Goal: Task Accomplishment & Management: Manage account settings

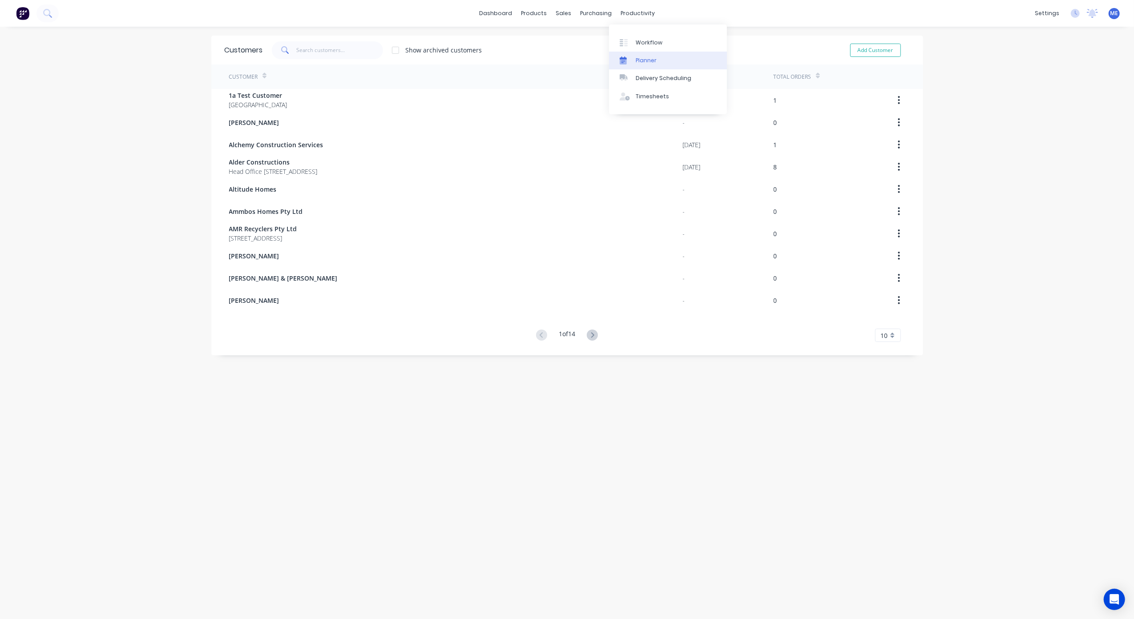
click at [644, 61] on div "Planner" at bounding box center [646, 60] width 21 height 8
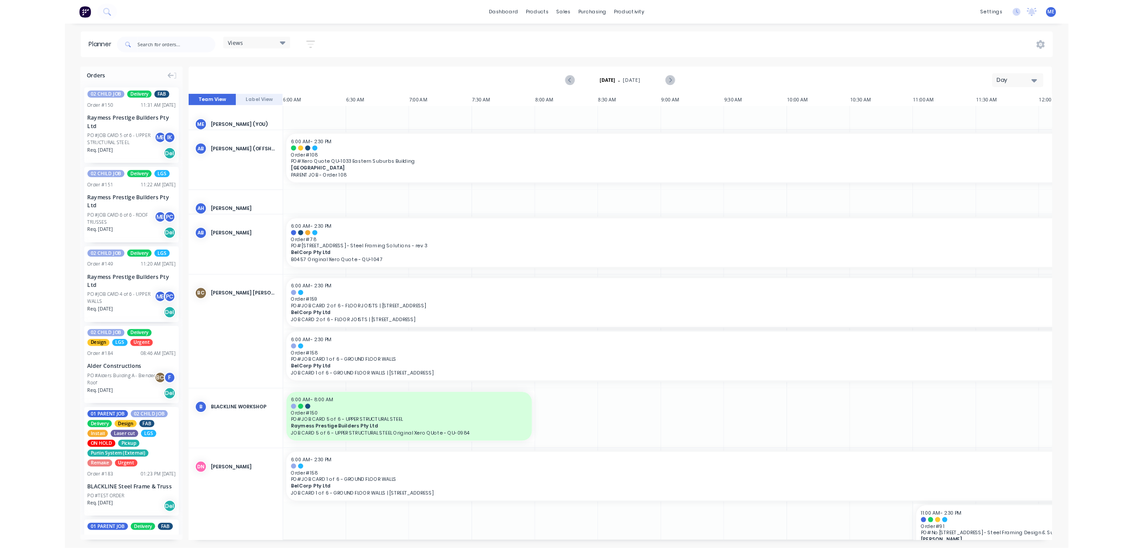
scroll to position [0, 344]
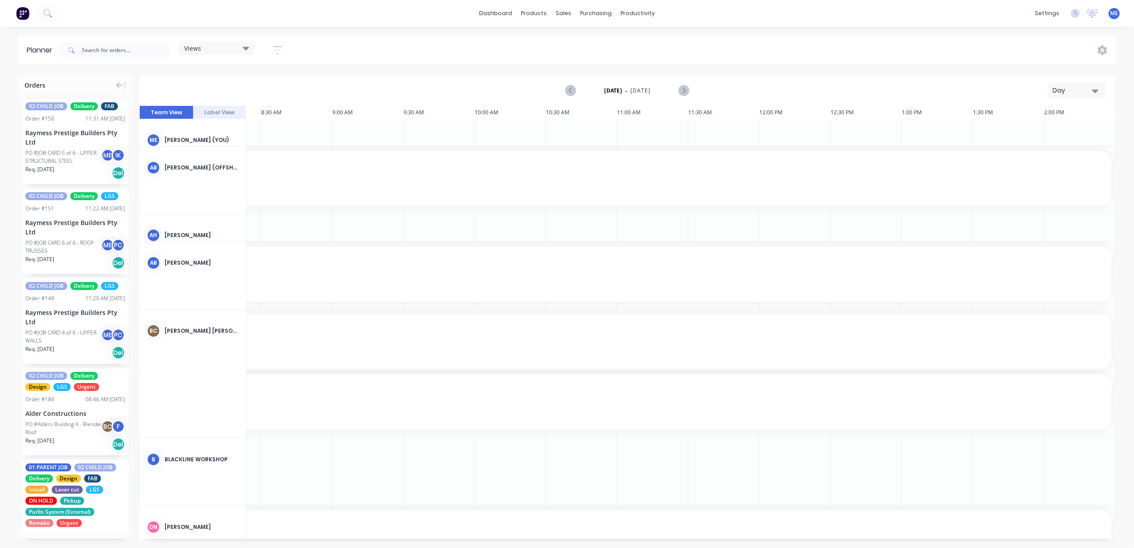
click at [1077, 86] on div "Day" at bounding box center [1073, 90] width 41 height 9
click at [1056, 128] on div "Week" at bounding box center [1061, 132] width 88 height 18
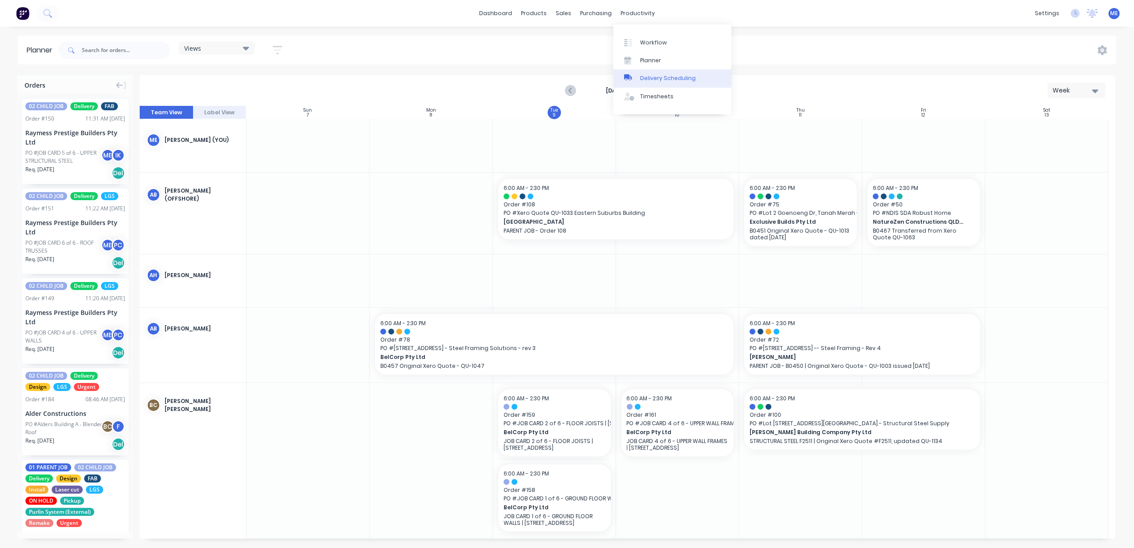
drag, startPoint x: 646, startPoint y: 60, endPoint x: 678, endPoint y: 76, distance: 35.8
click at [646, 60] on div "Planner" at bounding box center [650, 60] width 21 height 8
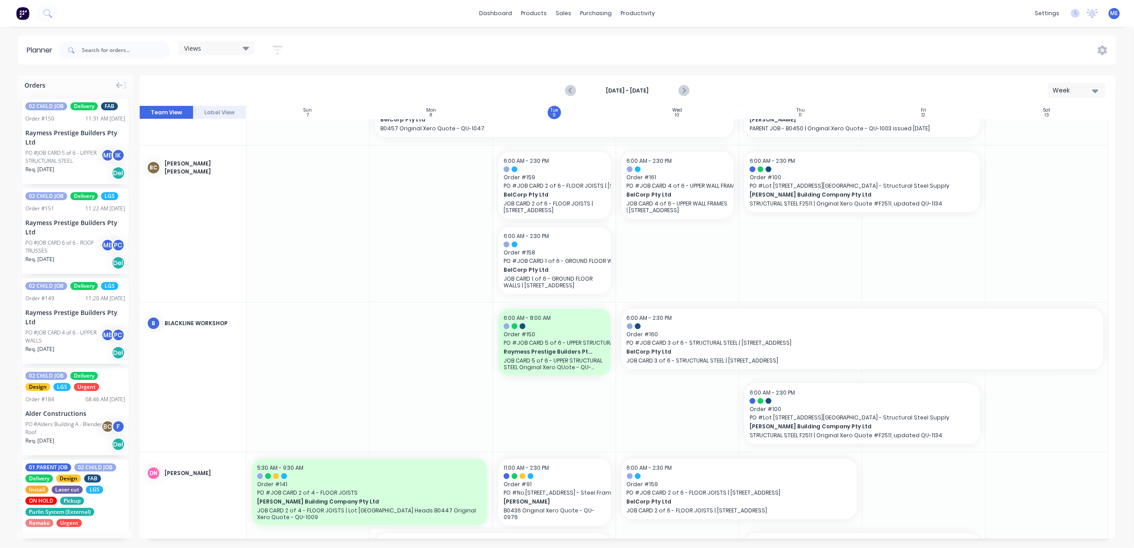
scroll to position [237, 0]
click at [956, 488] on div "Delete timeslot" at bounding box center [949, 489] width 95 height 18
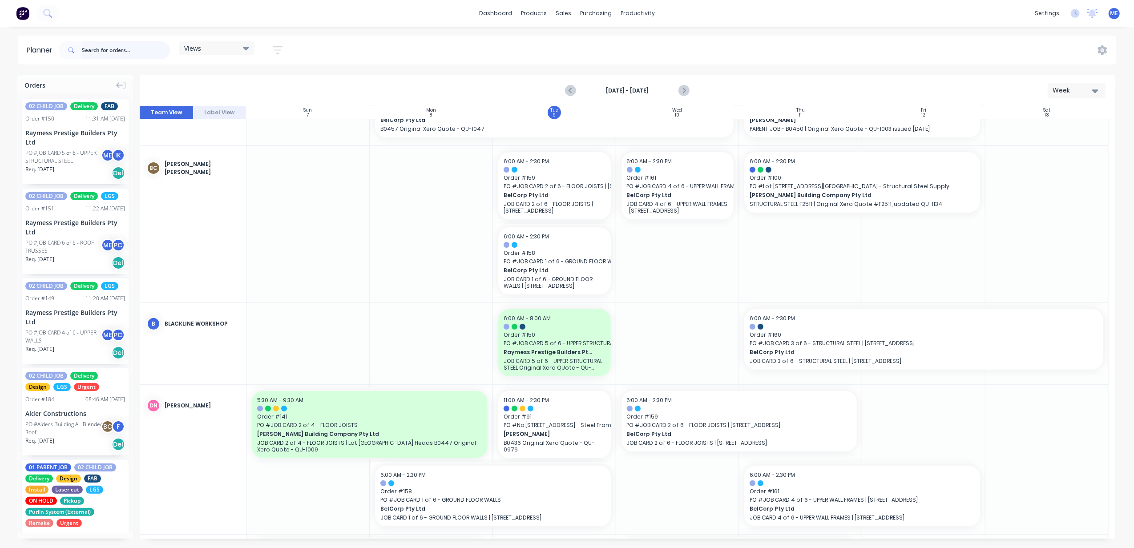
click at [93, 49] on input "text" at bounding box center [126, 50] width 88 height 18
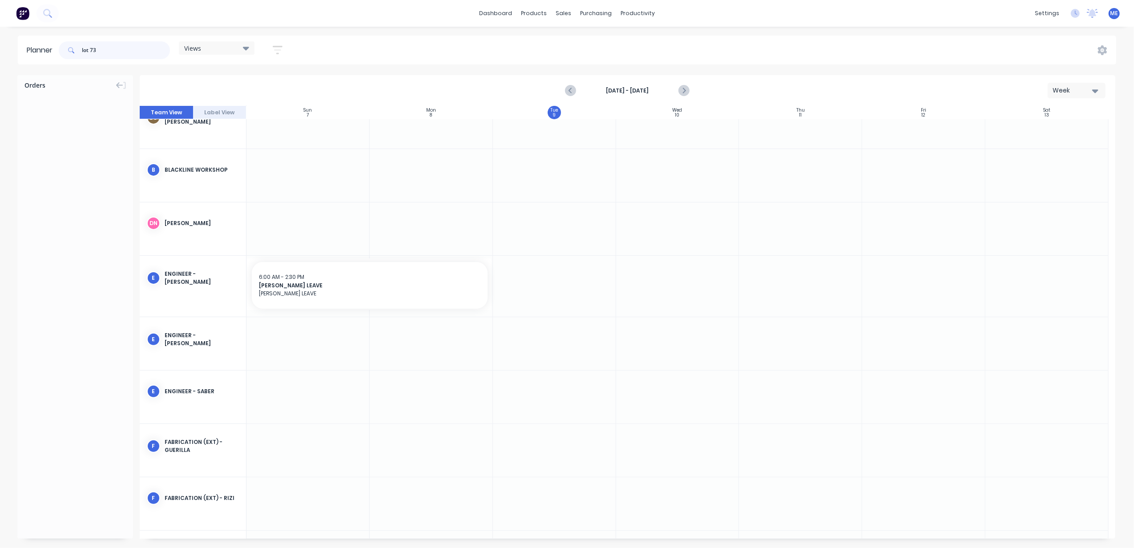
scroll to position [187, 0]
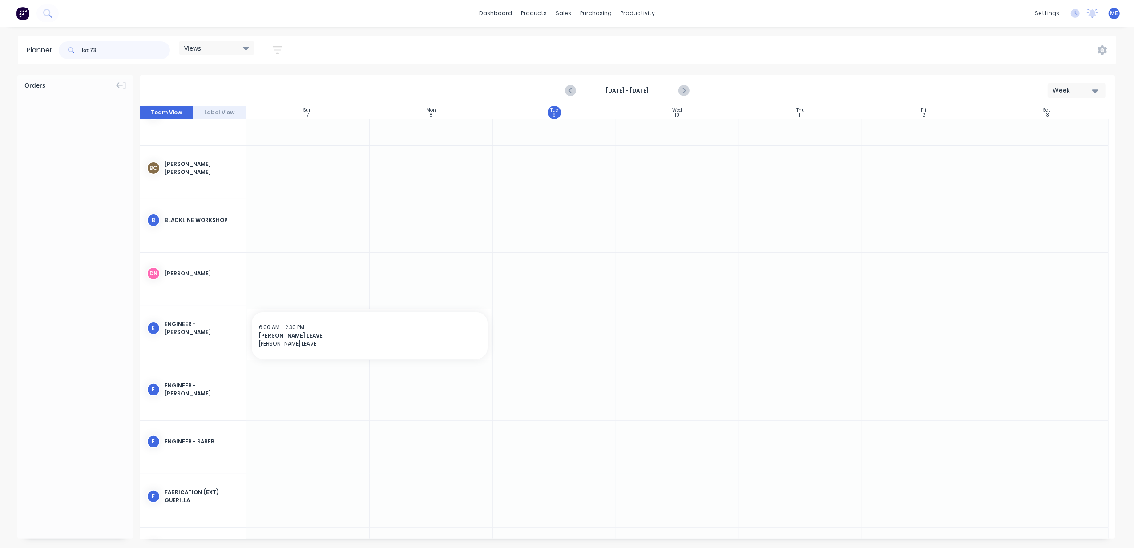
drag, startPoint x: 104, startPoint y: 50, endPoint x: 88, endPoint y: 59, distance: 18.3
click at [68, 50] on div "lot 73" at bounding box center [114, 50] width 111 height 18
type input "talle"
drag, startPoint x: 88, startPoint y: 50, endPoint x: 92, endPoint y: 52, distance: 4.6
click at [88, 50] on input "talle" at bounding box center [126, 50] width 88 height 18
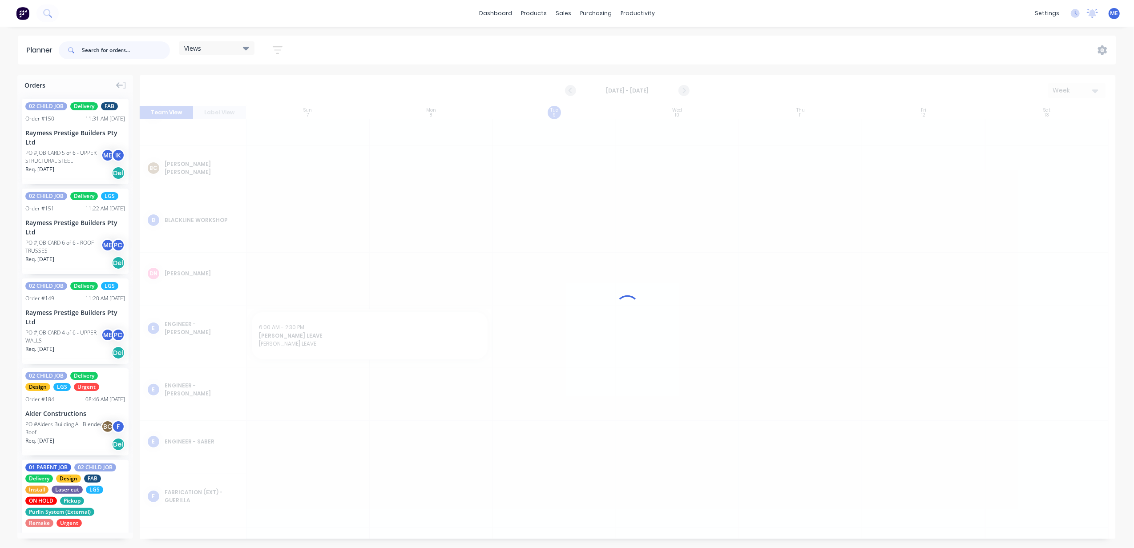
scroll to position [397, 0]
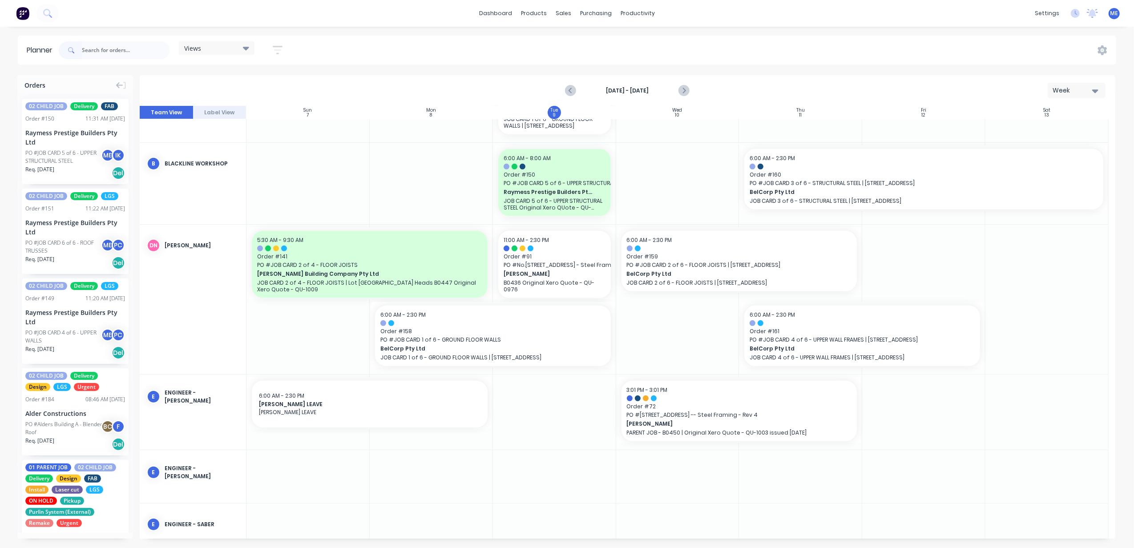
click at [225, 50] on div "Views" at bounding box center [216, 48] width 65 height 8
click at [278, 50] on icon "button" at bounding box center [277, 49] width 7 height 1
click at [237, 136] on div "Filter by status" at bounding box center [231, 136] width 62 height 9
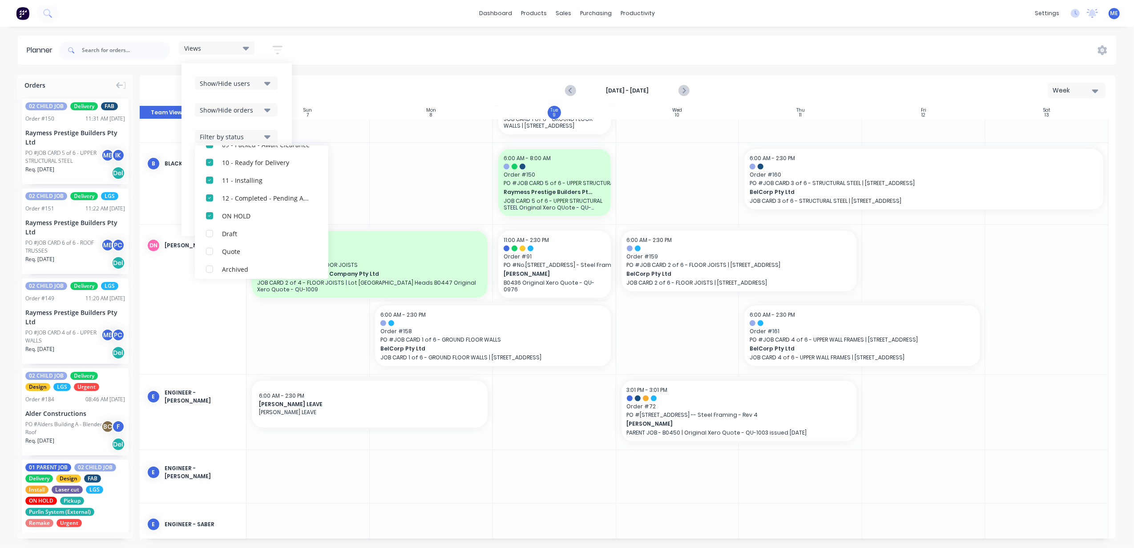
scroll to position [276, 0]
click at [208, 213] on div "button" at bounding box center [210, 212] width 18 height 18
click at [241, 86] on div "Show/Hide users" at bounding box center [231, 83] width 62 height 9
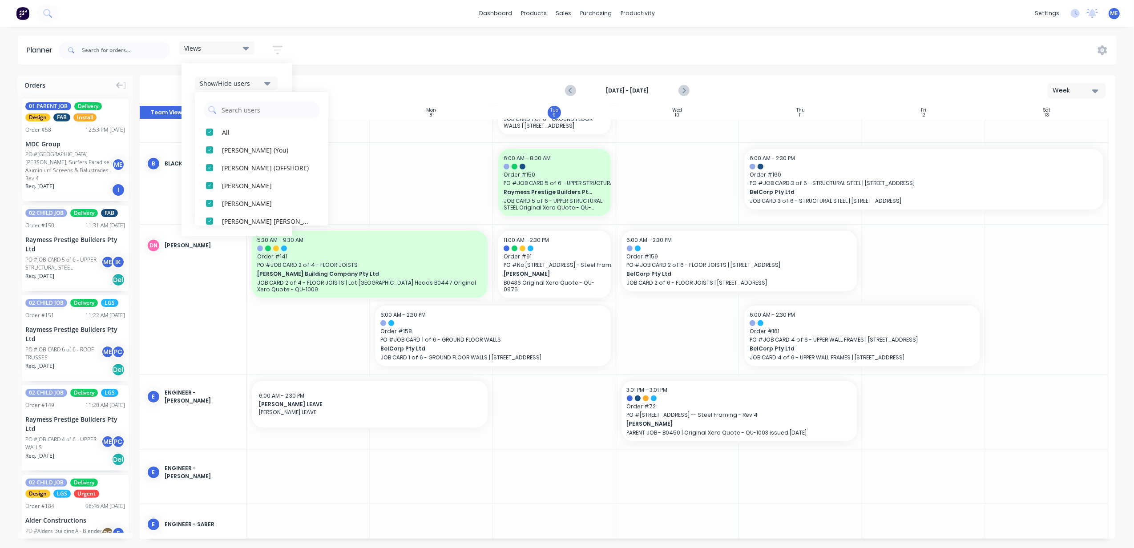
click at [241, 84] on div "Show/Hide users" at bounding box center [231, 83] width 62 height 9
click at [238, 162] on div "Filter by assignee" at bounding box center [231, 163] width 62 height 9
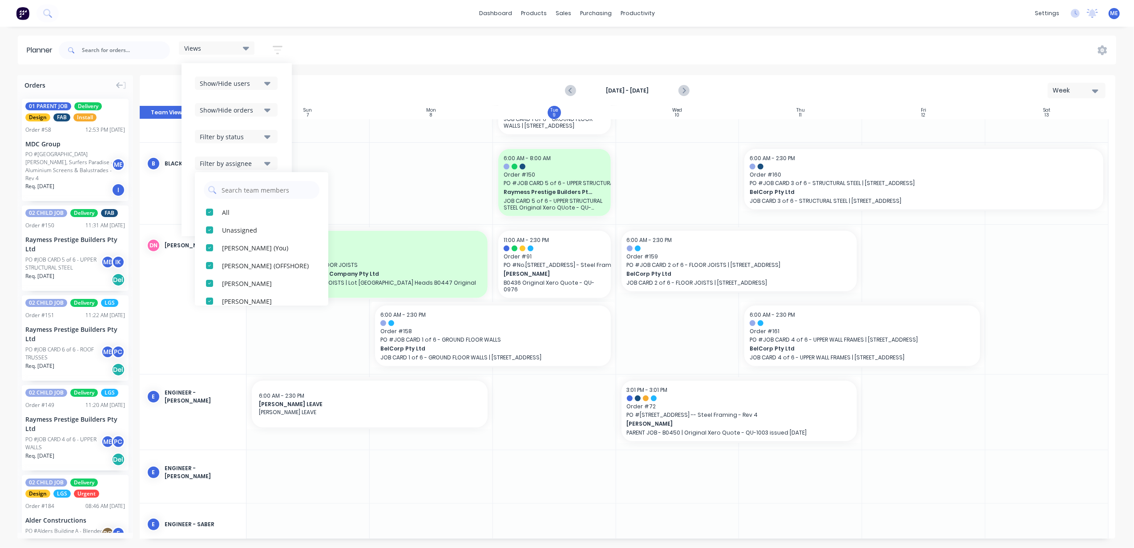
click at [244, 165] on div "Filter by assignee" at bounding box center [231, 163] width 62 height 9
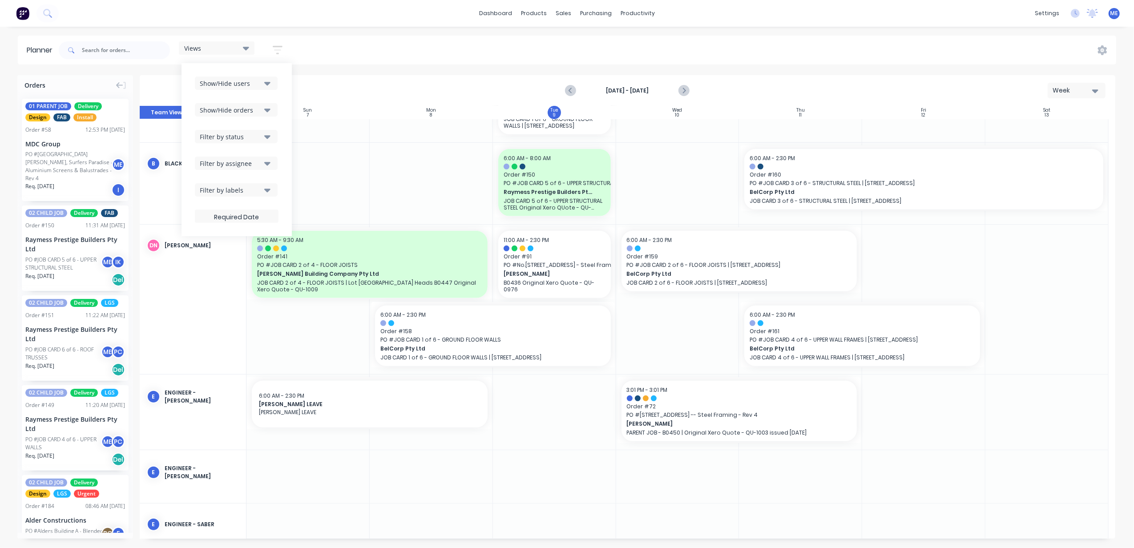
click at [246, 189] on div "Filter by labels" at bounding box center [231, 190] width 62 height 9
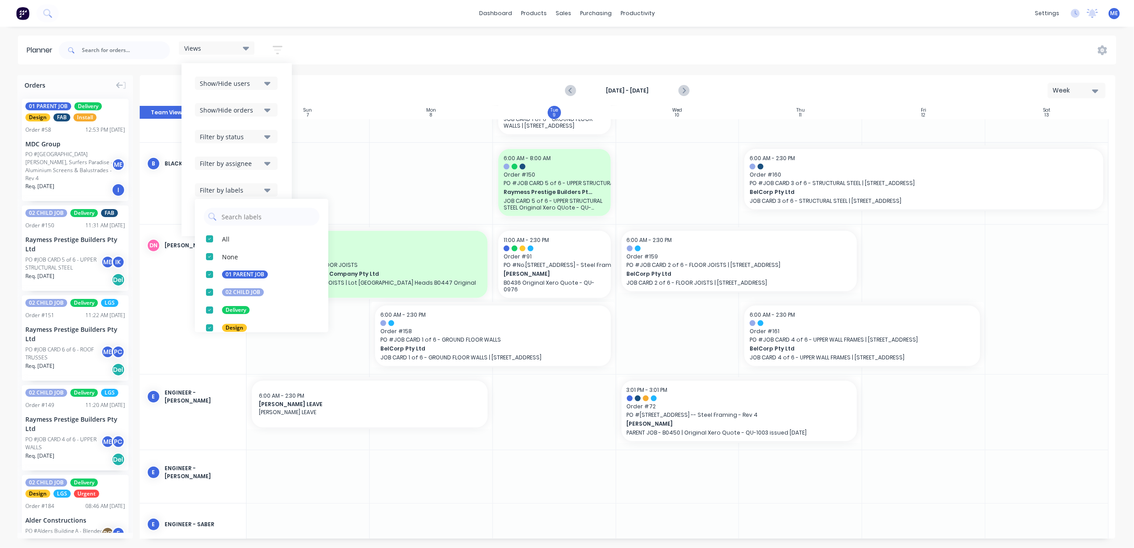
click at [246, 189] on div "Filter by labels" at bounding box center [231, 190] width 62 height 9
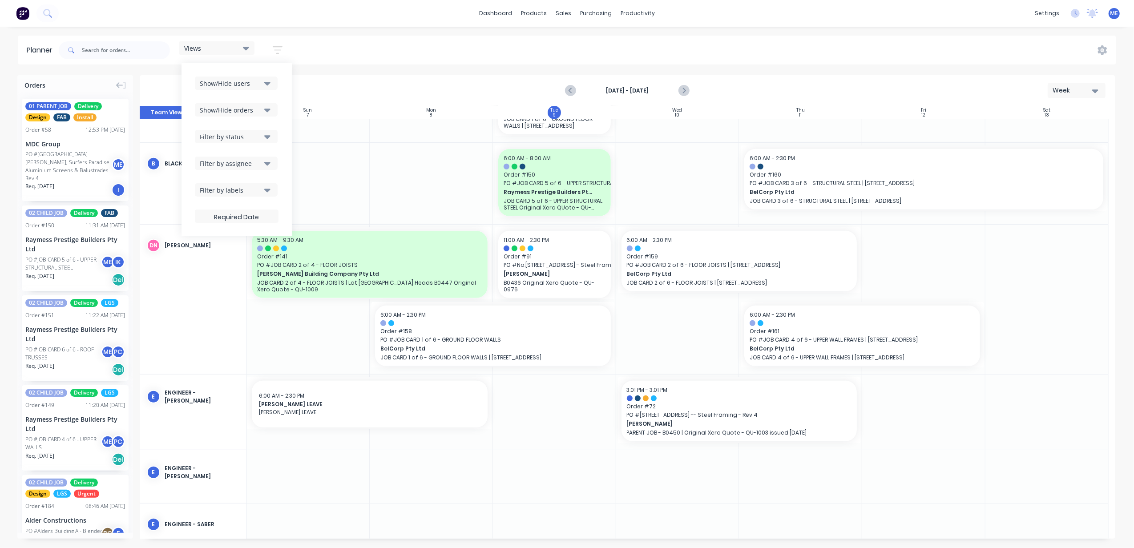
click at [344, 48] on div "Views Save new view None (Default) edit DESIGN TEAM (INTERNAL) edit ENGINEERING…" at bounding box center [586, 50] width 1059 height 27
click at [95, 58] on input "text" at bounding box center [126, 50] width 88 height 18
type input "lot 73"
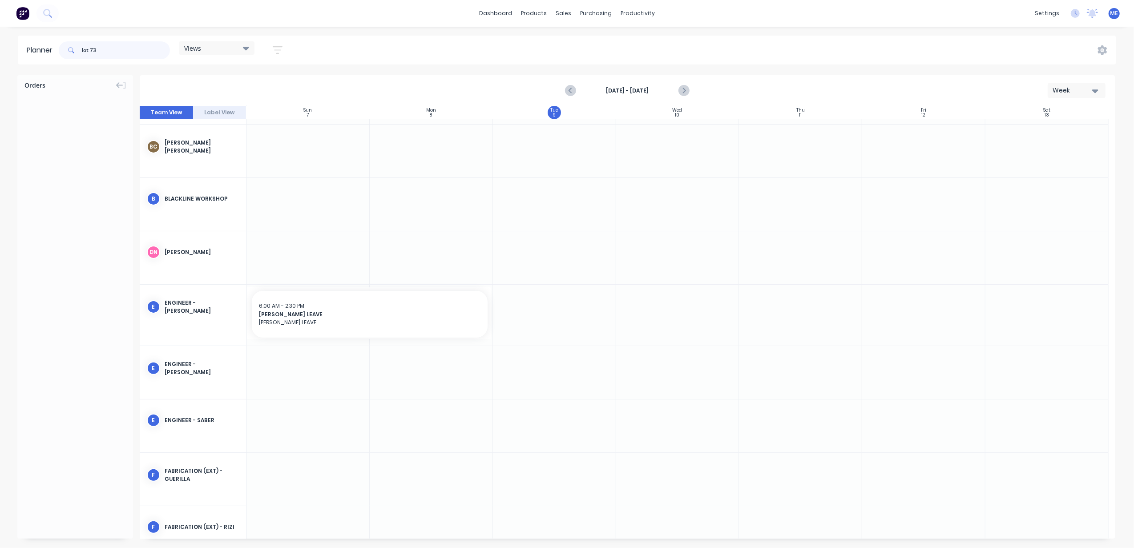
drag, startPoint x: 100, startPoint y: 48, endPoint x: 129, endPoint y: 58, distance: 30.4
click at [47, 41] on header "Planner lot 73 Views Save new view None (Default) edit DESIGN TEAM (INTERNAL) e…" at bounding box center [567, 50] width 1098 height 29
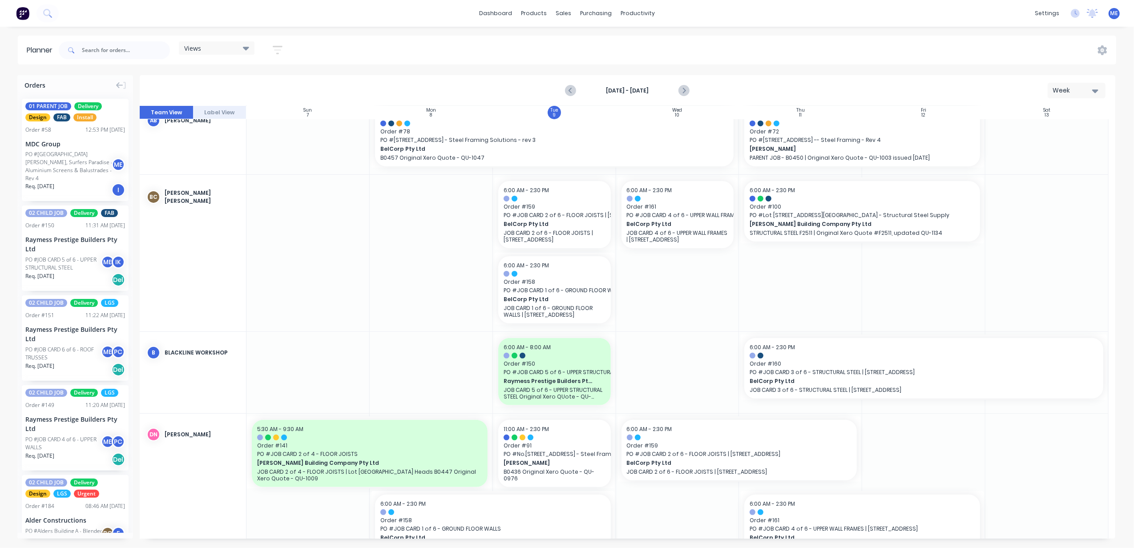
scroll to position [258, 0]
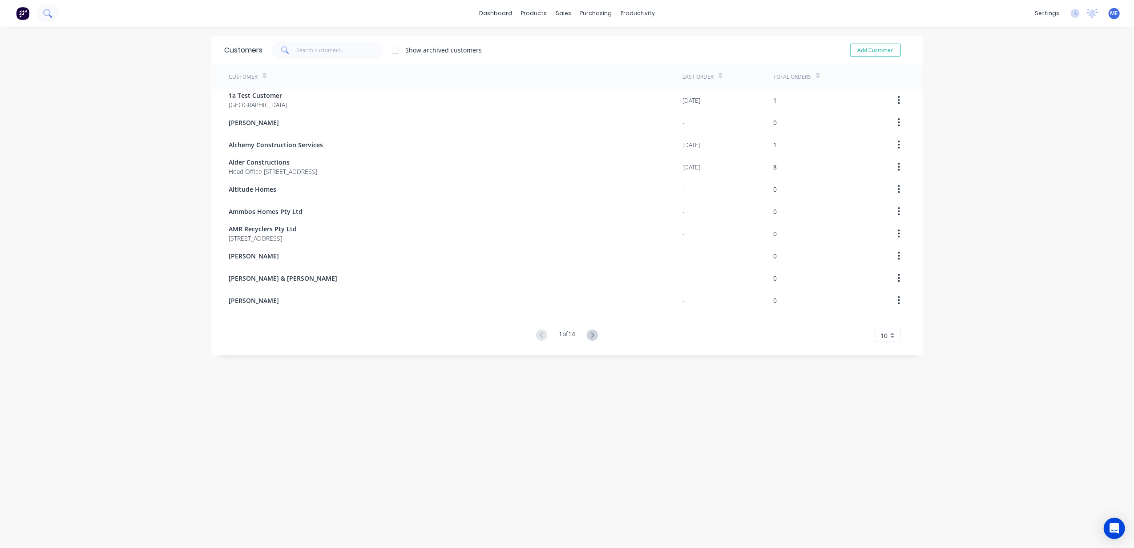
click at [52, 15] on button at bounding box center [47, 13] width 22 height 18
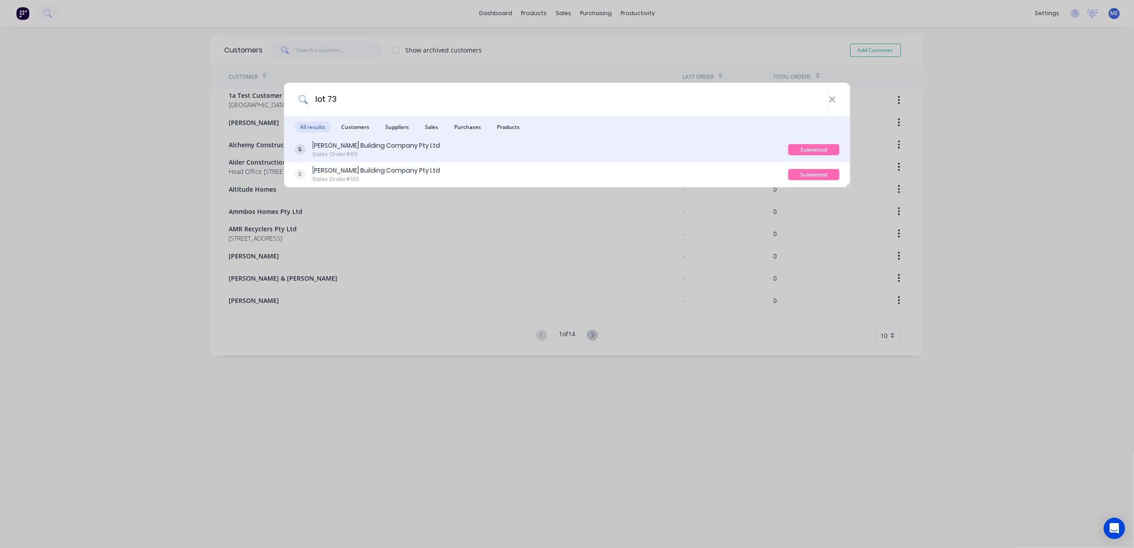
type input "lot 73"
click at [362, 154] on div "Sales Order #99" at bounding box center [376, 154] width 128 height 8
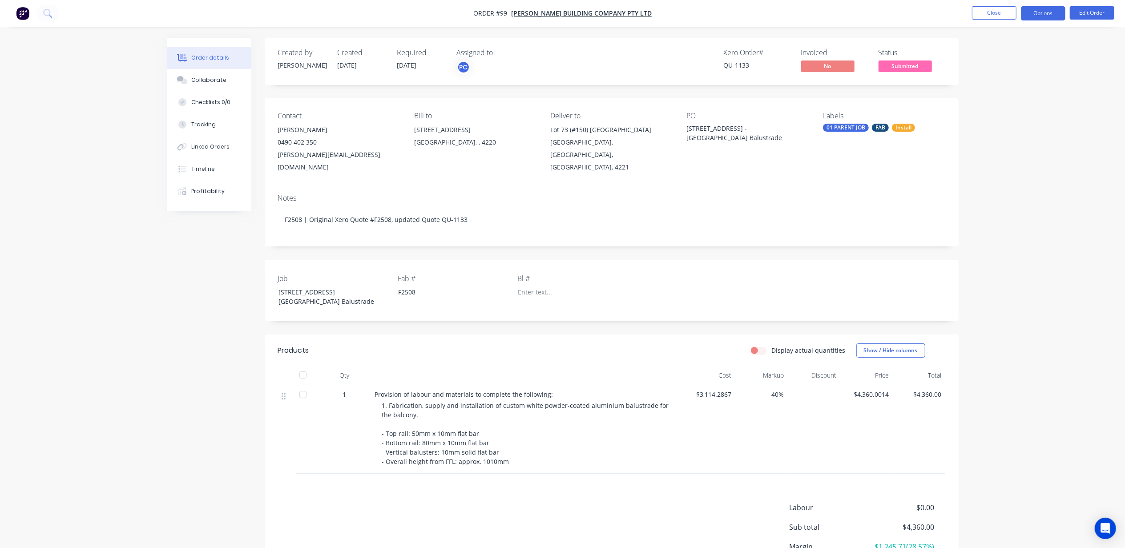
click at [1037, 18] on button "Options" at bounding box center [1043, 13] width 44 height 14
click at [1089, 77] on div "Order details Collaborate Checklists 0/0 Tracking Linked Orders Timeline Profit…" at bounding box center [562, 316] width 1125 height 632
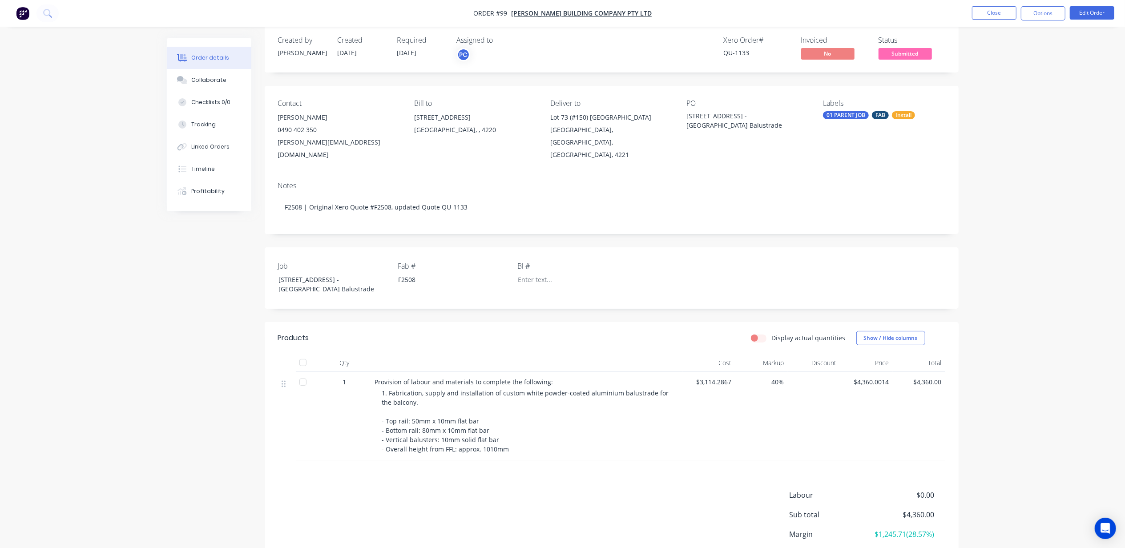
scroll to position [0, 0]
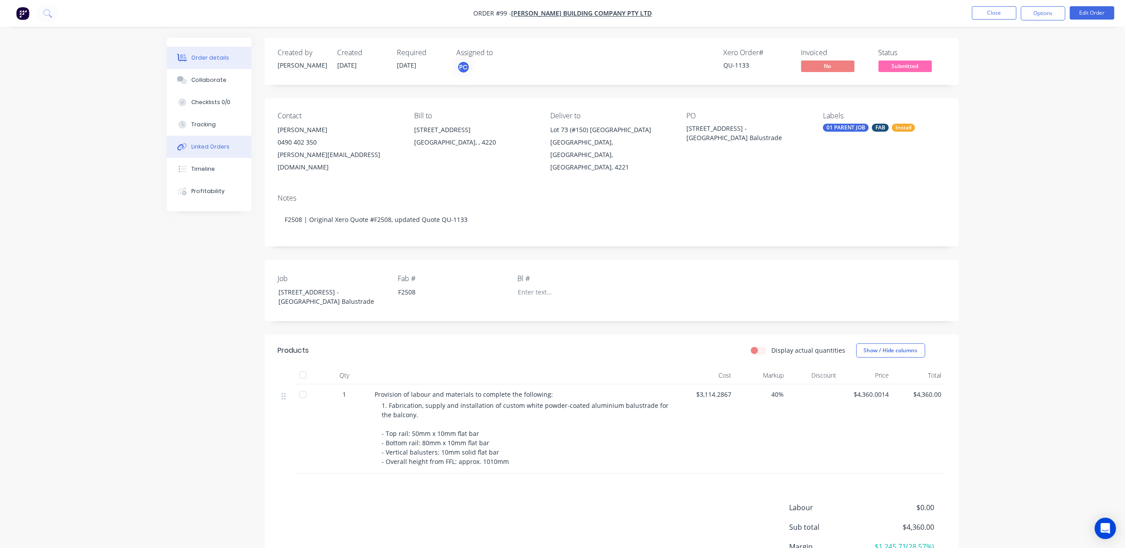
click at [190, 140] on button "Linked Orders" at bounding box center [209, 147] width 85 height 22
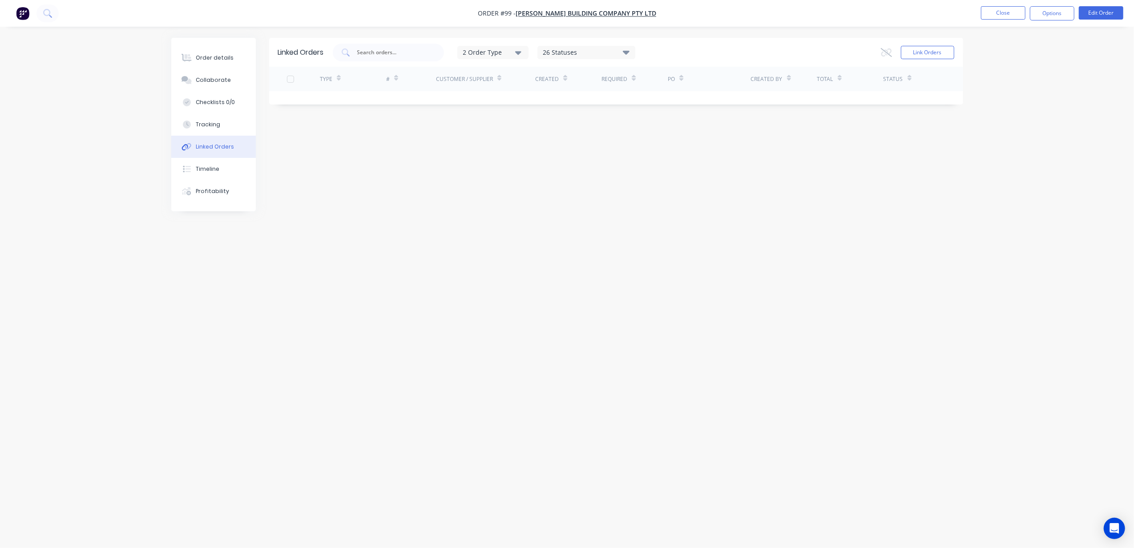
click at [496, 46] on button "2 Order Type" at bounding box center [492, 52] width 71 height 13
click at [397, 196] on div "Linked Orders 2 Order Type 26 Statuses Sales Order Status All Archived Draft Qu…" at bounding box center [567, 257] width 792 height 439
click at [545, 15] on span "[PERSON_NAME] Building Company Pty Ltd" at bounding box center [586, 13] width 141 height 8
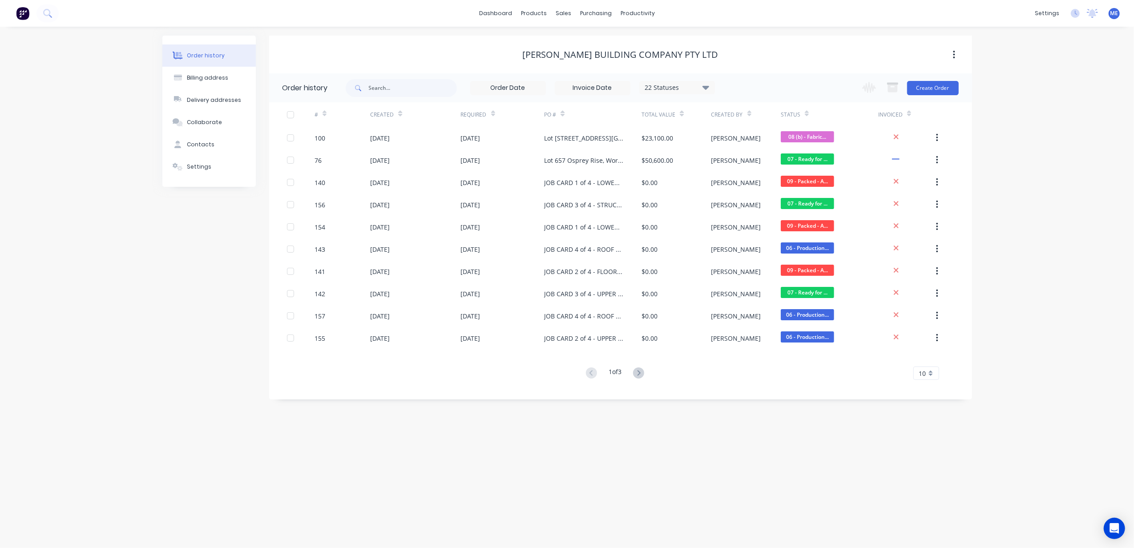
click at [127, 302] on div "Order history Billing address Delivery addresses Collaborate Contacts Settings …" at bounding box center [567, 287] width 1134 height 521
click at [636, 373] on icon at bounding box center [638, 372] width 11 height 11
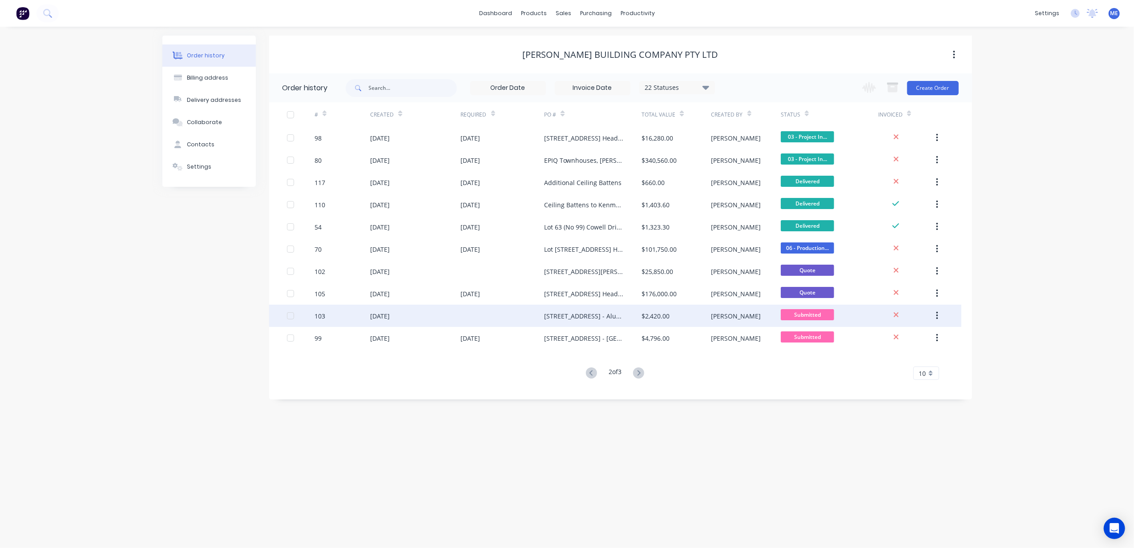
click at [319, 315] on div "103" at bounding box center [320, 315] width 11 height 9
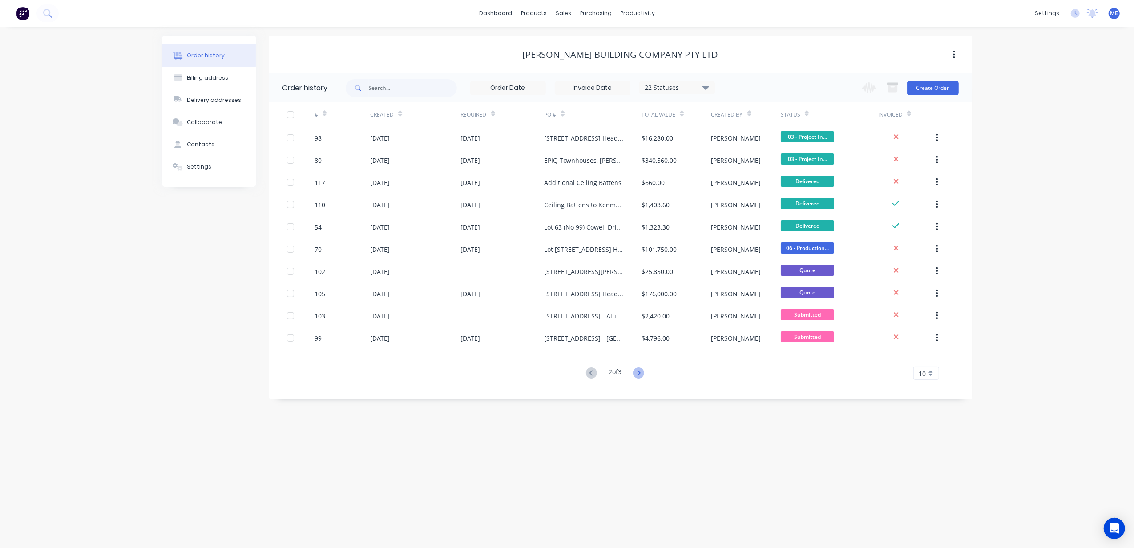
click at [644, 372] on icon at bounding box center [638, 372] width 11 height 11
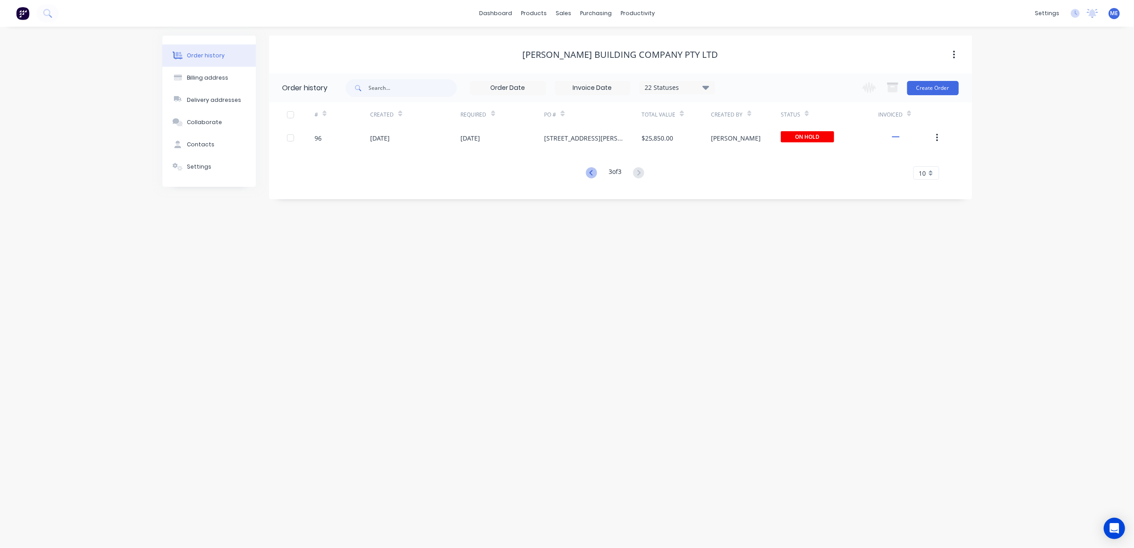
click at [587, 175] on icon at bounding box center [591, 172] width 11 height 11
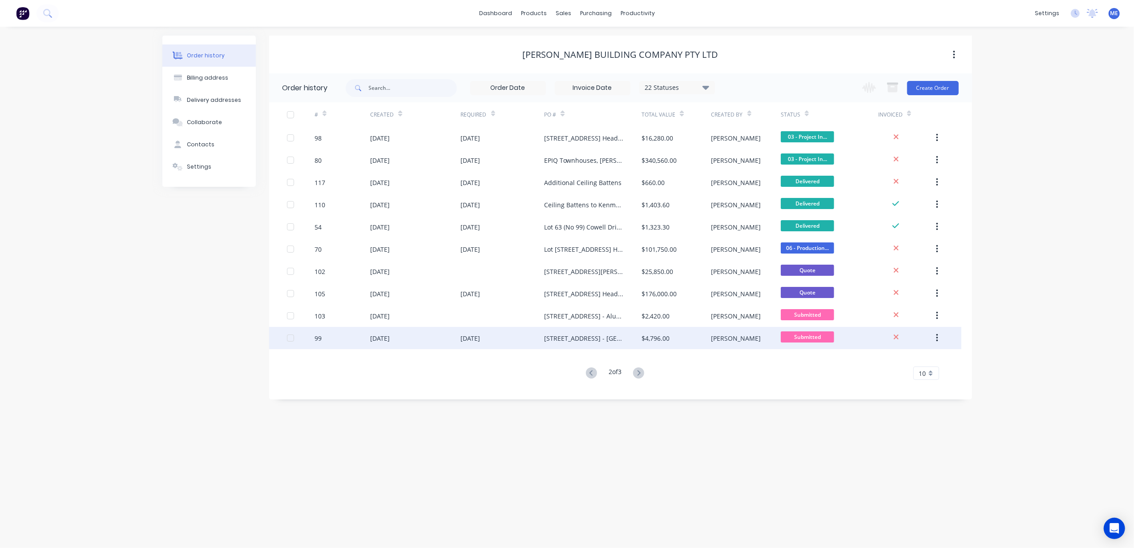
click at [561, 335] on div "Lot 73 Tallebudgera Dr, Palm Beach - Aluminium Balustrade" at bounding box center [584, 338] width 80 height 9
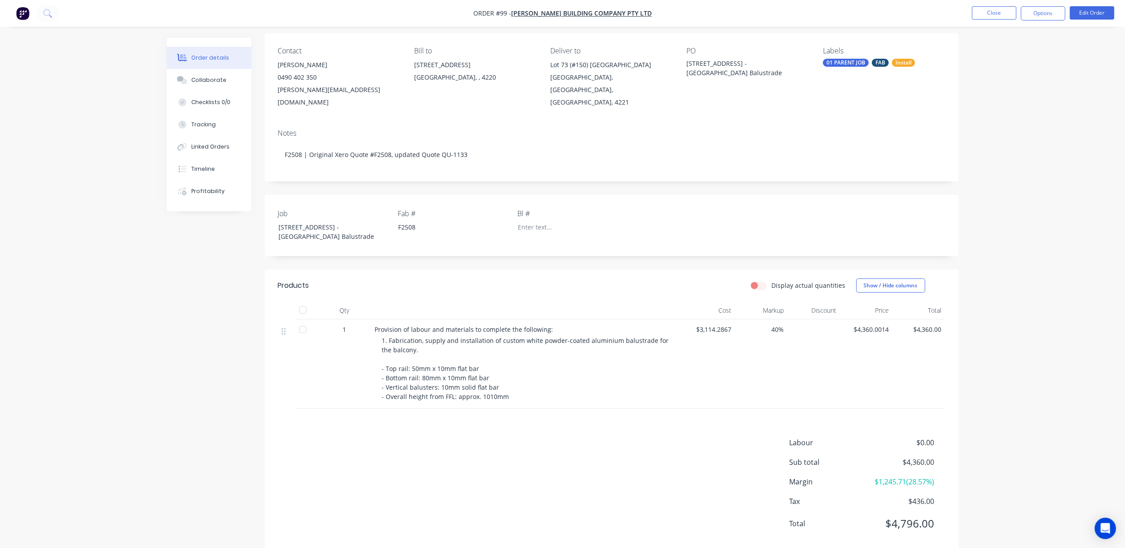
scroll to position [72, 0]
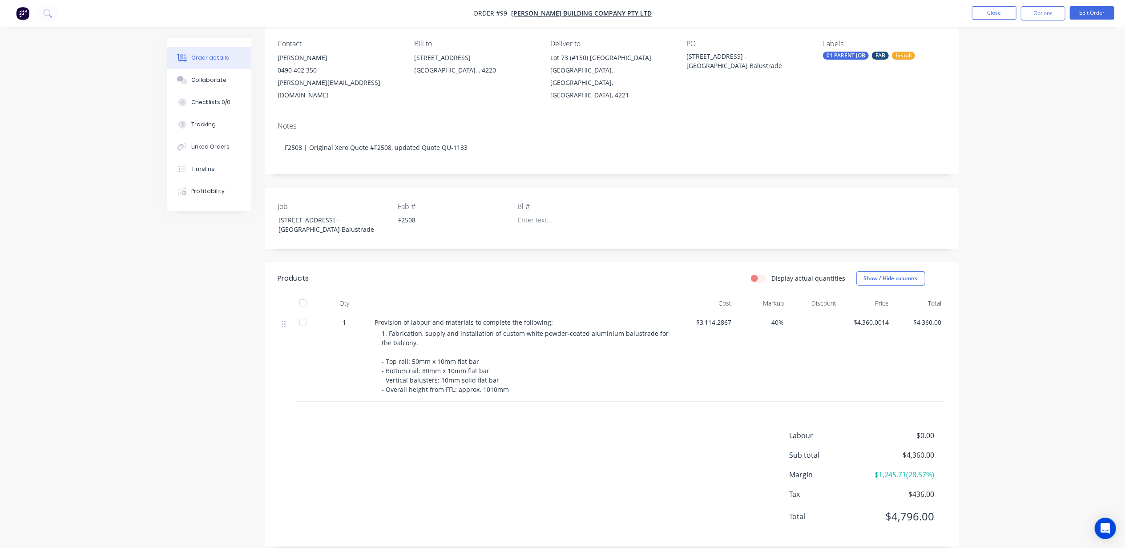
click at [1047, 137] on div "Order details Collaborate Checklists 0/0 Tracking Linked Orders Timeline Profit…" at bounding box center [562, 244] width 1125 height 632
click at [1088, 11] on button "Edit Order" at bounding box center [1092, 12] width 44 height 13
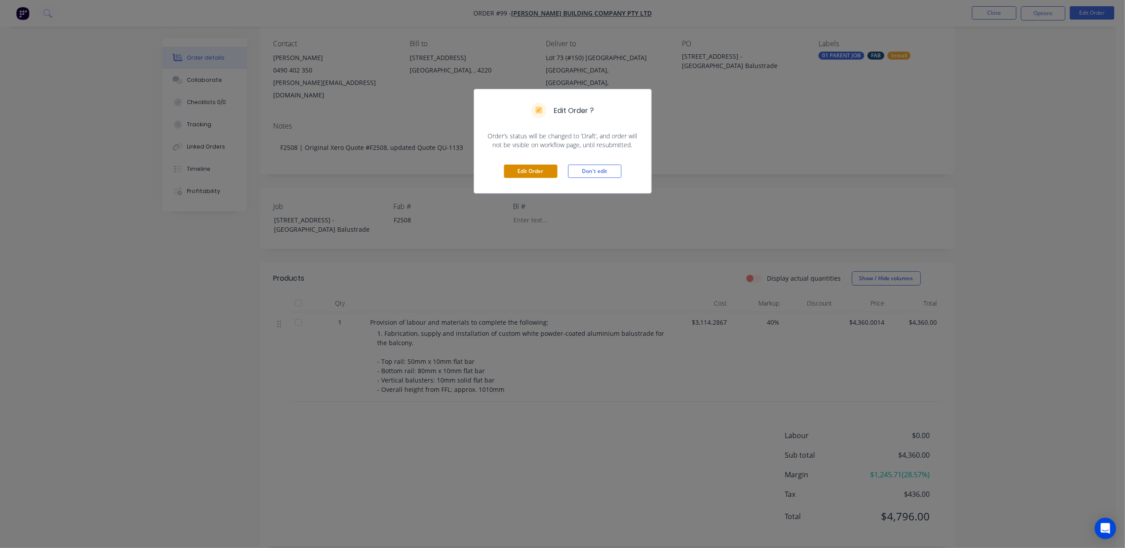
click at [527, 173] on button "Edit Order" at bounding box center [530, 171] width 53 height 13
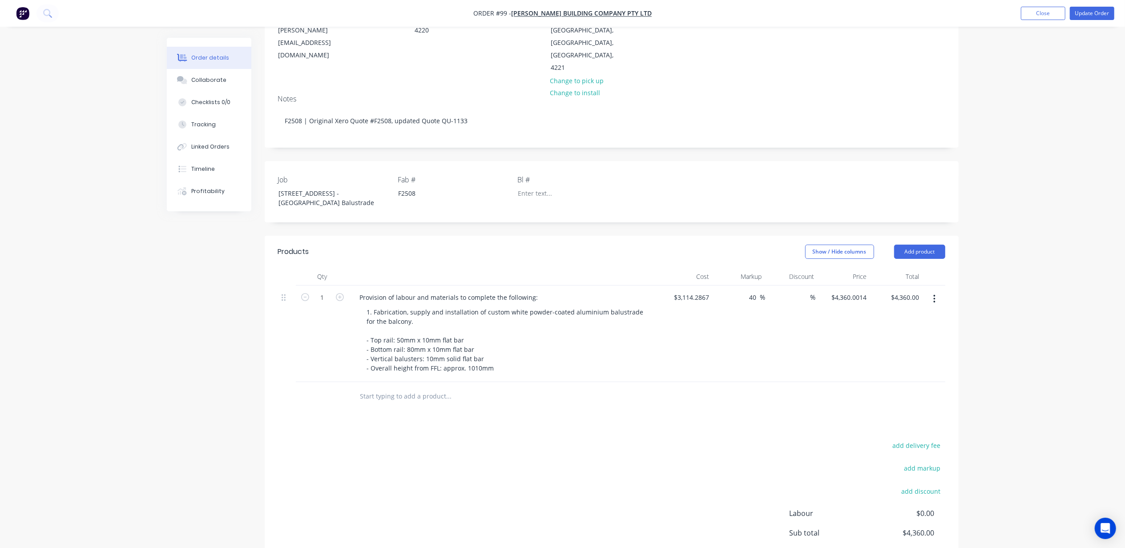
scroll to position [204, 0]
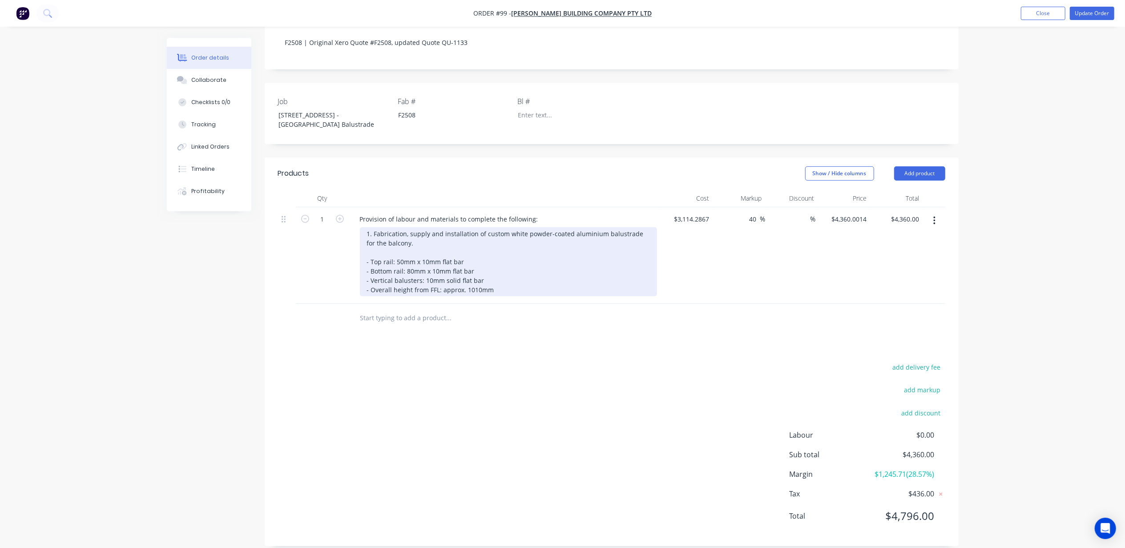
click at [411, 258] on div "1. Fabrication, supply and installation of custom white powder-coated aluminium…" at bounding box center [508, 261] width 297 height 69
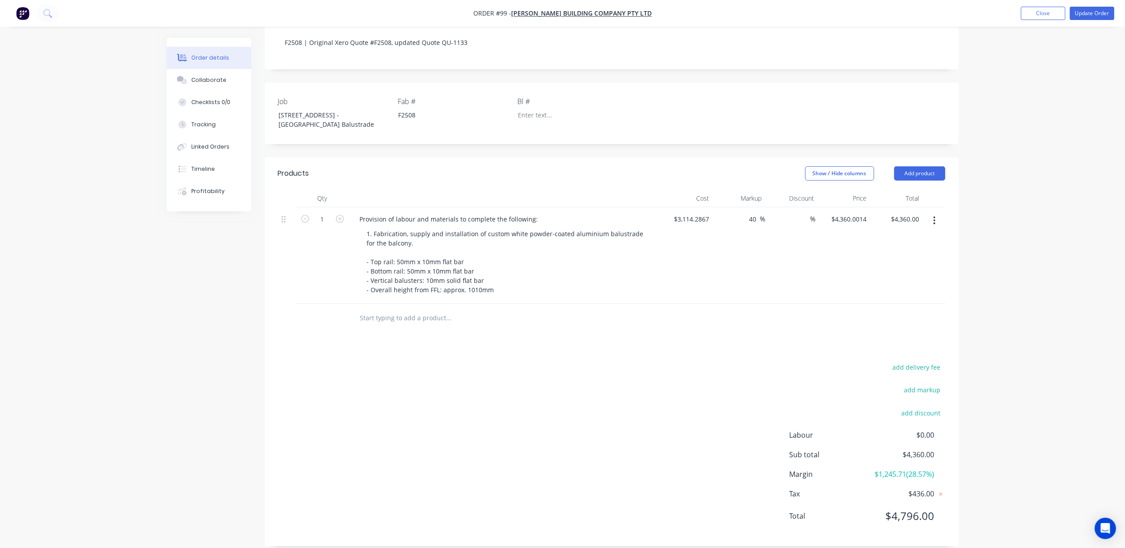
click at [1039, 237] on div "Order details Collaborate Checklists 0/0 Tracking Linked Orders Timeline Profit…" at bounding box center [562, 177] width 1125 height 763
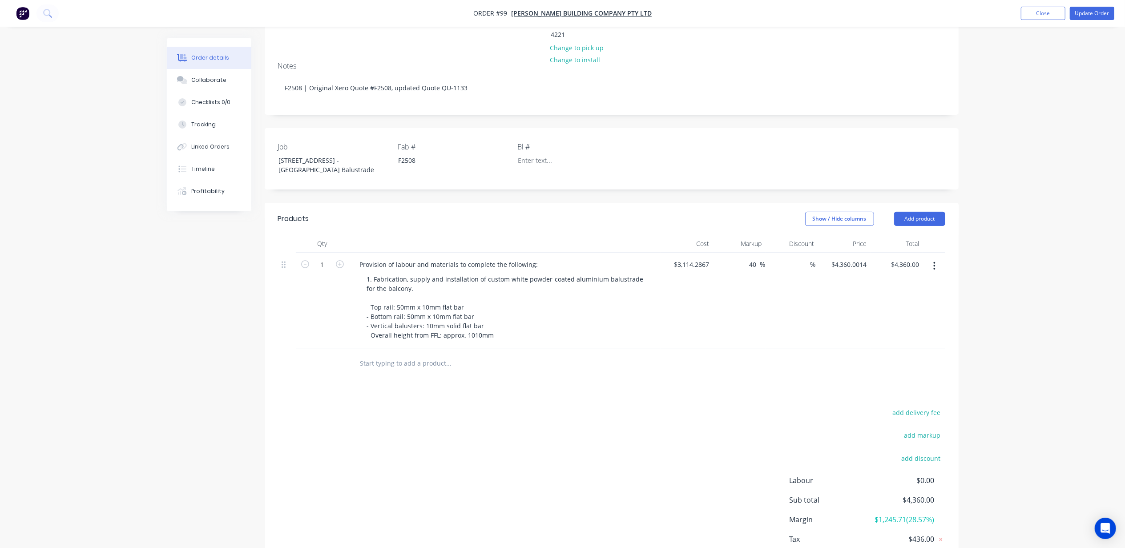
scroll to position [178, 0]
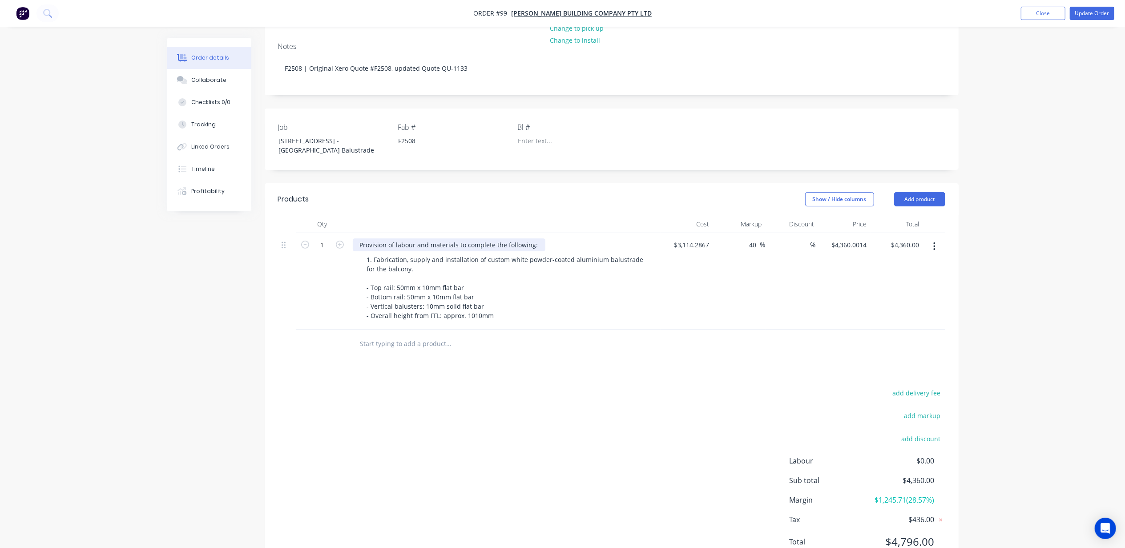
click at [402, 238] on div "Provision of labour and materials to complete the following:" at bounding box center [449, 244] width 193 height 13
copy div "Provision of labour and materials to complete the following:"
click at [434, 335] on input "text" at bounding box center [449, 344] width 178 height 18
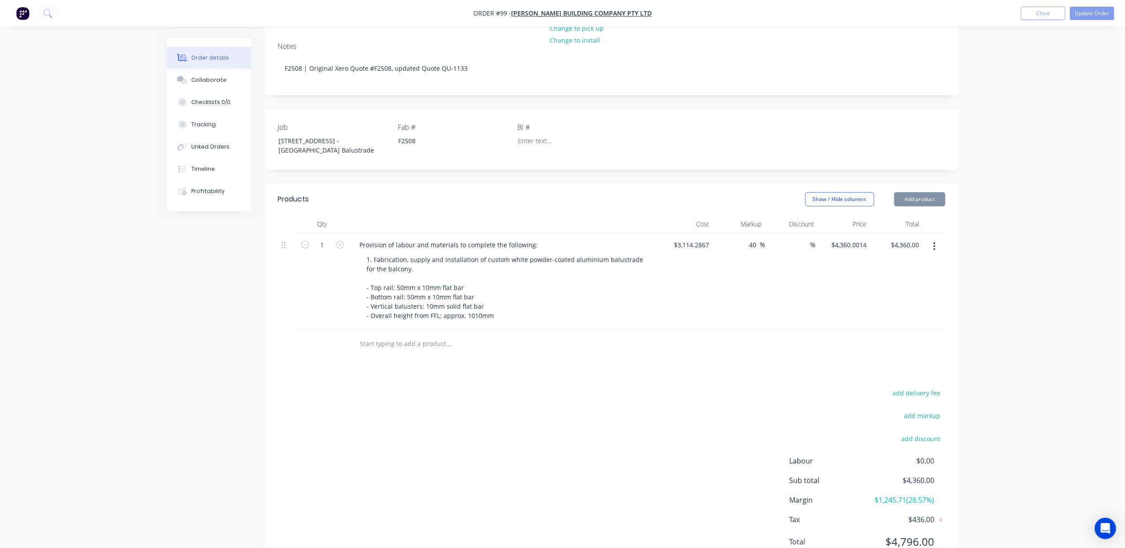
paste input "Provision of labour and materials to complete the following:"
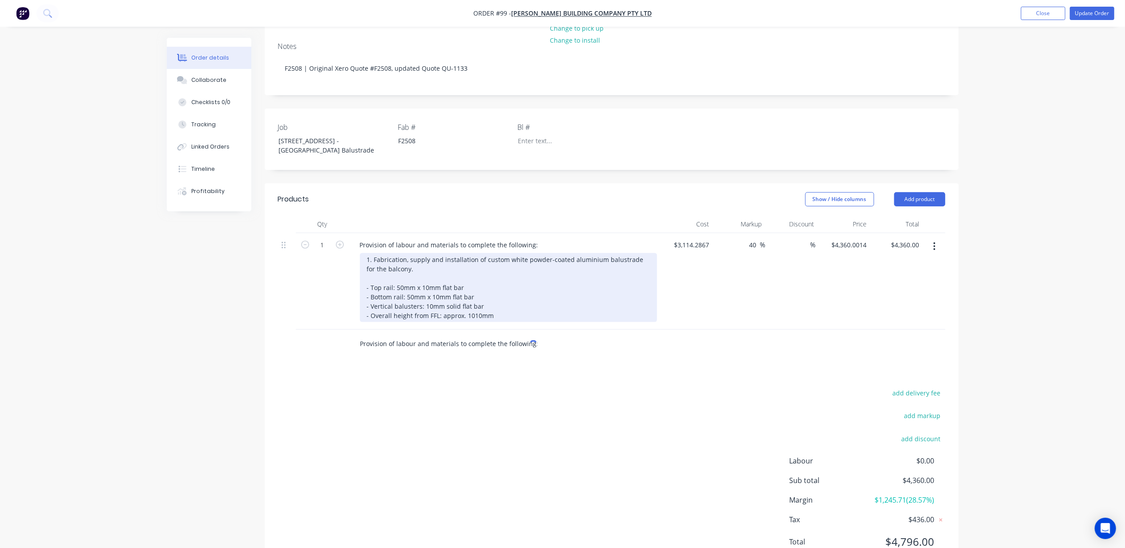
type input "Provision of labour and materials to complete the following:"
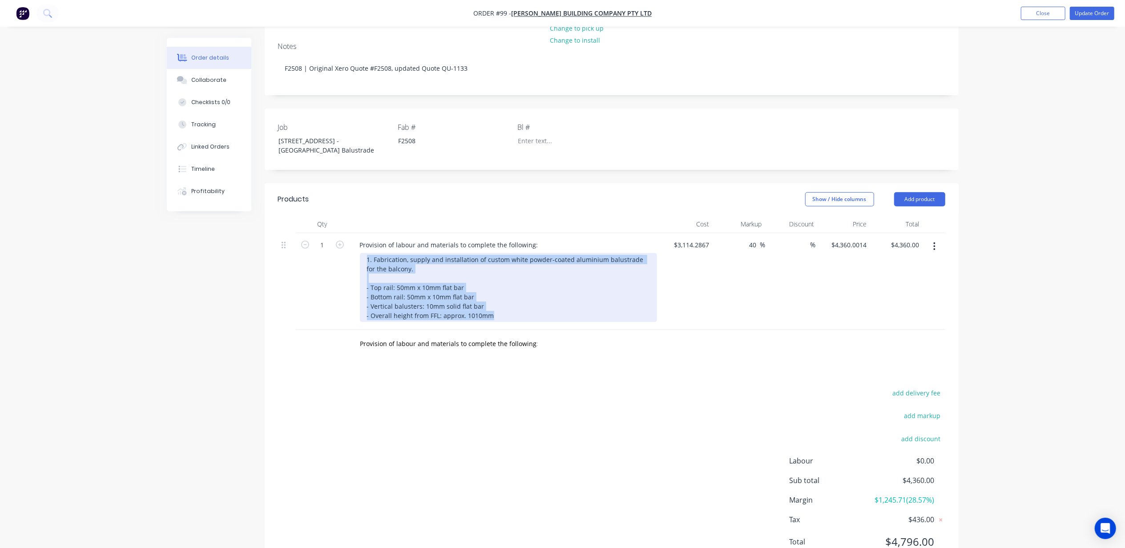
drag, startPoint x: 496, startPoint y: 301, endPoint x: 353, endPoint y: 248, distance: 152.9
click at [353, 248] on div "Provision of labour and materials to complete the following: 1. Fabrication, su…" at bounding box center [504, 281] width 311 height 97
copy div "1. Fabrication, supply and installation of custom white powder-coated aluminium…"
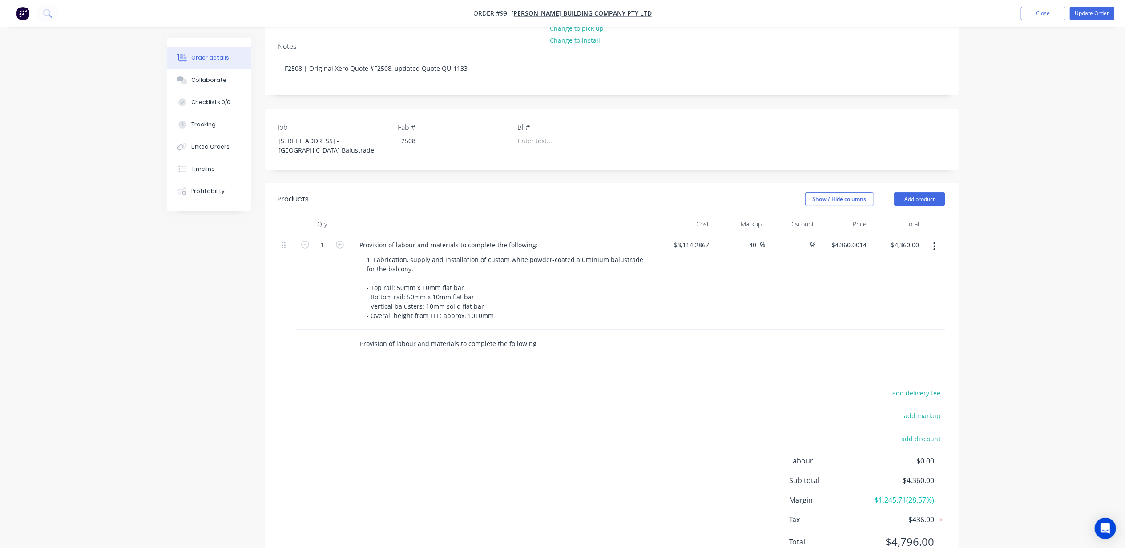
click at [423, 335] on input "Provision of labour and materials to complete the following:" at bounding box center [449, 344] width 178 height 18
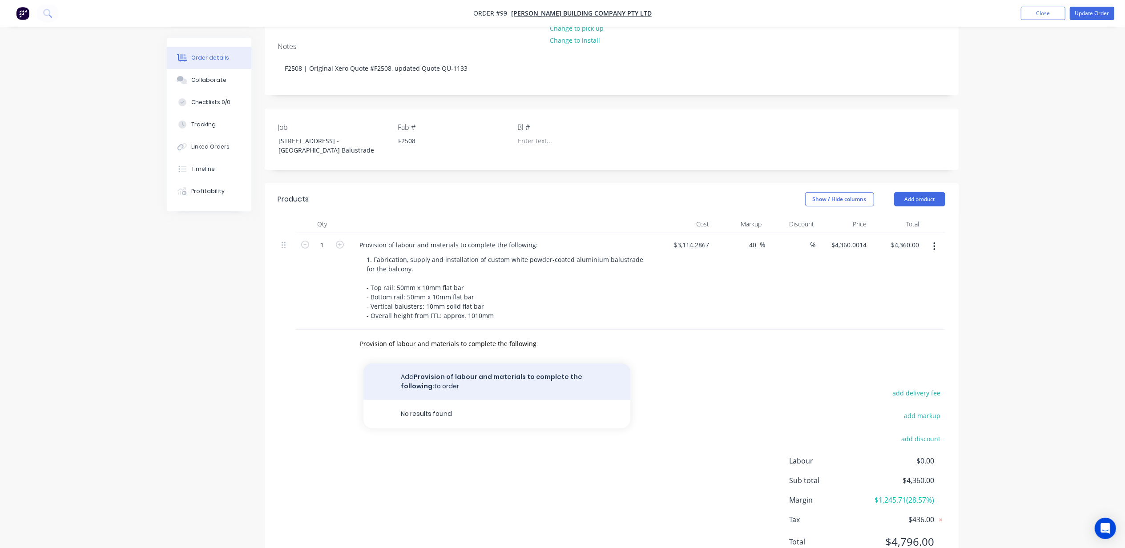
click at [466, 367] on button "Add Provision of labour and materials to complete the following: to order" at bounding box center [496, 381] width 267 height 36
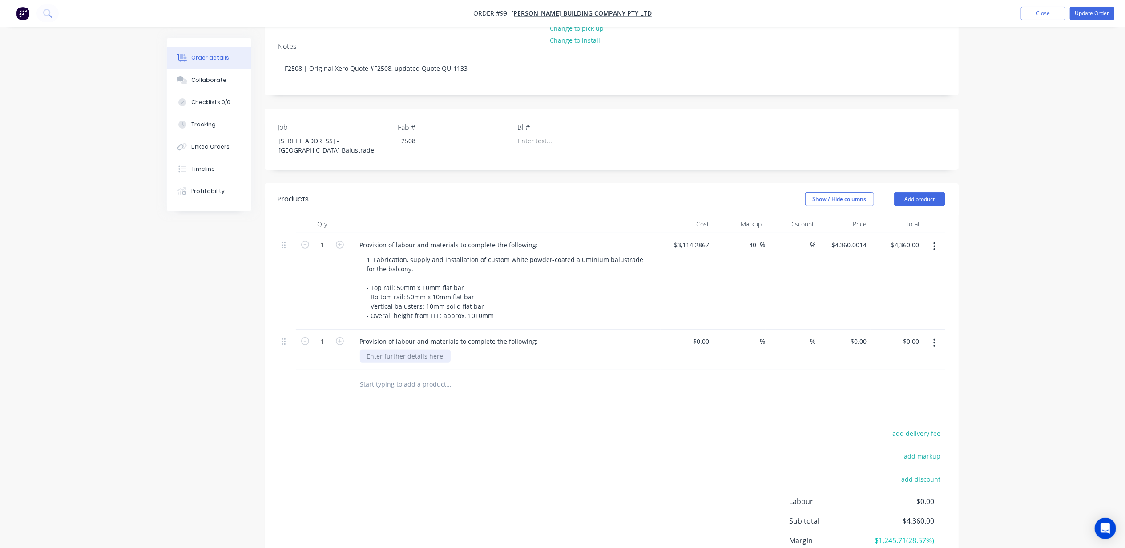
click at [410, 350] on div at bounding box center [405, 356] width 91 height 13
paste div
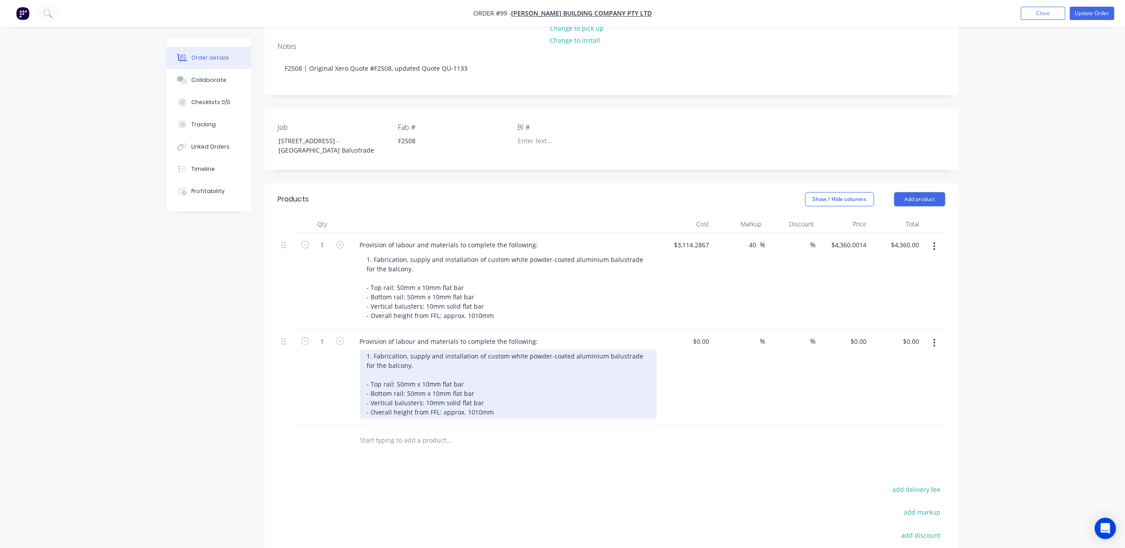
click at [370, 350] on div "1. Fabrication, supply and installation of custom white powder-coated aluminium…" at bounding box center [508, 384] width 297 height 69
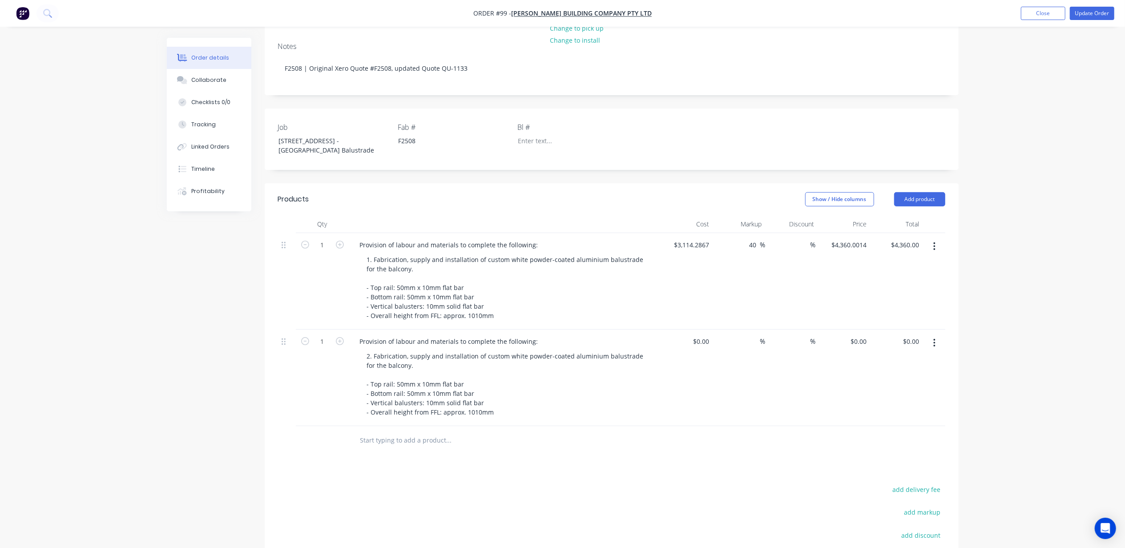
click at [139, 344] on div "Order details Collaborate Checklists 0/0 Tracking Linked Orders Timeline Profit…" at bounding box center [562, 252] width 1125 height 860
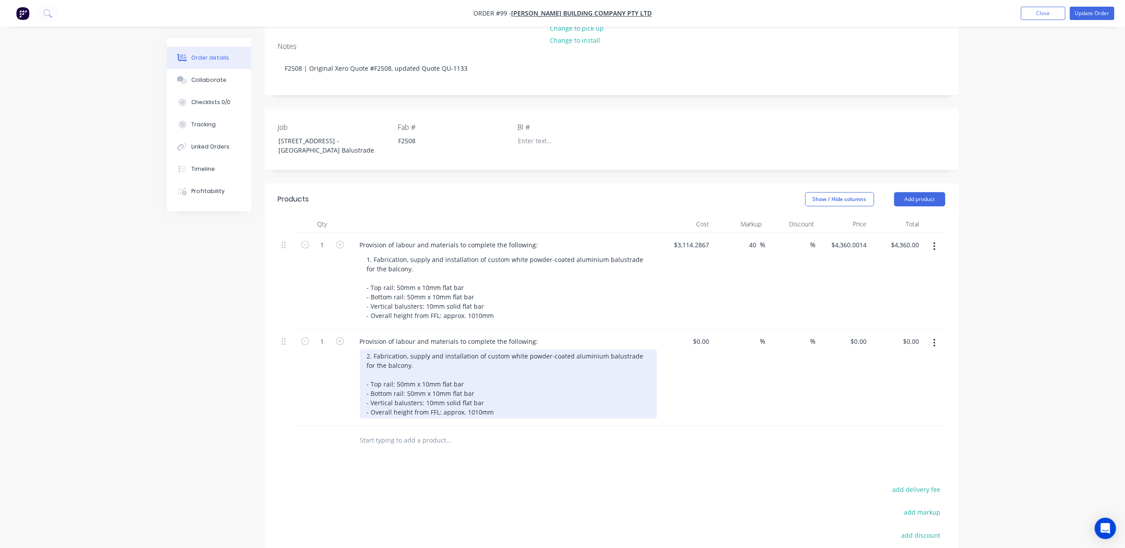
click at [395, 351] on div "2. Fabrication, supply and installation of custom white powder-coated aluminium…" at bounding box center [508, 384] width 297 height 69
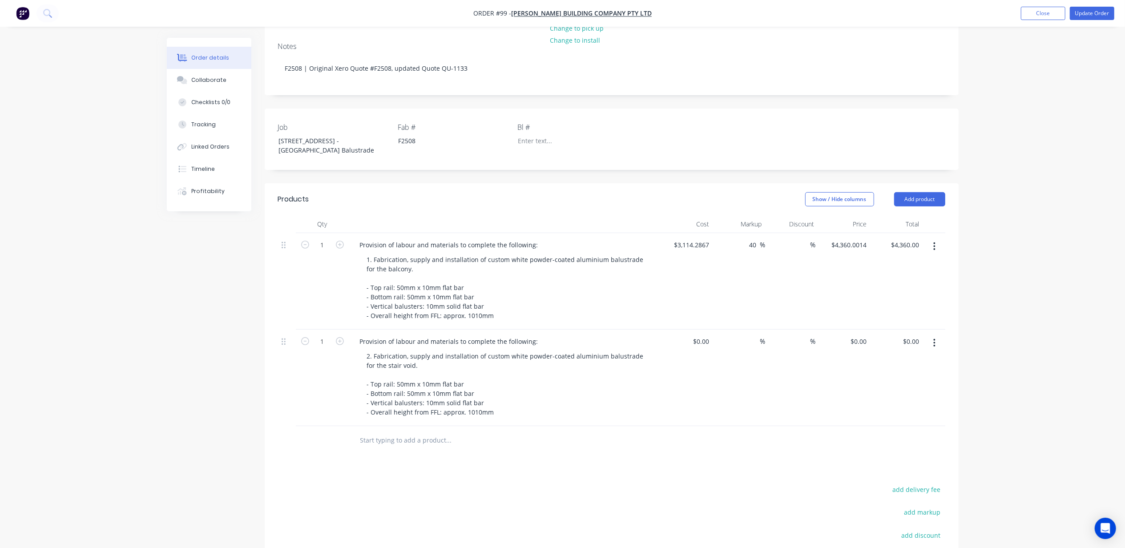
click at [1056, 320] on div "Order details Collaborate Checklists 0/0 Tracking Linked Orders Timeline Profit…" at bounding box center [562, 252] width 1125 height 860
click at [698, 330] on div "$0.00" at bounding box center [687, 378] width 52 height 97
type input "$1,800.00"
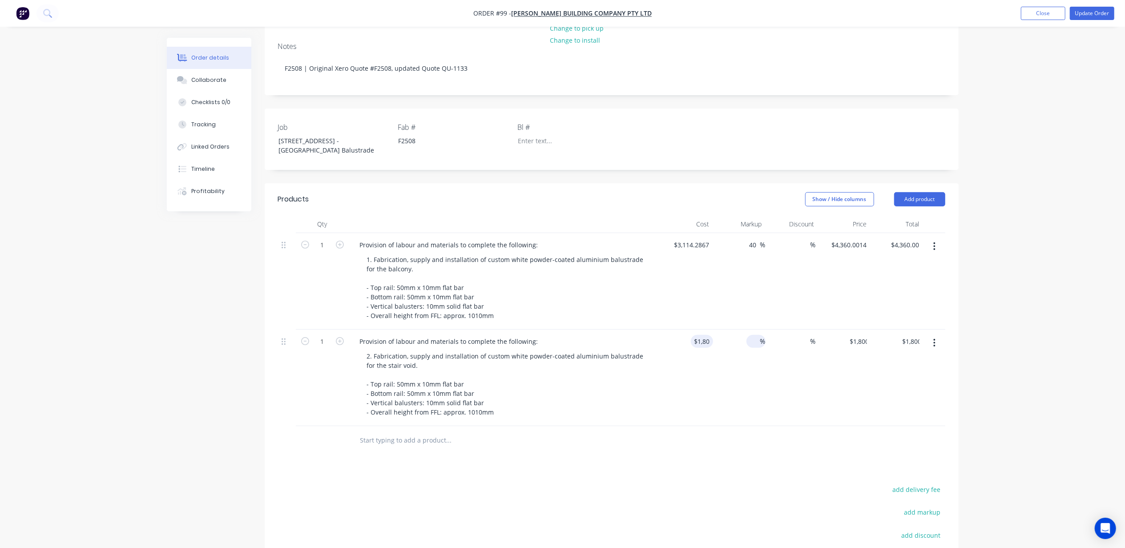
click at [760, 336] on span "%" at bounding box center [762, 341] width 5 height 10
type input "40"
type input "$2,520.00"
click at [1014, 367] on div "Order details Collaborate Checklists 0/0 Tracking Linked Orders Timeline Profit…" at bounding box center [562, 252] width 1125 height 860
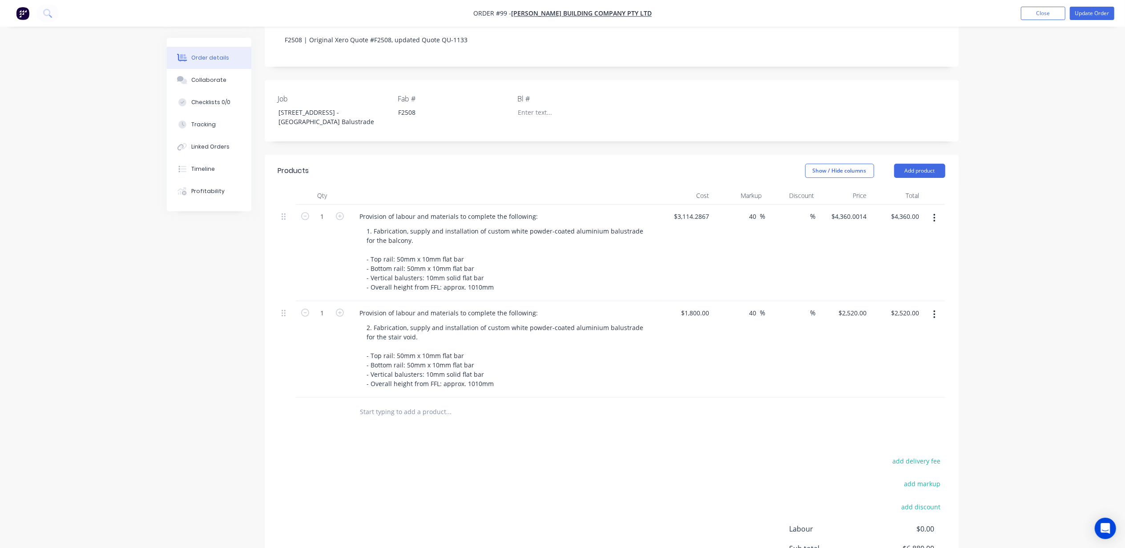
scroll to position [301, 0]
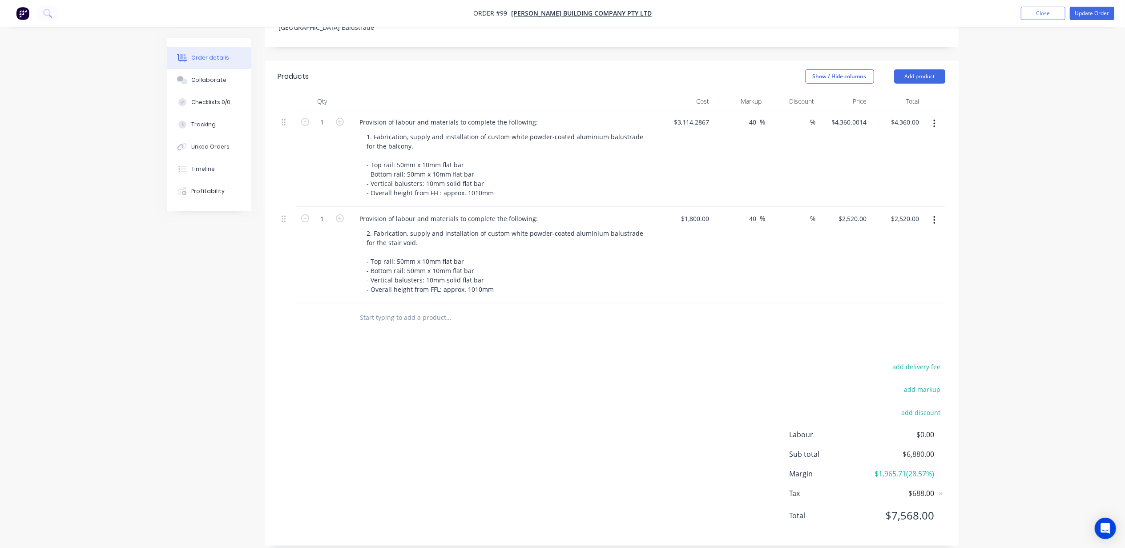
click at [1025, 346] on div "Order details Collaborate Checklists 0/0 Tracking Linked Orders Timeline Profit…" at bounding box center [562, 129] width 1125 height 860
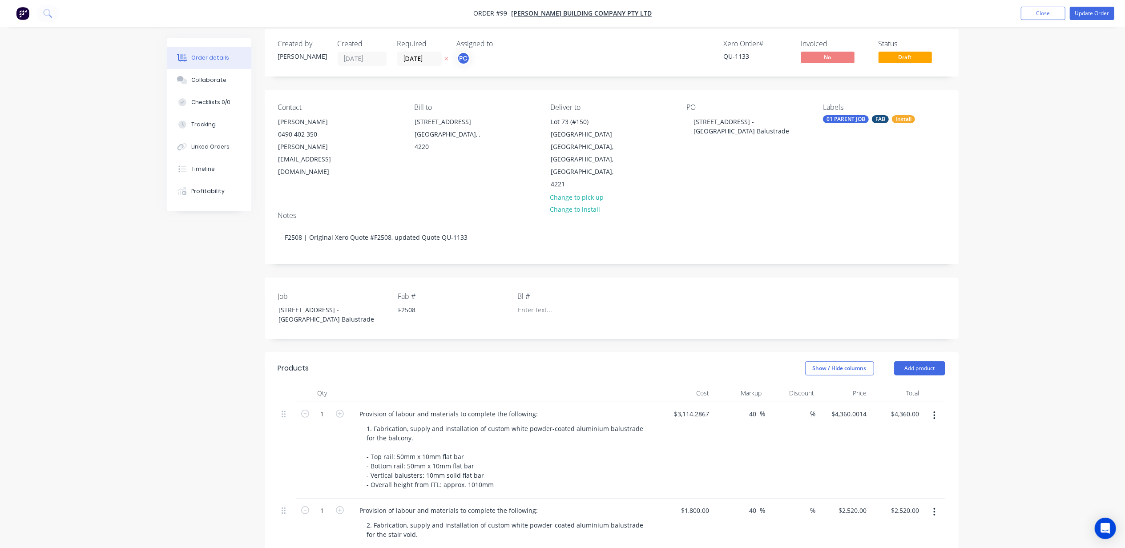
scroll to position [4, 0]
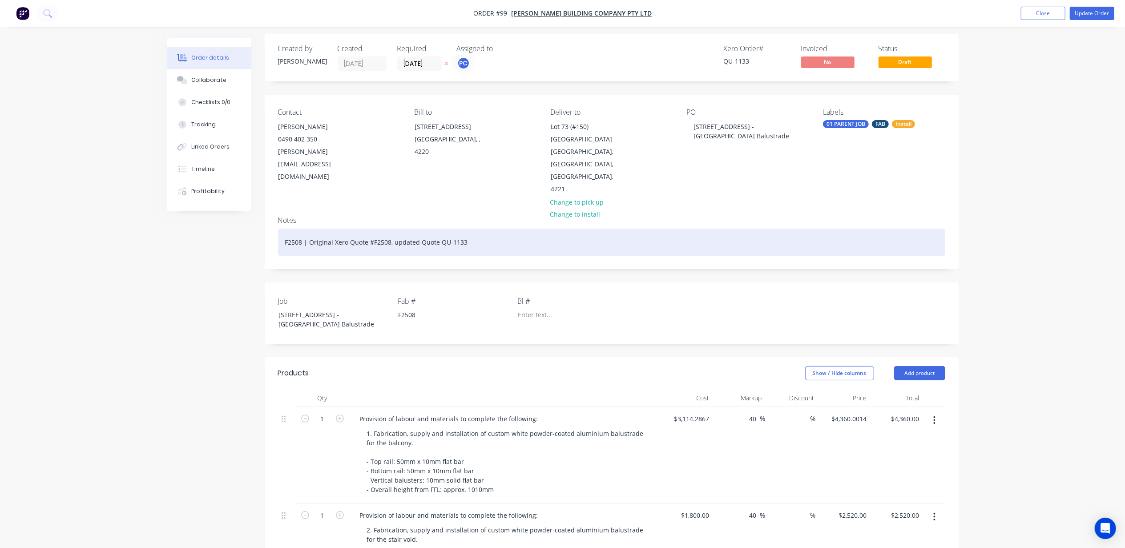
click at [412, 235] on div "F2508 | Original Xero Quote #F2508, updated Quote QU-1133" at bounding box center [611, 242] width 667 height 27
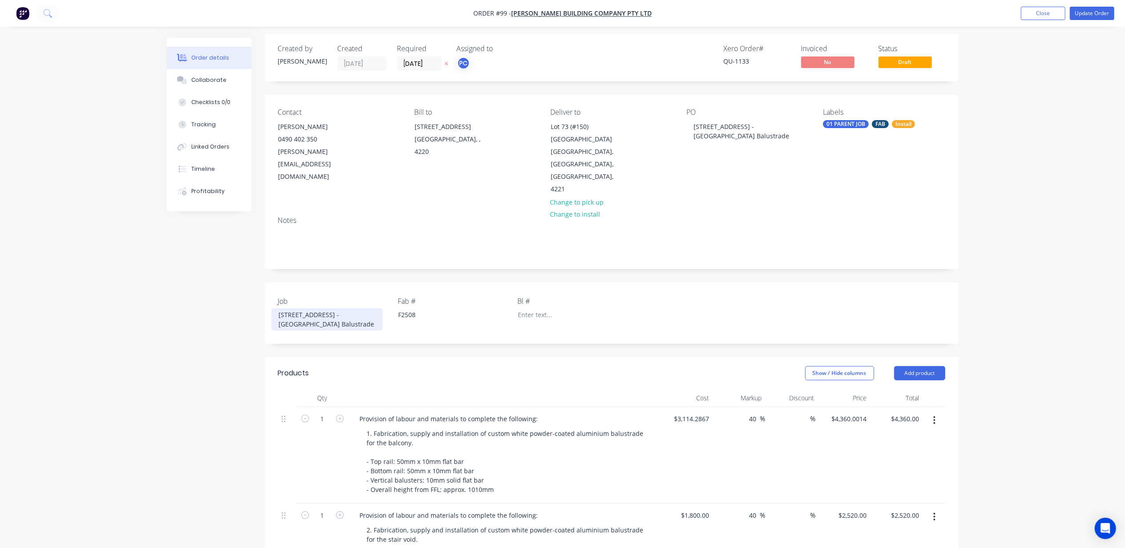
click at [367, 310] on div "Lot 73 Tallebudgera Dr, Palm Beach - Aluminium Balustrade" at bounding box center [326, 319] width 111 height 22
drag, startPoint x: 373, startPoint y: 313, endPoint x: 273, endPoint y: 304, distance: 100.5
click at [273, 308] on div "Lot 73 Tallebudgera Dr, Palm Beach - Aluminium Balustrades" at bounding box center [326, 319] width 111 height 22
copy div "Lot 73 Tallebudgera Dr, Palm Beach - Aluminium Balustrades"
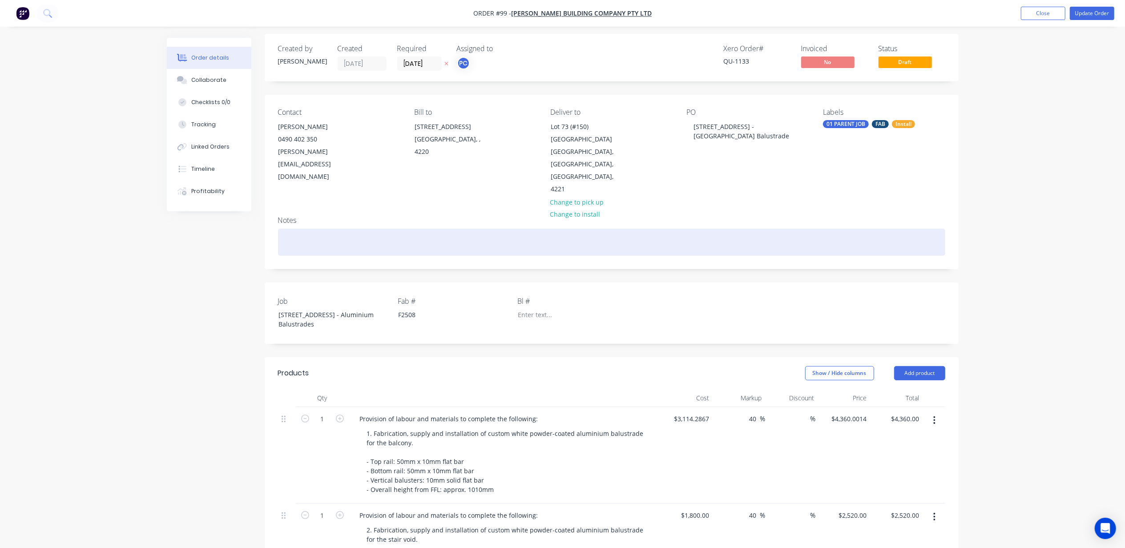
click at [311, 229] on div at bounding box center [611, 242] width 667 height 27
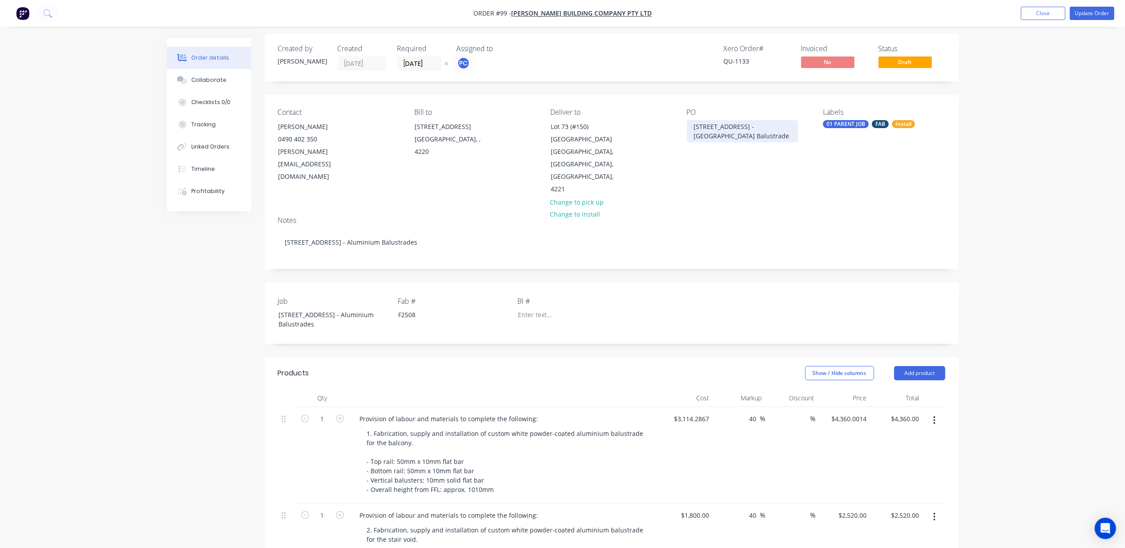
drag, startPoint x: 782, startPoint y: 137, endPoint x: 672, endPoint y: 122, distance: 111.4
click at [672, 122] on div "Contact Adrian Woolley 0490 402 350 a.woolley@blackwoodbuilding.co Bill to 2080…" at bounding box center [612, 152] width 694 height 114
paste div
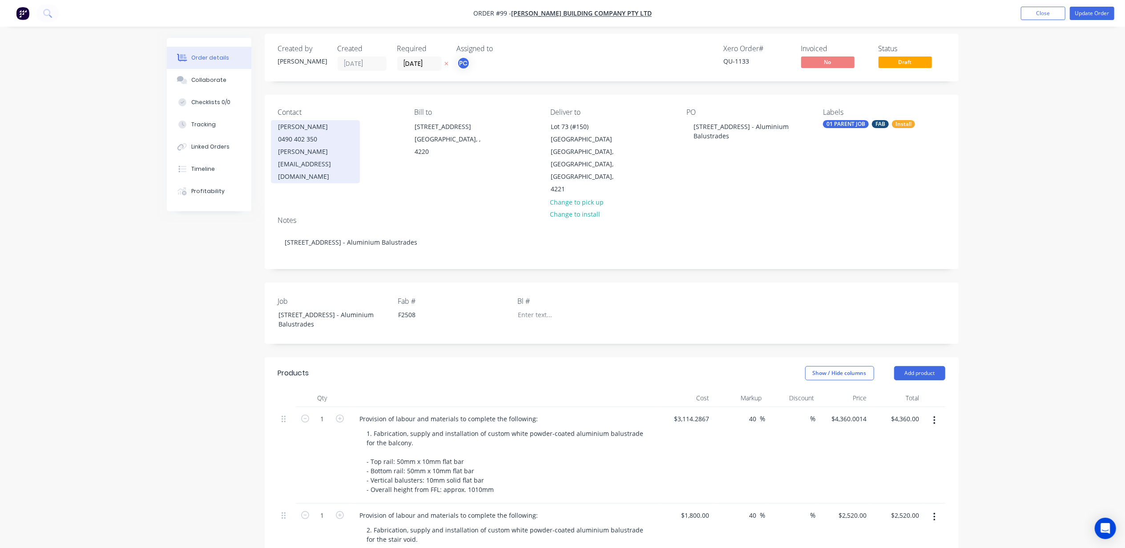
click at [295, 131] on div "[PERSON_NAME]" at bounding box center [315, 127] width 74 height 12
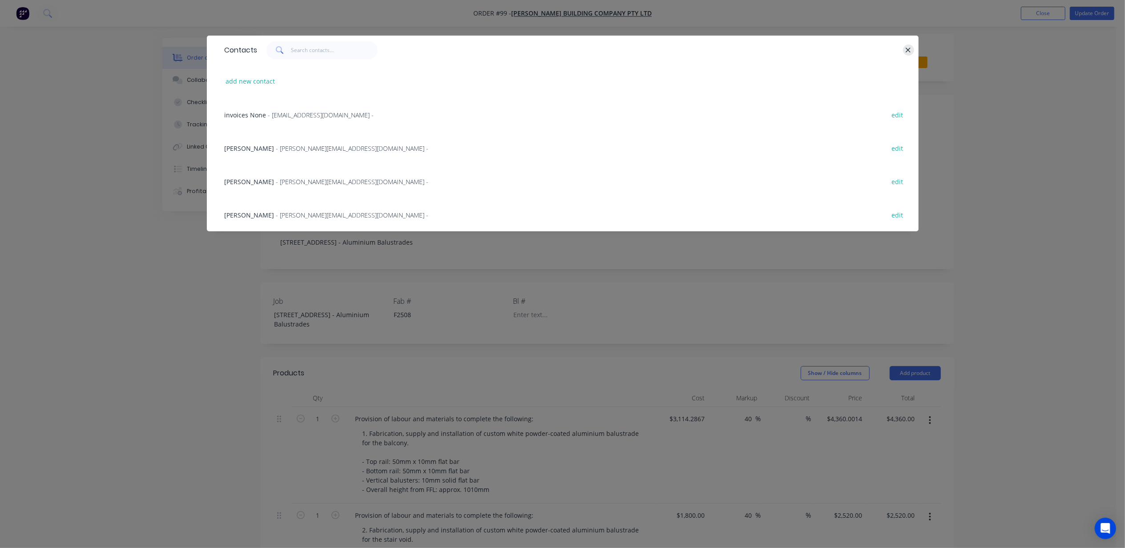
click at [907, 52] on icon "button" at bounding box center [908, 50] width 6 height 8
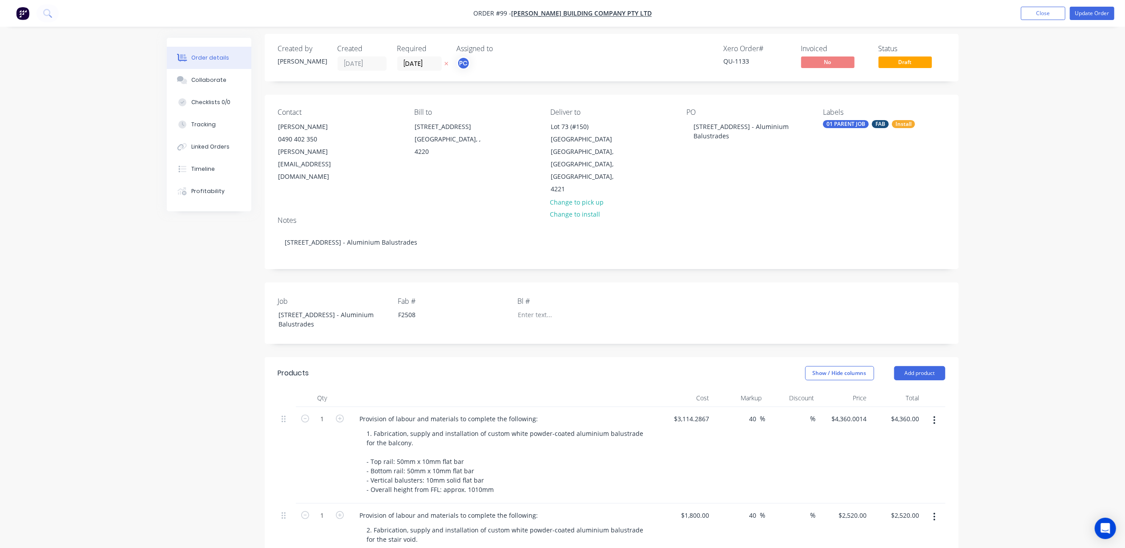
click at [1050, 149] on div "Order details Collaborate Checklists 0/0 Tracking Linked Orders Timeline Profit…" at bounding box center [562, 426] width 1125 height 860
click at [305, 141] on div "0490 402 350" at bounding box center [315, 139] width 74 height 12
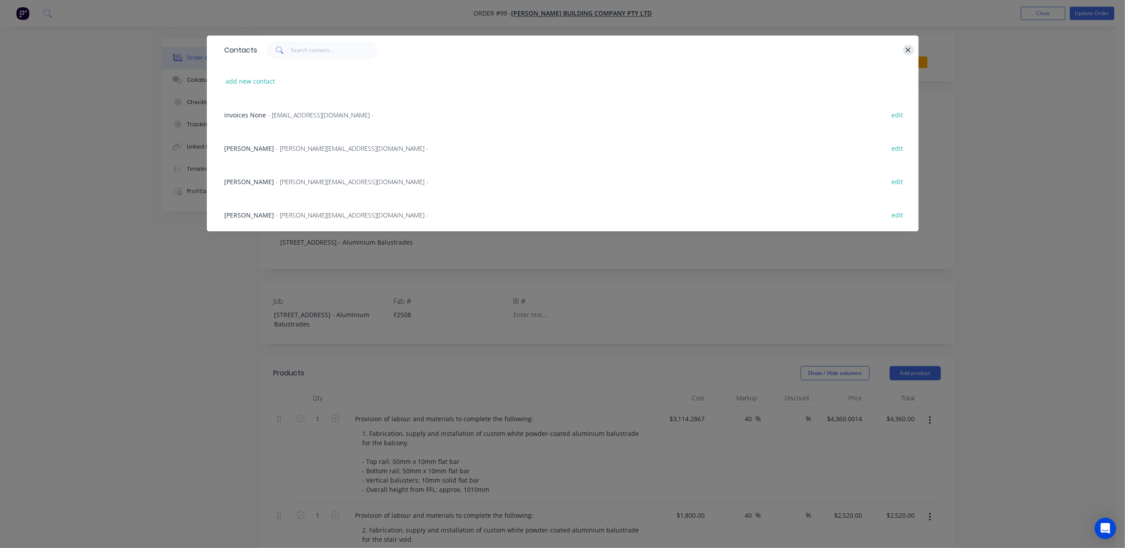
click at [908, 50] on icon "button" at bounding box center [908, 50] width 6 height 8
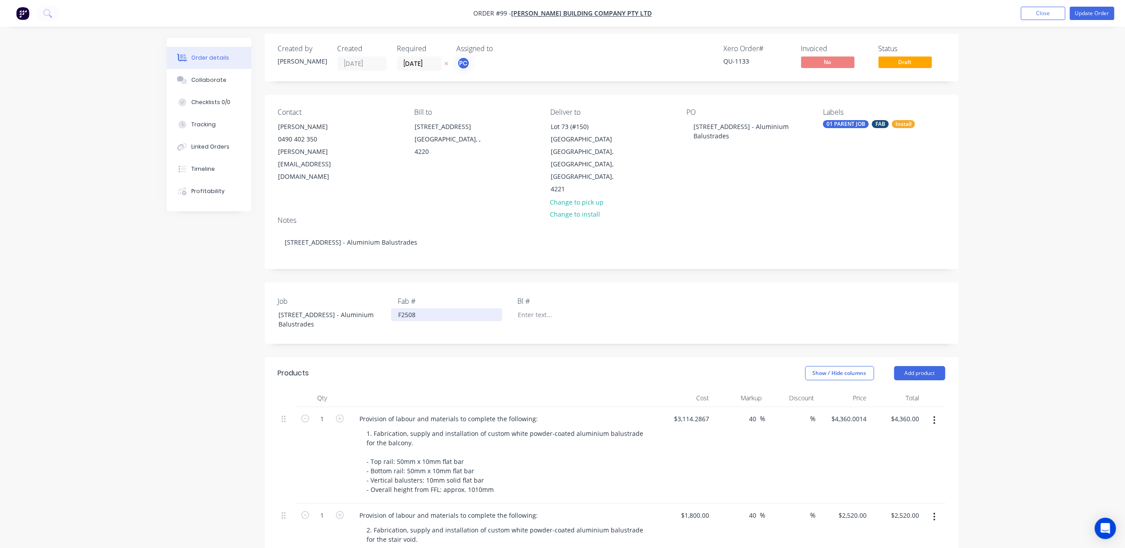
click at [423, 308] on div "F2508" at bounding box center [446, 314] width 111 height 13
click at [1029, 239] on div "Order details Collaborate Checklists 0/0 Tracking Linked Orders Timeline Profit…" at bounding box center [562, 426] width 1125 height 860
click at [1010, 223] on div "Order details Collaborate Checklists 0/0 Tracking Linked Orders Timeline Profit…" at bounding box center [562, 426] width 1125 height 860
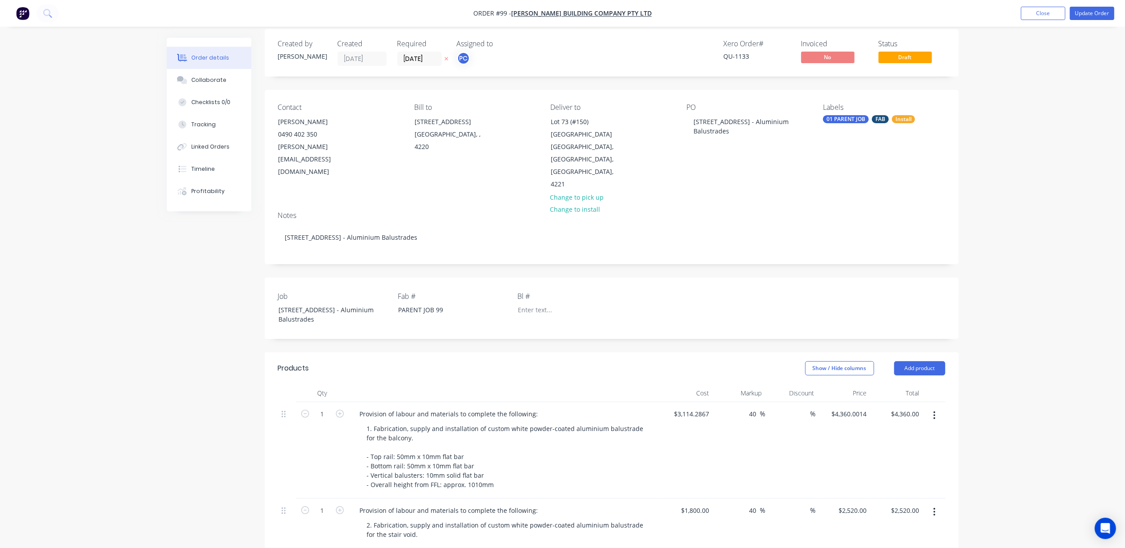
scroll to position [0, 0]
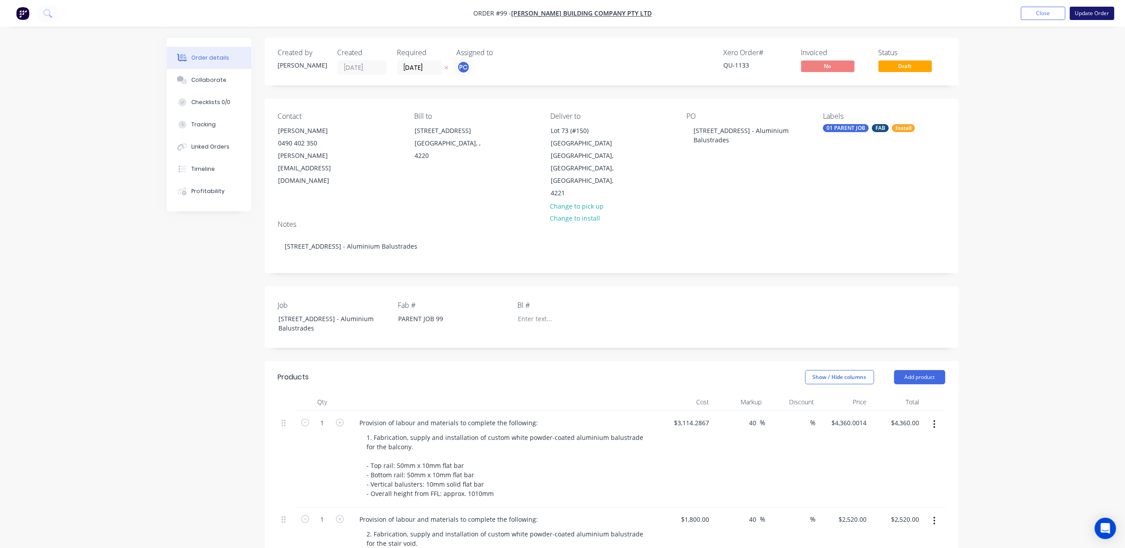
click at [1095, 16] on button "Update Order" at bounding box center [1092, 13] width 44 height 13
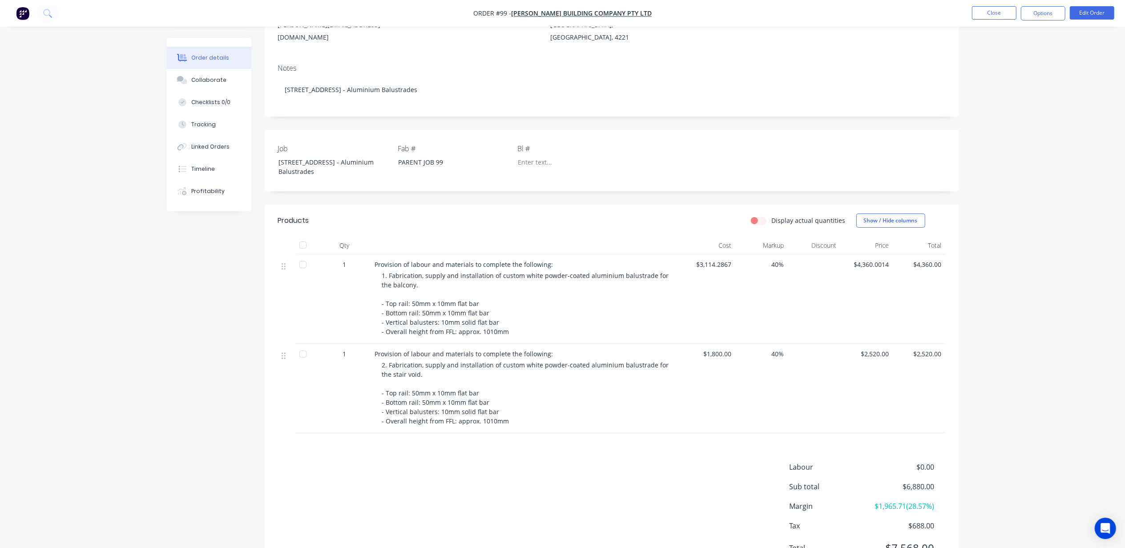
scroll to position [162, 0]
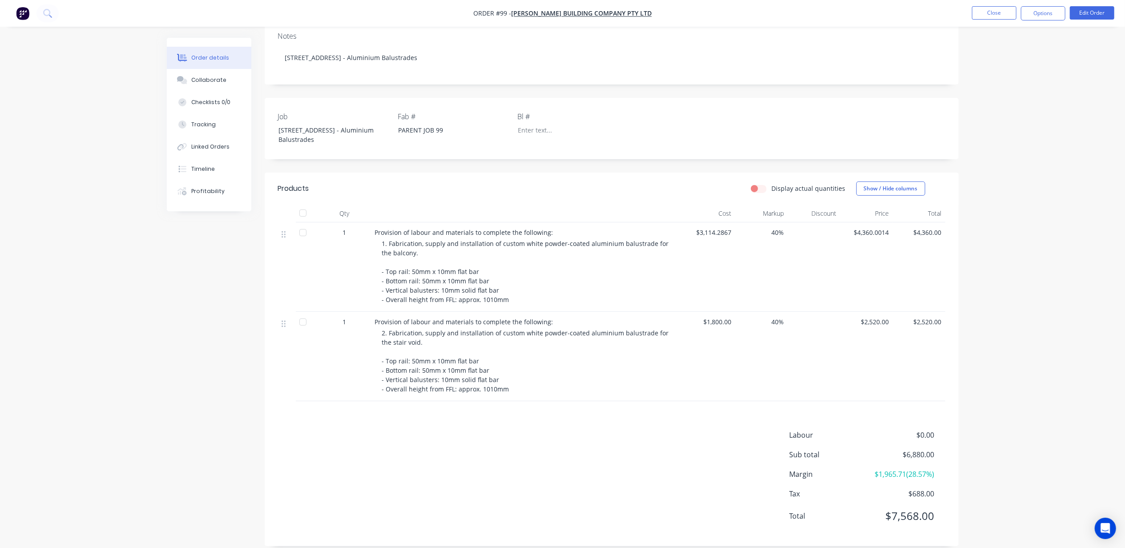
click at [1035, 150] on div "Order details Collaborate Checklists 0/0 Tracking Linked Orders Timeline Profit…" at bounding box center [562, 199] width 1125 height 722
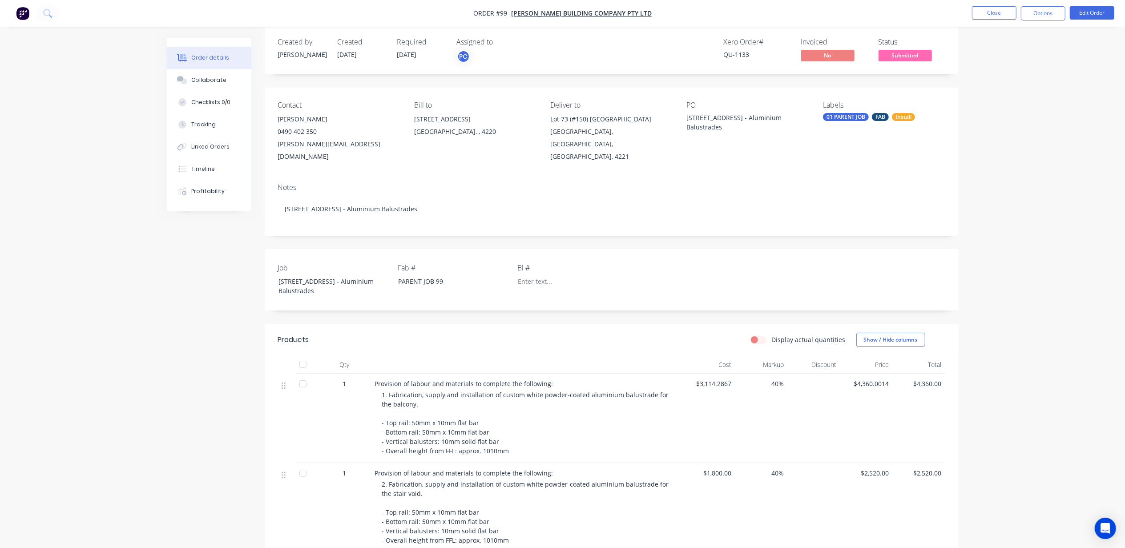
scroll to position [0, 0]
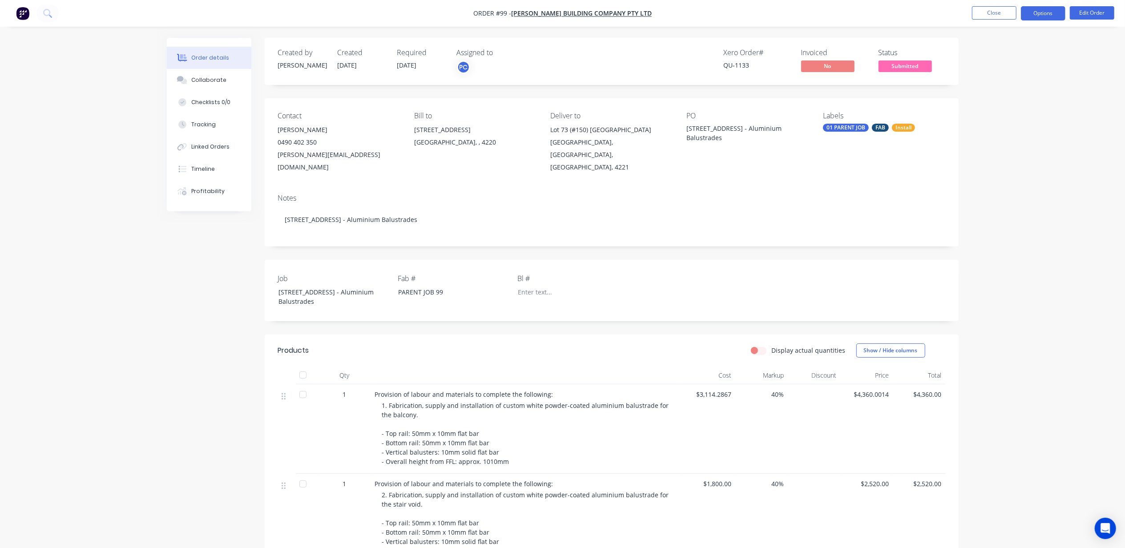
click at [1050, 15] on button "Options" at bounding box center [1043, 13] width 44 height 14
click at [1091, 75] on div "Order details Collaborate Checklists 0/0 Tracking Linked Orders Timeline Profit…" at bounding box center [562, 361] width 1125 height 722
click at [1006, 89] on div "Order details Collaborate Checklists 0/0 Tracking Linked Orders Timeline Profit…" at bounding box center [562, 361] width 1125 height 722
click at [460, 67] on div "PC" at bounding box center [463, 67] width 13 height 13
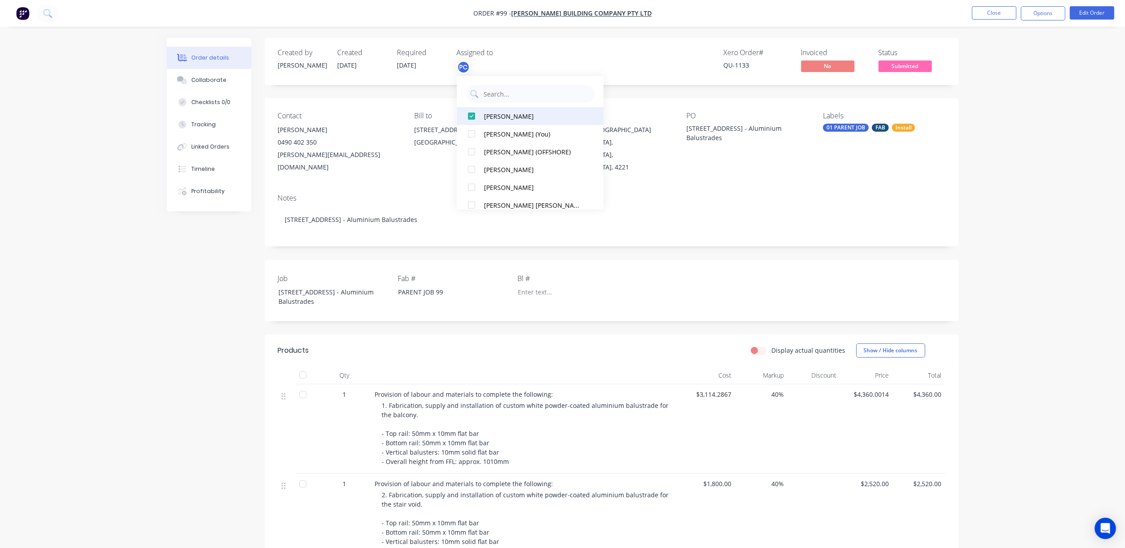
click at [471, 134] on div at bounding box center [472, 134] width 18 height 18
click at [468, 117] on div at bounding box center [472, 116] width 18 height 18
click at [469, 116] on div at bounding box center [472, 116] width 18 height 18
click at [470, 116] on div at bounding box center [472, 116] width 18 height 18
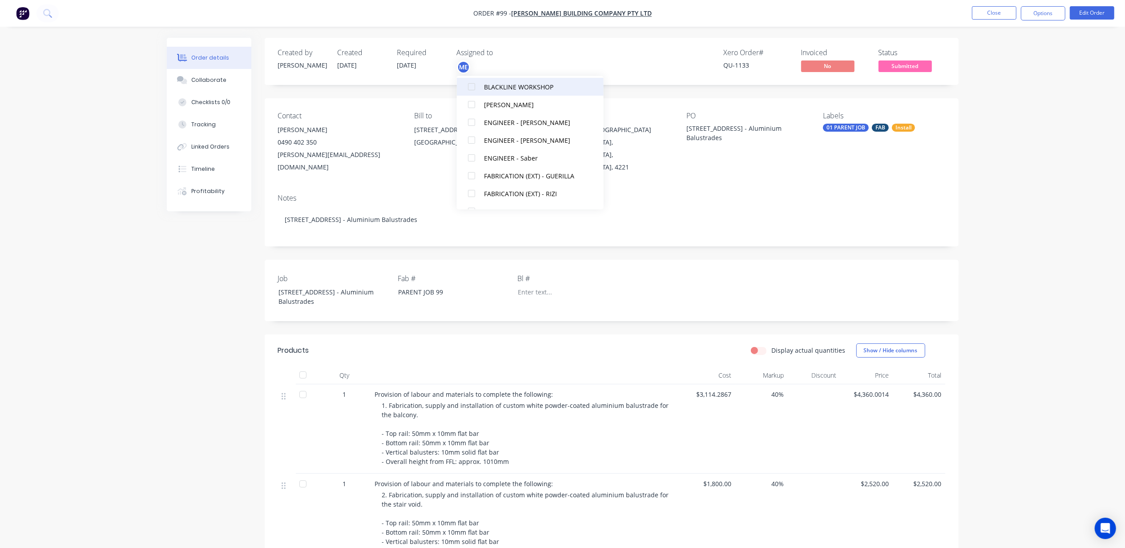
click at [471, 86] on div at bounding box center [472, 87] width 18 height 18
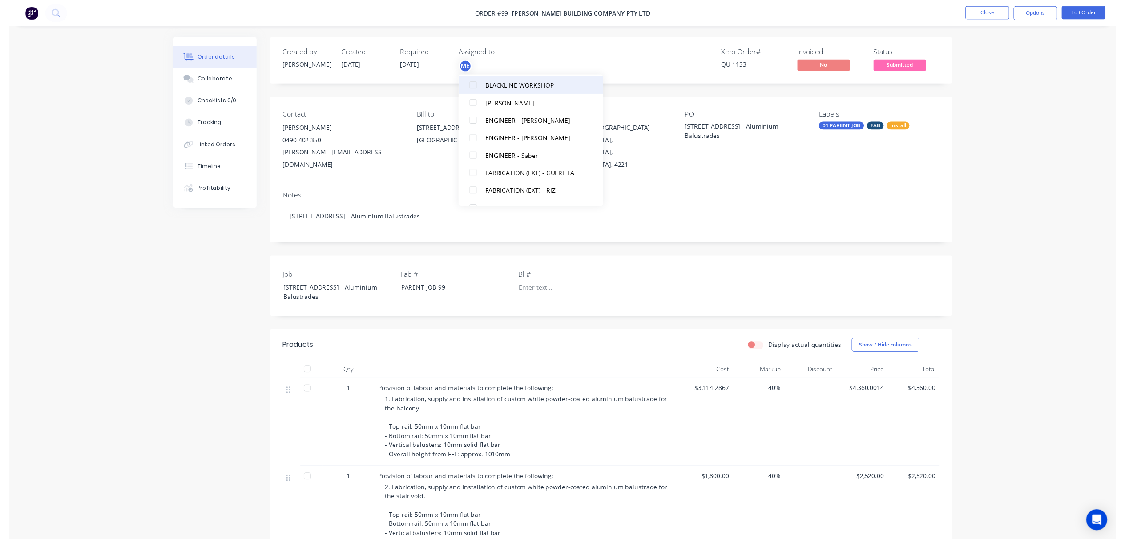
scroll to position [47, 0]
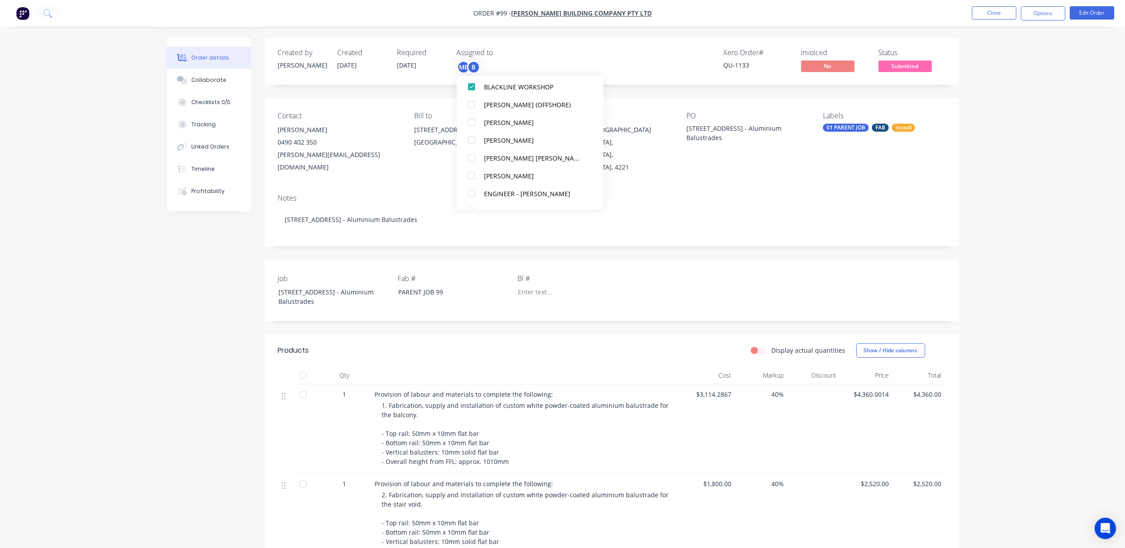
click at [1023, 181] on div "Order details Collaborate Checklists 0/0 Tracking Linked Orders Timeline Profit…" at bounding box center [562, 361] width 1125 height 722
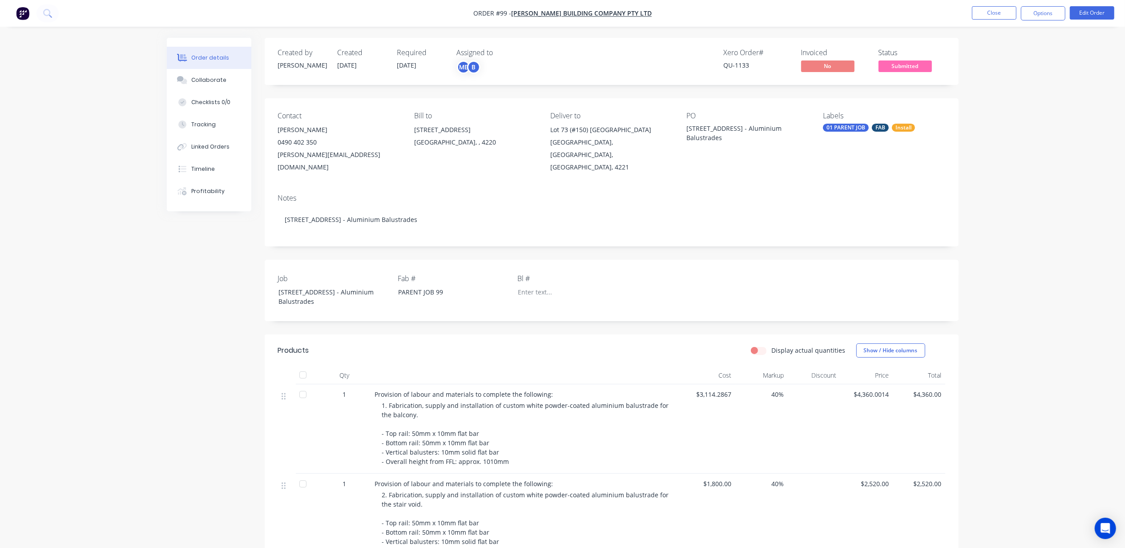
drag, startPoint x: 1095, startPoint y: 116, endPoint x: 1086, endPoint y: 131, distance: 17.5
click at [1094, 116] on div "Order details Collaborate Checklists 0/0 Tracking Linked Orders Timeline Profit…" at bounding box center [562, 361] width 1125 height 722
click at [985, 15] on button "Close" at bounding box center [994, 12] width 44 height 13
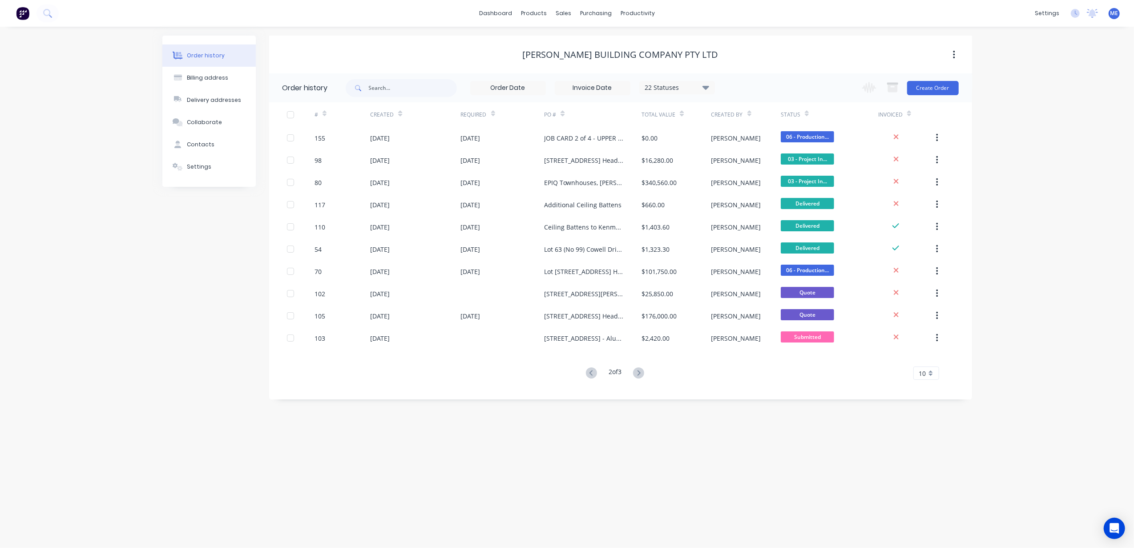
click at [588, 372] on icon at bounding box center [591, 372] width 11 height 11
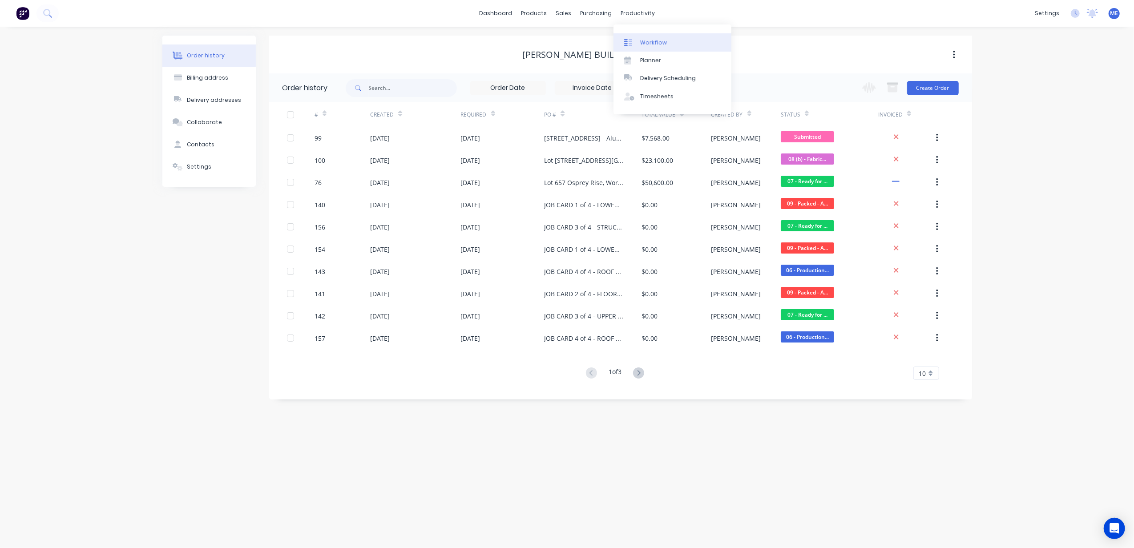
click at [650, 43] on div "Workflow" at bounding box center [653, 43] width 27 height 8
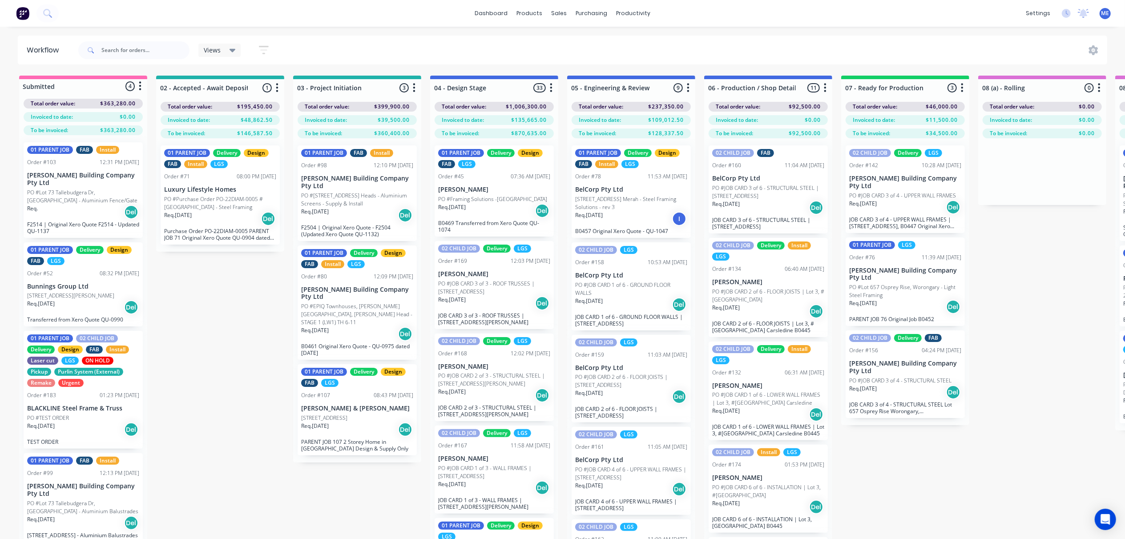
scroll to position [5, 0]
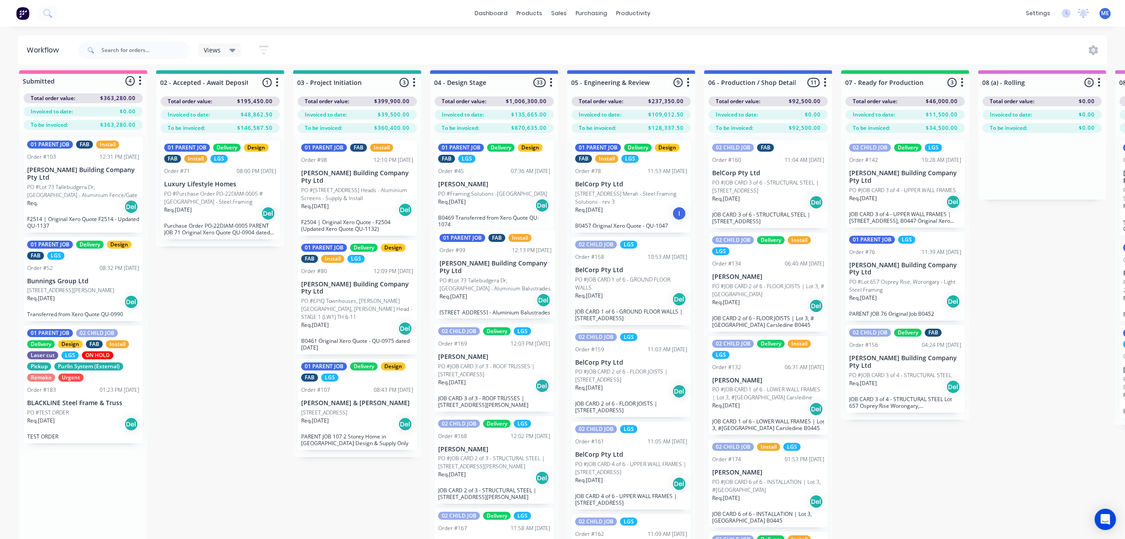
drag, startPoint x: 67, startPoint y: 491, endPoint x: 484, endPoint y: 269, distance: 473.1
click at [484, 269] on div "Submitted 4 Status colour #FF69B4 hex #FF69B4 Save Cancel Summaries Total order…" at bounding box center [1122, 317] width 2258 height 495
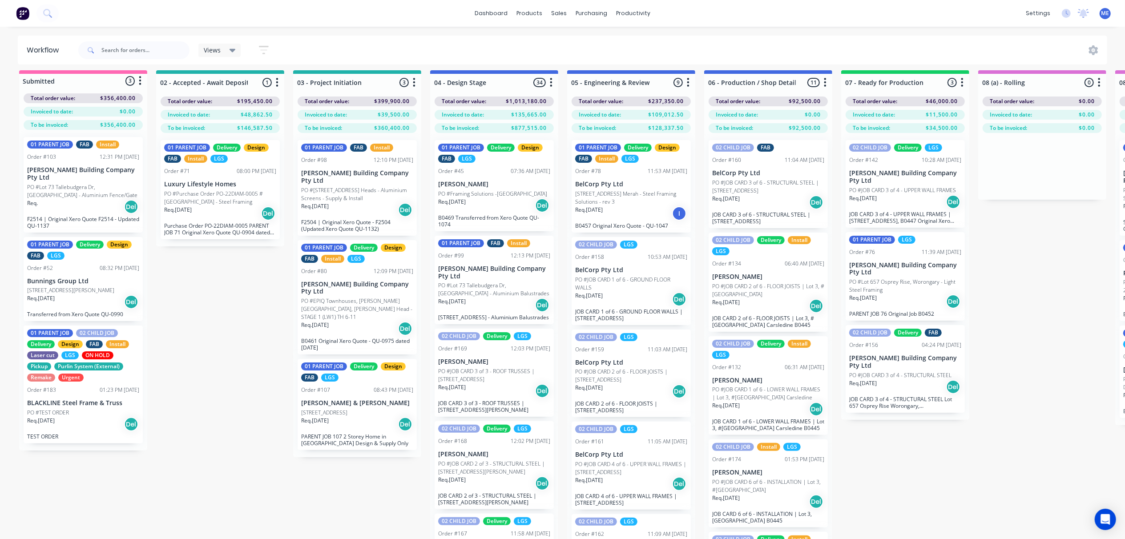
scroll to position [0, 0]
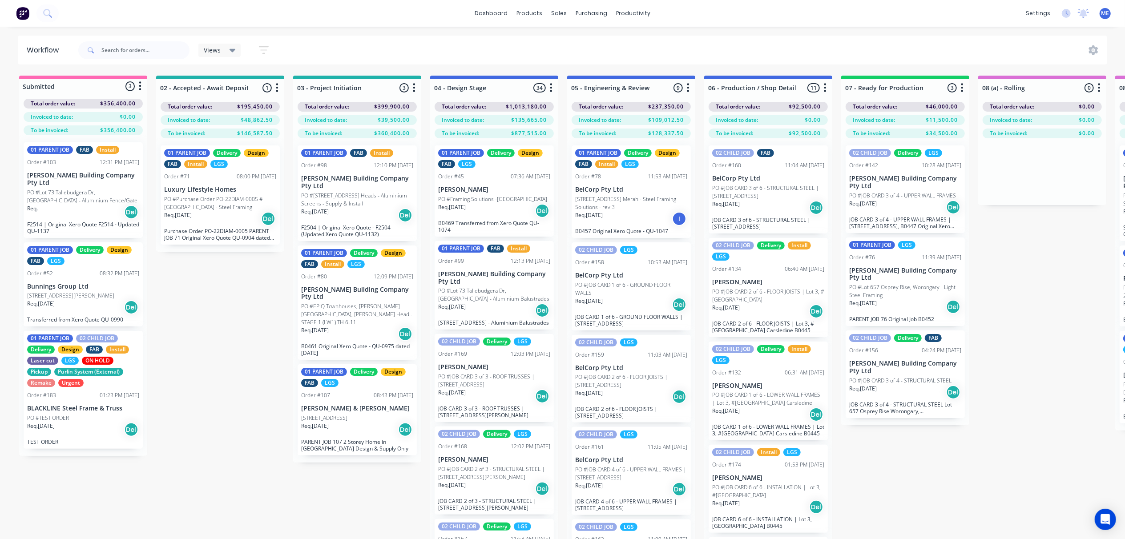
click at [77, 193] on p "PO #Lot 73 Tallebudgera Dr, Palm Beach - Aluminium Fence/Gate" at bounding box center [83, 197] width 112 height 16
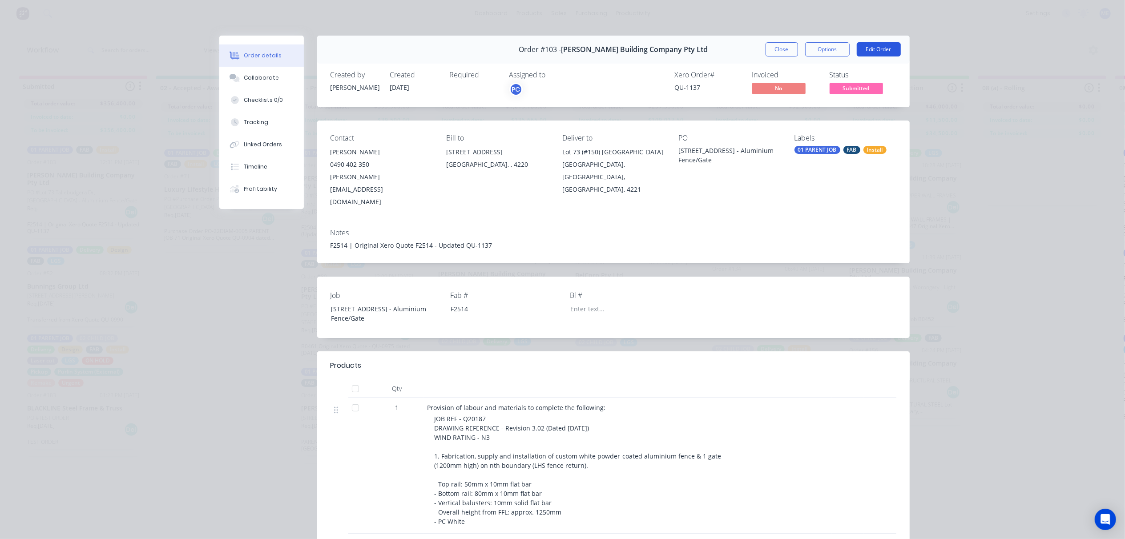
click at [873, 49] on button "Edit Order" at bounding box center [879, 49] width 44 height 14
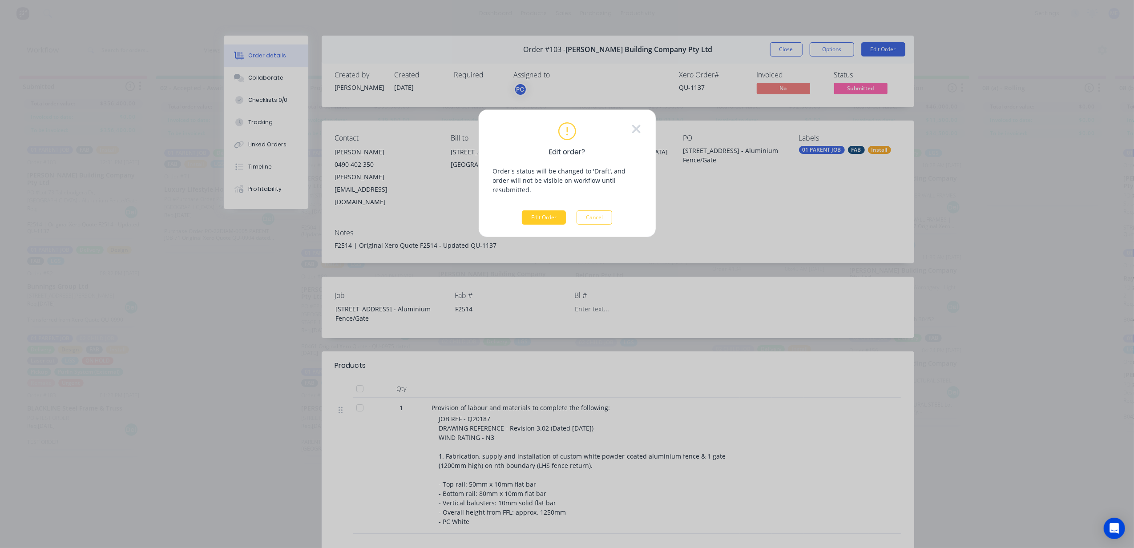
click at [550, 210] on button "Edit Order" at bounding box center [544, 217] width 44 height 14
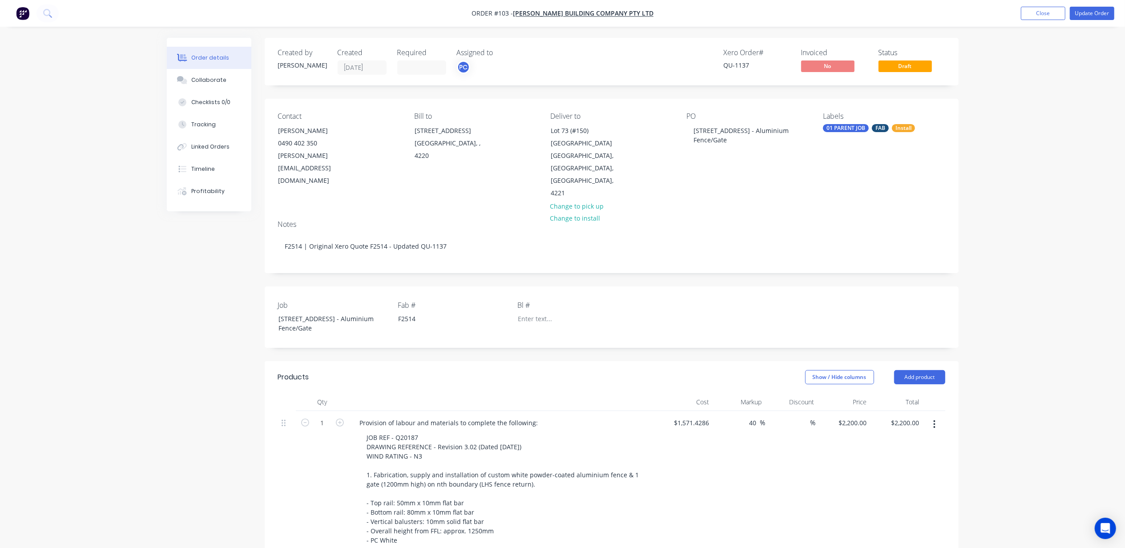
click at [999, 260] on div "Order details Collaborate Checklists 0/0 Tracking Linked Orders Timeline Profit…" at bounding box center [562, 405] width 1125 height 810
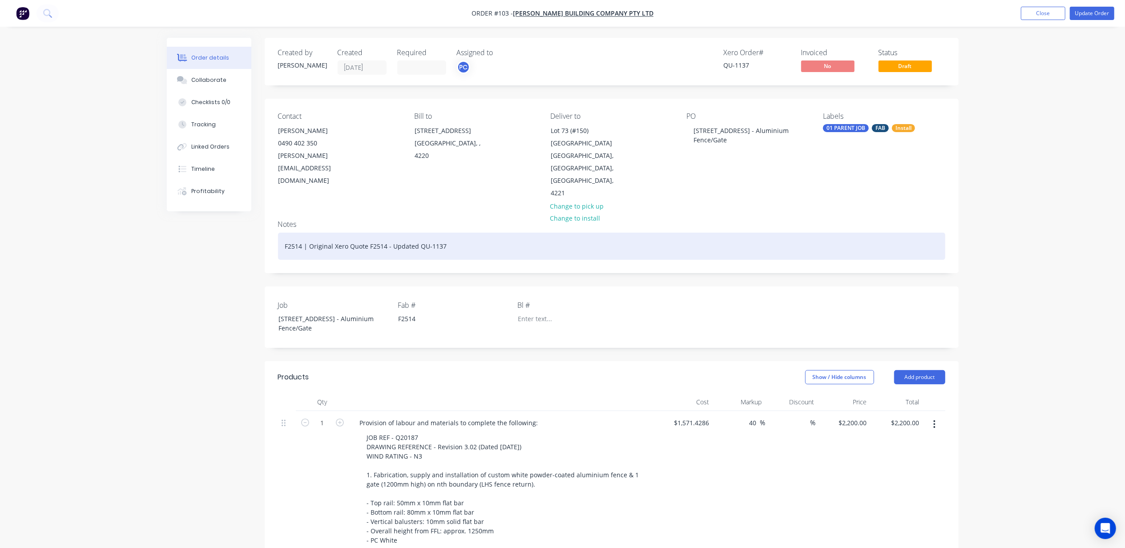
click at [406, 237] on div "F2514 | Original Xero Quote F2514 - Updated QU-1137" at bounding box center [611, 246] width 667 height 27
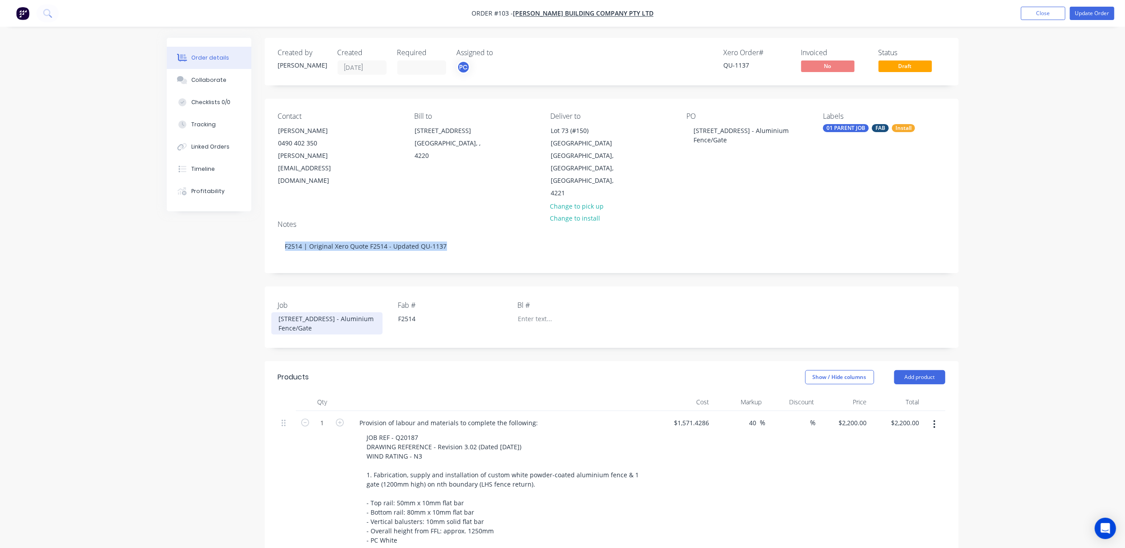
drag, startPoint x: 370, startPoint y: 315, endPoint x: 254, endPoint y: 305, distance: 116.1
click at [254, 305] on div "Created by Andrew Created 11/08/25 Required Assigned to PC Xero Order # QU-1137…" at bounding box center [563, 424] width 792 height 772
copy div "Lot 73 Tallebudgera Dr, Palm Beach - Aluminium Fence/Gate"
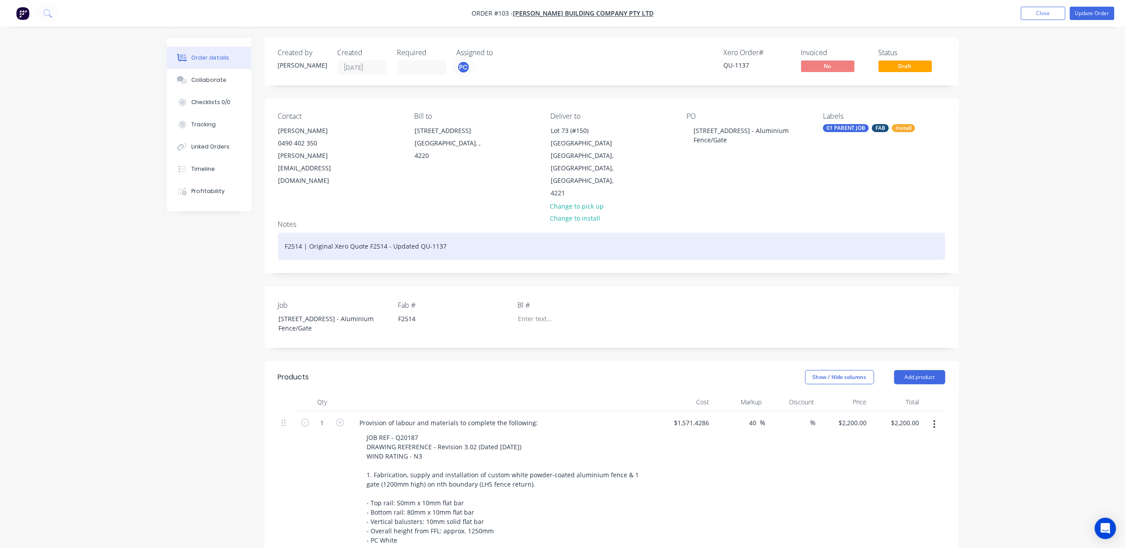
click at [355, 237] on div "F2514 | Original Xero Quote F2514 - Updated QU-1137" at bounding box center [611, 246] width 667 height 27
paste div
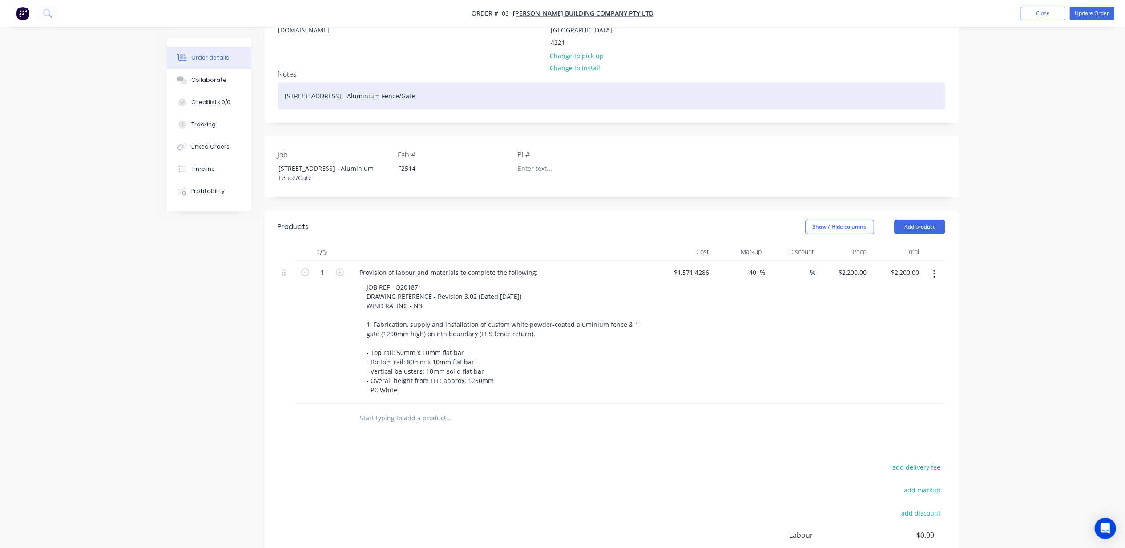
scroll to position [178, 0]
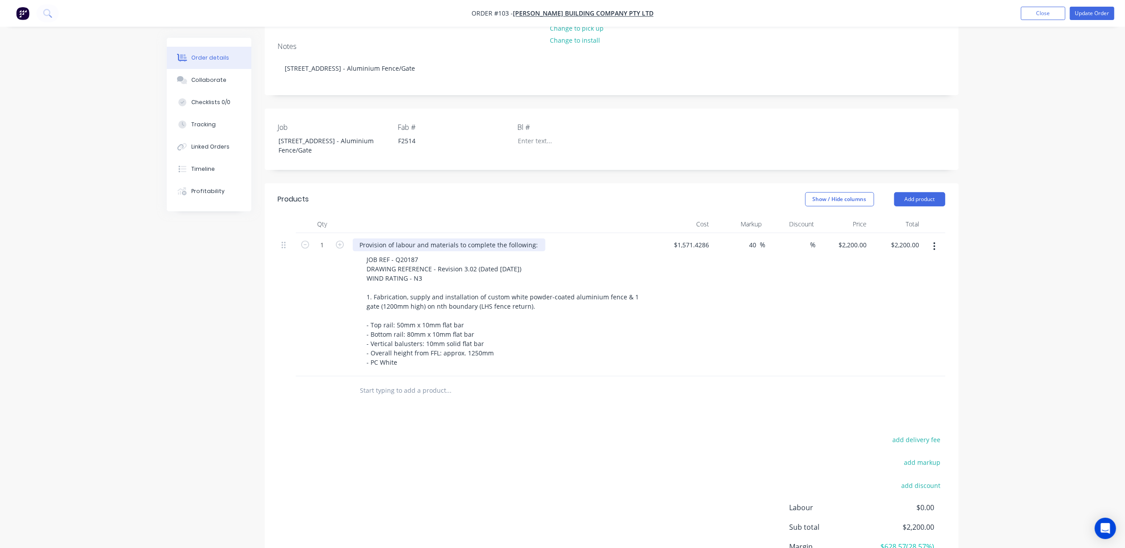
click at [416, 238] on div "Provision of labour and materials to complete the following:" at bounding box center [449, 244] width 193 height 13
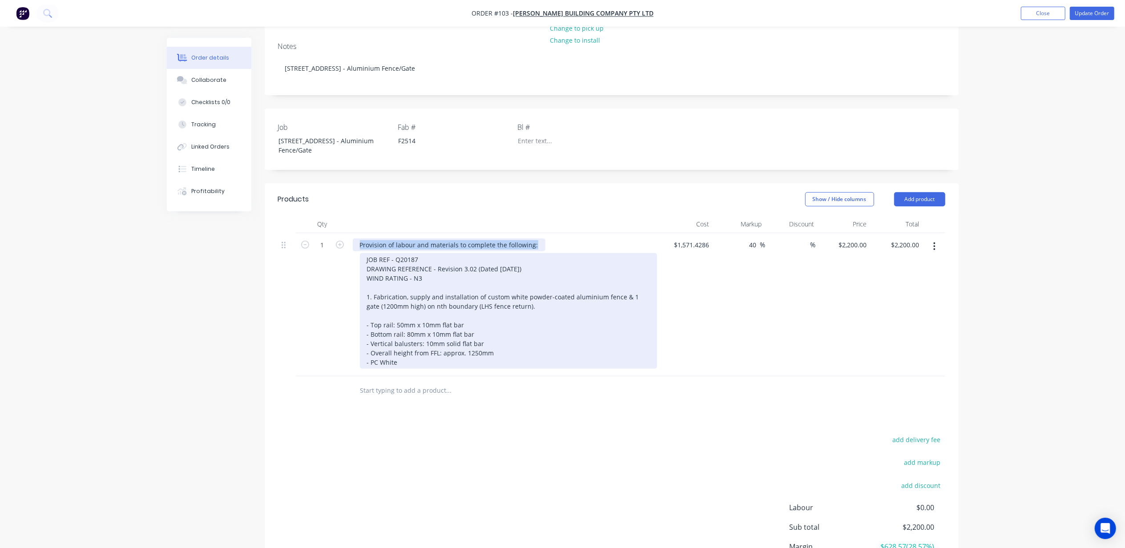
copy div "Provision of labour and materials to complete the following:"
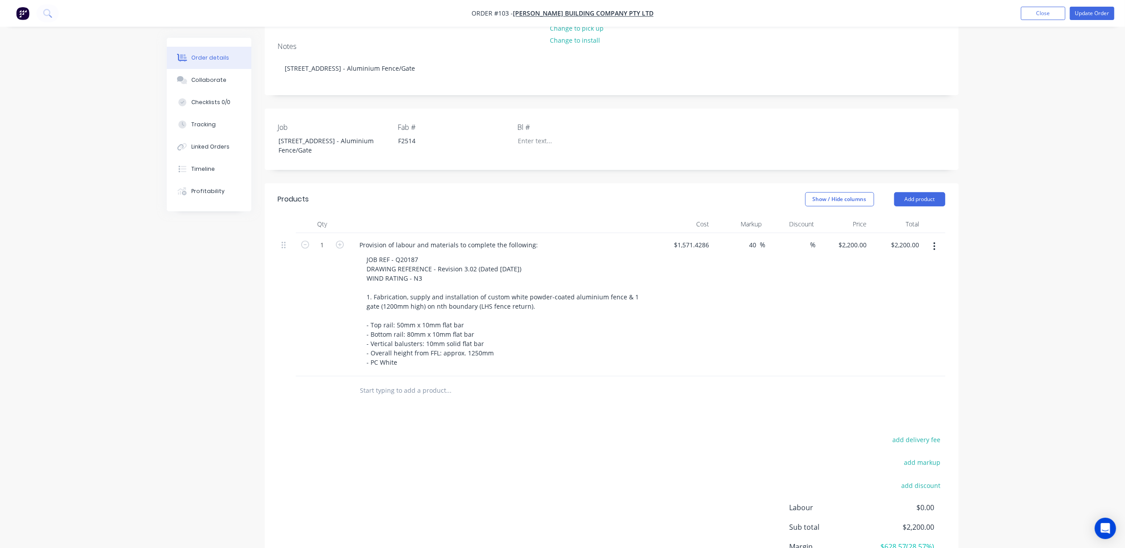
click at [401, 382] on input "text" at bounding box center [449, 391] width 178 height 18
paste input "Provision of labour and materials to complete the following:"
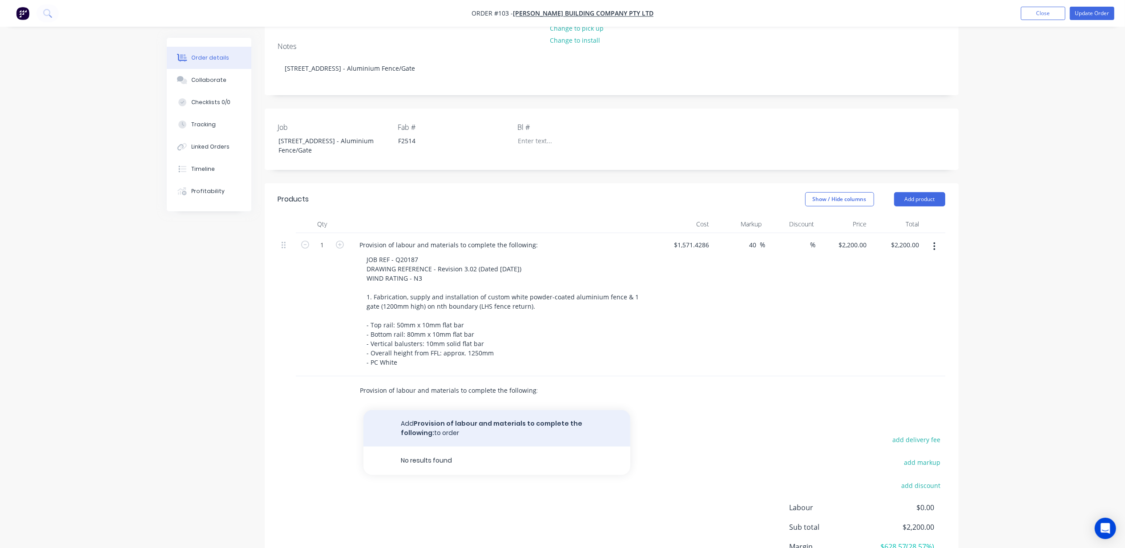
type input "Provision of labour and materials to complete the following:"
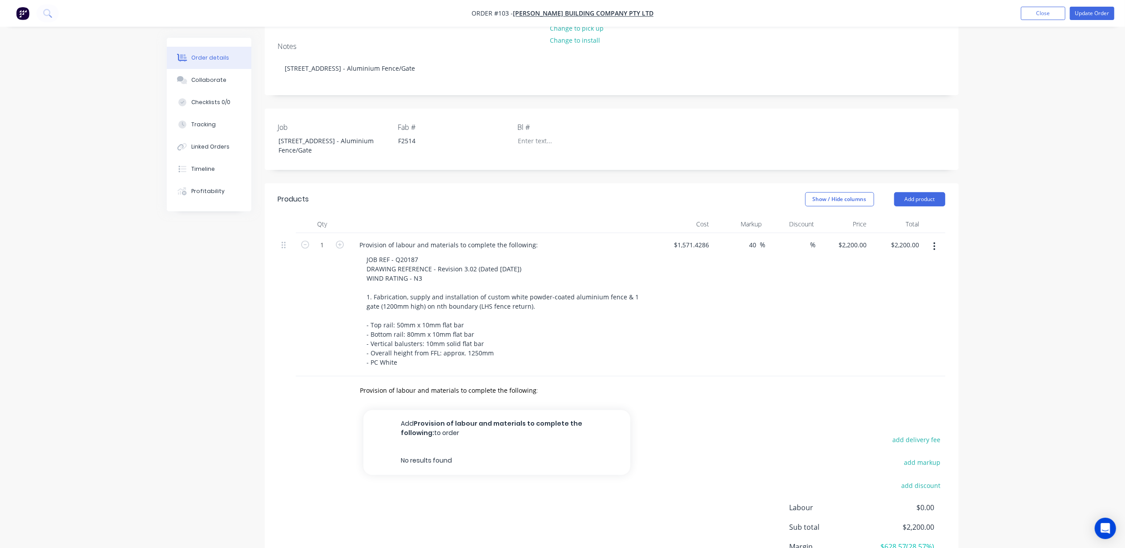
click at [540, 411] on button "Add Provision of labour and materials to complete the following: to order" at bounding box center [496, 428] width 267 height 36
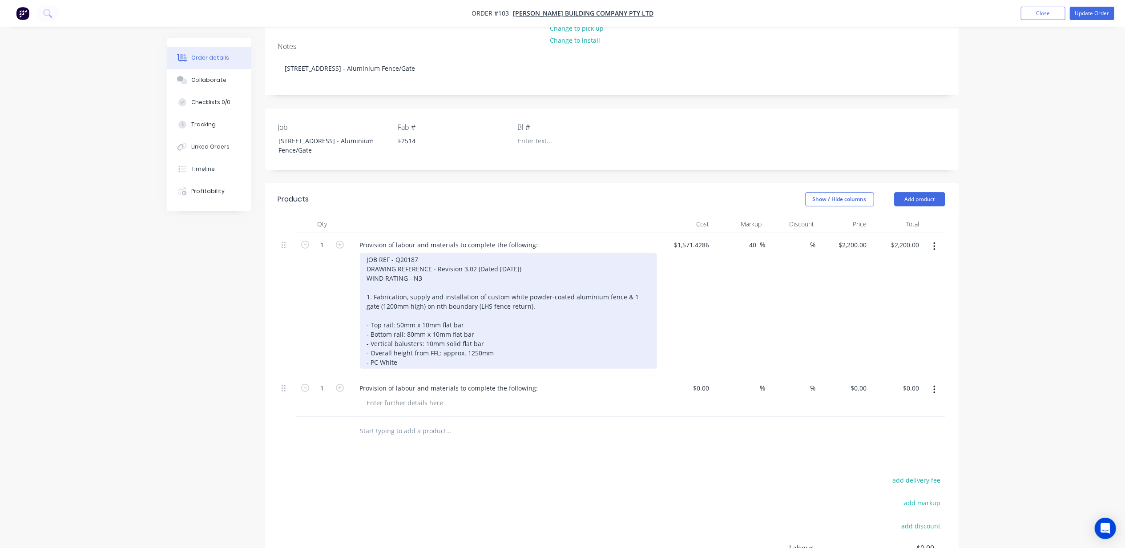
click at [398, 351] on div "JOB REF - Q20187 DRAWING REFERENCE - Revision 3.02 (Dated 28-01-2025) WIND RATI…" at bounding box center [508, 311] width 297 height 116
drag, startPoint x: 403, startPoint y: 351, endPoint x: 360, endPoint y: 283, distance: 79.6
click at [360, 283] on div "JOB REF - Q20187 DRAWING REFERENCE - Revision 3.02 (Dated 28-01-2025) WIND RATI…" at bounding box center [508, 311] width 297 height 116
copy div "1. Fabrication, supply and installation of custom white powder-coated aluminium…"
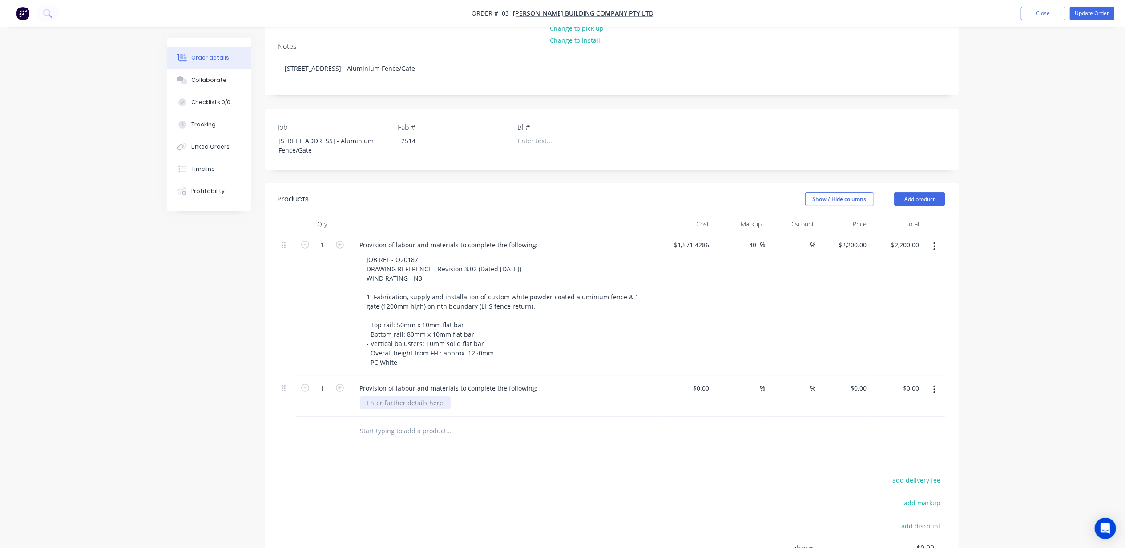
click at [406, 396] on div at bounding box center [405, 402] width 91 height 13
paste div
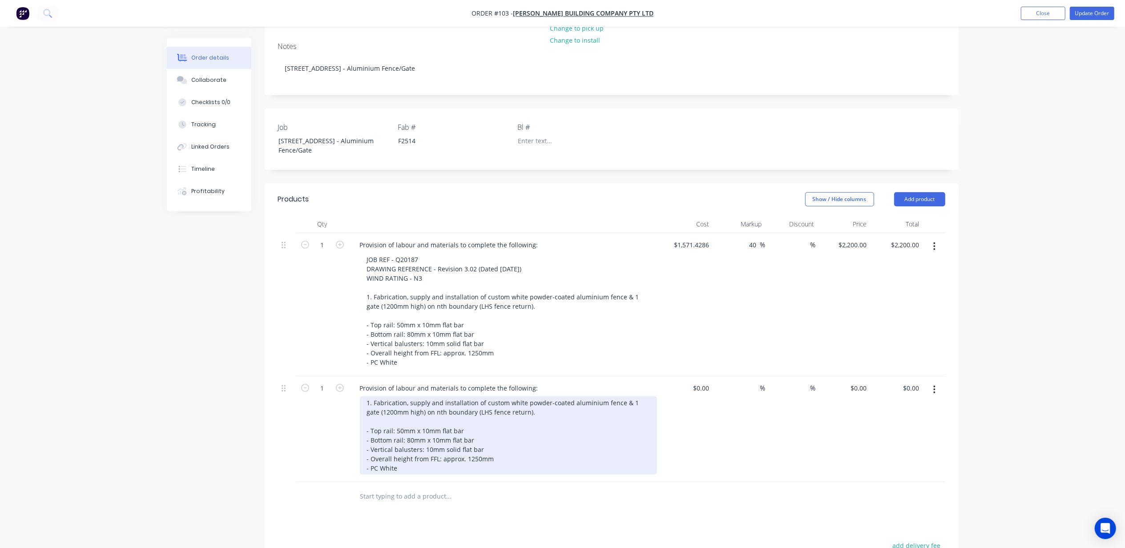
drag, startPoint x: 367, startPoint y: 389, endPoint x: 412, endPoint y: 403, distance: 46.3
click at [369, 396] on div "1. Fabrication, supply and installation of custom white powder-coated aluminium…" at bounding box center [508, 435] width 297 height 78
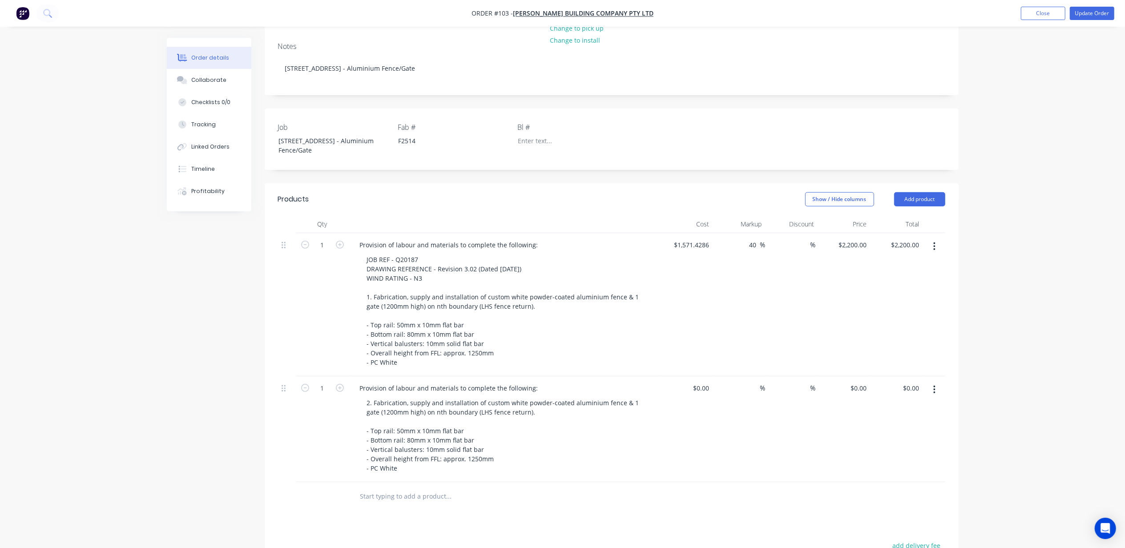
drag, startPoint x: 1045, startPoint y: 276, endPoint x: 1050, endPoint y: 284, distance: 9.0
click at [1046, 276] on div "Order details Collaborate Checklists 0/0 Tracking Linked Orders Timeline Profit…" at bounding box center [562, 280] width 1125 height 916
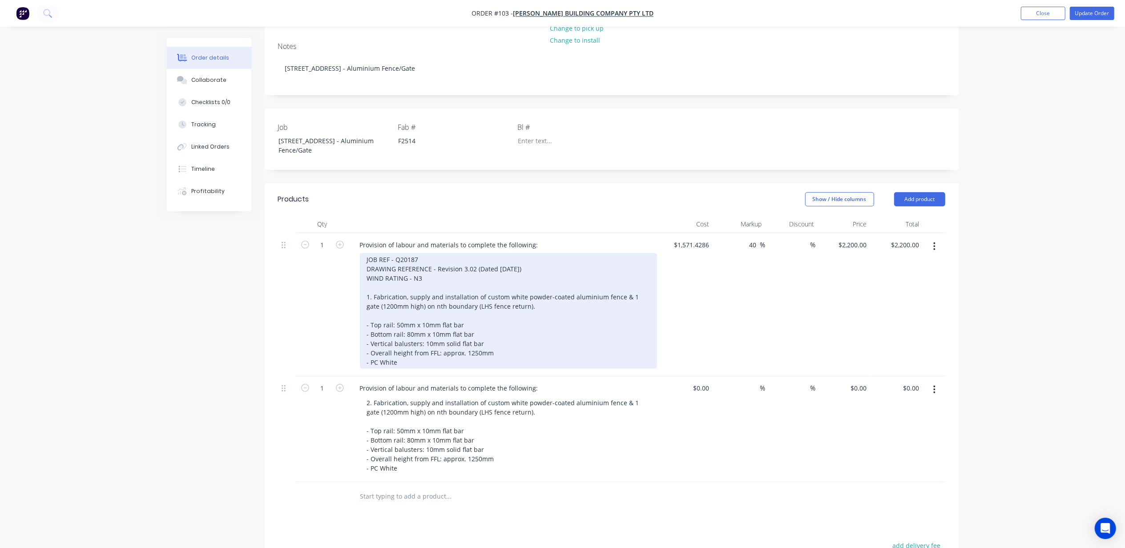
click at [423, 263] on div "JOB REF - Q20187 DRAWING REFERENCE - Revision 3.02 (Dated 28-01-2025) WIND RATI…" at bounding box center [508, 311] width 297 height 116
drag, startPoint x: 368, startPoint y: 258, endPoint x: 359, endPoint y: 252, distance: 11.6
click at [359, 252] on div "Provision of labour and materials to complete the following: JOB REF - Q20187 D…" at bounding box center [504, 304] width 311 height 143
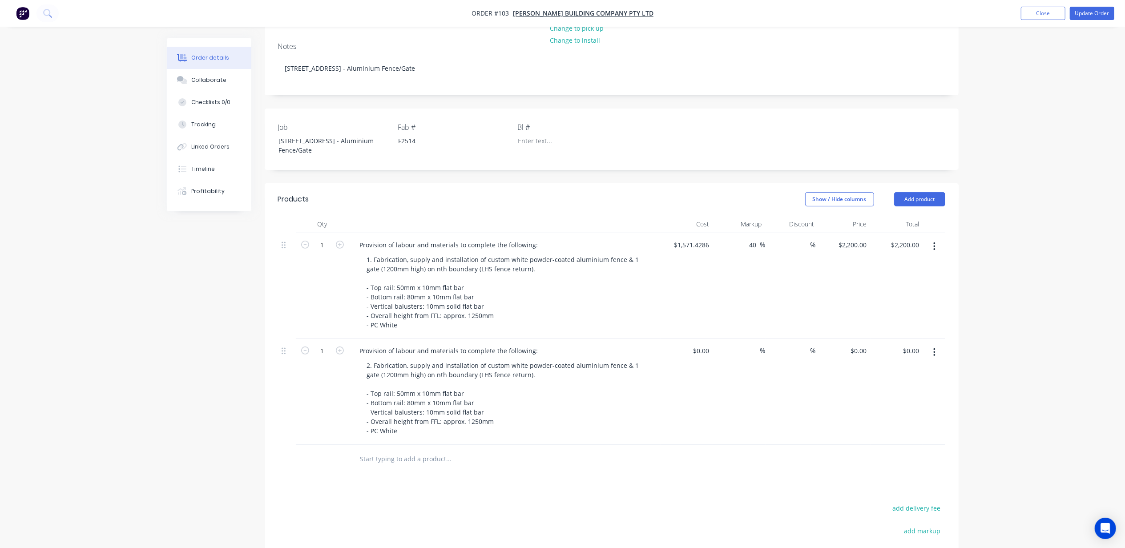
drag, startPoint x: 910, startPoint y: 184, endPoint x: 913, endPoint y: 198, distance: 14.1
click at [910, 192] on button "Add product" at bounding box center [919, 199] width 51 height 14
click at [892, 340] on div "Notes (External)" at bounding box center [903, 346] width 69 height 13
click at [377, 450] on div at bounding box center [385, 456] width 64 height 13
paste div
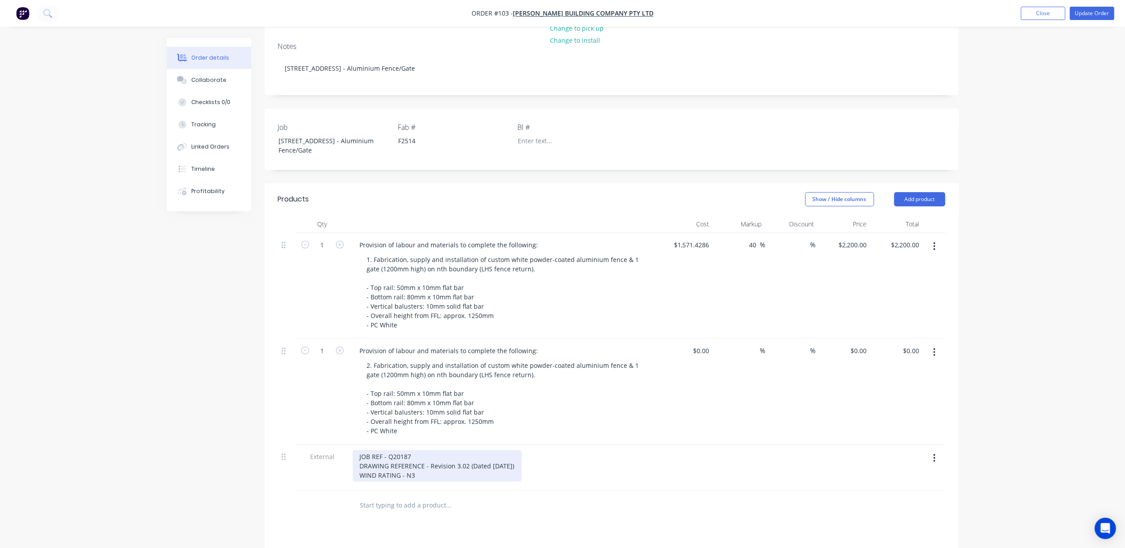
scroll to position [182, 0]
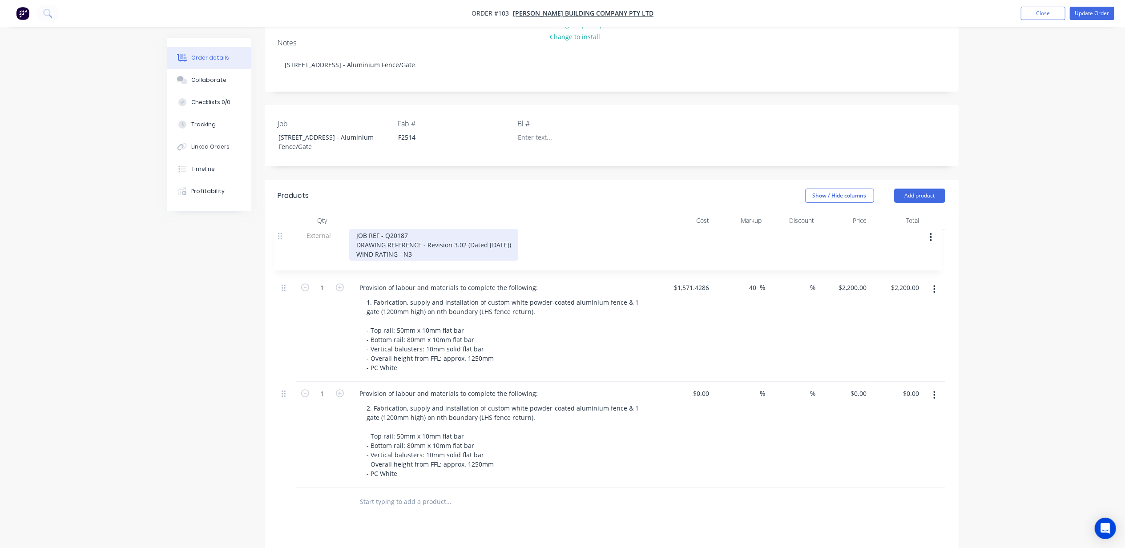
drag, startPoint x: 303, startPoint y: 412, endPoint x: 298, endPoint y: 254, distance: 158.5
click at [288, 230] on div "1 Provision of labour and materials to complete the following: 1. Fabrication, …" at bounding box center [611, 359] width 667 height 258
click at [359, 281] on div "Provision of labour and materials to complete the following:" at bounding box center [449, 287] width 193 height 13
click at [358, 387] on div "Provision of labour and materials to complete the following:" at bounding box center [449, 393] width 193 height 13
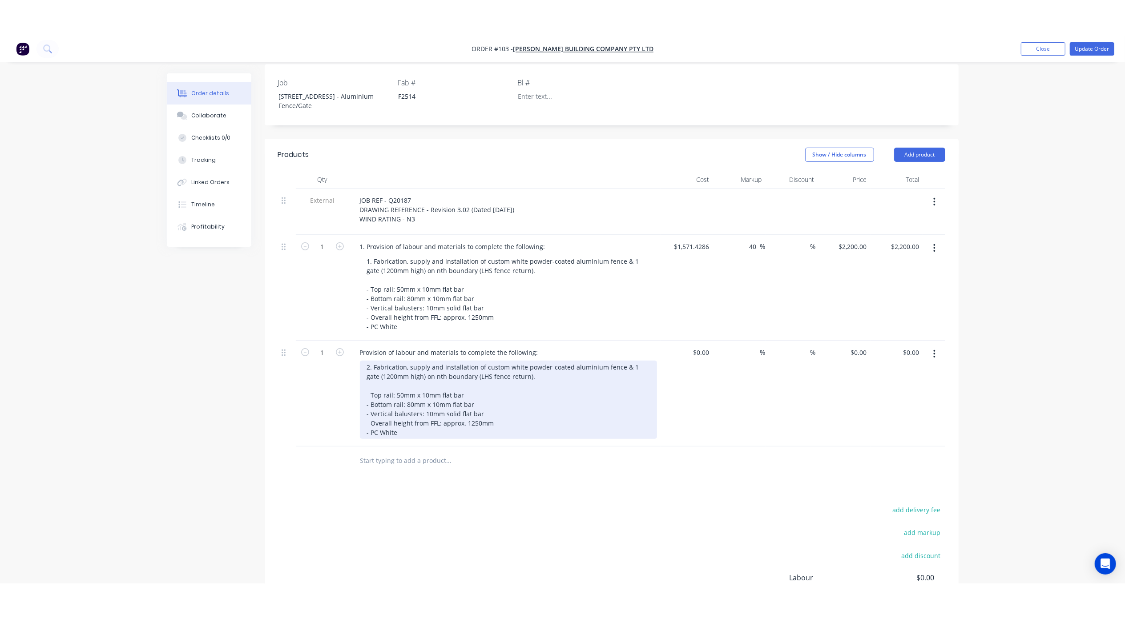
scroll to position [247, 0]
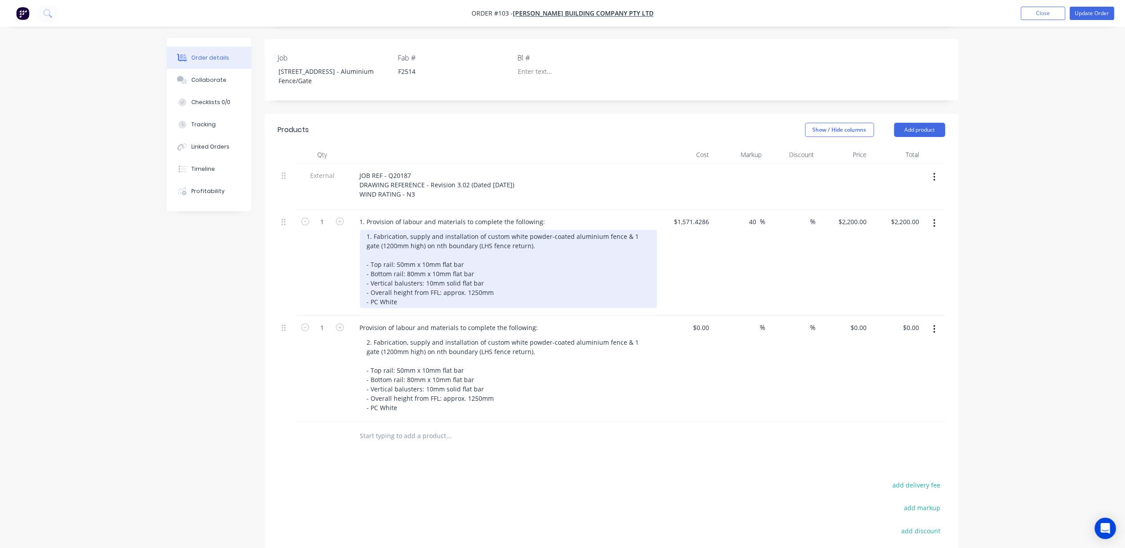
click at [391, 232] on div "1. Fabrication, supply and installation of custom white powder-coated aluminium…" at bounding box center [508, 269] width 297 height 78
click at [374, 230] on div "1. Fabrication, supply and installation of custom white powder-coated aluminium…" at bounding box center [508, 269] width 297 height 78
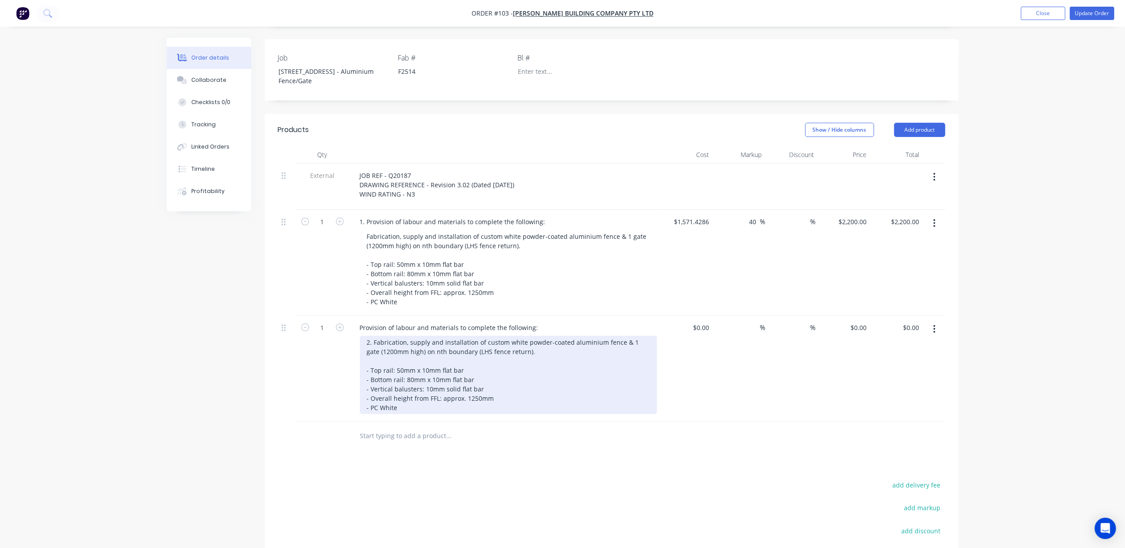
click at [374, 336] on div "2. Fabrication, supply and installation of custom white powder-coated aluminium…" at bounding box center [508, 375] width 297 height 78
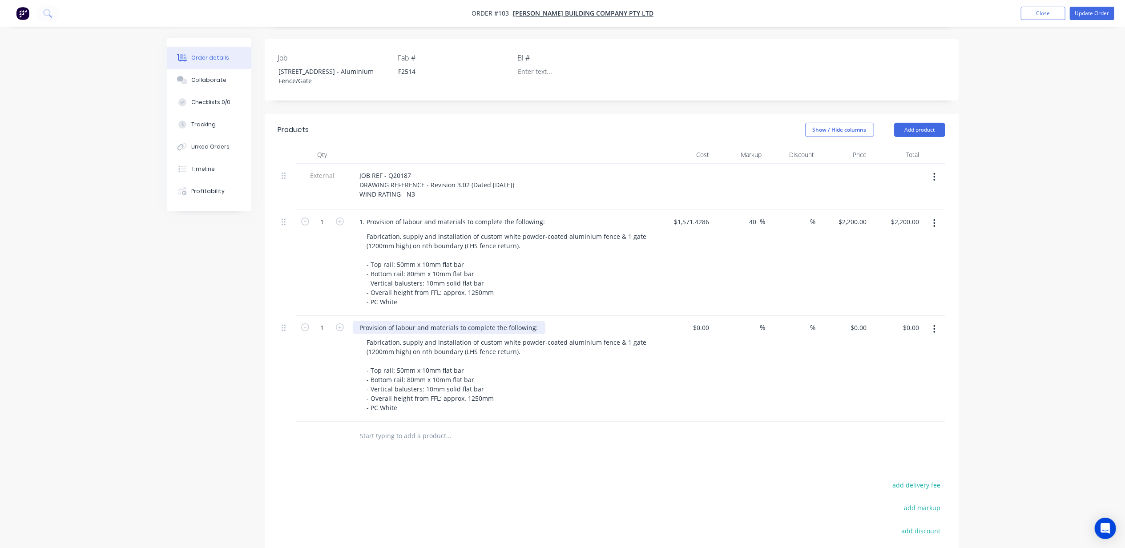
click at [360, 321] on div "Provision of labour and materials to complete the following:" at bounding box center [449, 327] width 193 height 13
click at [210, 416] on div "Created by Andrew Created 11/08/25 Required Assigned to PC Xero Order # QU-1137…" at bounding box center [563, 233] width 792 height 887
click at [1018, 325] on div "Order details Collaborate Checklists 0/0 Tracking Linked Orders Timeline Profit…" at bounding box center [562, 215] width 1125 height 925
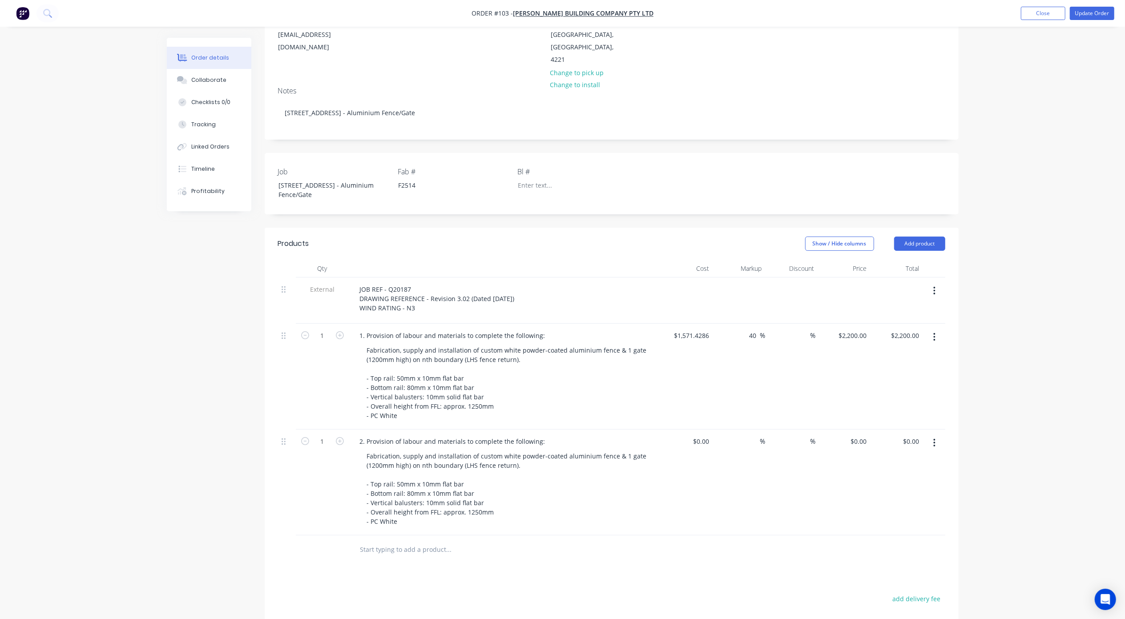
scroll to position [129, 0]
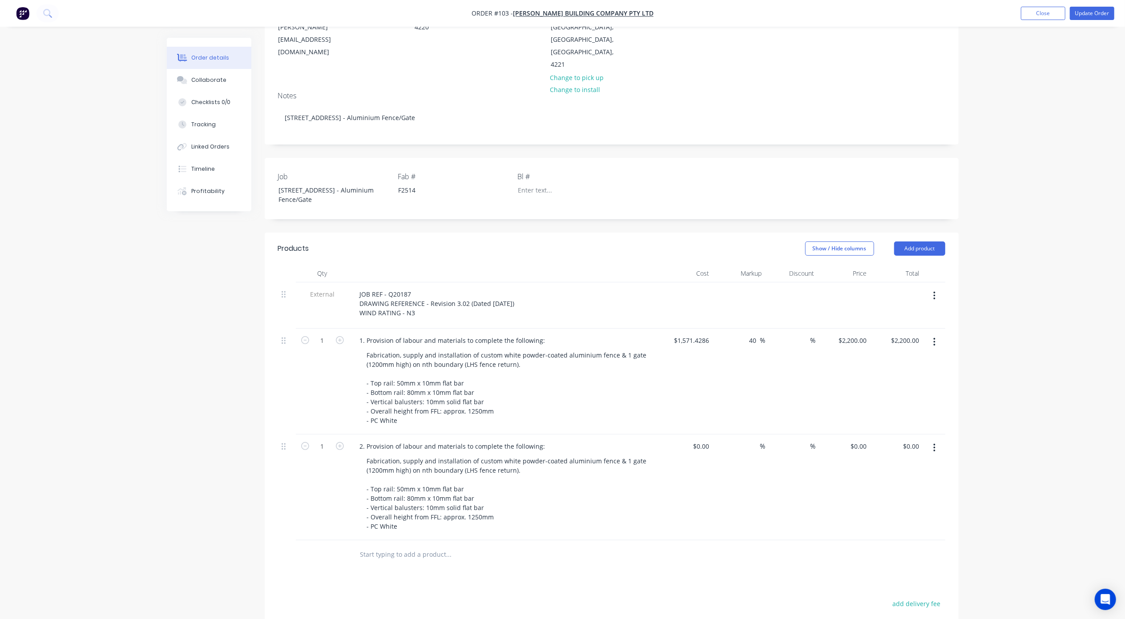
click at [936, 440] on button "button" at bounding box center [934, 448] width 21 height 16
click at [906, 518] on div "Delete" at bounding box center [903, 524] width 69 height 13
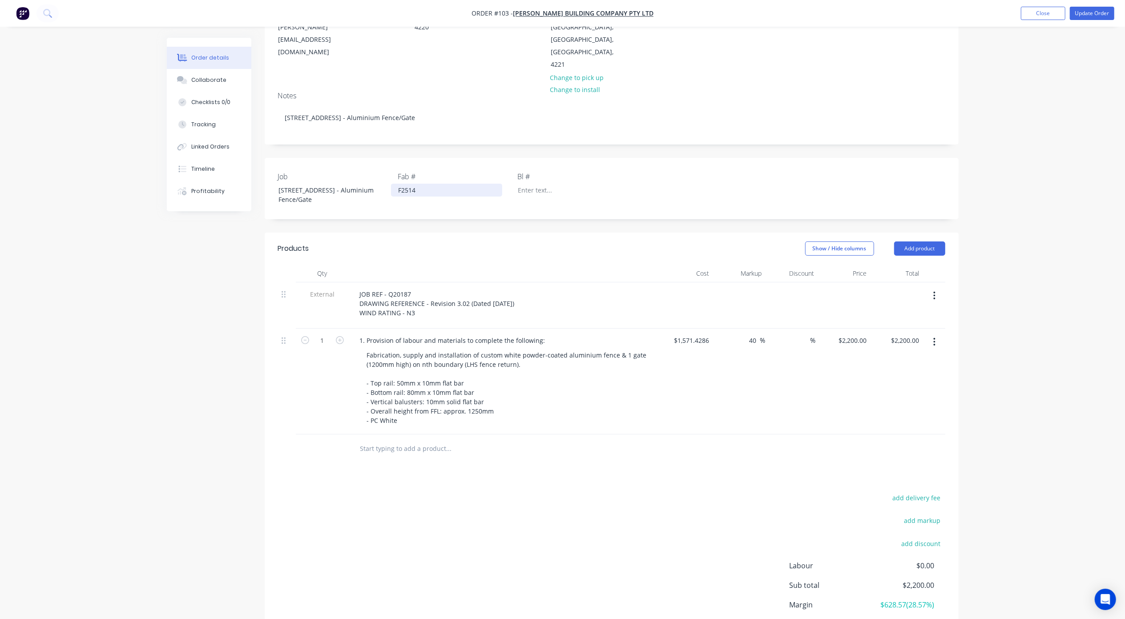
click at [415, 184] on div "F2514" at bounding box center [446, 190] width 111 height 13
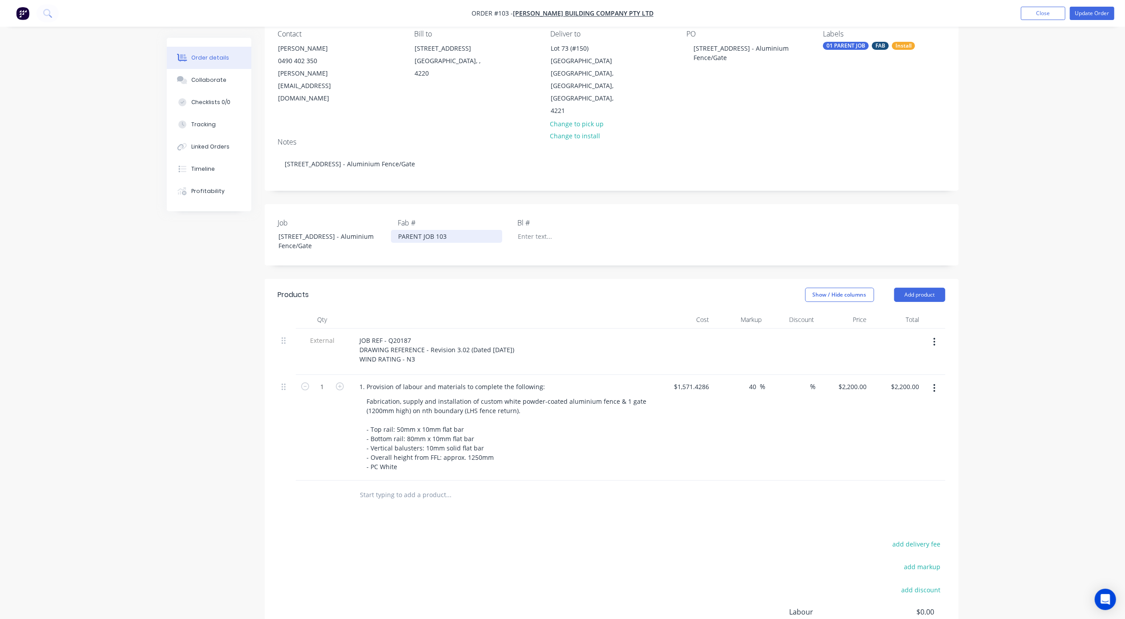
scroll to position [69, 0]
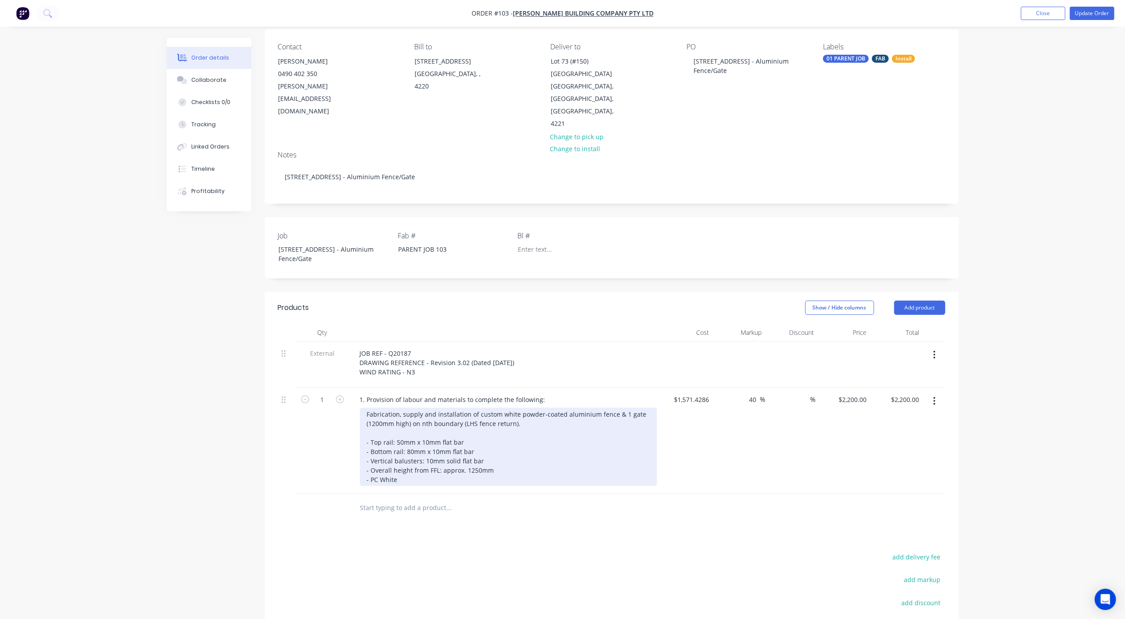
click at [411, 438] on div "Fabrication, supply and installation of custom white powder-coated aluminium fe…" at bounding box center [508, 447] width 297 height 78
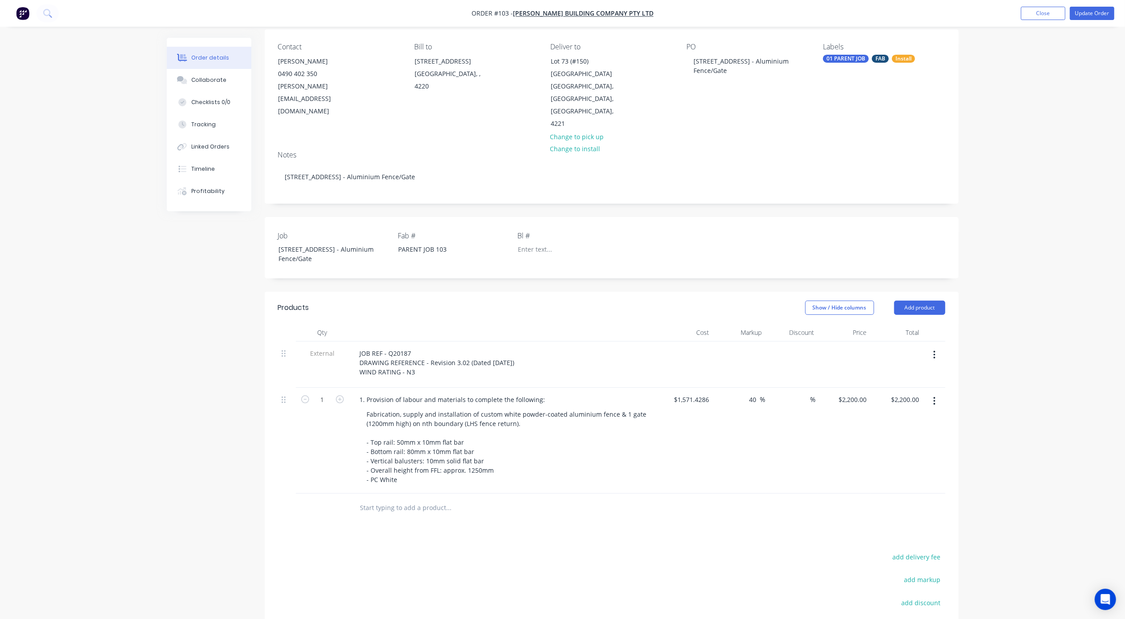
click at [189, 408] on div "Created by Andrew Created 11/08/25 Required Assigned to PC Xero Order # QU-1137…" at bounding box center [563, 358] width 792 height 781
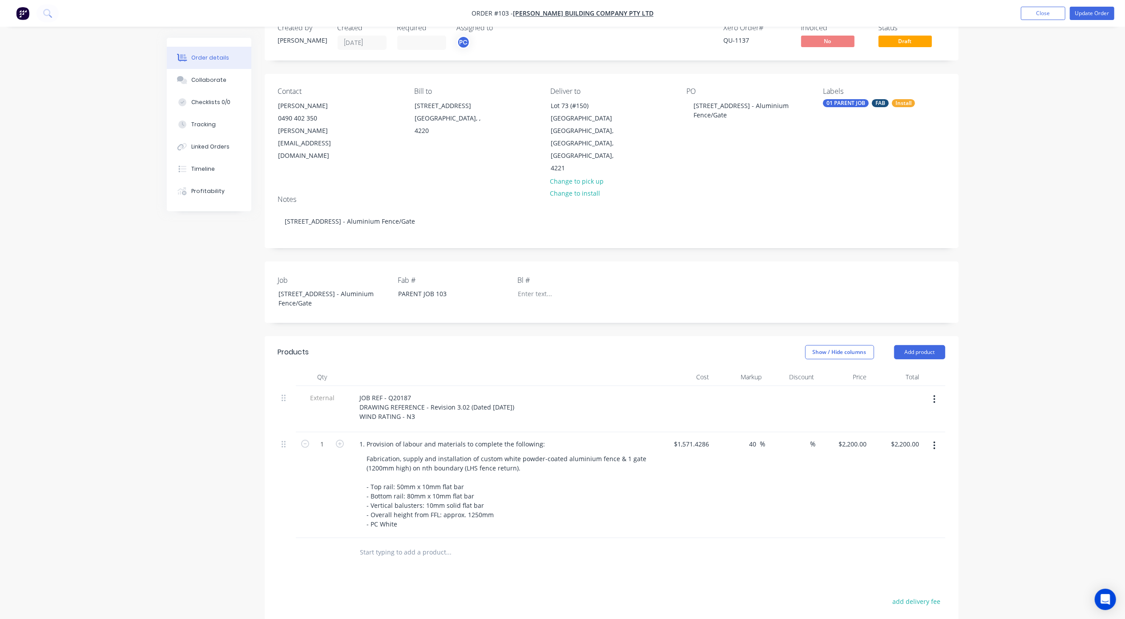
scroll to position [0, 0]
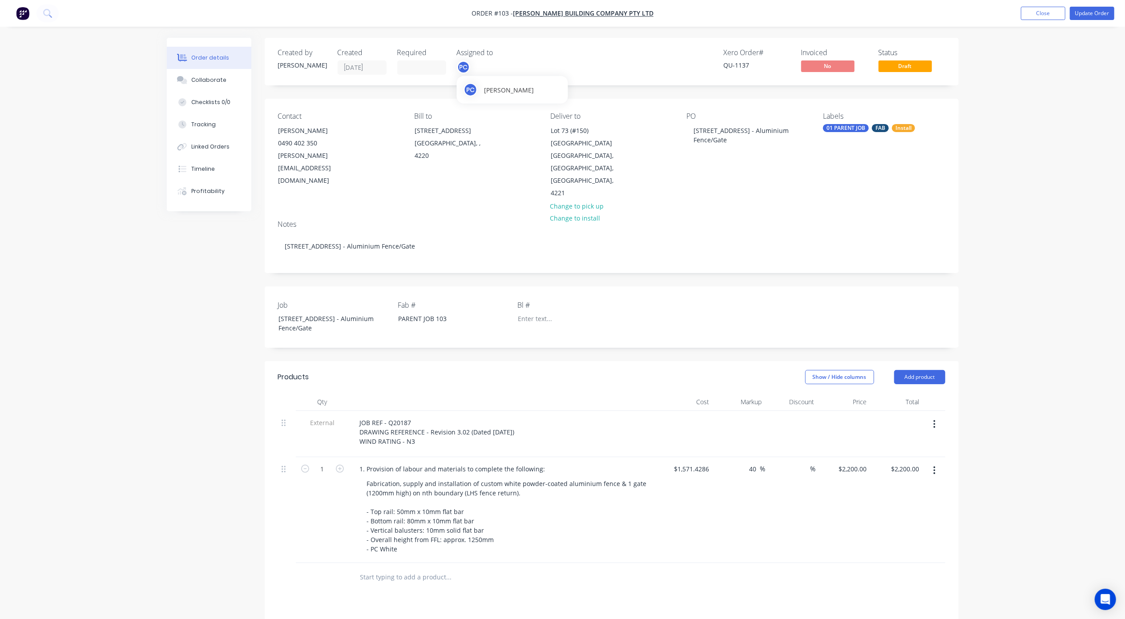
click at [466, 68] on div "PC" at bounding box center [463, 67] width 13 height 13
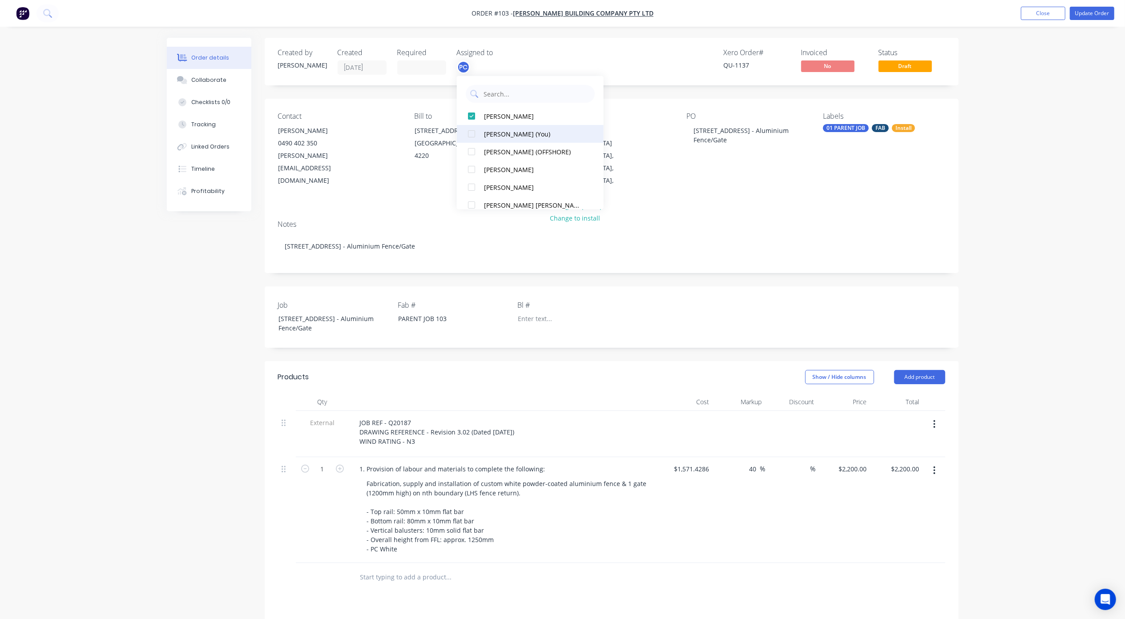
click at [498, 133] on div "[PERSON_NAME] (You)" at bounding box center [534, 133] width 100 height 9
click at [472, 133] on div at bounding box center [472, 134] width 18 height 18
click at [504, 146] on div "BLACKLINE WORKSHOP" at bounding box center [534, 145] width 100 height 9
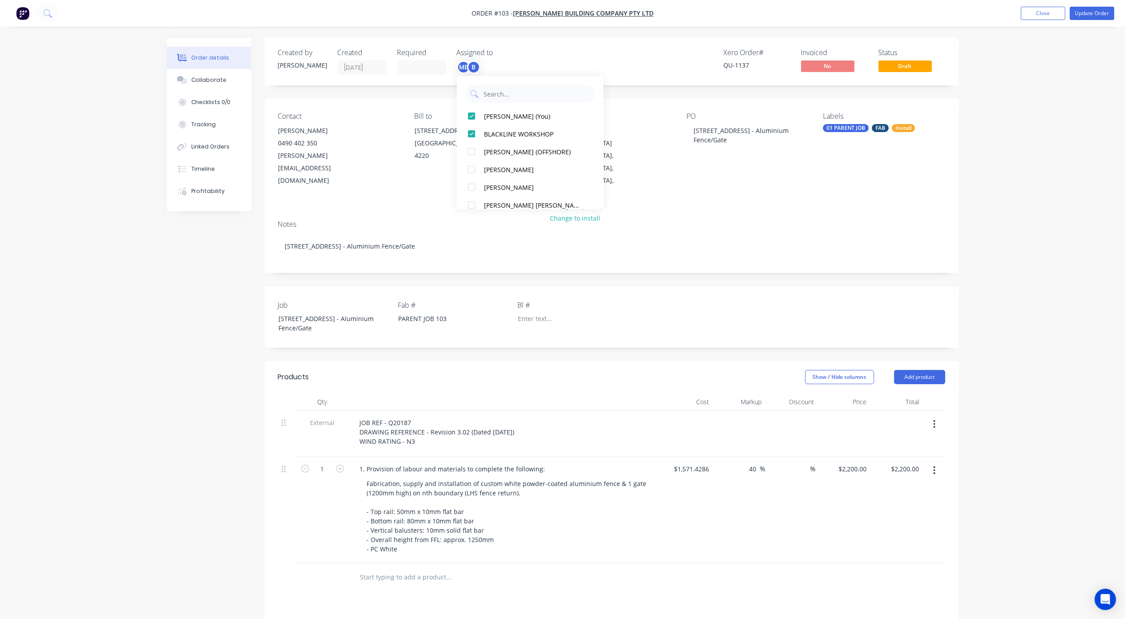
click at [1041, 157] on div "Order details Collaborate Checklists 0/0 Tracking Linked Orders Timeline Profit…" at bounding box center [562, 409] width 1125 height 819
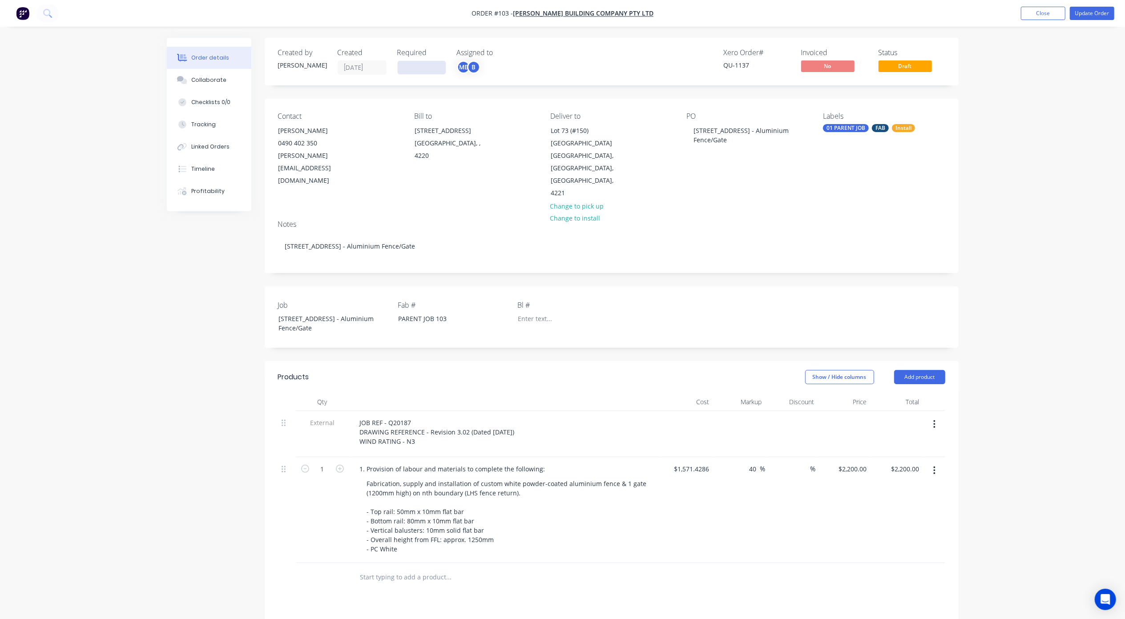
click at [412, 62] on input at bounding box center [422, 67] width 48 height 13
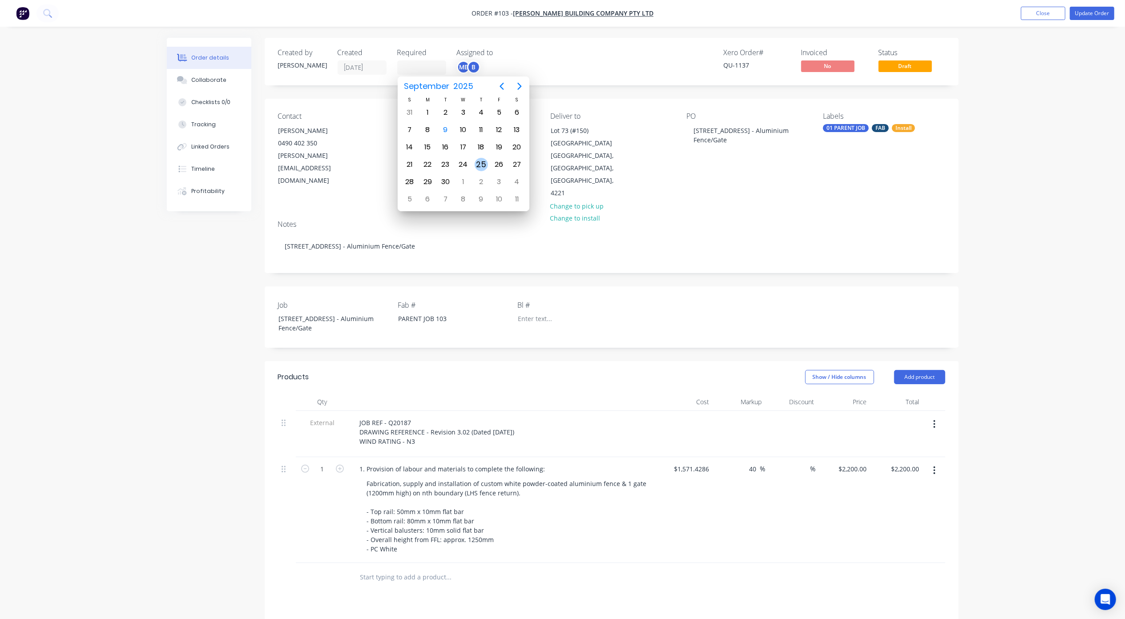
click at [481, 162] on div "25" at bounding box center [481, 164] width 13 height 13
type input "[DATE]"
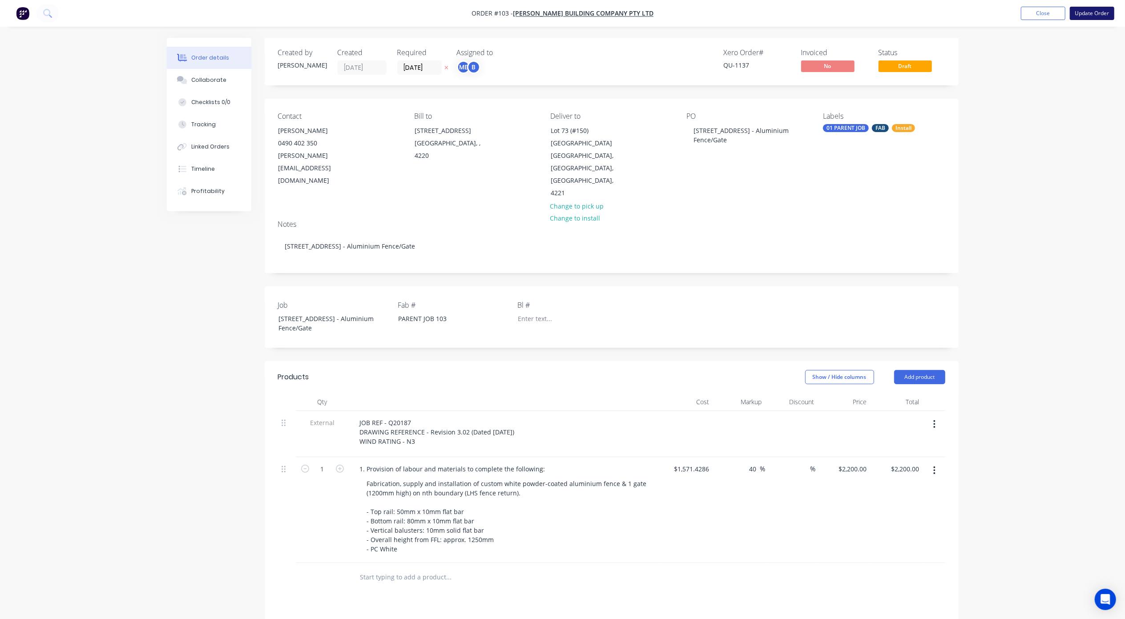
click at [1092, 14] on button "Update Order" at bounding box center [1092, 13] width 44 height 13
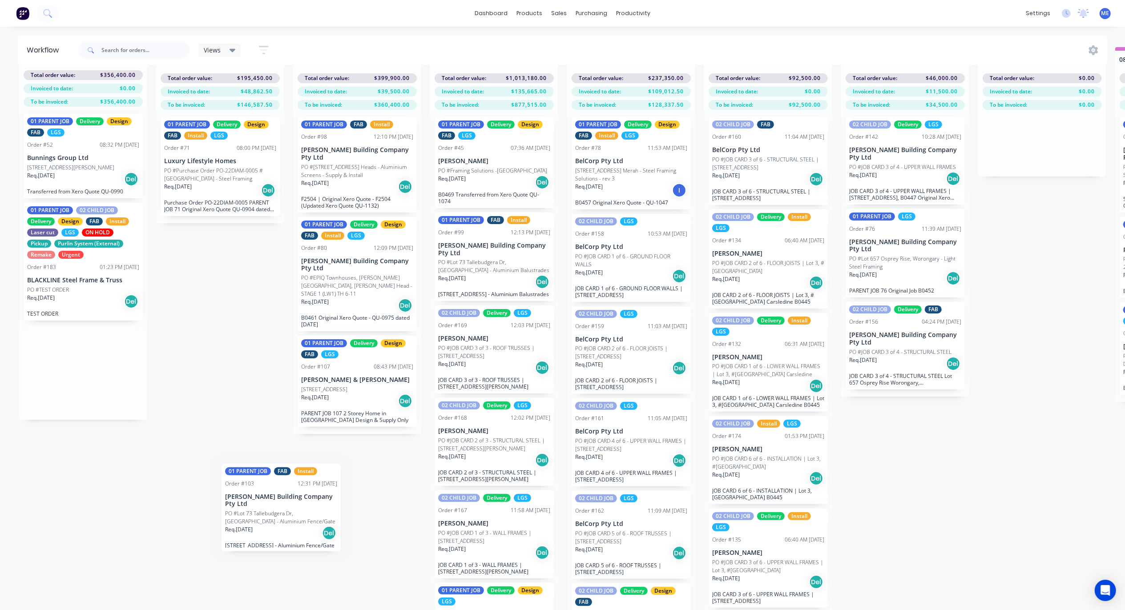
scroll to position [41, 0]
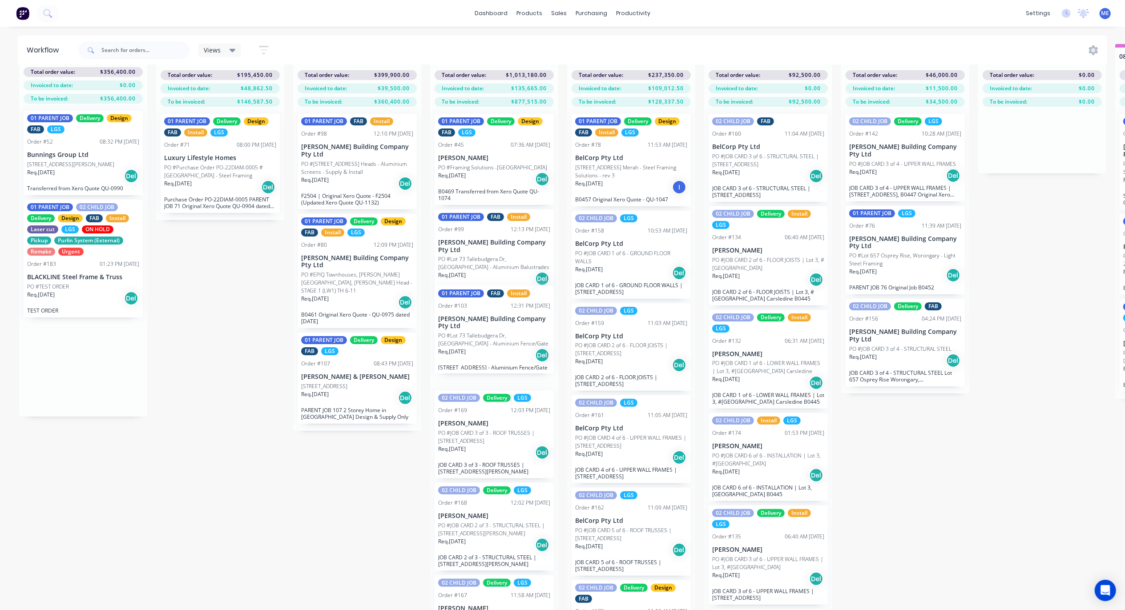
drag, startPoint x: 77, startPoint y: 401, endPoint x: 495, endPoint y: 331, distance: 424.0
click at [495, 331] on div "Submitted 3 Status colour #FF69B4 hex #FF69B4 Save Cancel Summaries Total order…" at bounding box center [1122, 327] width 2258 height 566
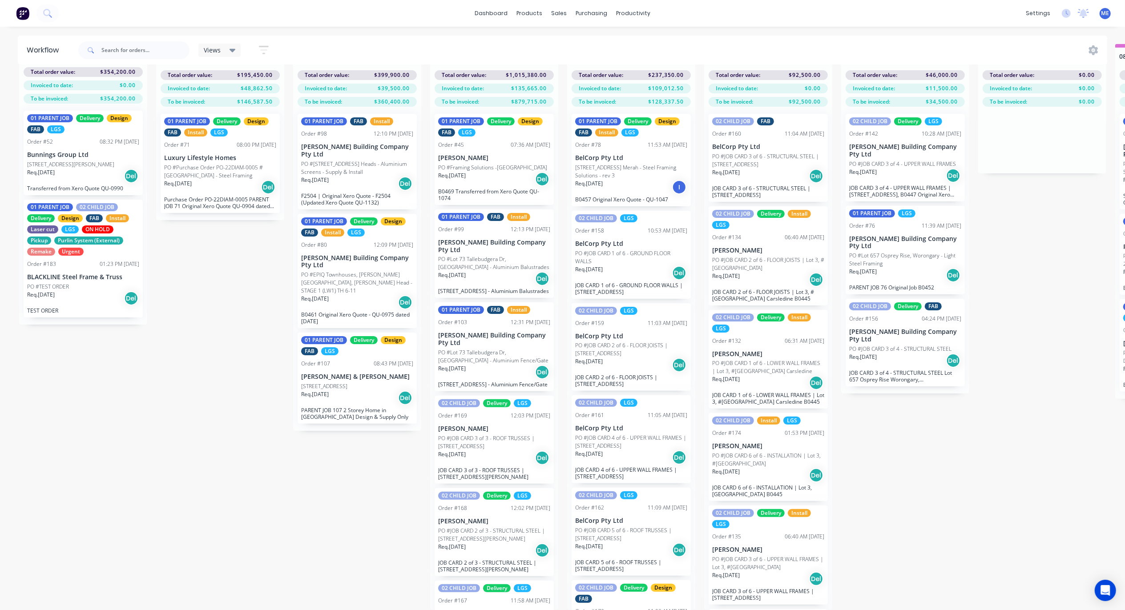
click at [474, 262] on p "PO #Lot 73 Tallebudgera Dr, Palm Beach - Aluminium Balustrades" at bounding box center [494, 263] width 112 height 16
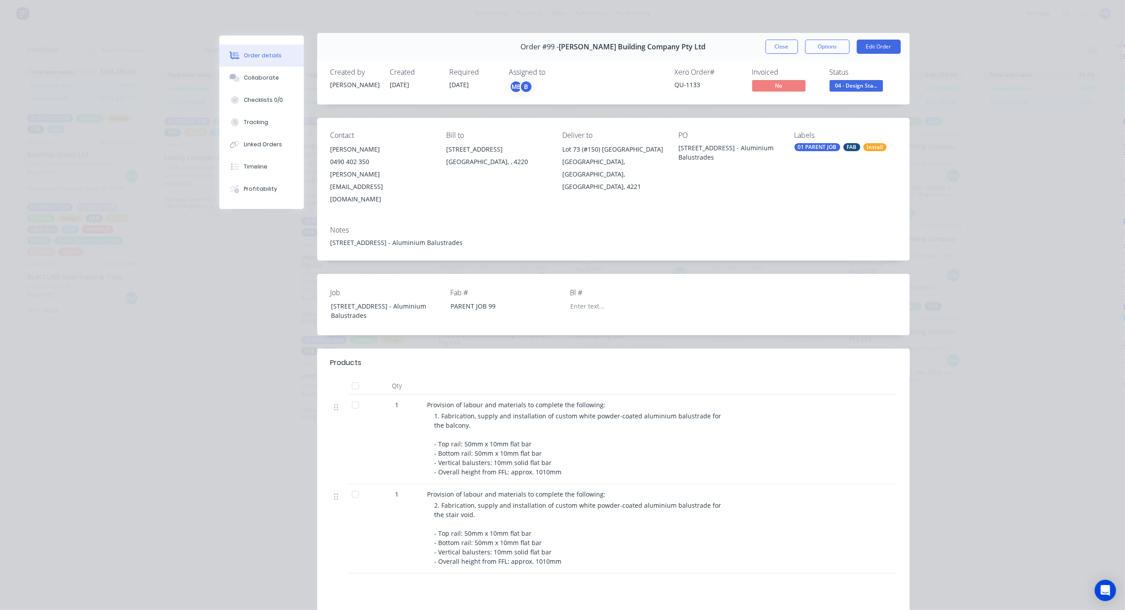
scroll to position [0, 0]
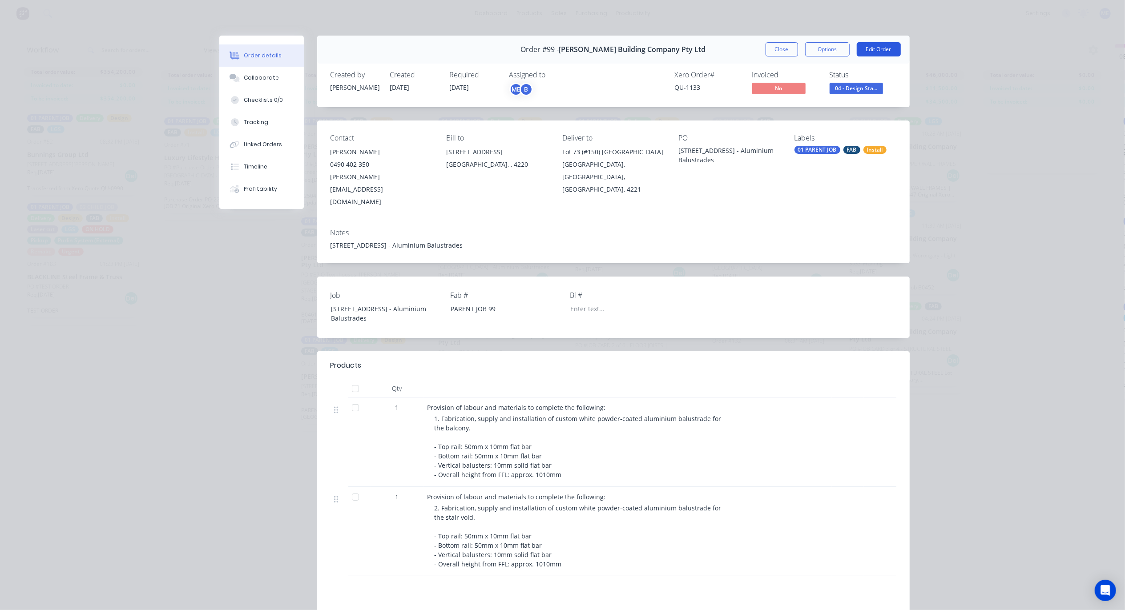
click at [890, 48] on button "Edit Order" at bounding box center [879, 49] width 44 height 14
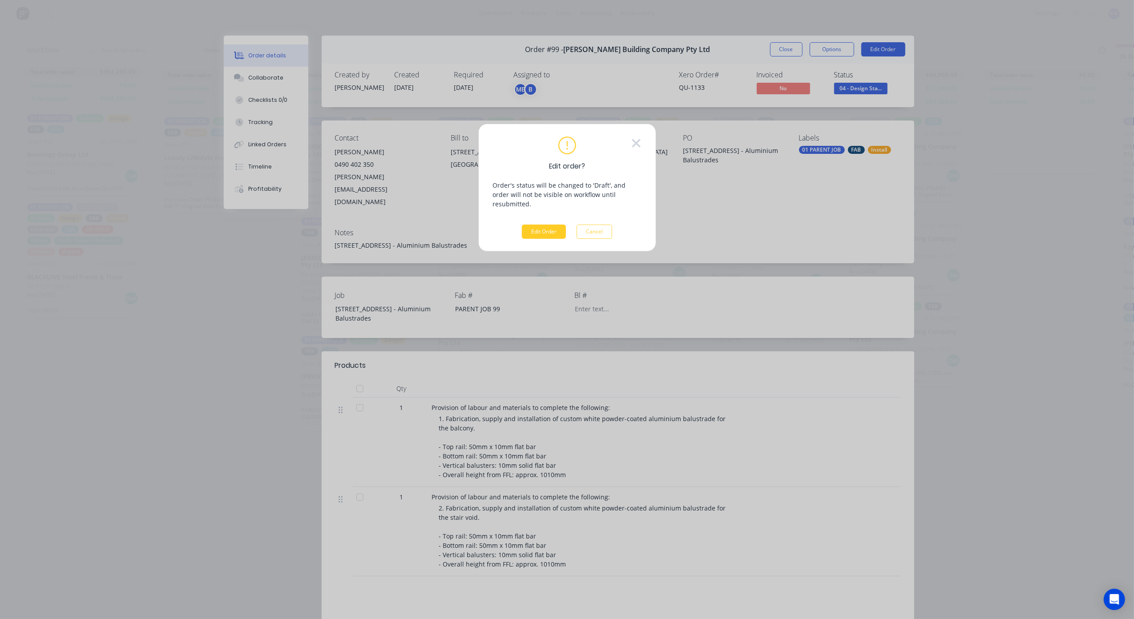
click at [540, 225] on button "Edit Order" at bounding box center [544, 232] width 44 height 14
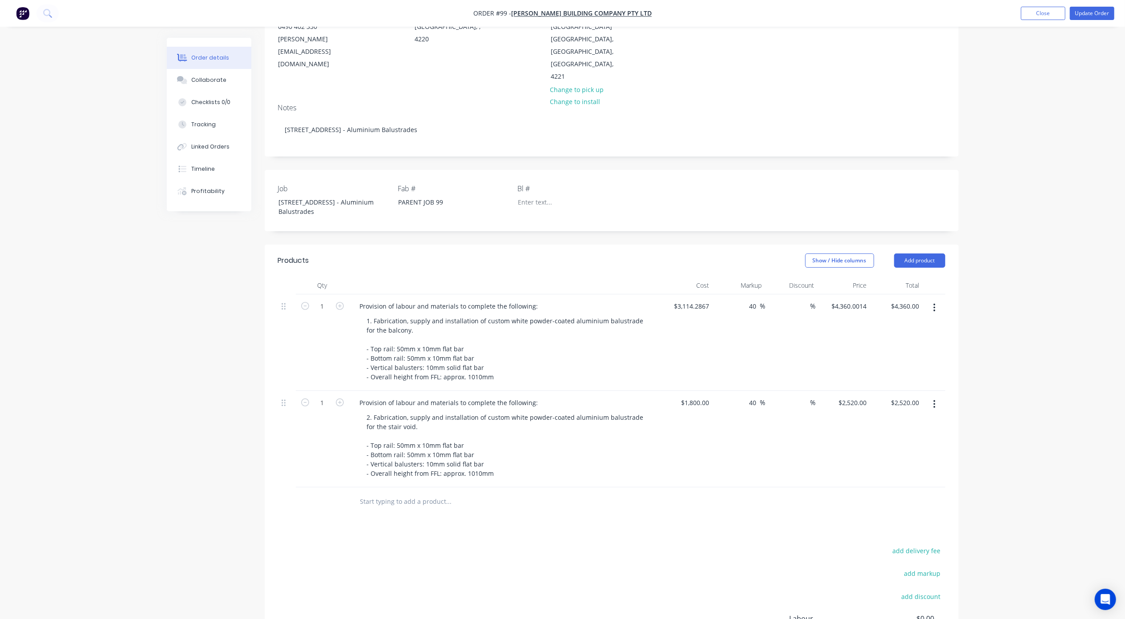
scroll to position [230, 0]
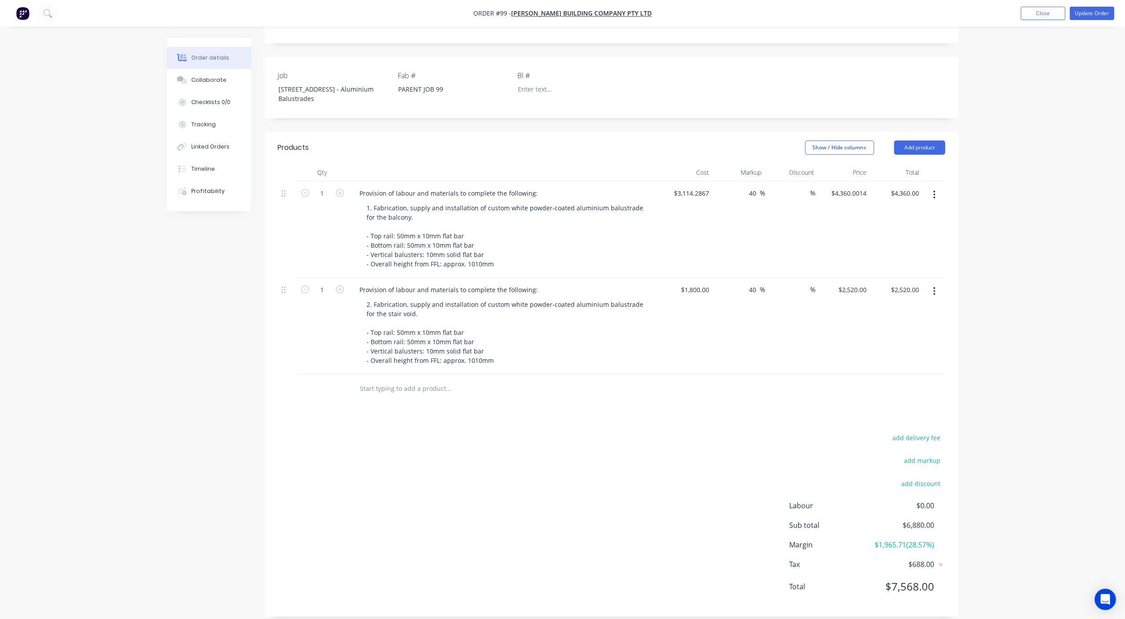
click at [997, 244] on div "Order details Collaborate Checklists 0/0 Tracking Linked Orders Timeline Profit…" at bounding box center [562, 200] width 1125 height 860
click at [827, 141] on button "Show / Hide columns" at bounding box center [839, 148] width 69 height 14
click at [1024, 151] on div "Order details Collaborate Checklists 0/0 Tracking Linked Orders Timeline Profit…" at bounding box center [562, 200] width 1125 height 860
click at [1011, 294] on div "Order details Collaborate Checklists 0/0 Tracking Linked Orders Timeline Profit…" at bounding box center [562, 200] width 1125 height 860
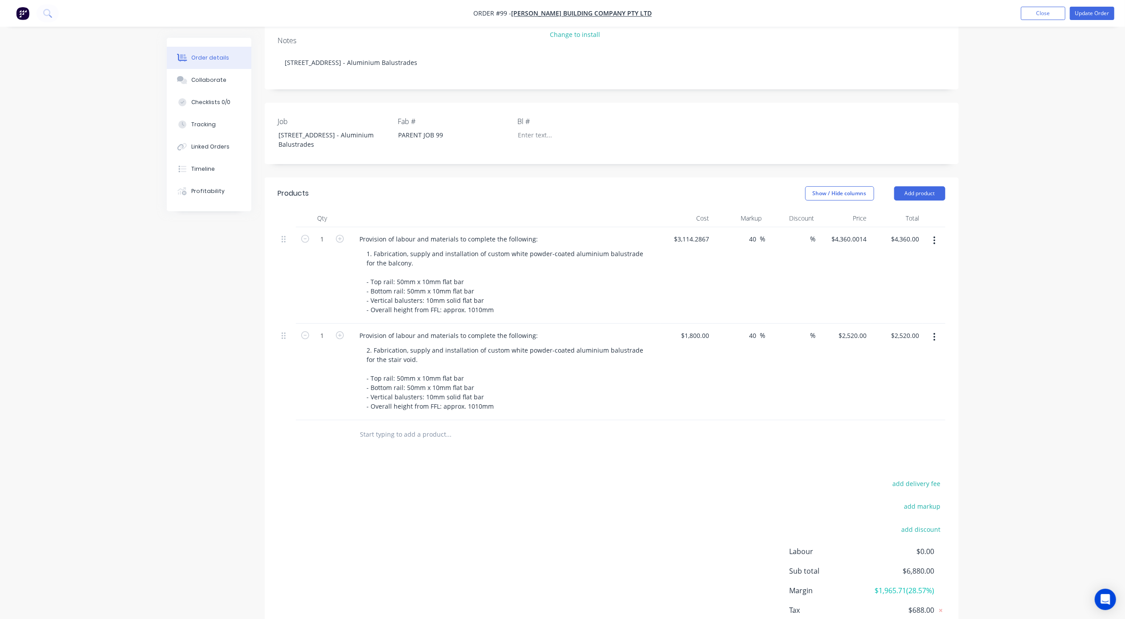
scroll to position [170, 0]
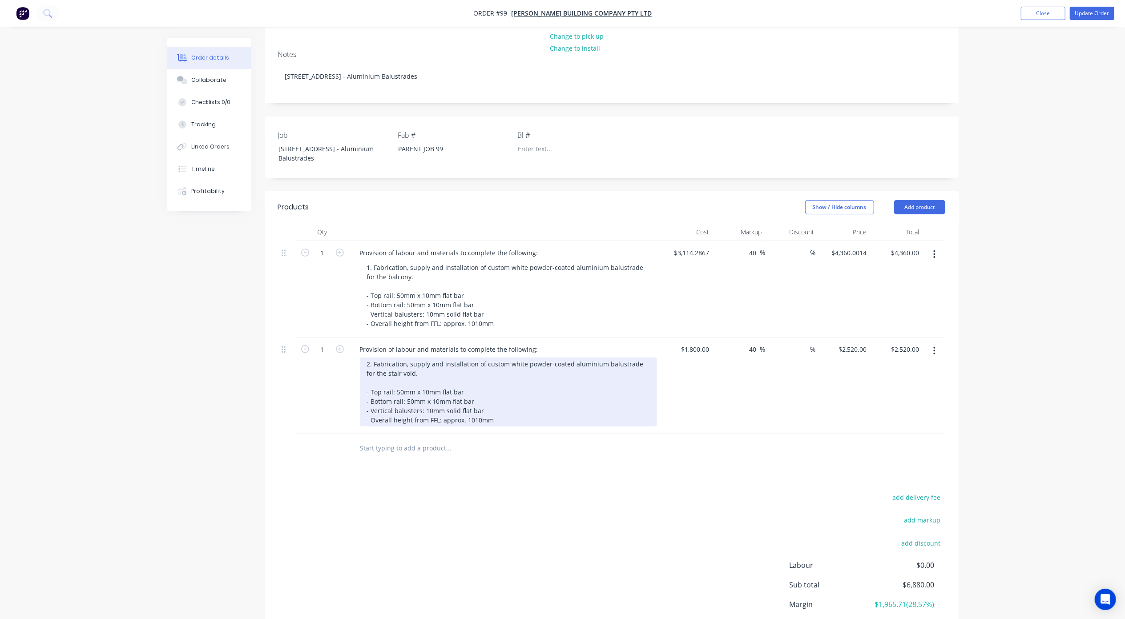
click at [415, 399] on div "2. Fabrication, supply and installation of custom white powder-coated aluminium…" at bounding box center [508, 392] width 297 height 69
click at [410, 388] on div "2. Fabrication, supply and installation of custom white powder-coated aluminium…" at bounding box center [508, 392] width 297 height 69
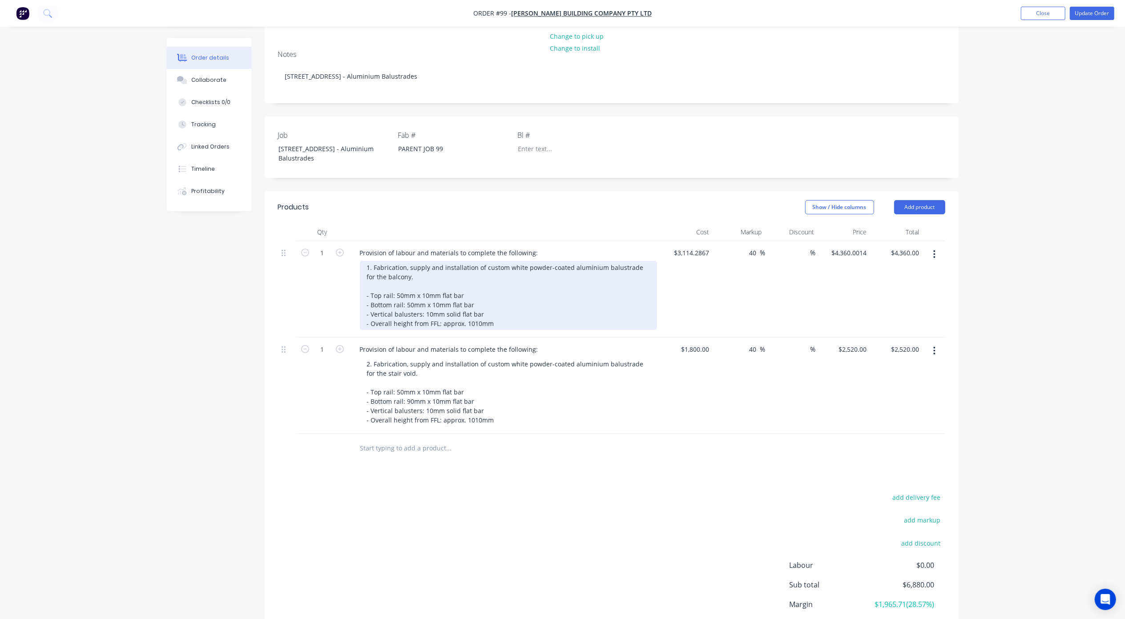
click at [408, 291] on div "1. Fabrication, supply and installation of custom white powder-coated aluminium…" at bounding box center [508, 295] width 297 height 69
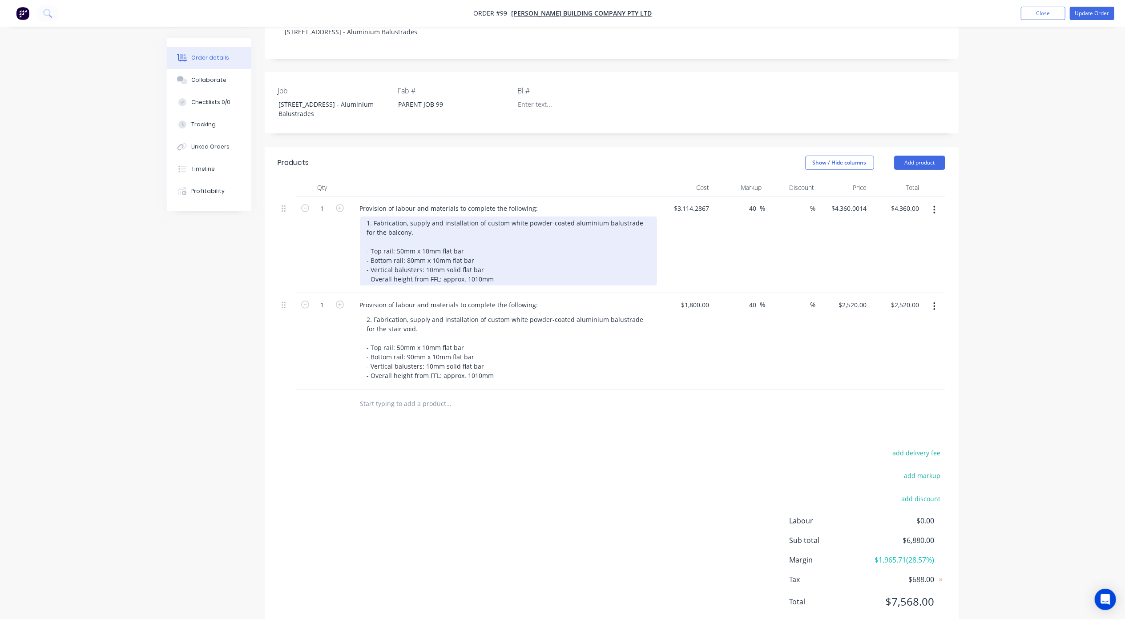
scroll to position [230, 0]
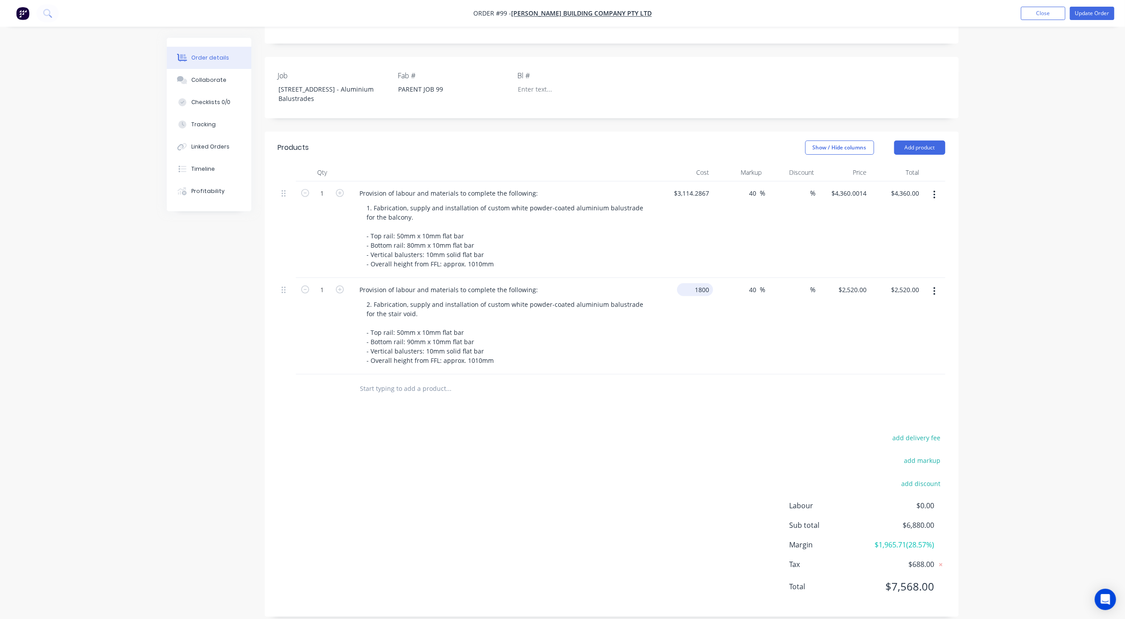
click at [695, 283] on input "1800" at bounding box center [697, 289] width 32 height 13
type input "$1,800.00"
click at [1013, 216] on div "Order details Collaborate Checklists 0/0 Tracking Linked Orders Timeline Profit…" at bounding box center [562, 200] width 1125 height 860
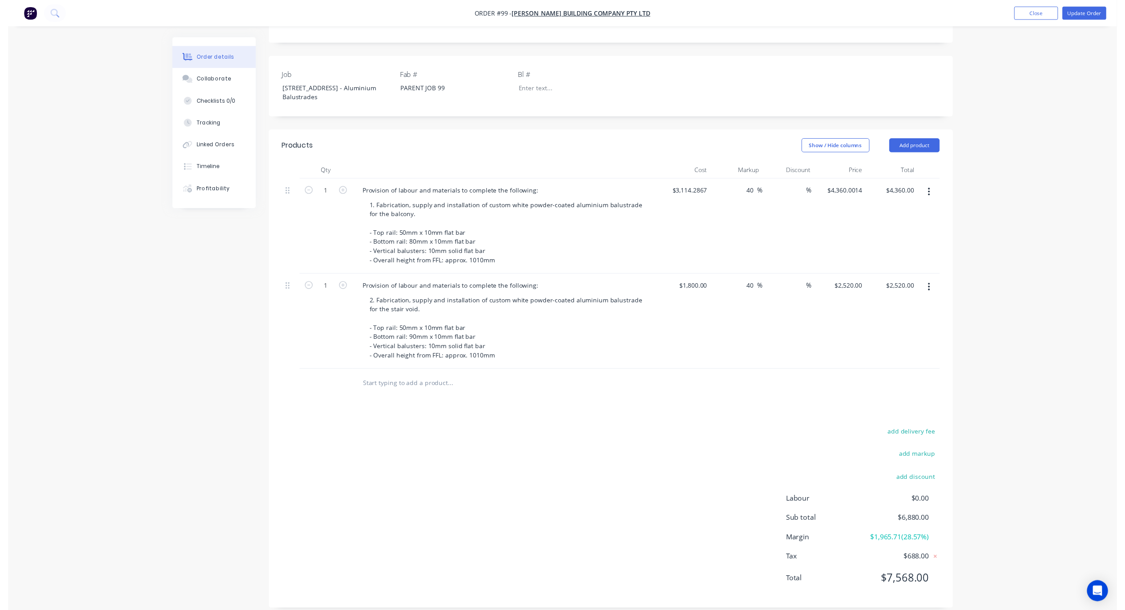
scroll to position [0, 0]
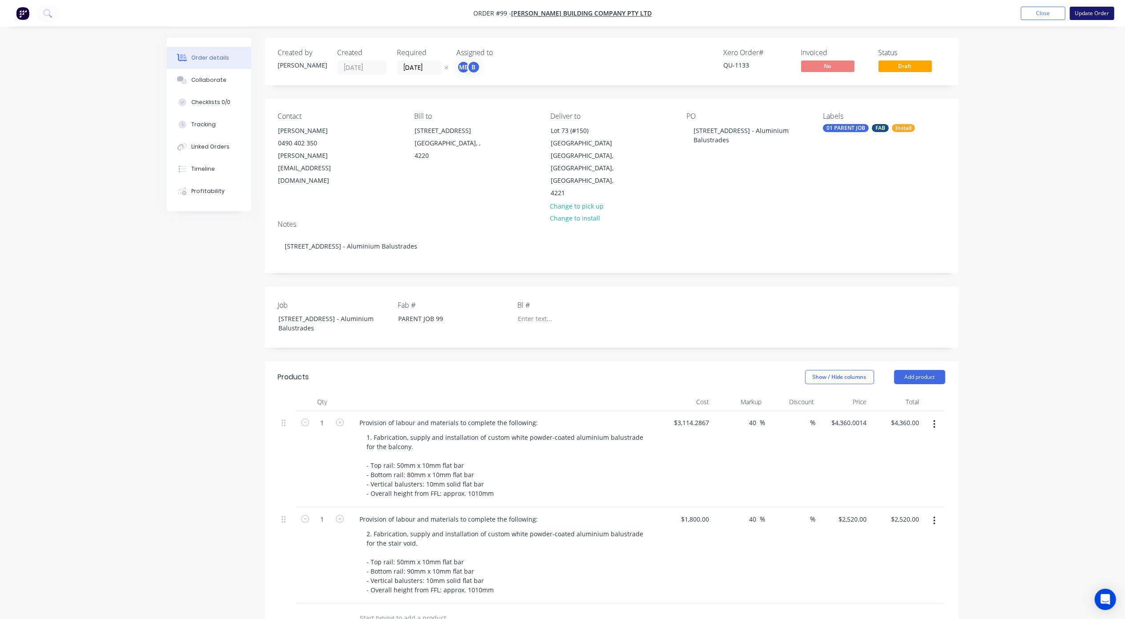
click at [1086, 12] on button "Update Order" at bounding box center [1092, 13] width 44 height 13
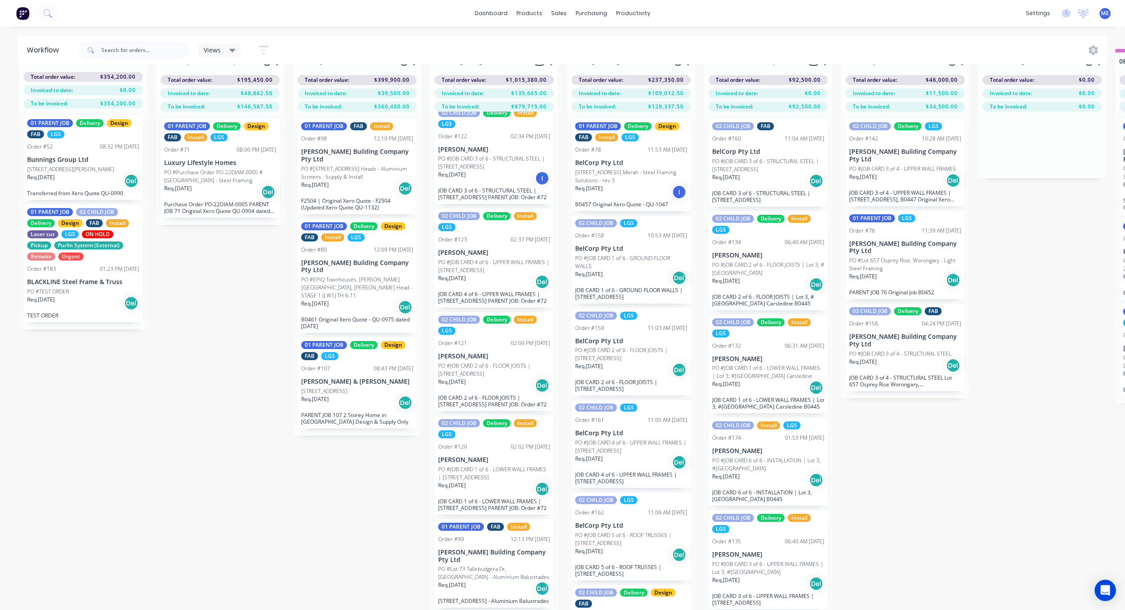
scroll to position [41, 0]
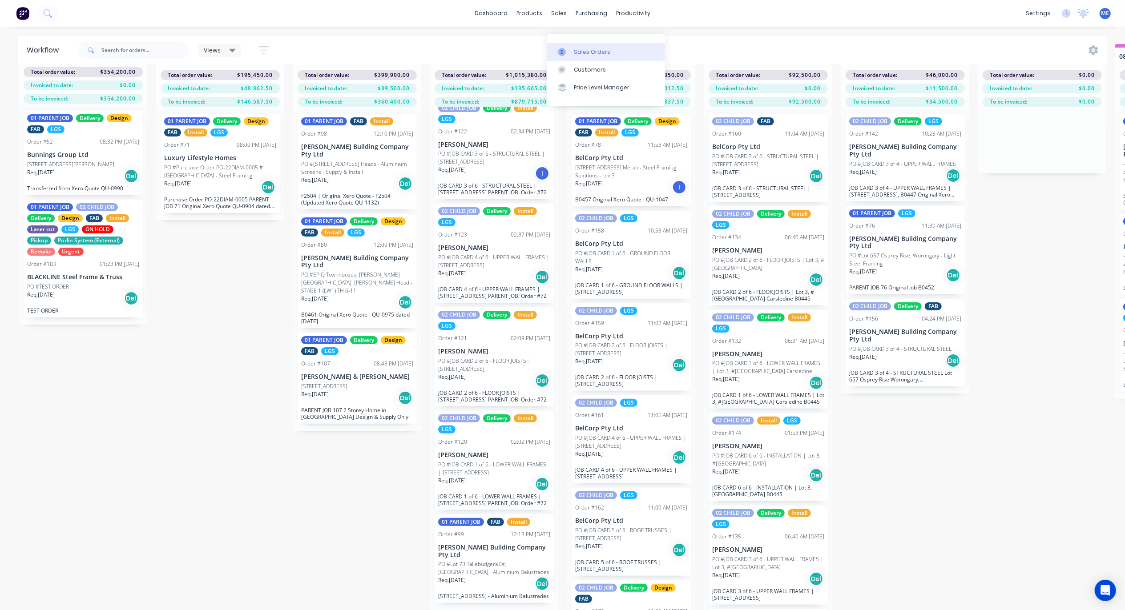
click at [577, 48] on div "Sales Orders" at bounding box center [592, 52] width 36 height 8
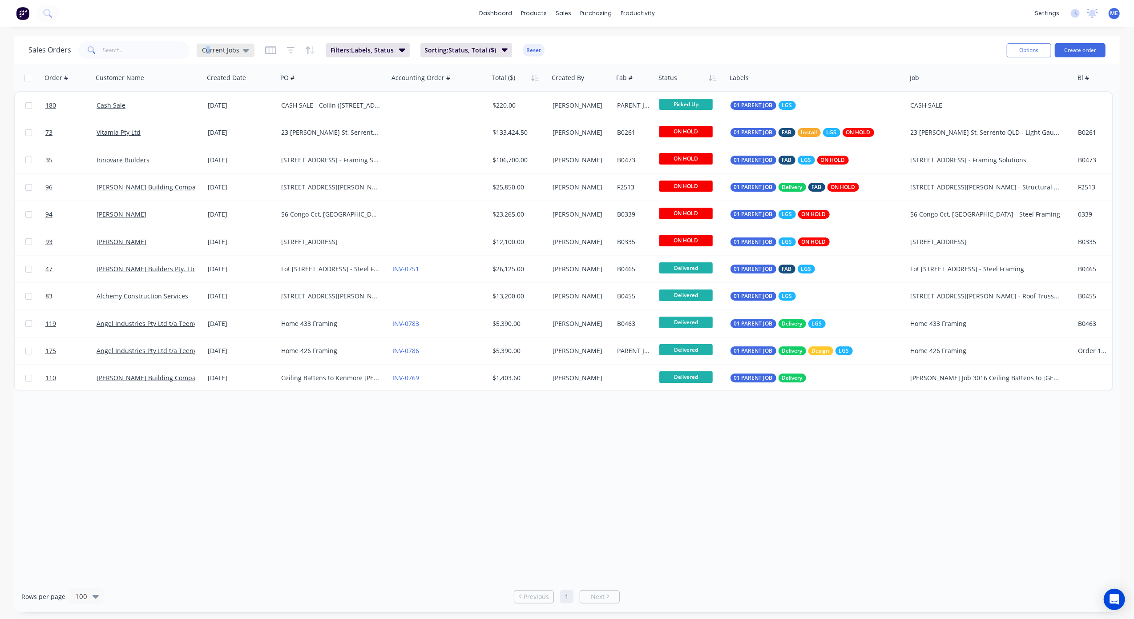
click at [207, 50] on span "Current Jobs" at bounding box center [220, 49] width 37 height 9
drag, startPoint x: 207, startPoint y: 50, endPoint x: 211, endPoint y: 125, distance: 74.8
click at [211, 125] on button "None" at bounding box center [249, 126] width 101 height 10
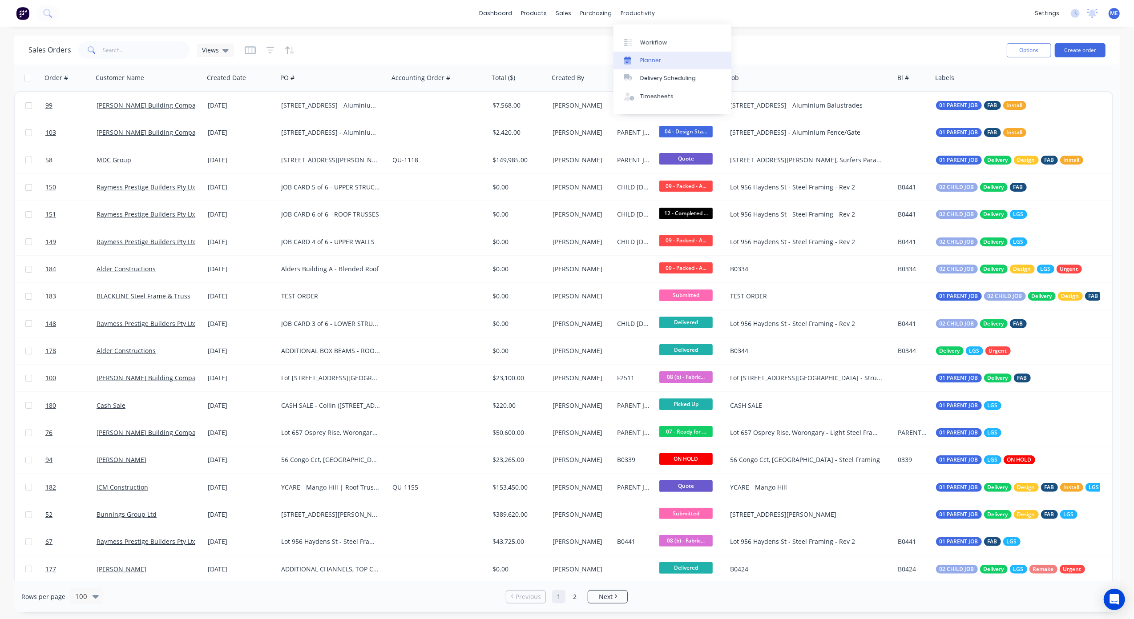
click at [648, 54] on link "Planner" at bounding box center [672, 61] width 118 height 18
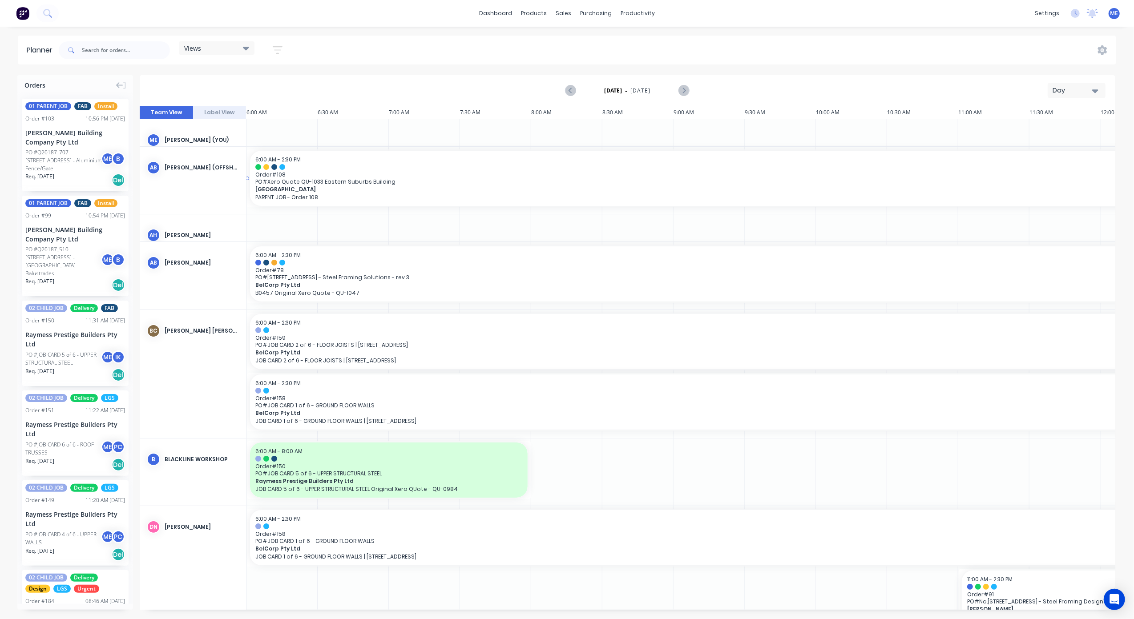
scroll to position [0, 344]
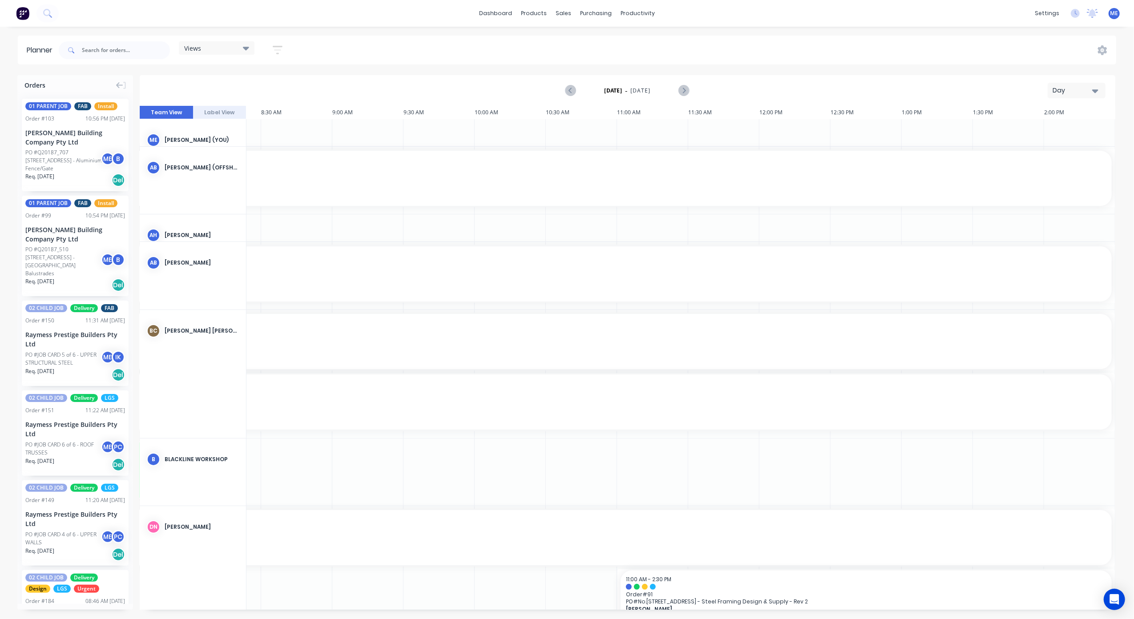
click at [1070, 86] on div "Day" at bounding box center [1073, 90] width 41 height 9
click at [1058, 132] on div "Week" at bounding box center [1061, 132] width 88 height 18
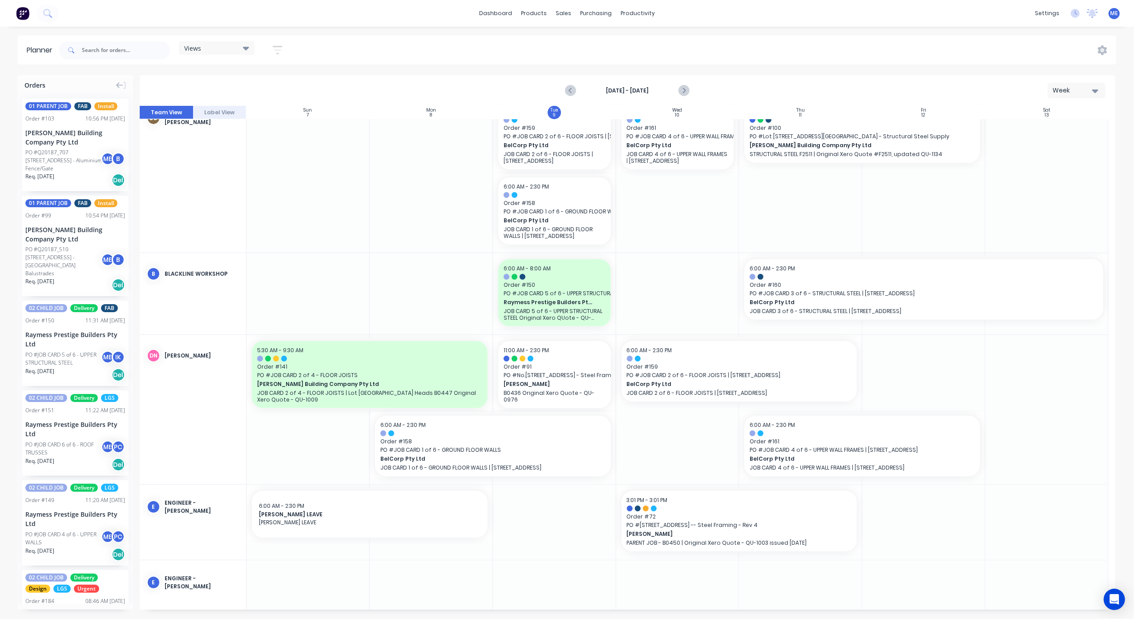
scroll to position [296, 0]
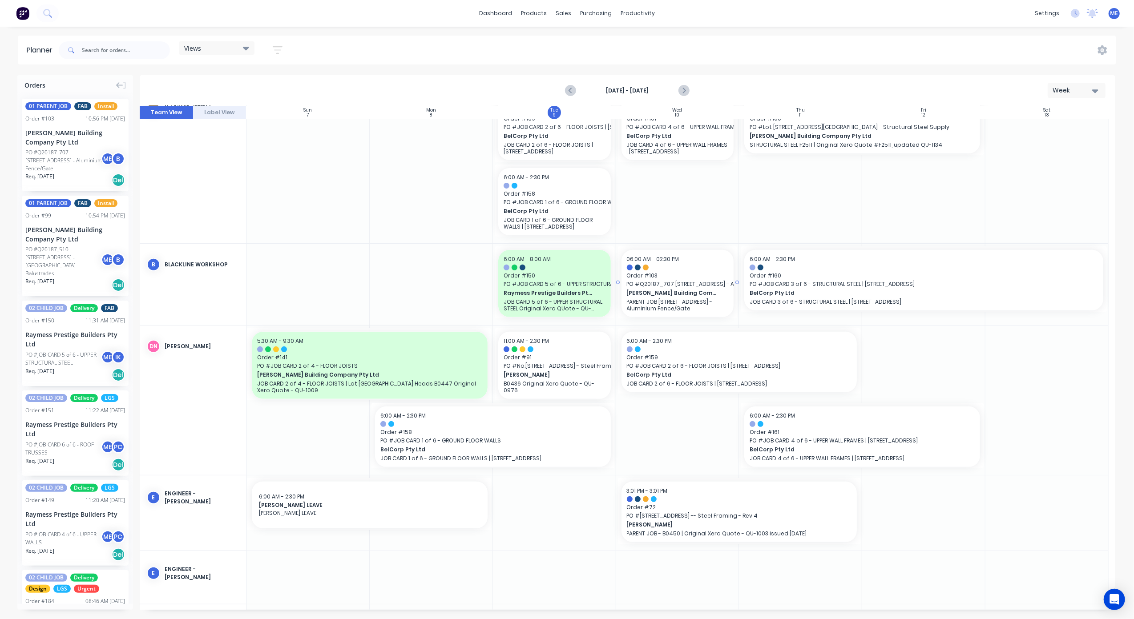
drag, startPoint x: 61, startPoint y: 148, endPoint x: 664, endPoint y: 262, distance: 613.6
drag, startPoint x: 66, startPoint y: 233, endPoint x: 687, endPoint y: 298, distance: 624.4
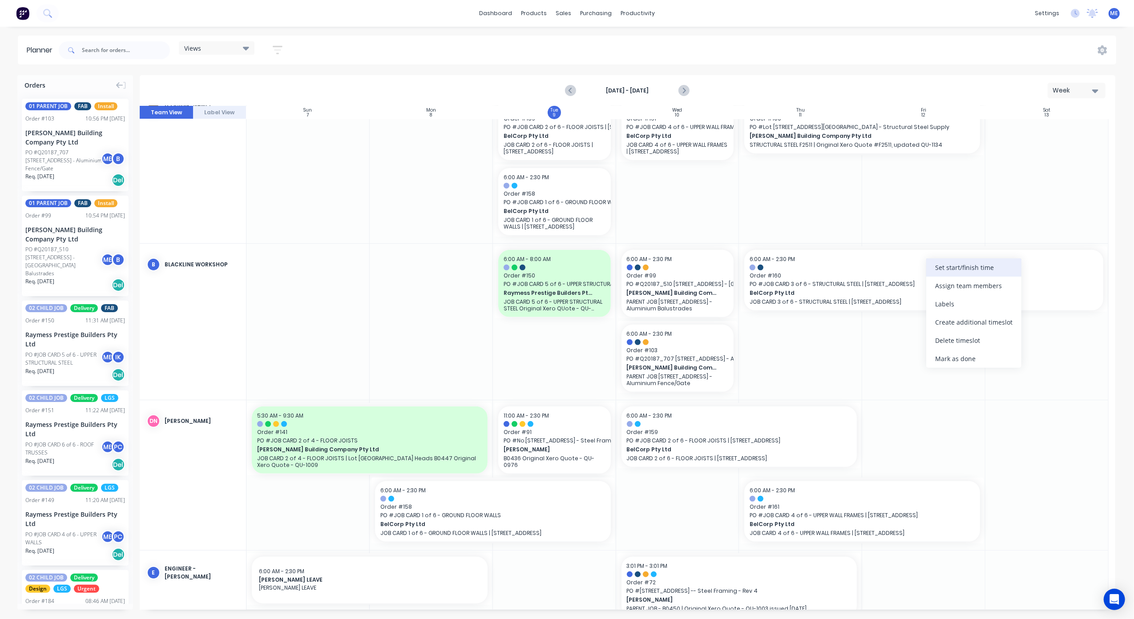
click at [967, 270] on div "Set start/finish time" at bounding box center [973, 267] width 95 height 18
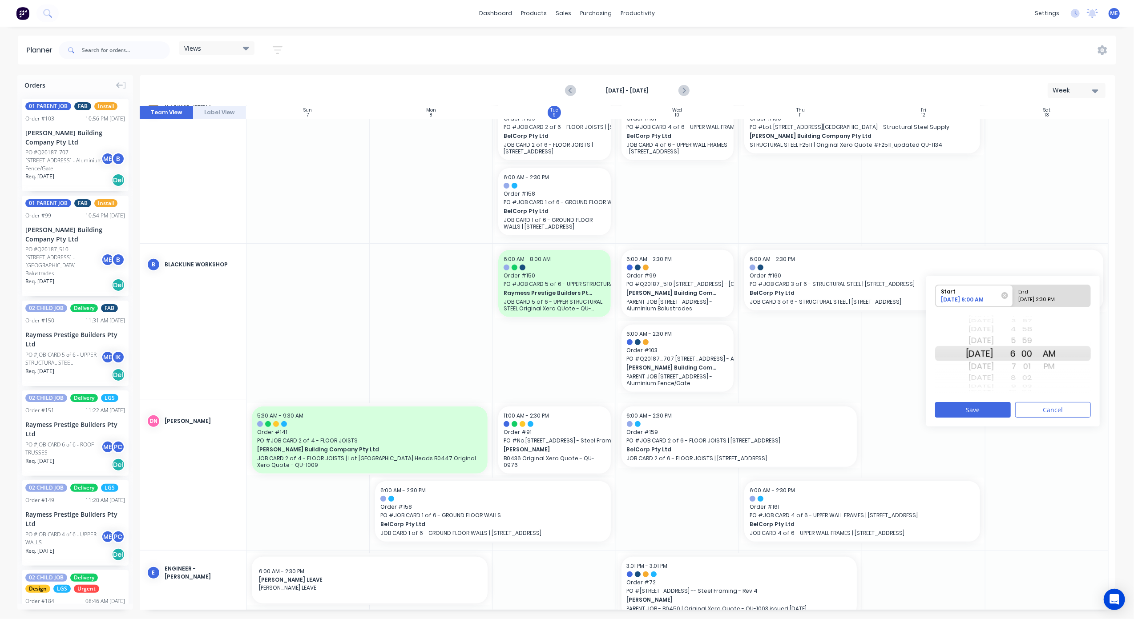
click at [1041, 297] on div "09/13/2025 2:30 PM" at bounding box center [1048, 301] width 65 height 11
click at [1013, 297] on input "End 09/13/2025 2:30 PM" at bounding box center [1013, 296] width 0 height 22
radio input "true"
drag, startPoint x: 986, startPoint y: 366, endPoint x: 982, endPoint y: 319, distance: 47.3
click at [982, 352] on div "Thu Sep 11 Fri Sep 12 Sat Sep 13 Sun Sep 14 Mon Sep 15 Tue Sep 16 Wed Sep 17 Th…" at bounding box center [980, 353] width 28 height 3
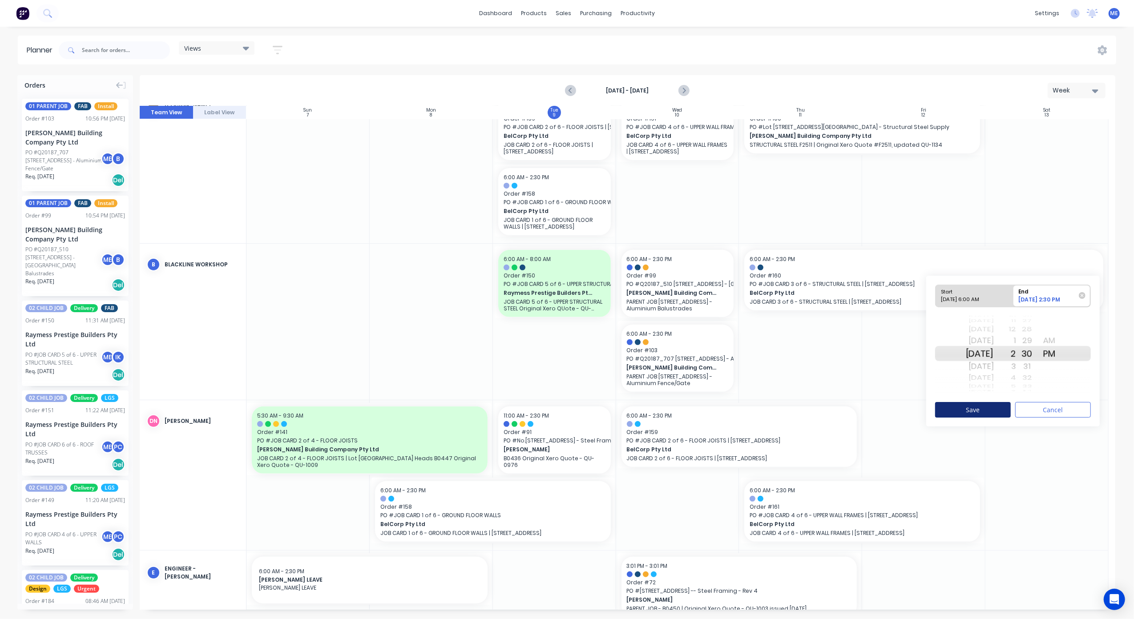
click at [979, 407] on button "Save" at bounding box center [973, 410] width 76 height 16
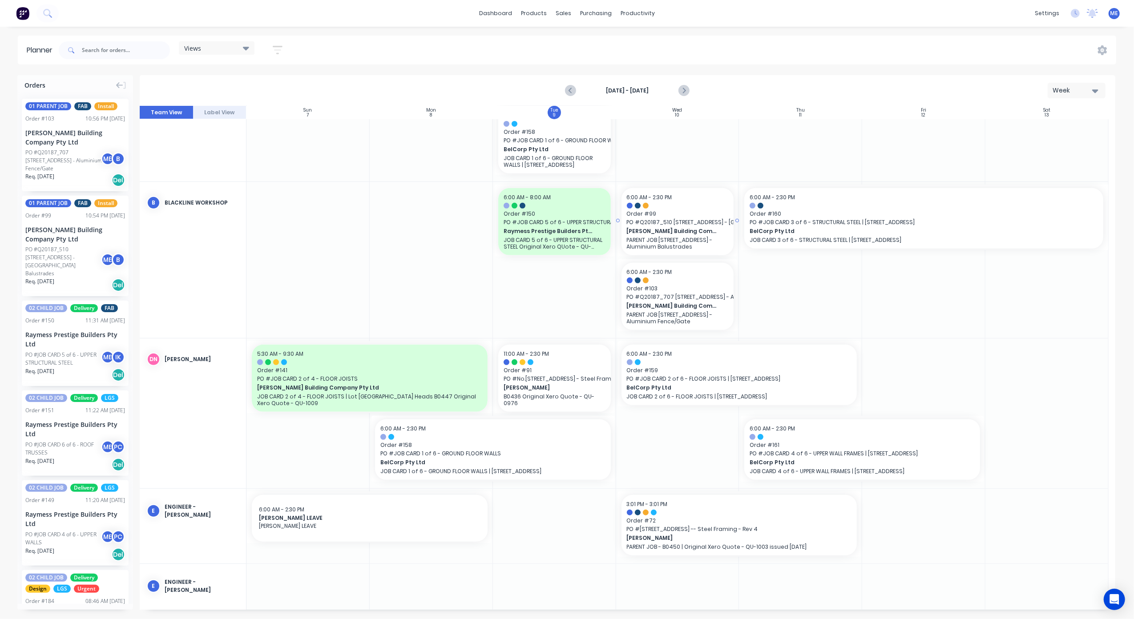
scroll to position [415, 0]
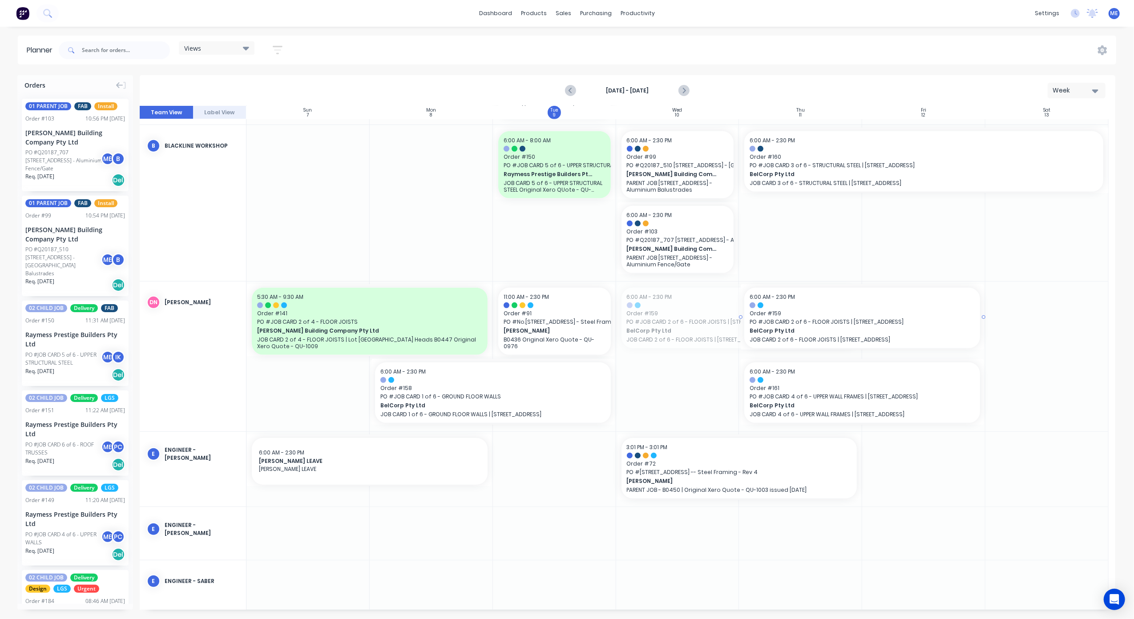
drag, startPoint x: 789, startPoint y: 313, endPoint x: 894, endPoint y: 317, distance: 104.6
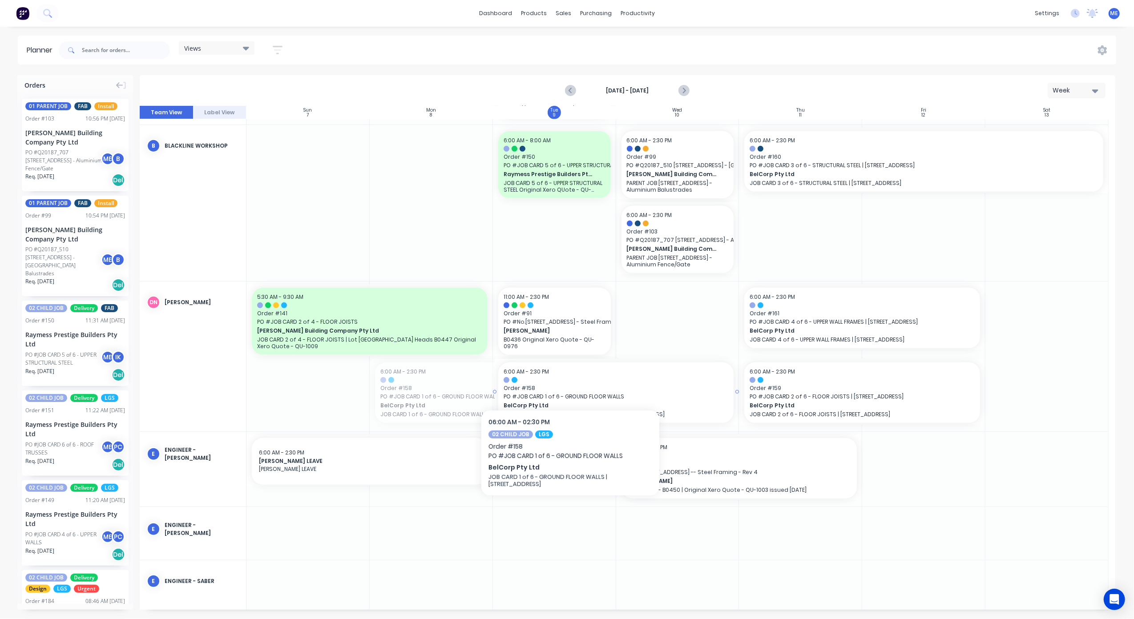
drag, startPoint x: 559, startPoint y: 378, endPoint x: 646, endPoint y: 381, distance: 87.3
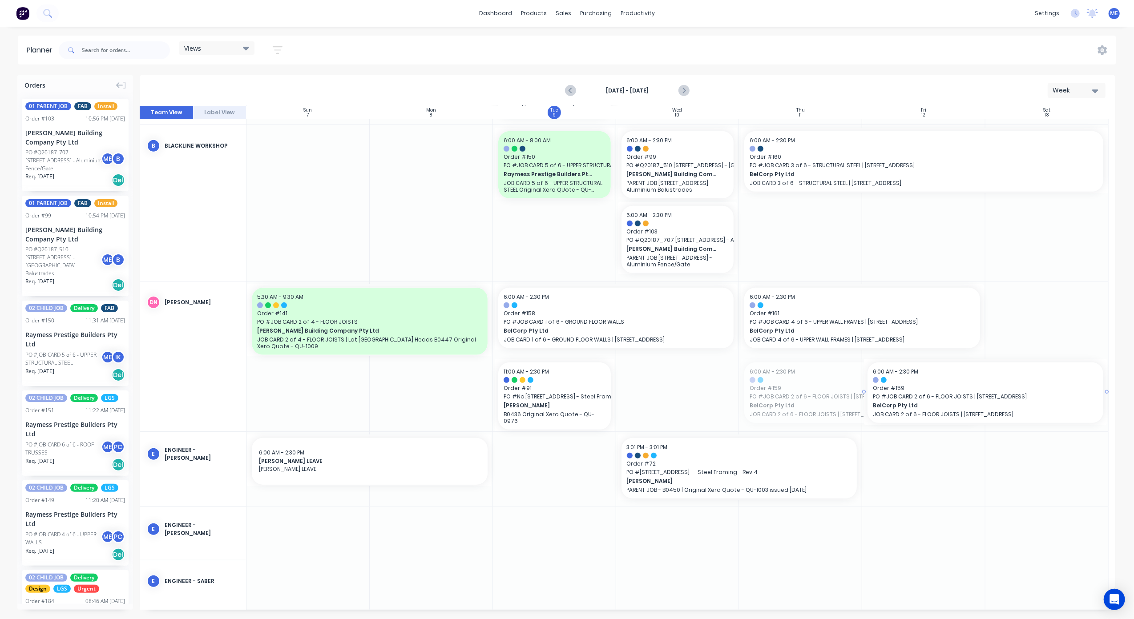
drag, startPoint x: 932, startPoint y: 383, endPoint x: 1014, endPoint y: 381, distance: 81.9
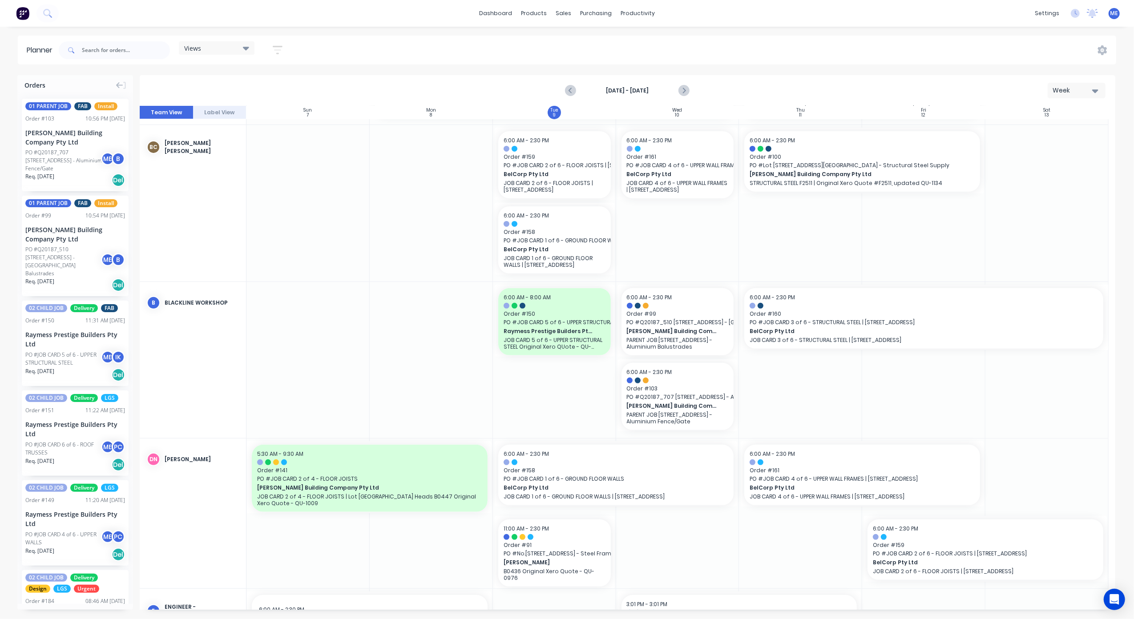
scroll to position [237, 0]
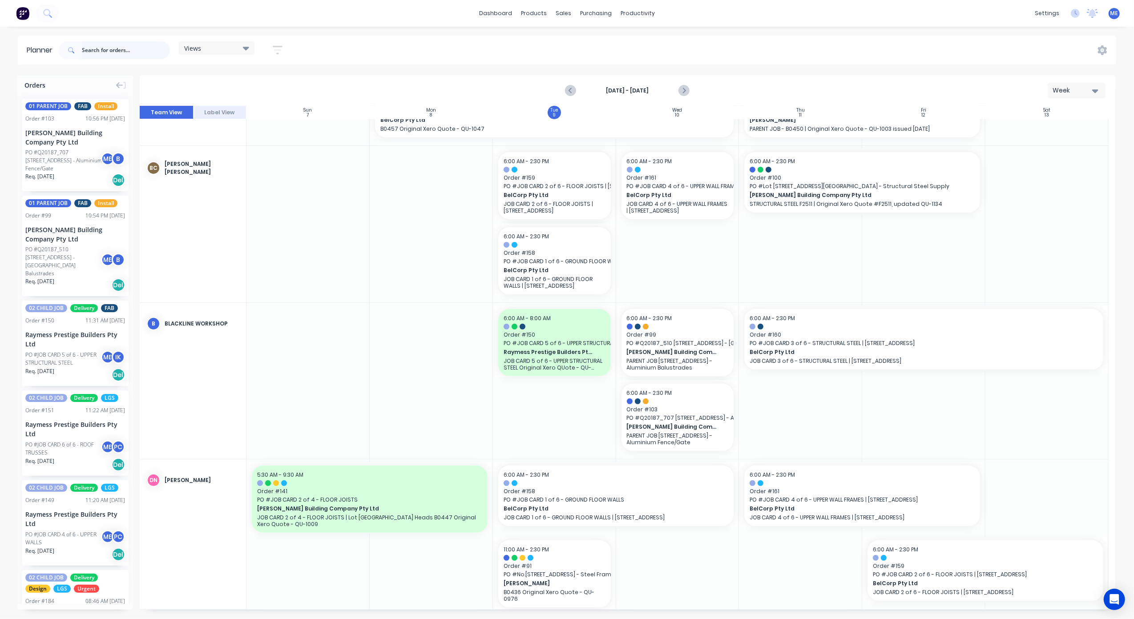
click at [98, 48] on input "text" at bounding box center [126, 50] width 88 height 18
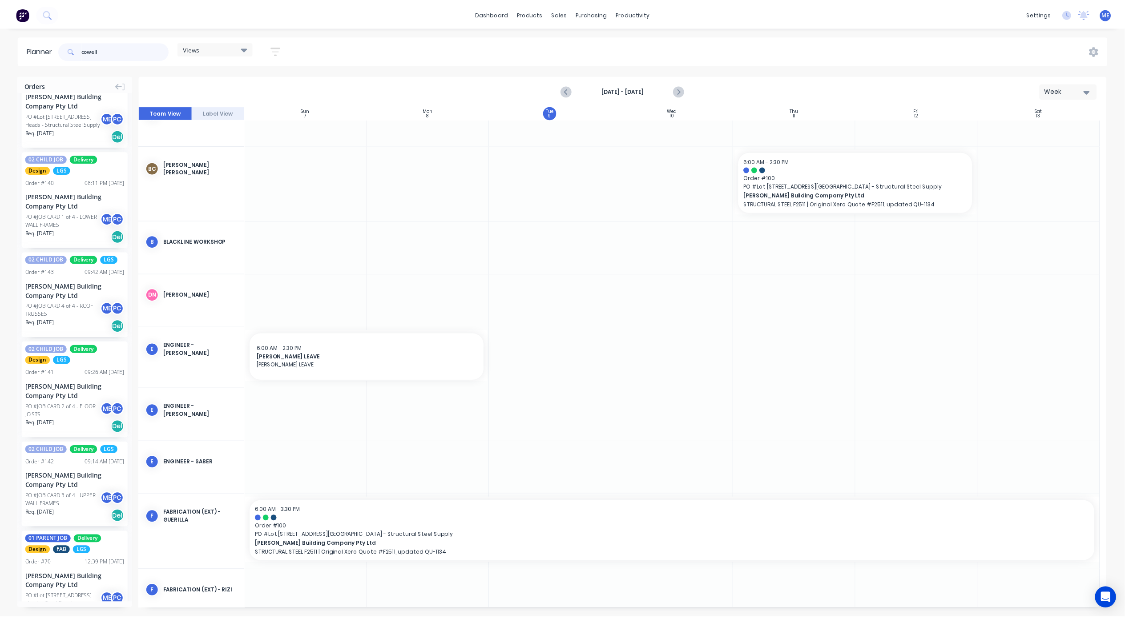
scroll to position [0, 0]
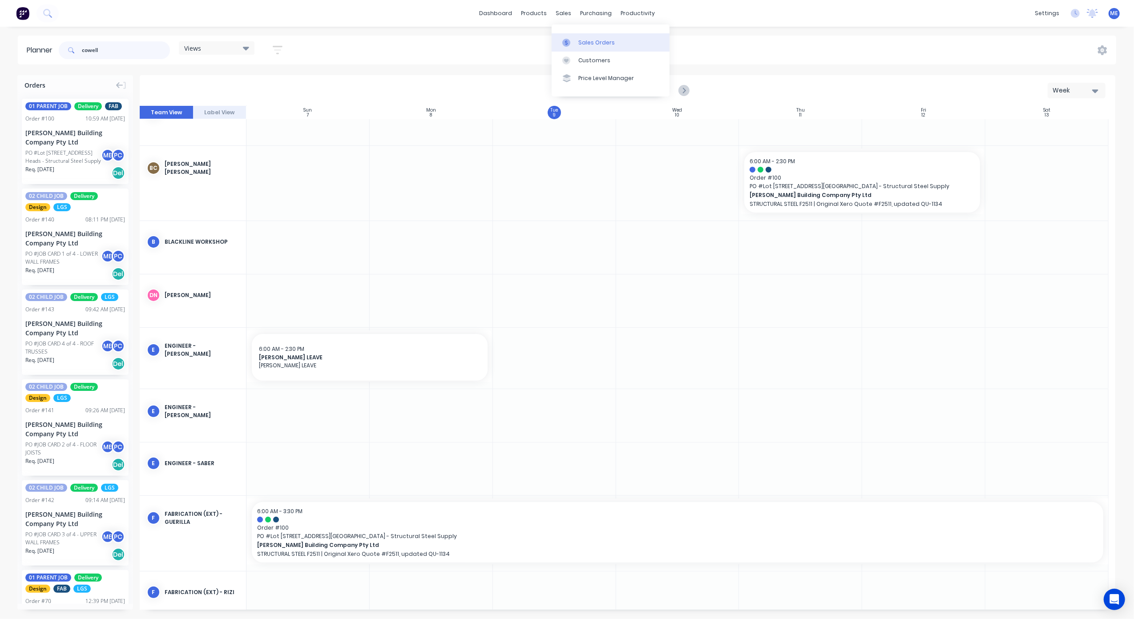
type input "cowell"
click at [571, 45] on div at bounding box center [568, 43] width 13 height 8
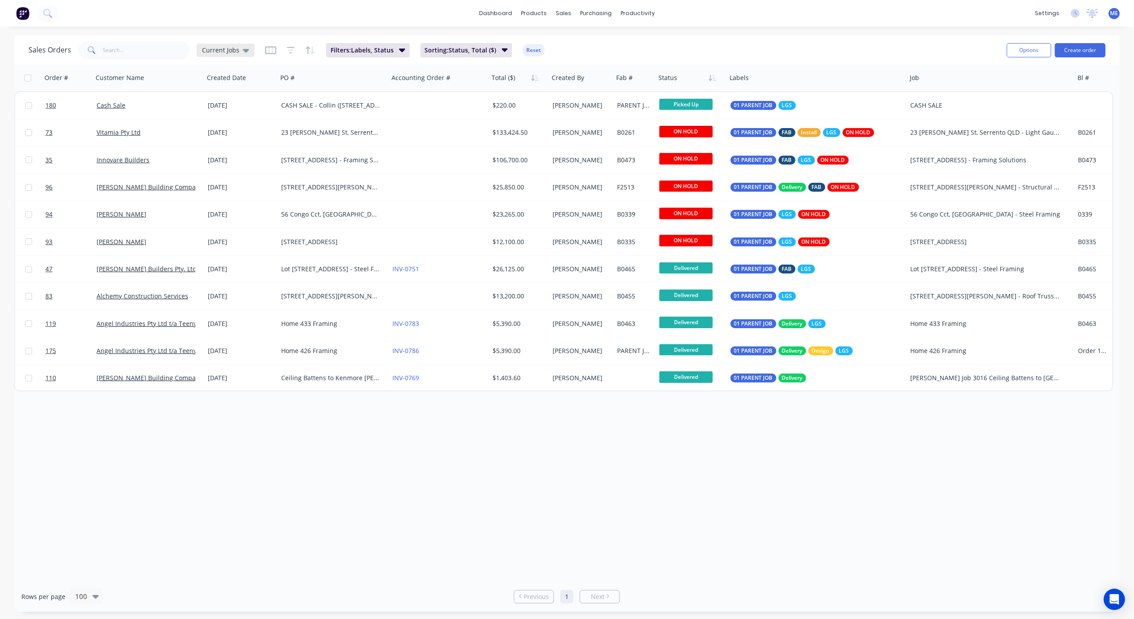
click at [216, 49] on span "Current Jobs" at bounding box center [220, 49] width 37 height 9
click at [213, 124] on button "None" at bounding box center [249, 126] width 101 height 10
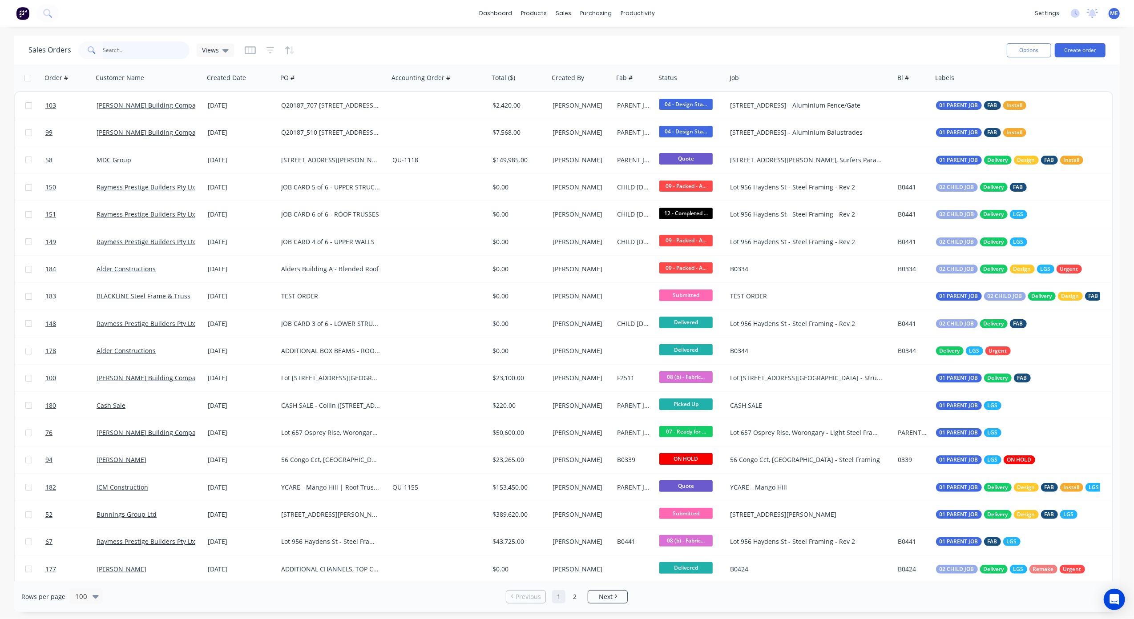
click at [168, 47] on input "text" at bounding box center [146, 50] width 87 height 18
type input "cowell"
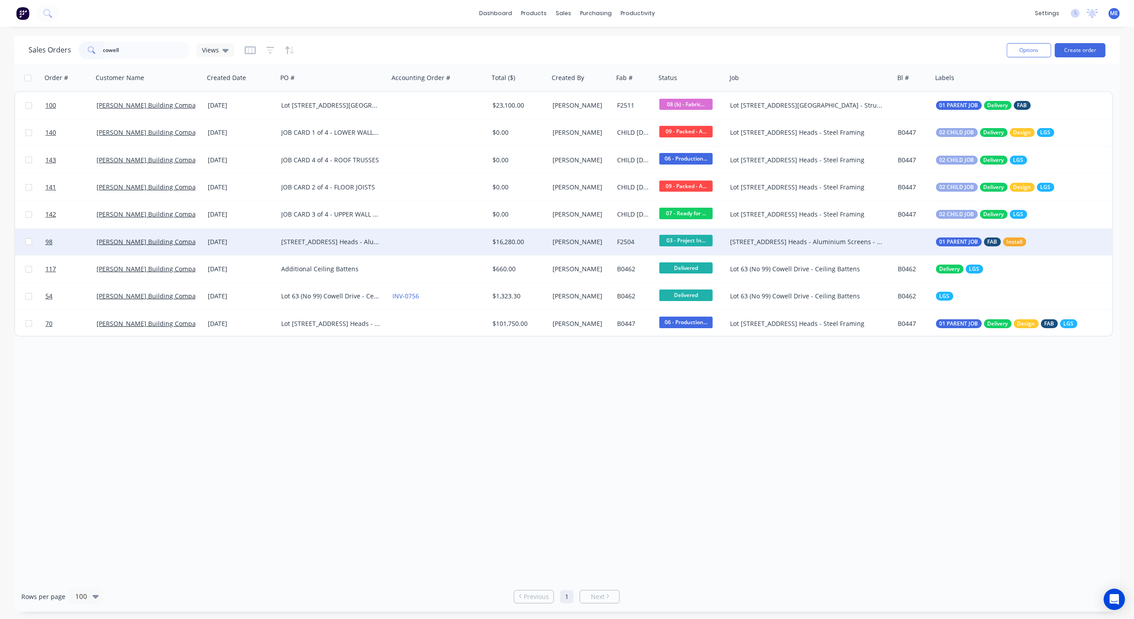
click at [343, 242] on div "Lot 63 Cowell Drive, Burleigh Heads - Aluminium Screens - Supply & Install" at bounding box center [330, 242] width 99 height 9
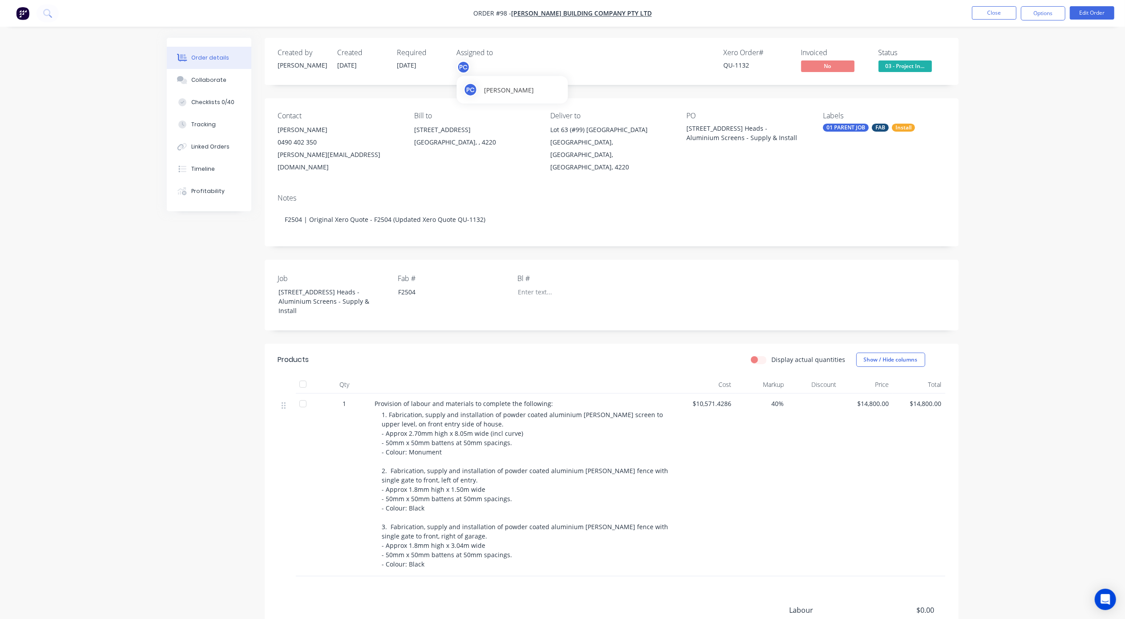
click at [460, 68] on div "PC" at bounding box center [463, 67] width 13 height 13
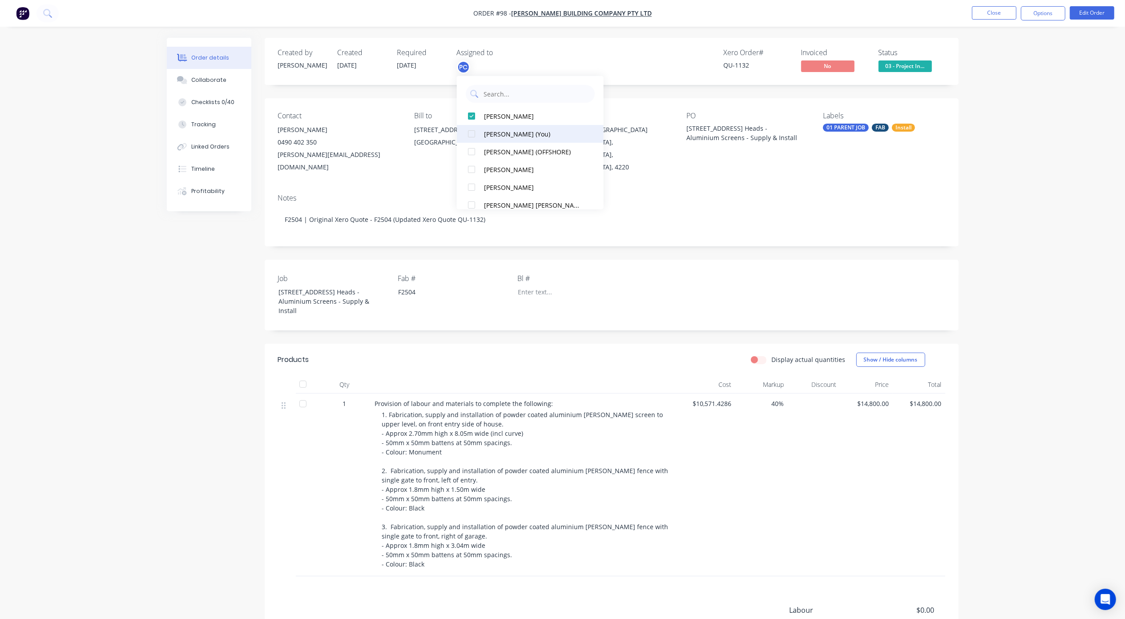
click at [469, 133] on div at bounding box center [472, 134] width 18 height 18
click at [471, 136] on div at bounding box center [472, 134] width 18 height 18
click at [472, 202] on div at bounding box center [472, 205] width 18 height 18
click at [1028, 162] on div "Order details Collaborate Checklists 0/40 Tracking Linked Orders Timeline Profi…" at bounding box center [562, 367] width 1125 height 735
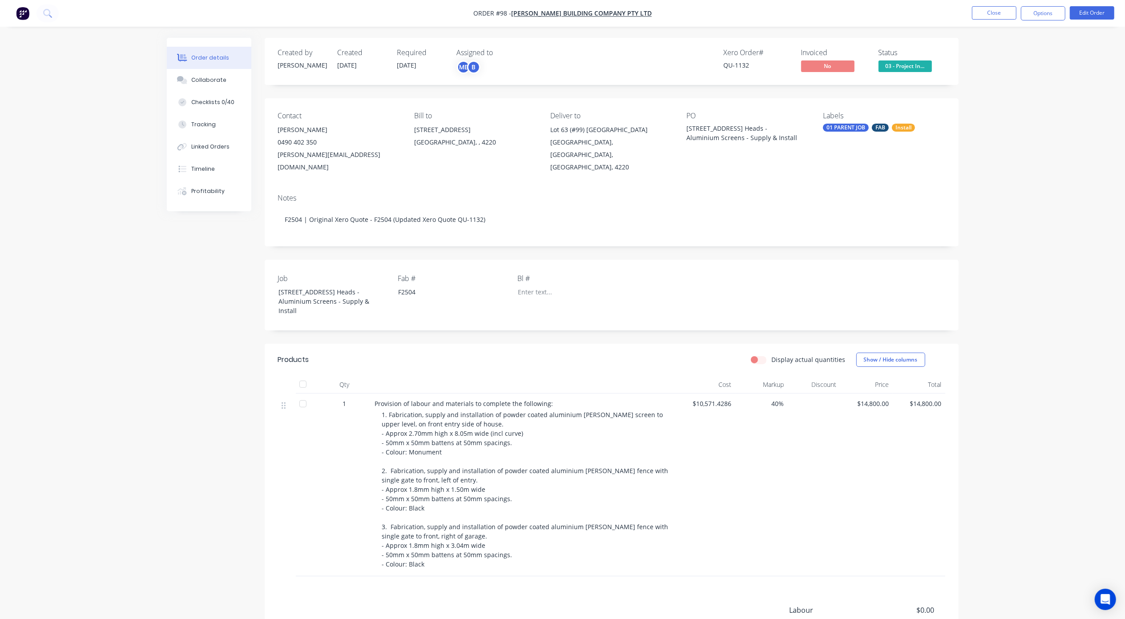
click at [1010, 136] on div "Order details Collaborate Checklists 0/40 Tracking Linked Orders Timeline Profi…" at bounding box center [562, 367] width 1125 height 735
click at [702, 113] on div "PO" at bounding box center [748, 116] width 122 height 8
click at [694, 116] on div "PO" at bounding box center [748, 116] width 122 height 8
click at [1091, 11] on button "Edit Order" at bounding box center [1092, 12] width 44 height 13
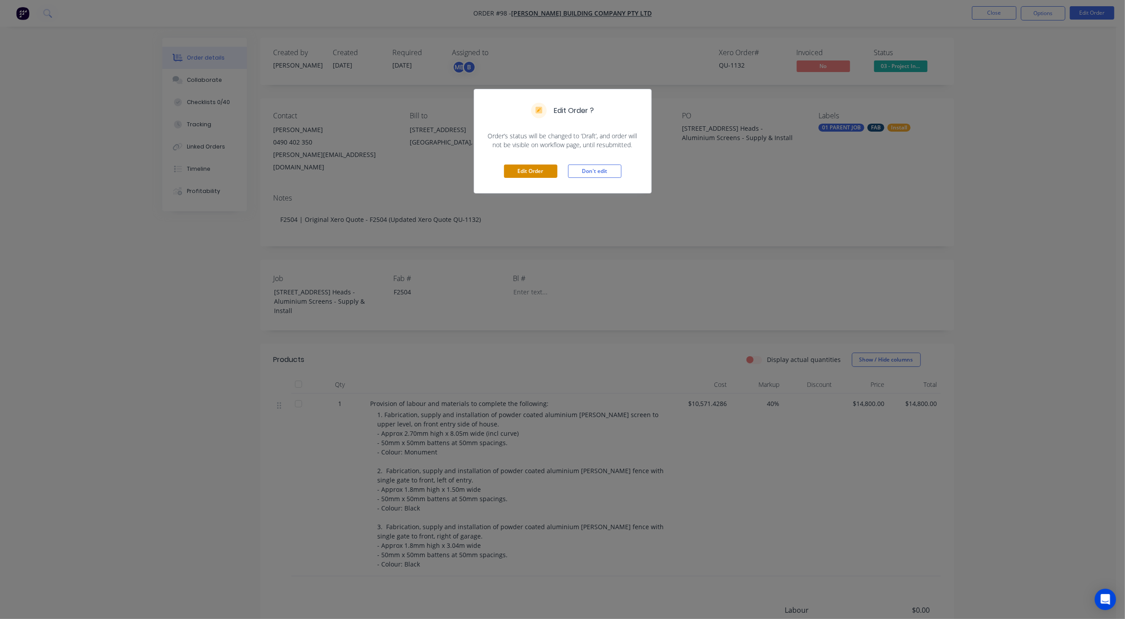
click at [526, 172] on button "Edit Order" at bounding box center [530, 171] width 53 height 13
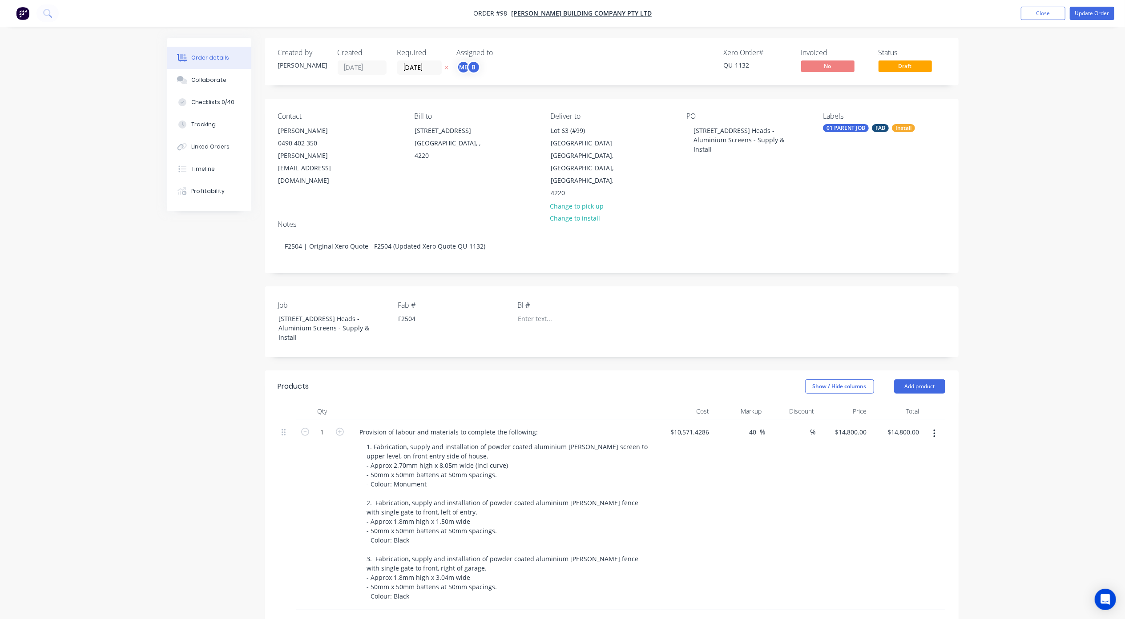
click at [696, 117] on div "PO" at bounding box center [748, 116] width 122 height 8
click at [704, 136] on div "Lot 63 Cowell Drive, Burleigh Heads - Aluminium Screens - Supply & Install" at bounding box center [742, 140] width 111 height 32
click at [694, 130] on div "Lot 63 Cowell Drive, Burleigh Heads - Aluminium Screens - Supply & Install" at bounding box center [742, 140] width 111 height 32
drag, startPoint x: 744, startPoint y: 158, endPoint x: 684, endPoint y: 141, distance: 62.1
click at [684, 141] on div "Contact Adrian Woolley 0490 402 350 a.woolley@blackwoodbuilding.co Bill to 2080…" at bounding box center [612, 156] width 694 height 114
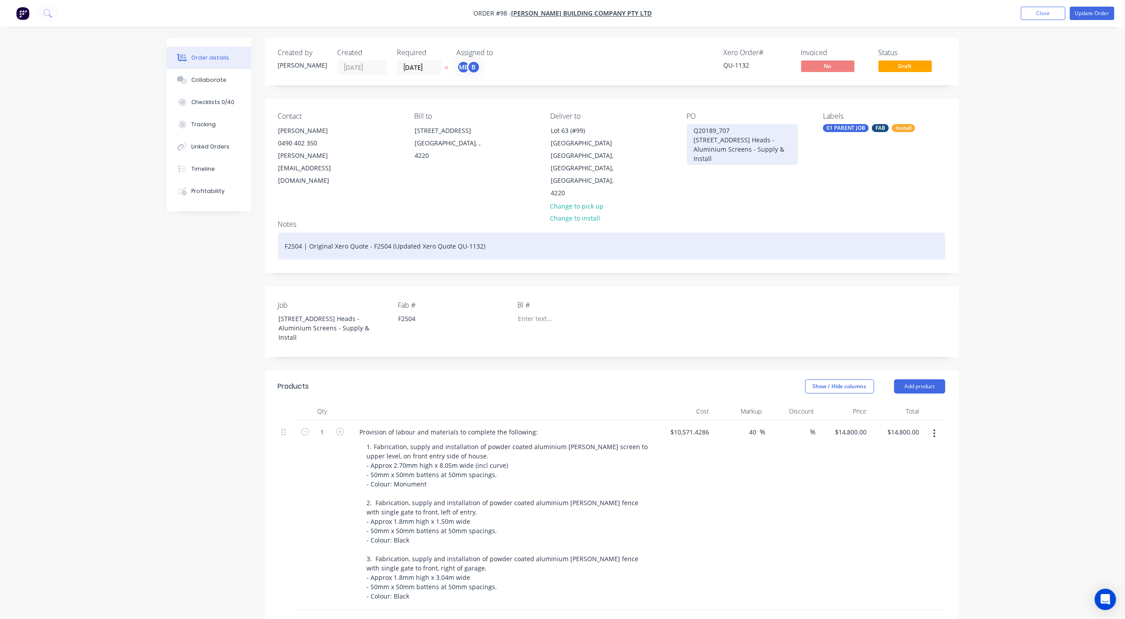
copy div "Lot 63 Cowell Drive, Burleigh Heads - Aluminium Screens - Supply & Install"
click at [325, 233] on div "F2504 | Original Xero Quote - F2504 (Updated Xero Quote QU-1132)" at bounding box center [611, 246] width 667 height 27
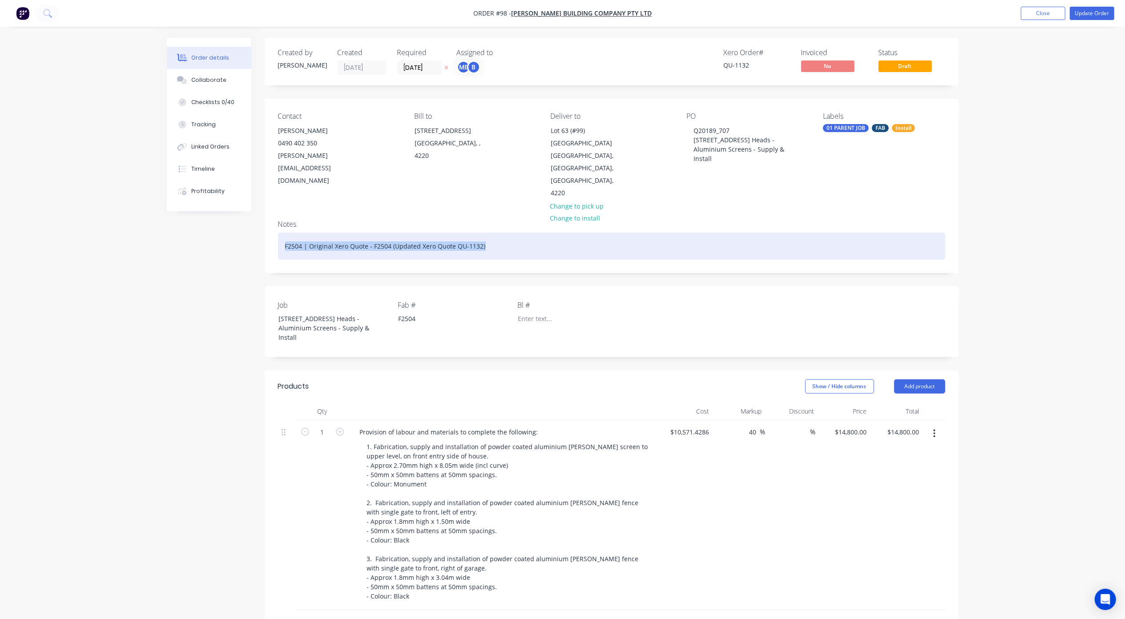
paste div
click at [319, 233] on div "Lot 63 Cowell Drive, Burleigh Heads - Aluminium Screens - Supply & Install" at bounding box center [611, 246] width 667 height 27
click at [283, 233] on div "Lot 63 Cowell Drive, Burleigh Heads - Aluminium Screens - Supply & Install" at bounding box center [611, 246] width 667 height 27
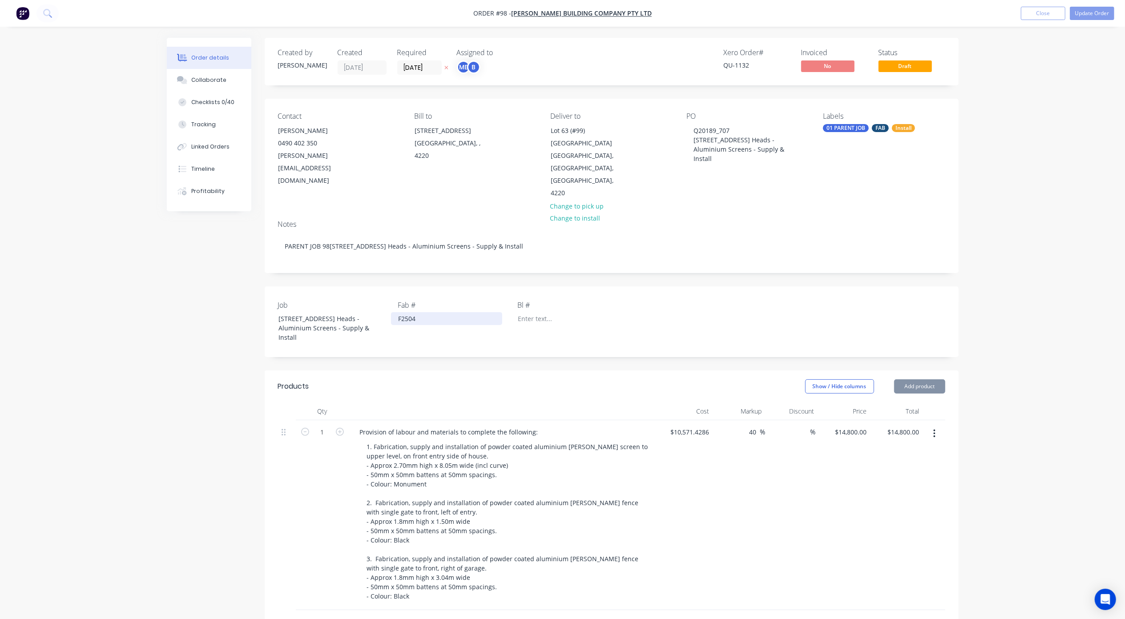
click at [408, 312] on div "F2504" at bounding box center [446, 318] width 111 height 13
click at [413, 67] on input "18/09/25" at bounding box center [420, 67] width 44 height 13
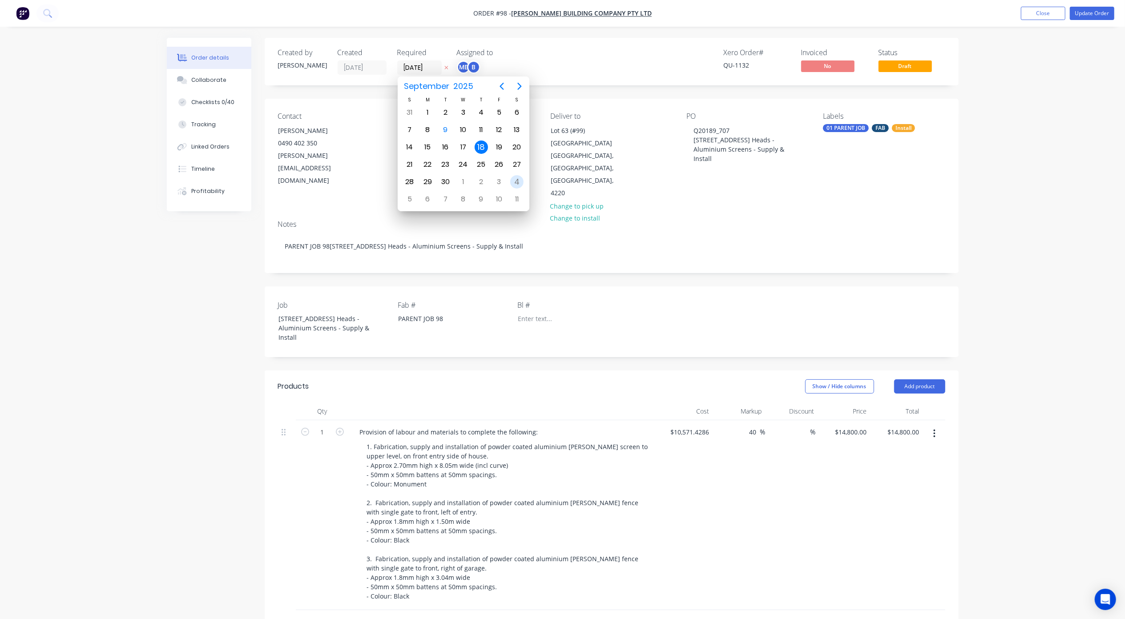
click at [516, 181] on div "4" at bounding box center [516, 181] width 13 height 13
type input "[DATE]"
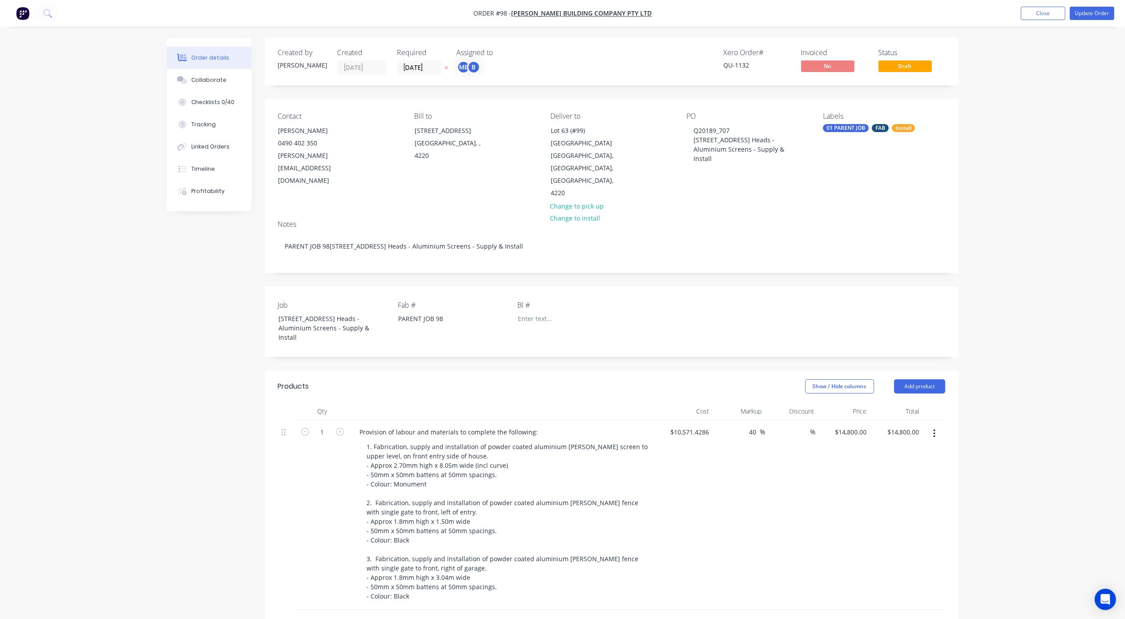
click at [179, 277] on div "Created by Andrew Created 11/08/25 Required 04/10/25 Assigned to ME B Xero Orde…" at bounding box center [563, 452] width 792 height 828
click at [1000, 135] on div "Order details Collaborate Checklists 0/40 Tracking Linked Orders Timeline Profi…" at bounding box center [562, 433] width 1125 height 866
click at [1100, 7] on button "Update Order" at bounding box center [1092, 13] width 44 height 13
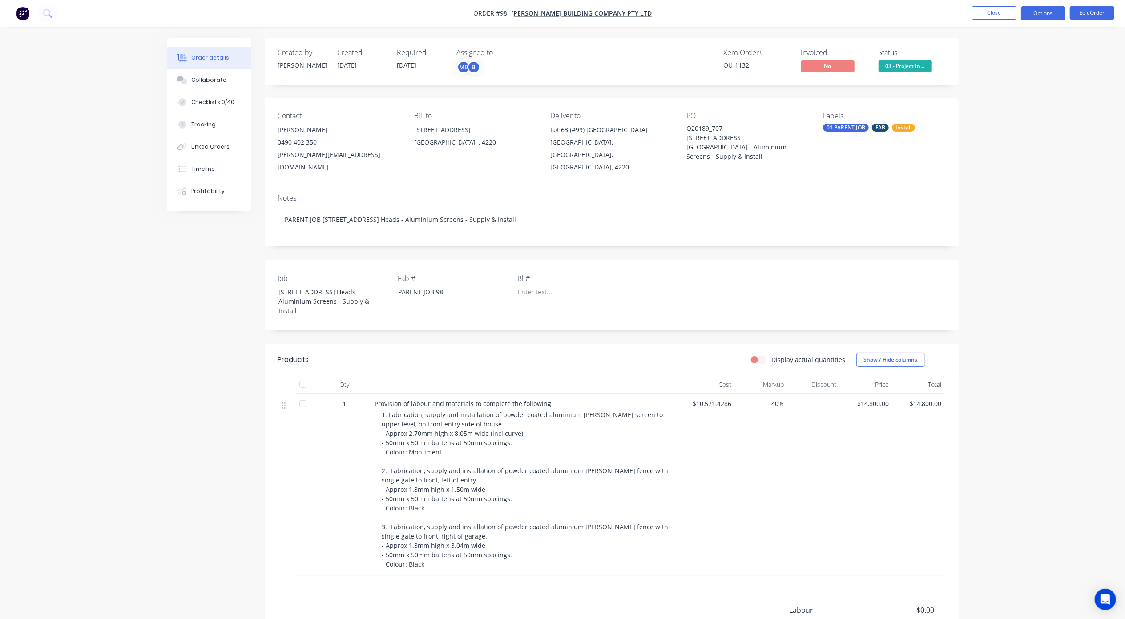
click at [1056, 13] on button "Options" at bounding box center [1043, 13] width 44 height 14
click at [1086, 12] on button "Edit Order" at bounding box center [1092, 12] width 44 height 13
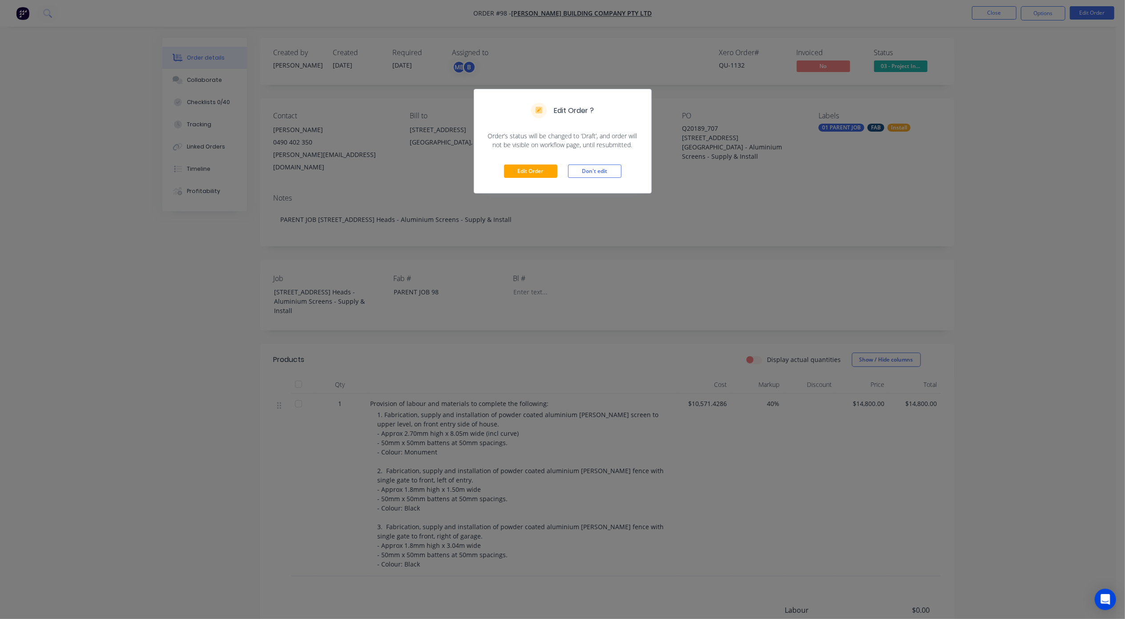
click at [538, 161] on div "Edit Order Don't edit" at bounding box center [562, 171] width 177 height 44
click at [538, 167] on button "Edit Order" at bounding box center [530, 171] width 53 height 13
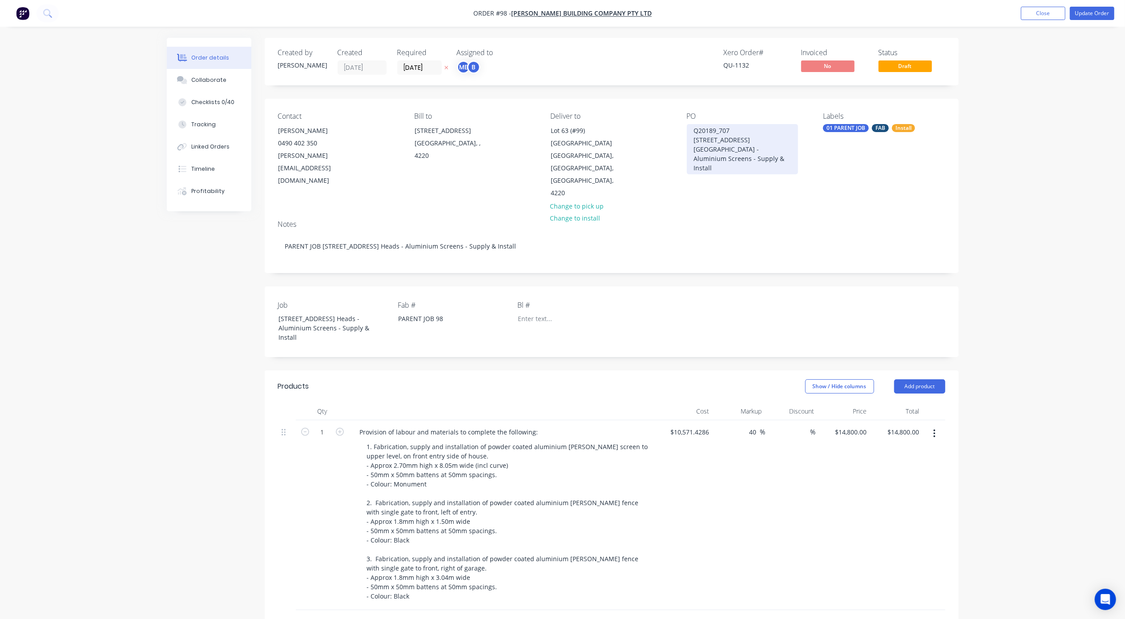
click at [704, 129] on div "Q20189_707 Lot 63 Cowell Drive, Burleigh Heads - Aluminium Screens - Supply & I…" at bounding box center [742, 149] width 111 height 50
click at [705, 129] on div "Q20189_707 Lot 63 Cowell Drive, Burleigh Heads - Aluminium Screens - Supply & I…" at bounding box center [742, 149] width 111 height 50
click at [1095, 17] on button "Update Order" at bounding box center [1092, 13] width 44 height 13
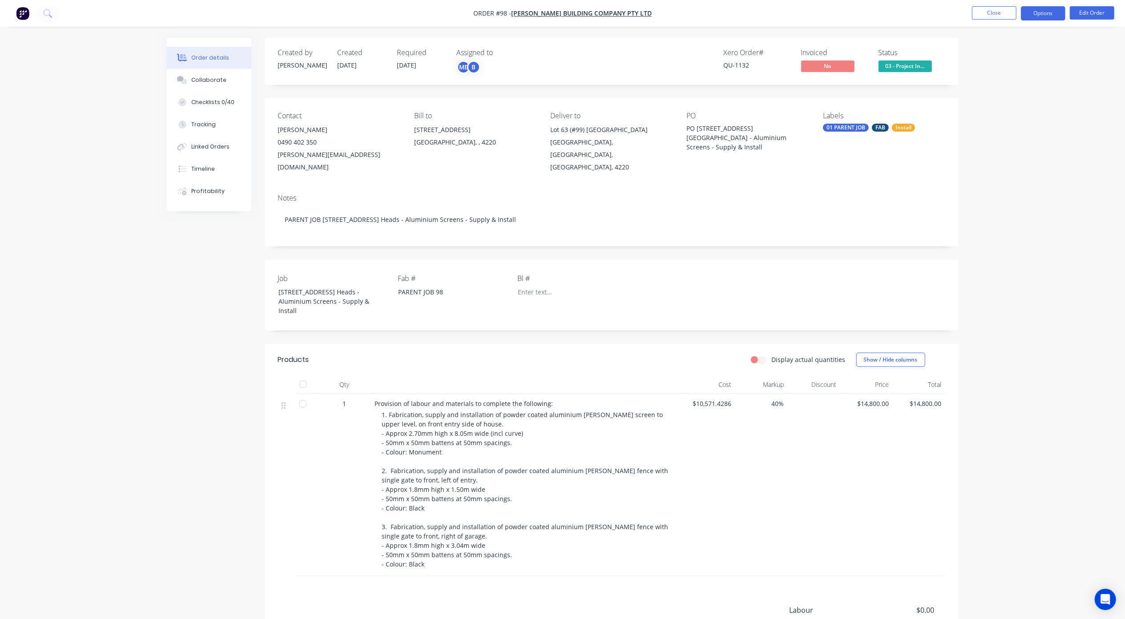
click at [1044, 13] on button "Options" at bounding box center [1043, 13] width 44 height 14
click at [1004, 109] on div "Work Order" at bounding box center [1017, 107] width 82 height 13
click at [1001, 70] on div "With pricing" at bounding box center [1017, 71] width 82 height 13
click at [559, 6] on nav "Order #98 - Blackwood Building Company Pty Ltd Close Options EMAIL / PRINT Invo…" at bounding box center [562, 13] width 1125 height 27
click at [561, 17] on span "Order #98 - Blackwood Building Company Pty Ltd" at bounding box center [562, 13] width 178 height 9
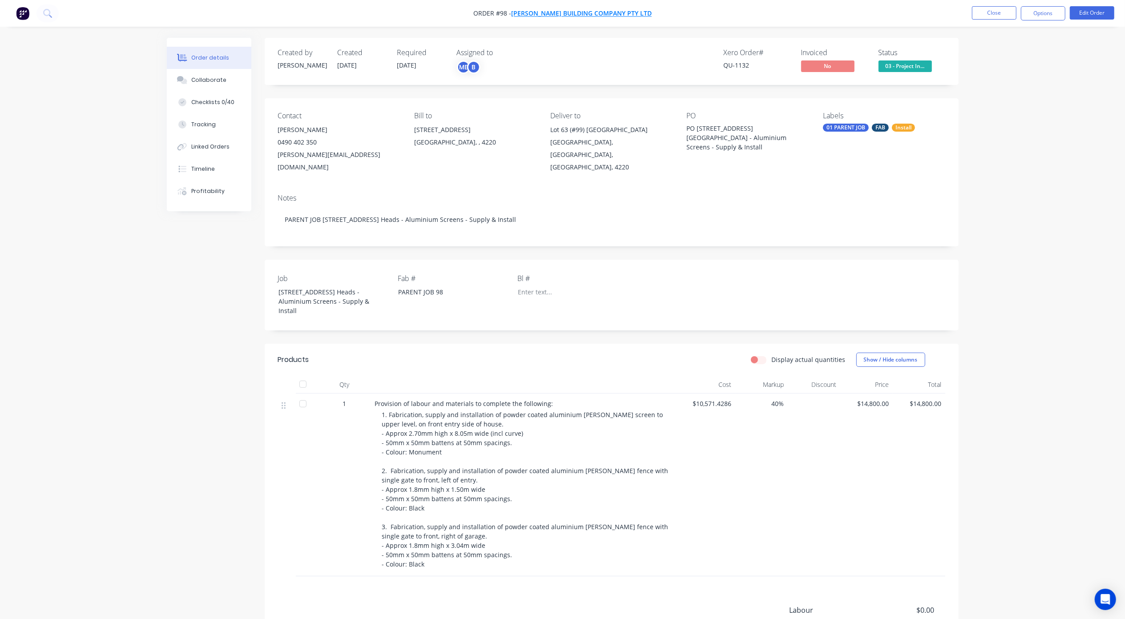
click at [568, 15] on span "[PERSON_NAME] Building Company Pty Ltd" at bounding box center [581, 13] width 141 height 8
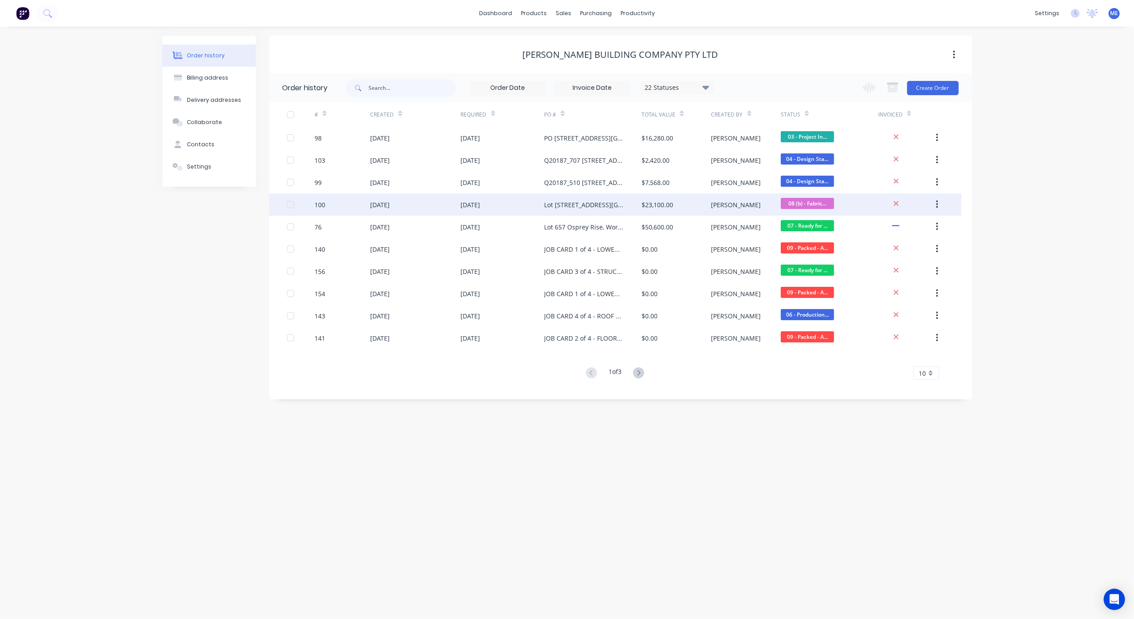
click at [590, 205] on div "Lot [STREET_ADDRESS][GEOGRAPHIC_DATA] - Structural Steel Supply" at bounding box center [584, 204] width 80 height 9
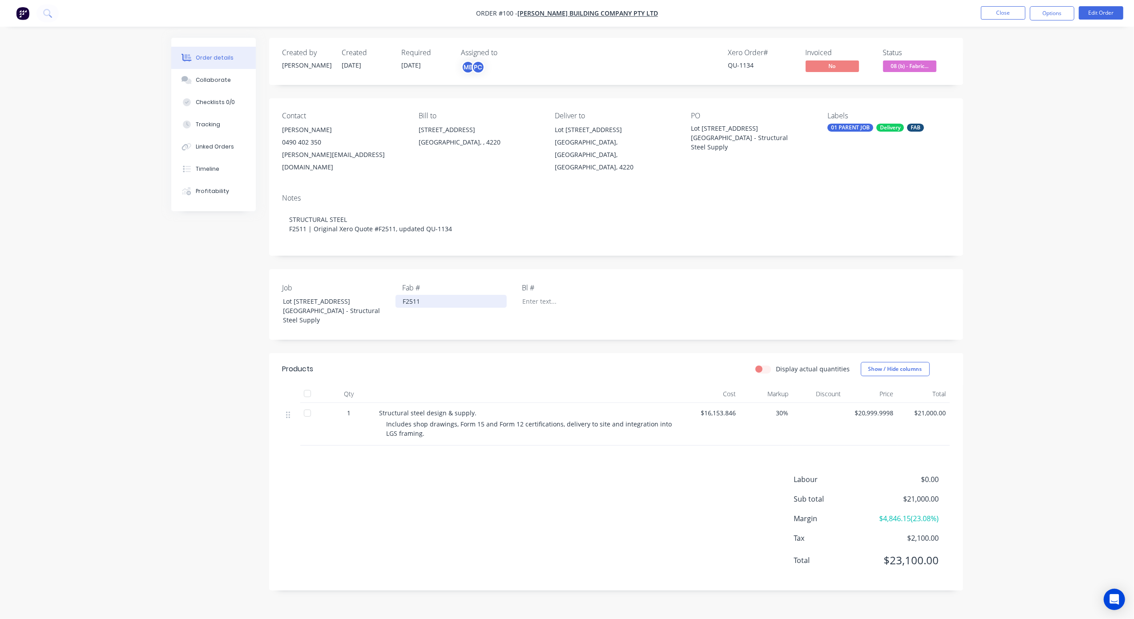
click at [408, 295] on div "F2511" at bounding box center [450, 301] width 111 height 13
click at [1047, 190] on div "Order details Collaborate Checklists 0/0 Tracking Linked Orders Timeline Profit…" at bounding box center [567, 309] width 1134 height 619
click at [990, 18] on button "Close" at bounding box center [1003, 12] width 44 height 13
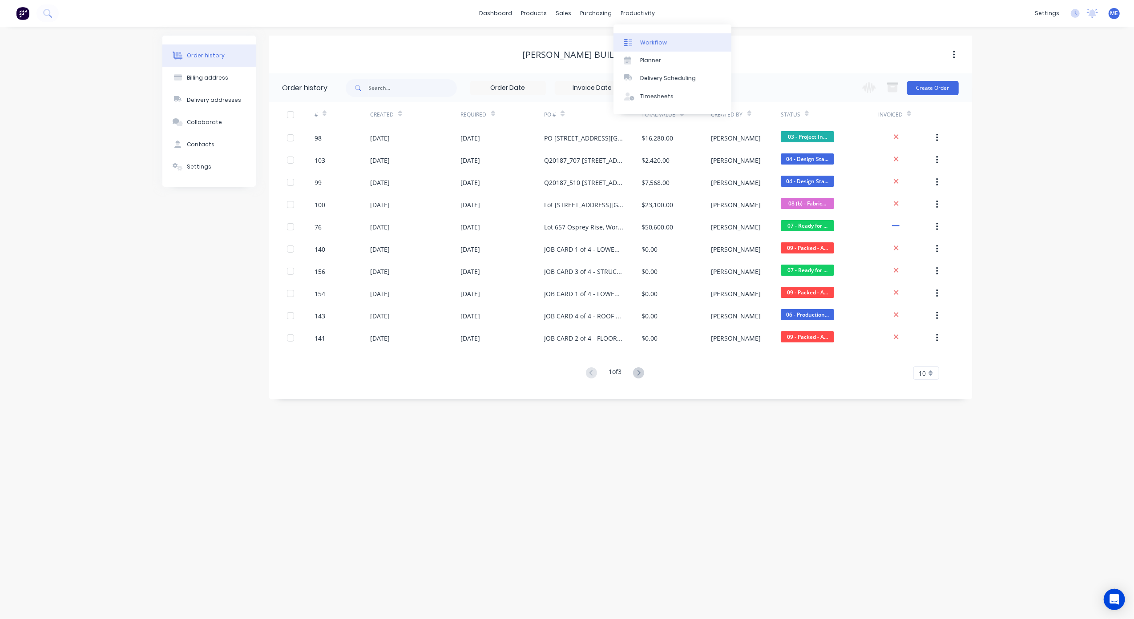
click at [646, 41] on div "Workflow" at bounding box center [653, 43] width 27 height 8
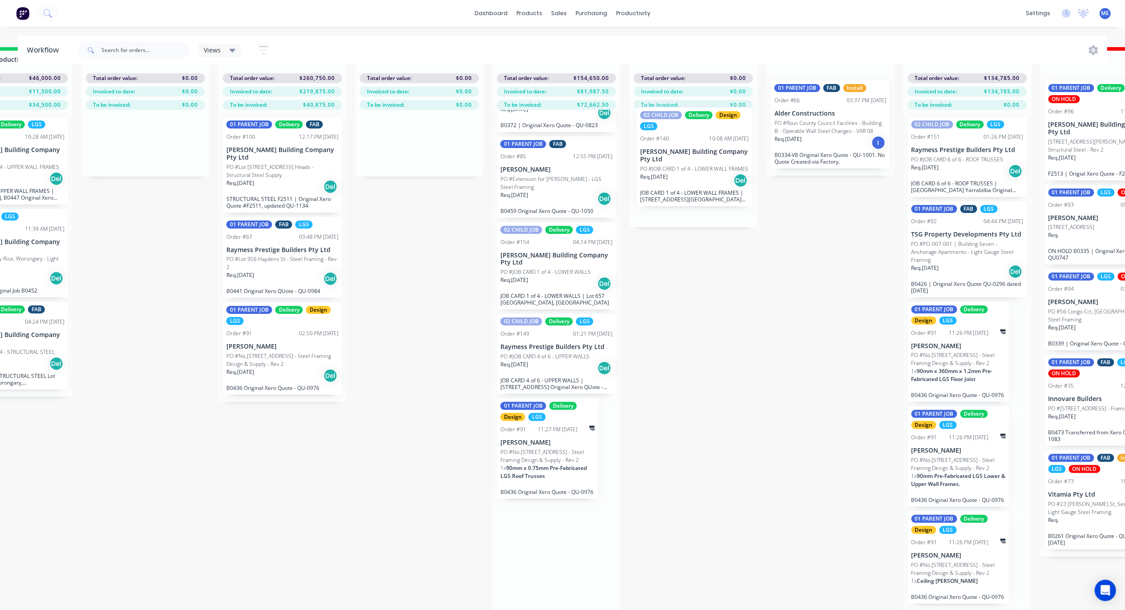
scroll to position [26, 897]
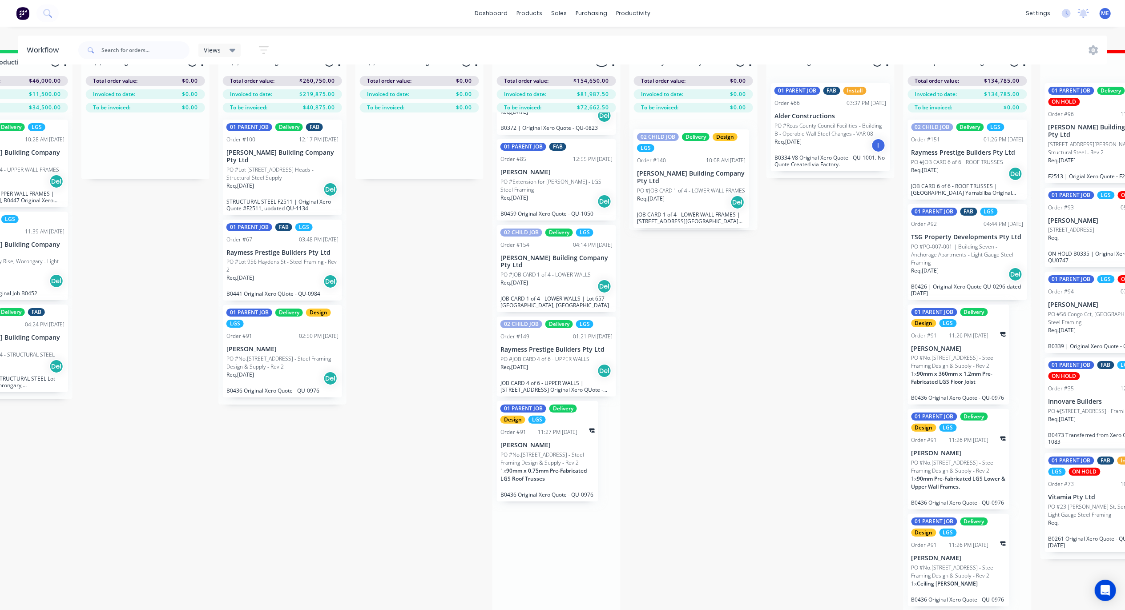
drag, startPoint x: 577, startPoint y: 307, endPoint x: 684, endPoint y: 169, distance: 174.3
click at [684, 169] on div "Submitted 2 Status colour #FF69B4 hex #FF69B4 Save Cancel Summaries Total order…" at bounding box center [225, 333] width 2258 height 566
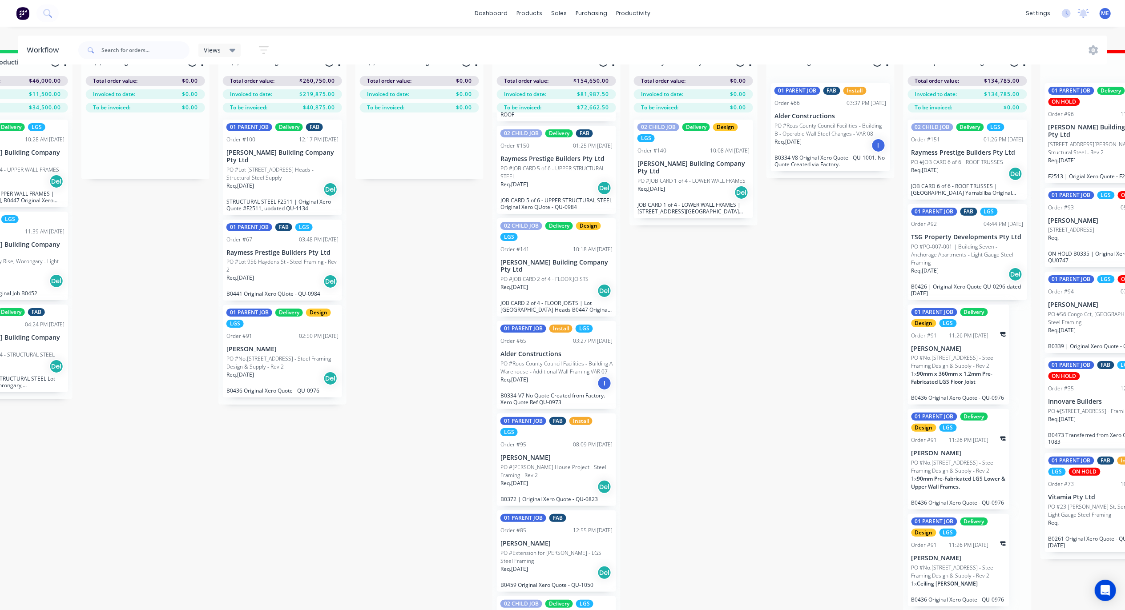
scroll to position [70, 0]
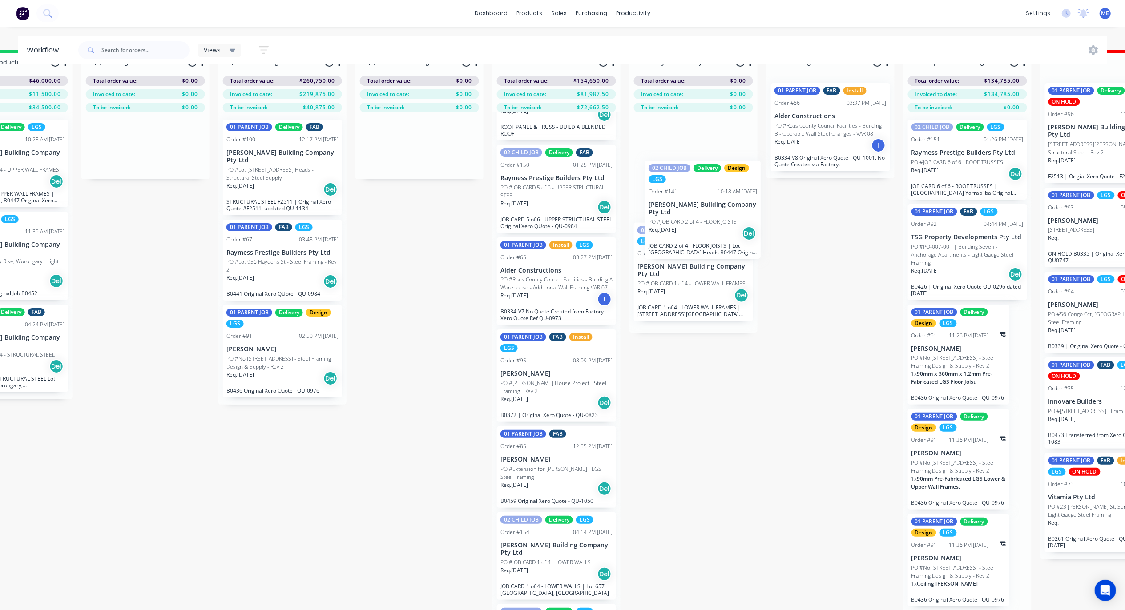
drag, startPoint x: 532, startPoint y: 296, endPoint x: 684, endPoint y: 220, distance: 169.9
click at [684, 220] on div "Submitted 2 Status colour #FF69B4 hex #FF69B4 Save Cancel Summaries Total order…" at bounding box center [225, 333] width 2258 height 566
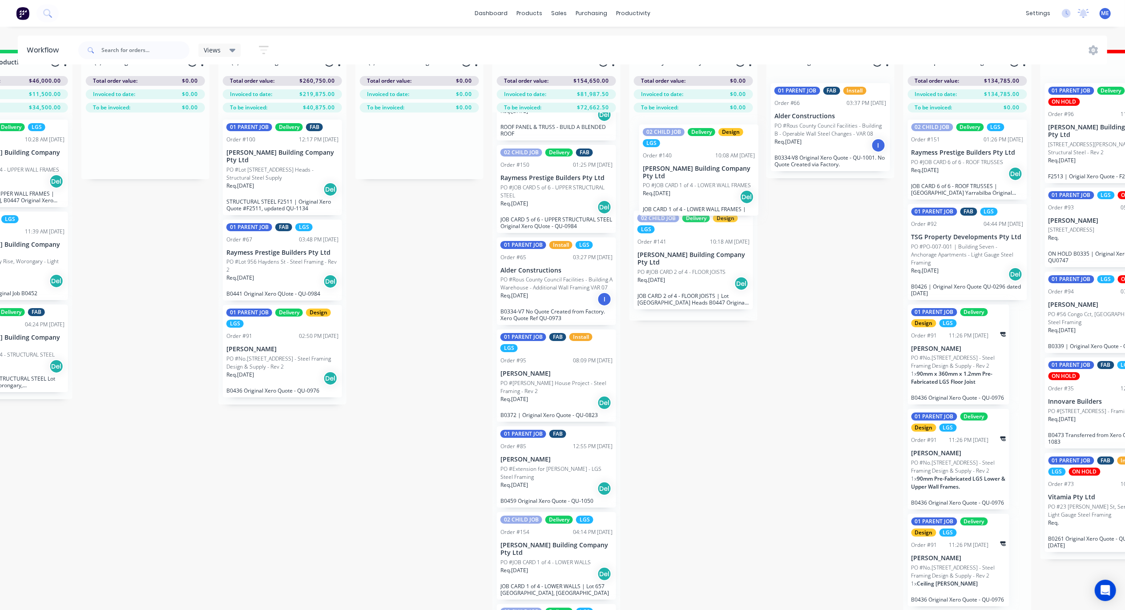
drag, startPoint x: 718, startPoint y: 222, endPoint x: 718, endPoint y: 167, distance: 54.3
click at [718, 167] on div "02 CHILD JOB Delivery Design LGS Order #141 10:18 AM 27/08/25 Blackwood Buildin…" at bounding box center [693, 217] width 128 height 208
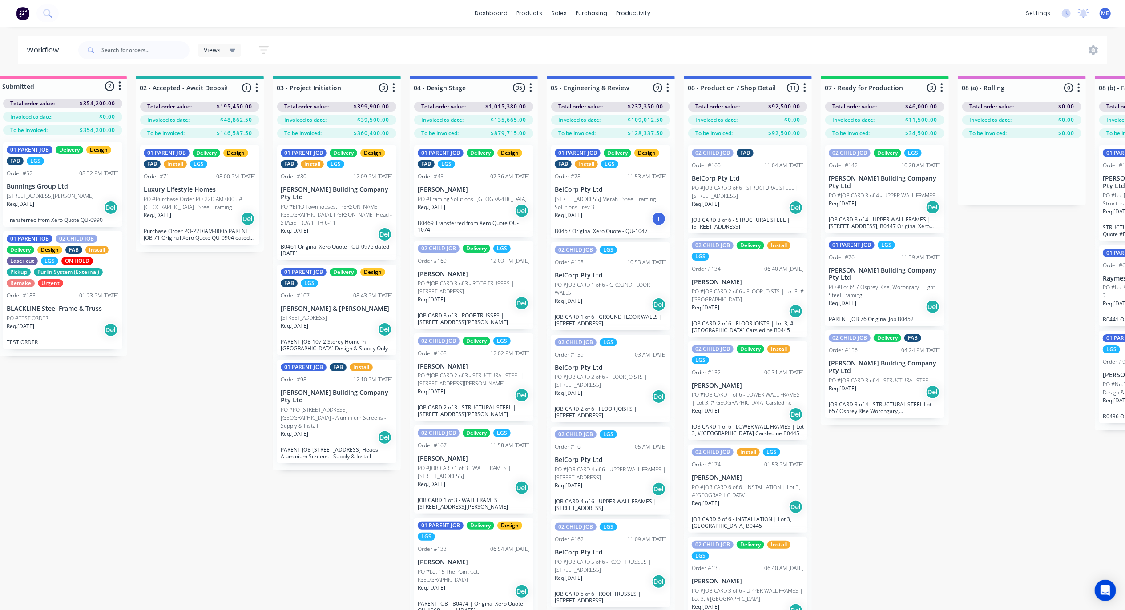
scroll to position [0, 0]
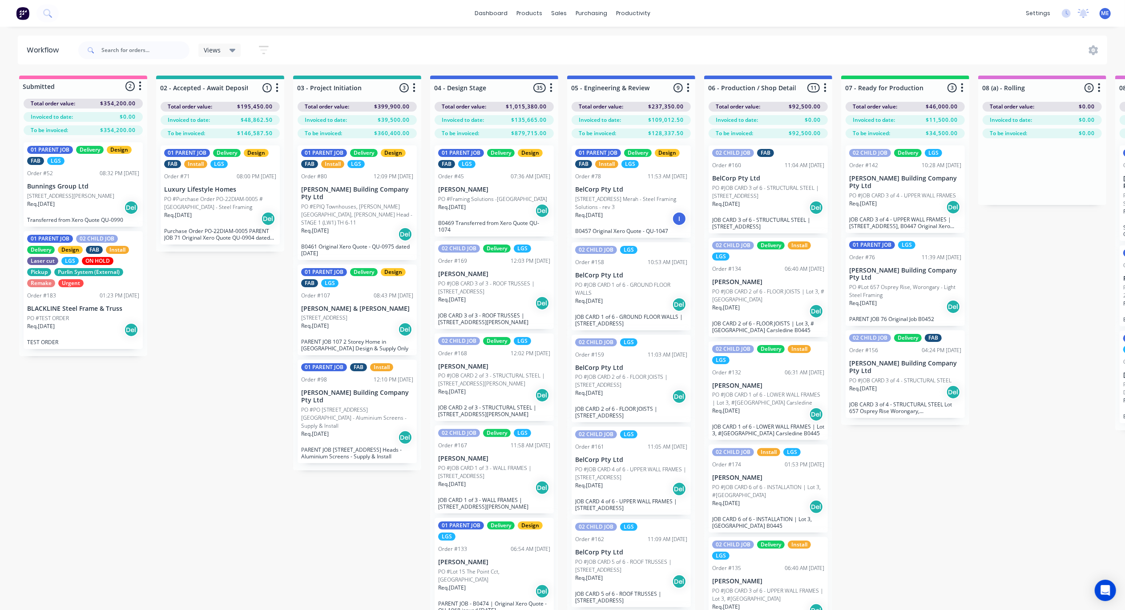
click at [196, 199] on p "PO #Purchase Order PO-22DIAM-0005 #[GEOGRAPHIC_DATA] - Steel Framing" at bounding box center [220, 203] width 112 height 16
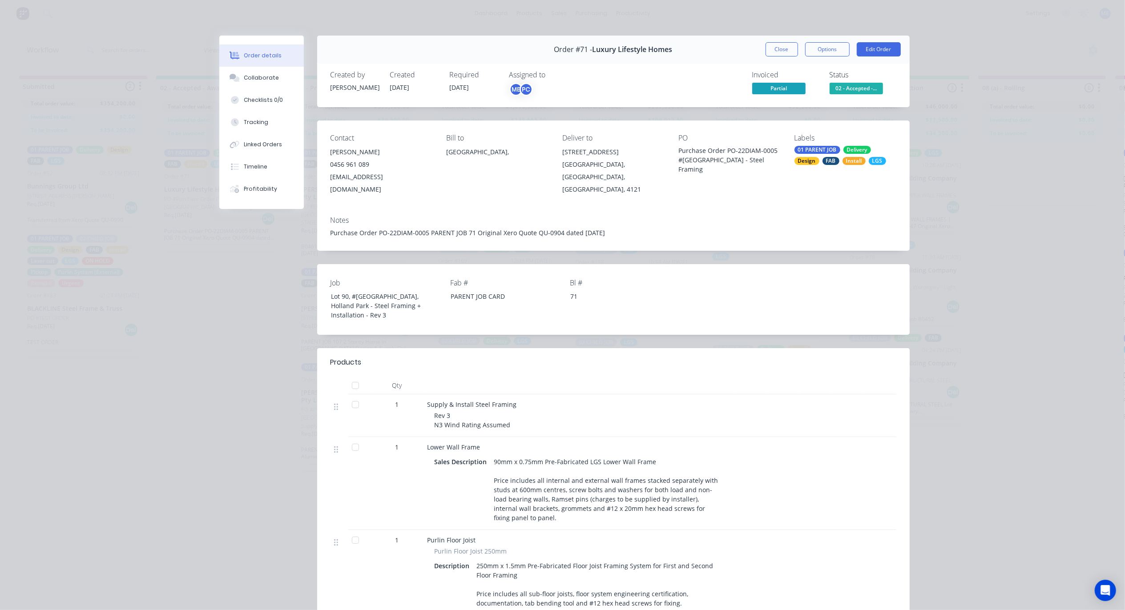
click at [529, 86] on div "ME PC" at bounding box center [553, 89] width 89 height 13
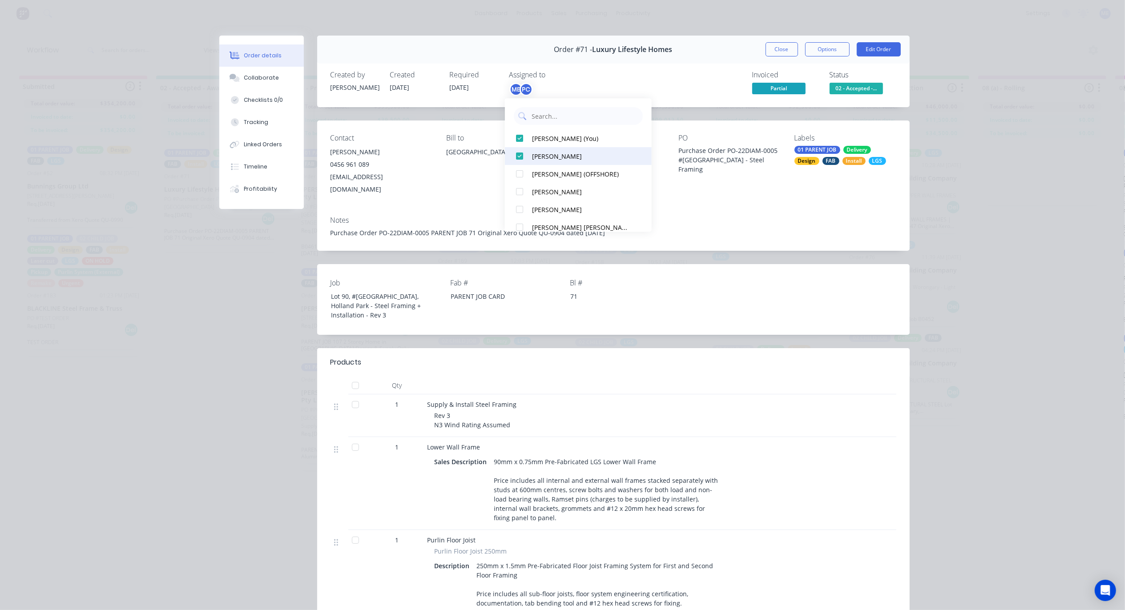
click at [520, 157] on div at bounding box center [520, 156] width 18 height 18
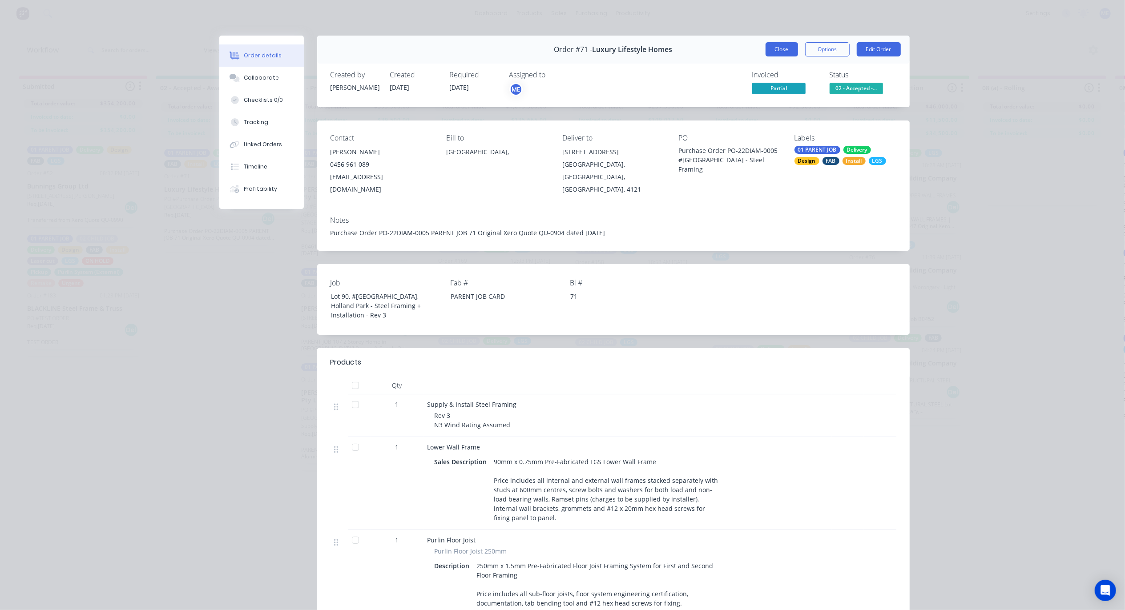
click at [783, 47] on button "Close" at bounding box center [782, 49] width 32 height 14
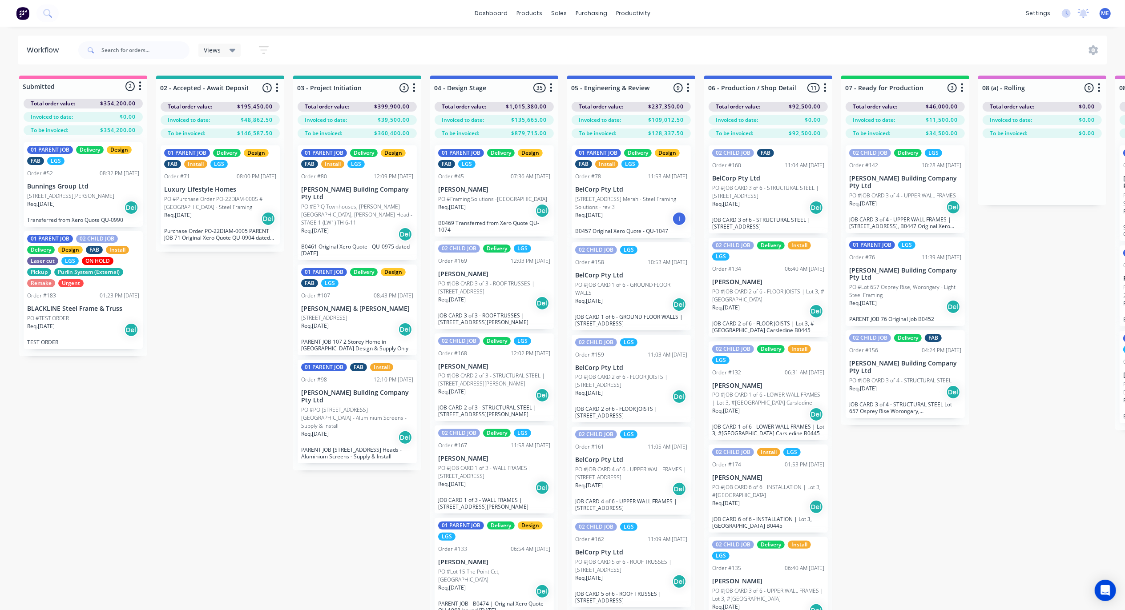
click at [367, 193] on p "[PERSON_NAME] Building Company Pty Ltd" at bounding box center [357, 193] width 112 height 15
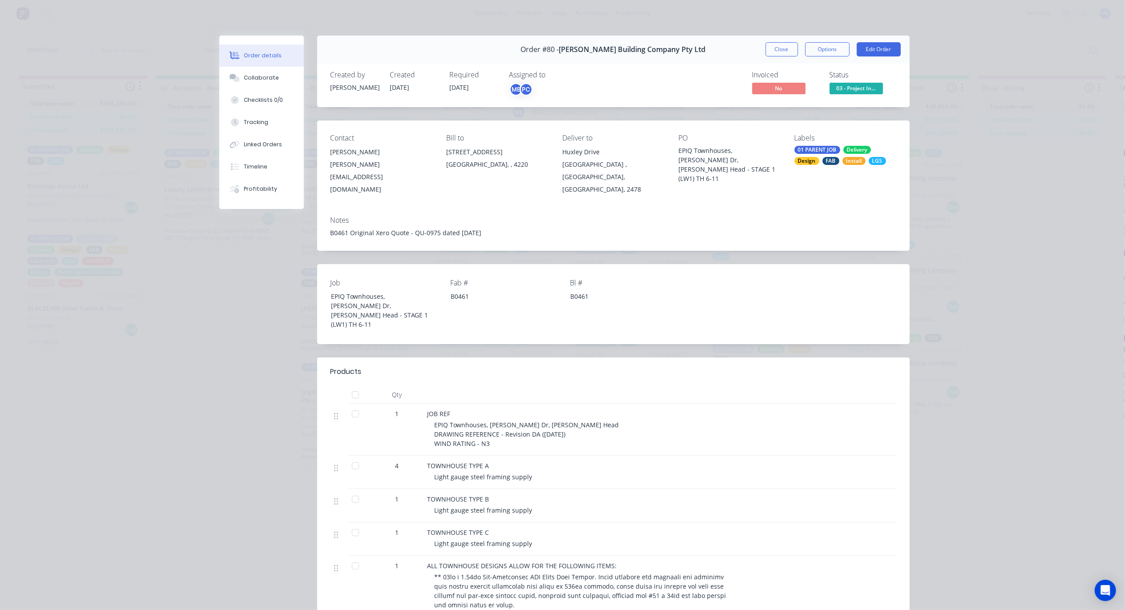
click at [524, 88] on div "PC" at bounding box center [526, 89] width 13 height 13
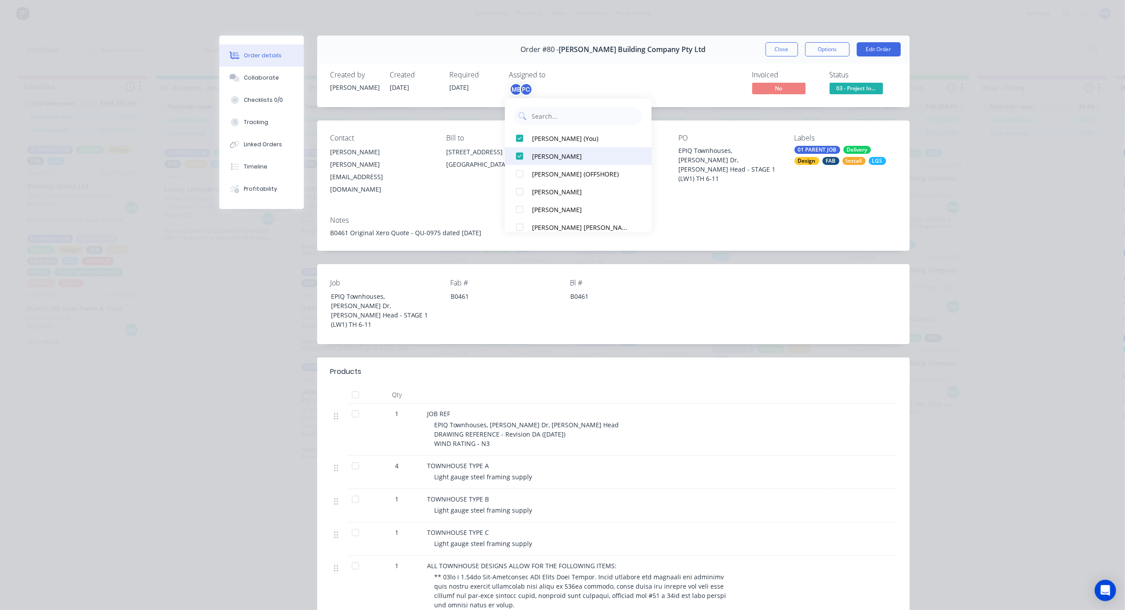
click at [521, 152] on div at bounding box center [520, 156] width 18 height 18
click at [776, 48] on button "Close" at bounding box center [782, 49] width 32 height 14
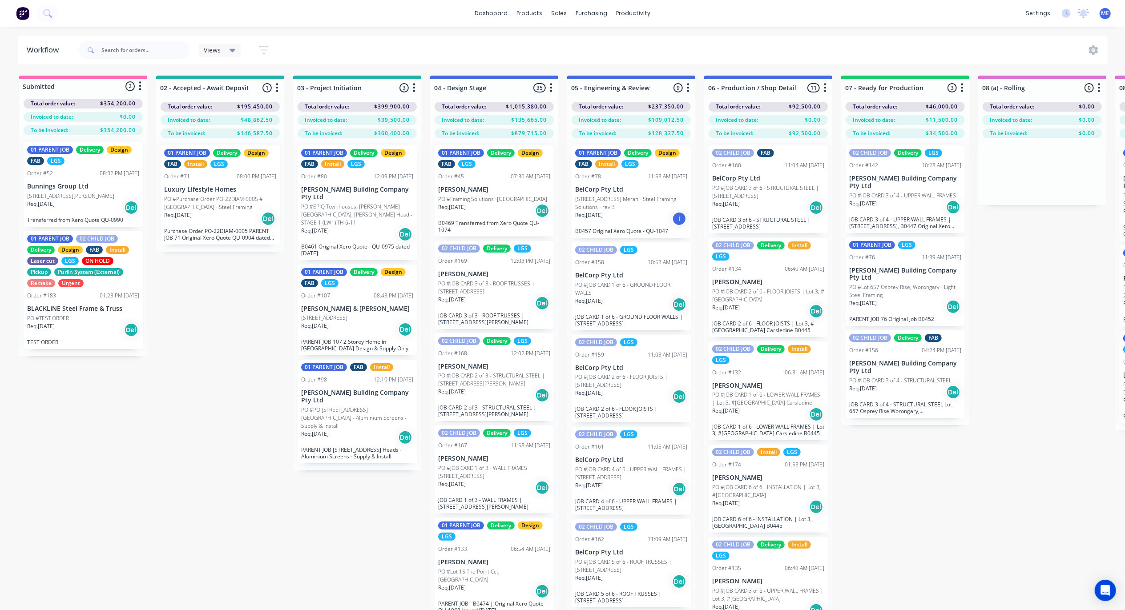
click at [347, 314] on p "PO #8 Pineapple Crt Palmwoods, Australia, 4555" at bounding box center [324, 318] width 46 height 8
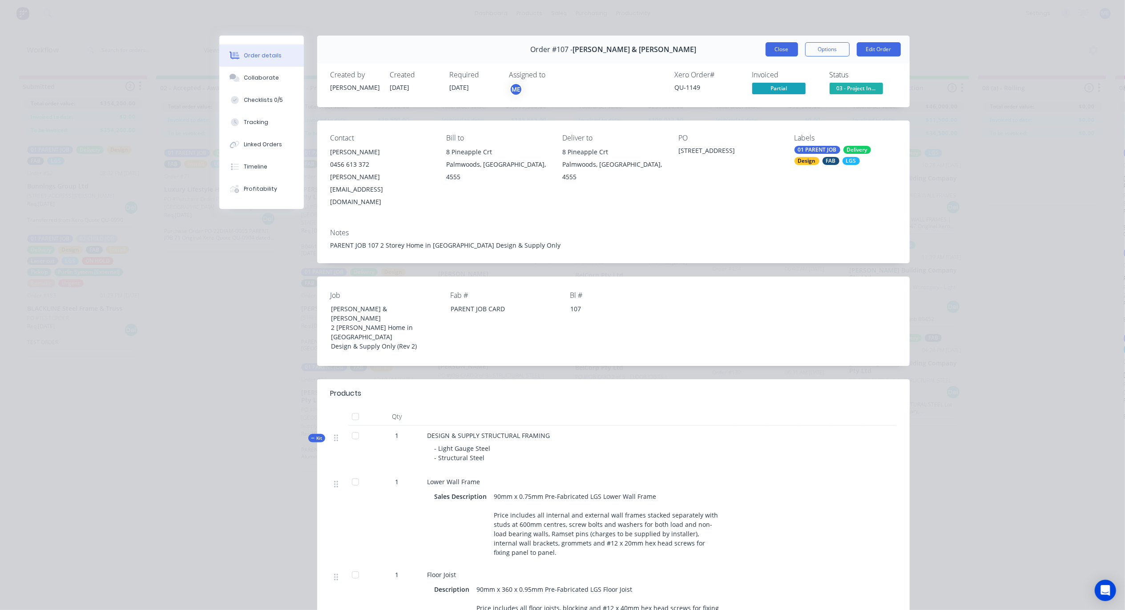
click at [773, 50] on button "Close" at bounding box center [782, 49] width 32 height 14
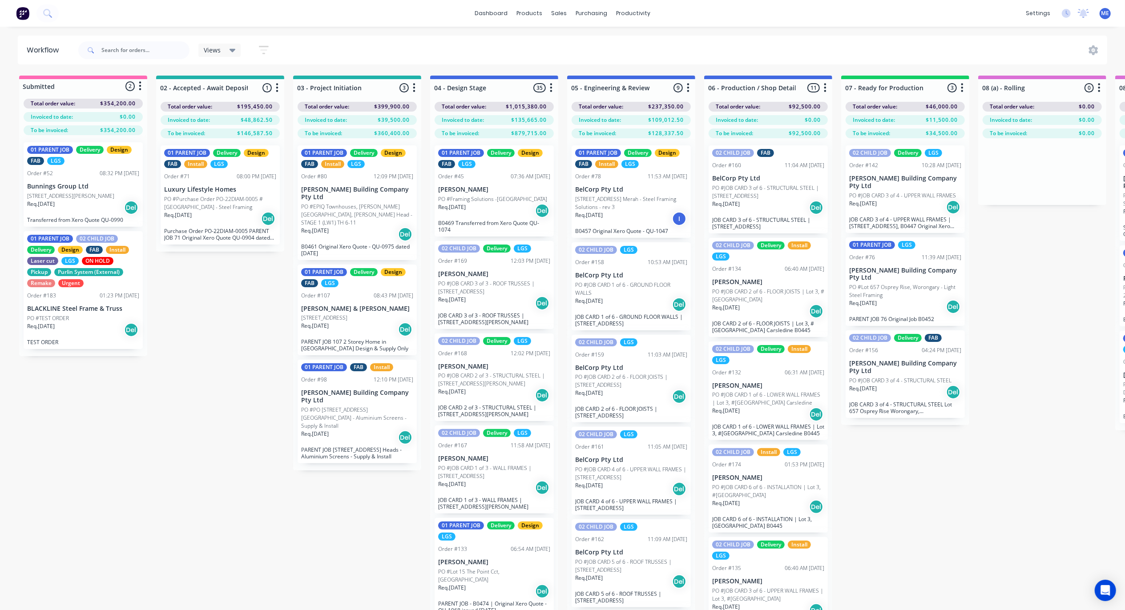
click at [347, 406] on p "PO #PO [STREET_ADDRESS][GEOGRAPHIC_DATA] - Aluminium Screens - Supply & Install" at bounding box center [357, 418] width 112 height 24
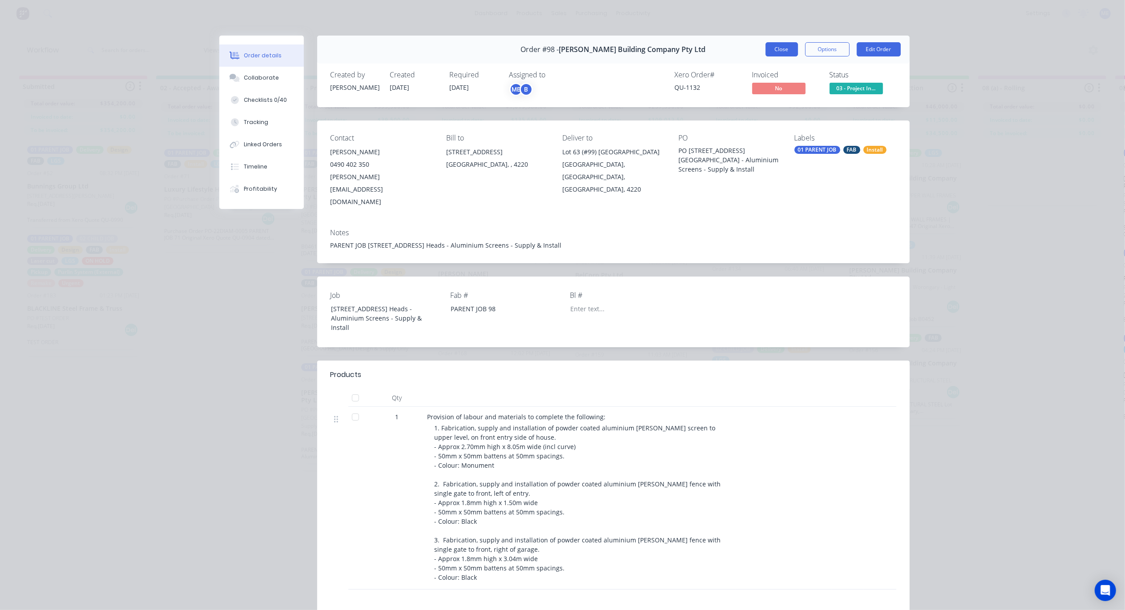
click at [775, 53] on button "Close" at bounding box center [782, 49] width 32 height 14
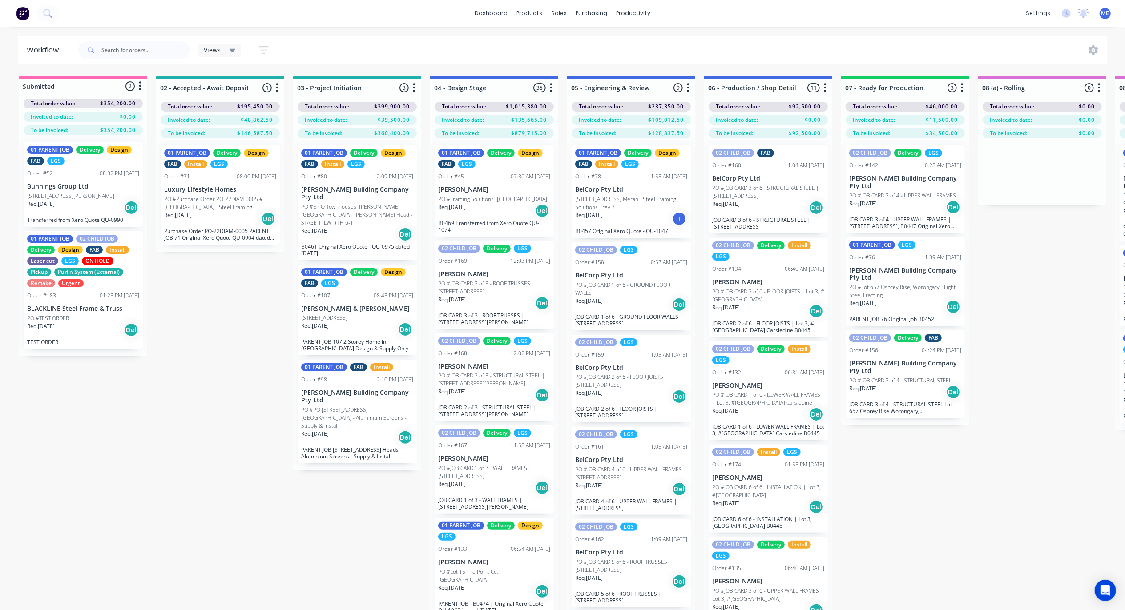
click at [502, 202] on p "PO #Framing Solutions -Maudsland" at bounding box center [492, 199] width 109 height 8
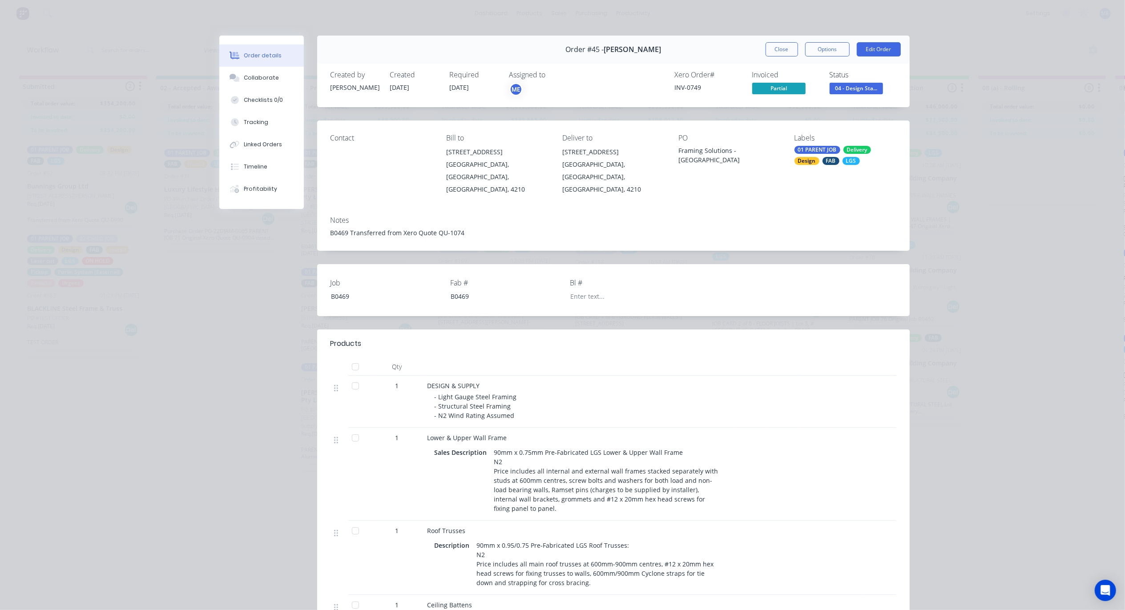
click at [767, 51] on button "Close" at bounding box center [782, 49] width 32 height 14
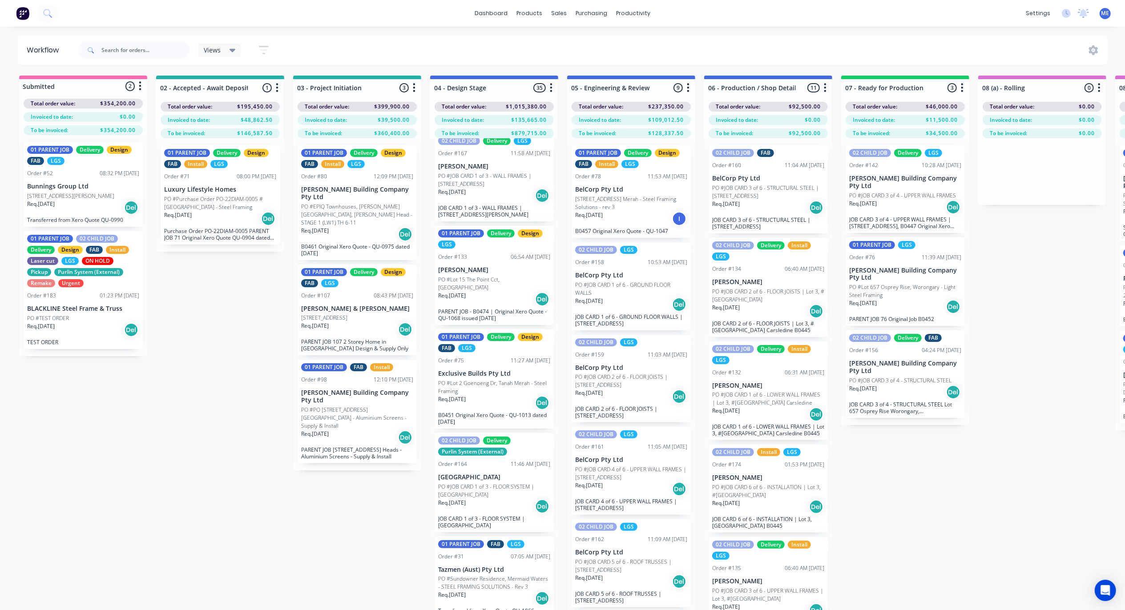
scroll to position [296, 0]
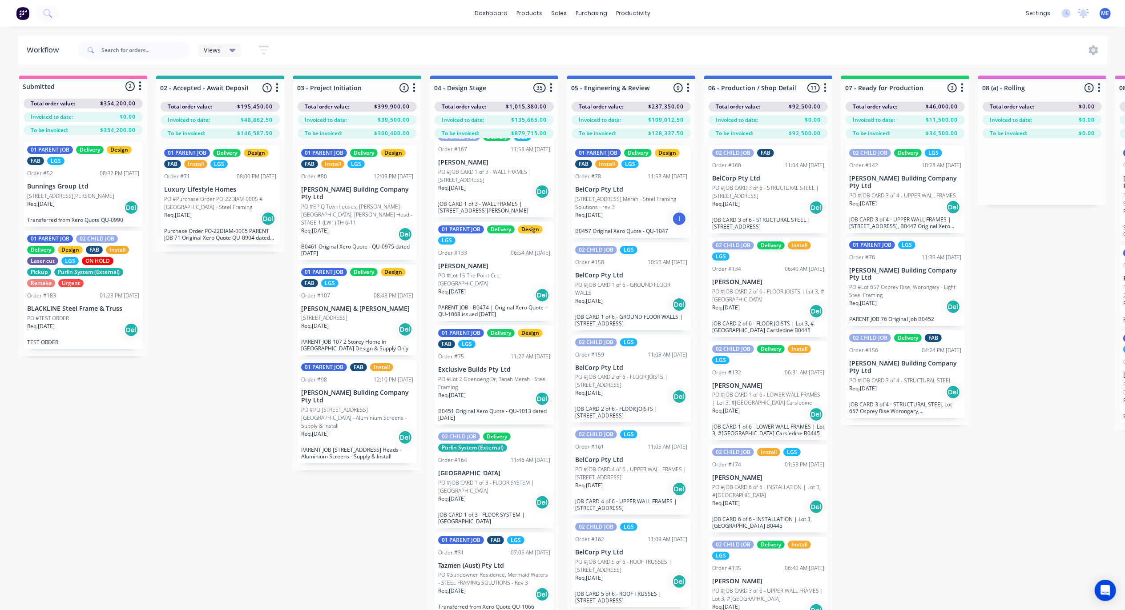
click at [488, 288] on div "Req. 27/08/25 Del" at bounding box center [494, 295] width 112 height 15
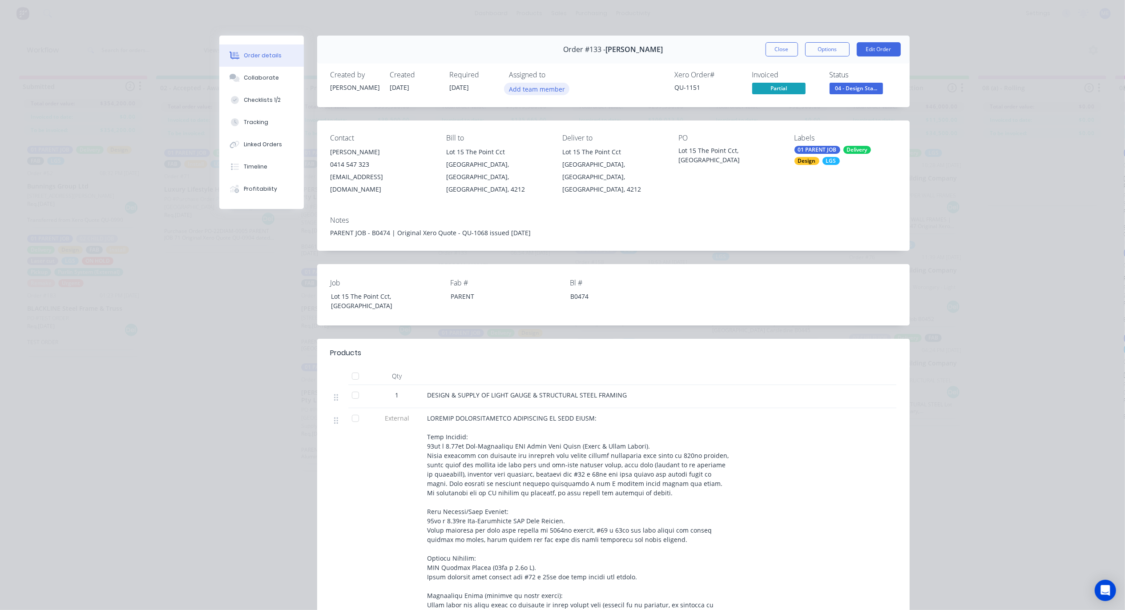
click at [535, 89] on button "Add team member" at bounding box center [536, 89] width 65 height 12
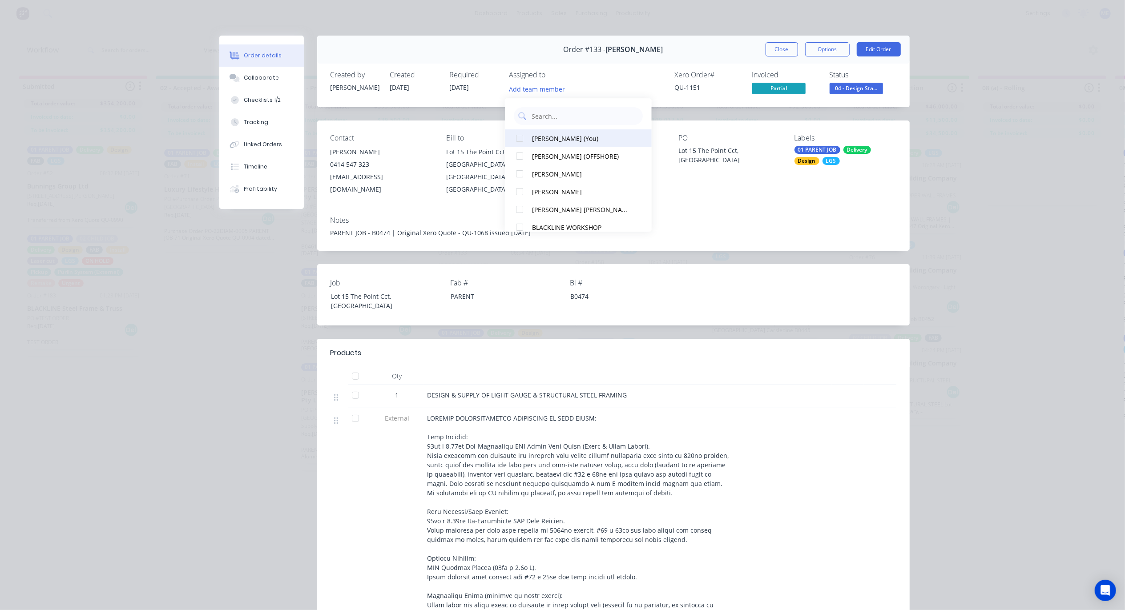
click at [520, 136] on div at bounding box center [520, 138] width 18 height 18
click at [777, 50] on button "Close" at bounding box center [782, 49] width 32 height 14
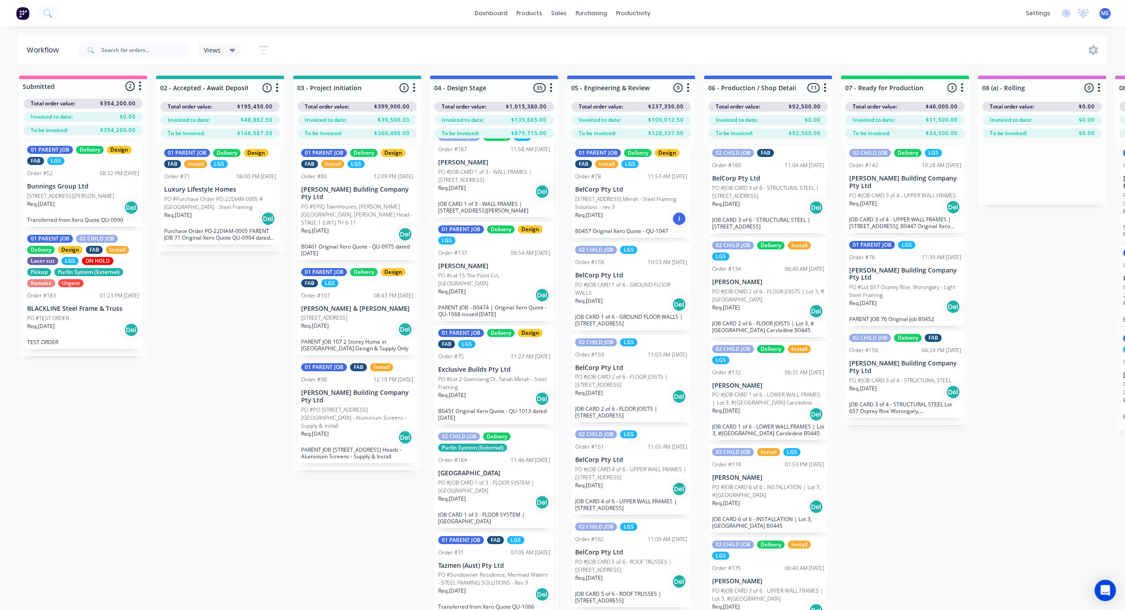
click at [496, 375] on p "PO #Lot 2 Goenoeng Dr, Tanah Merah - Steel Framing" at bounding box center [494, 383] width 112 height 16
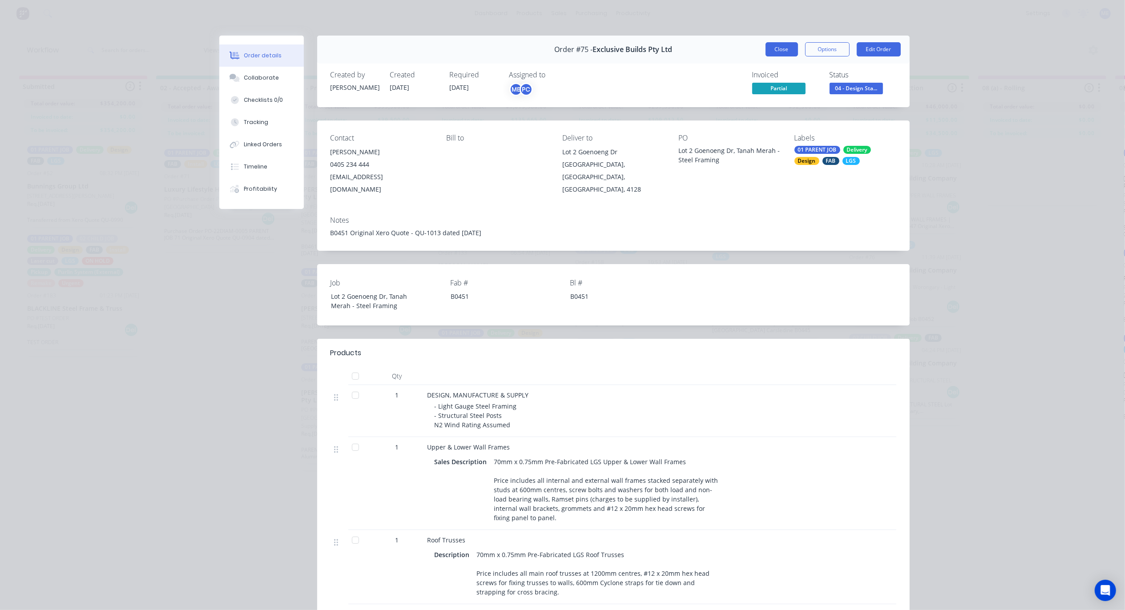
click at [775, 51] on button "Close" at bounding box center [782, 49] width 32 height 14
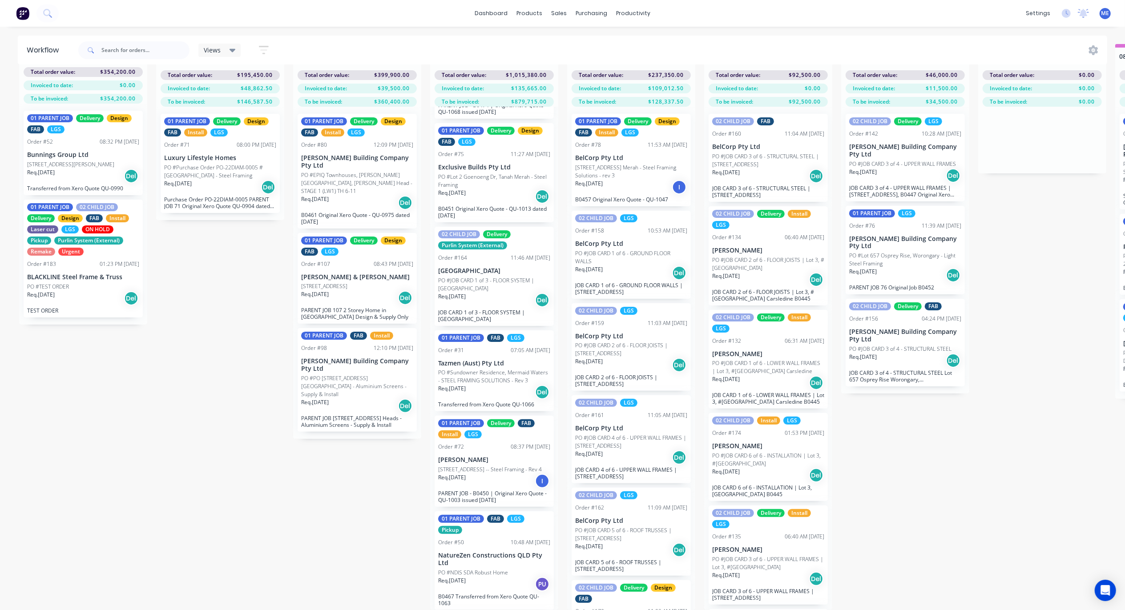
scroll to position [474, 0]
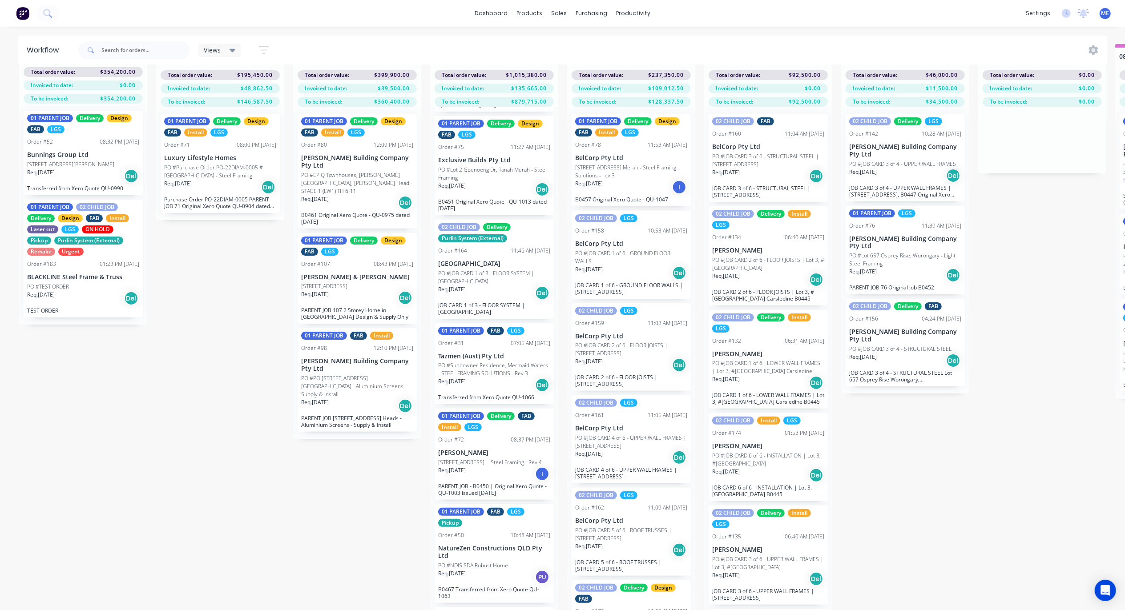
click at [496, 270] on p "PO #JOB CARD 1 of 3 - FLOOR SYSTEM | Eastern Suburbs Building" at bounding box center [494, 278] width 112 height 16
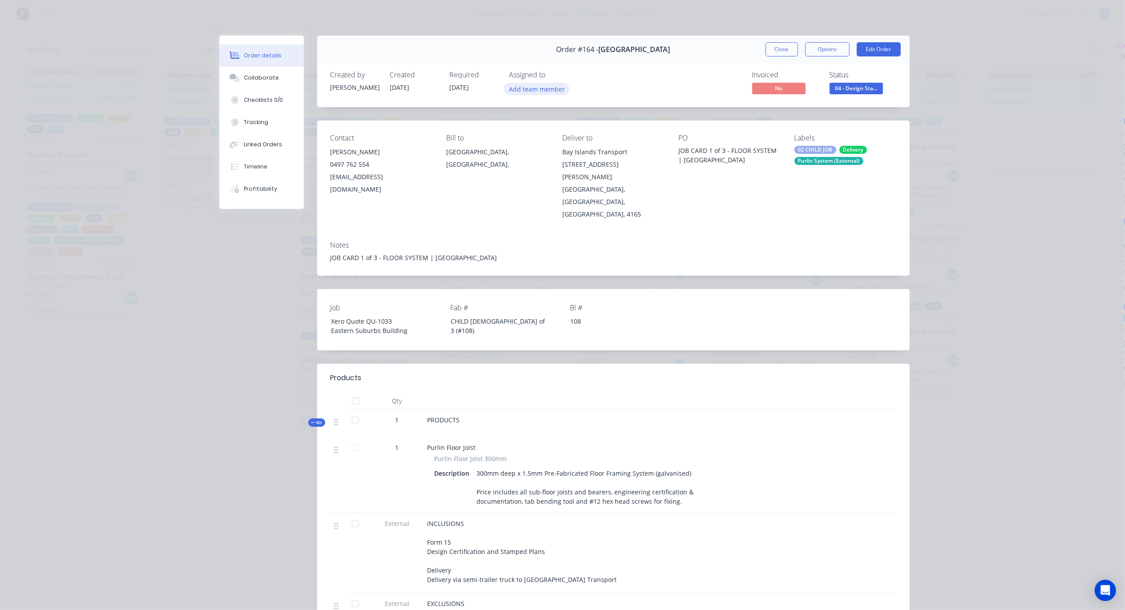
click at [543, 85] on button "Add team member" at bounding box center [536, 89] width 65 height 12
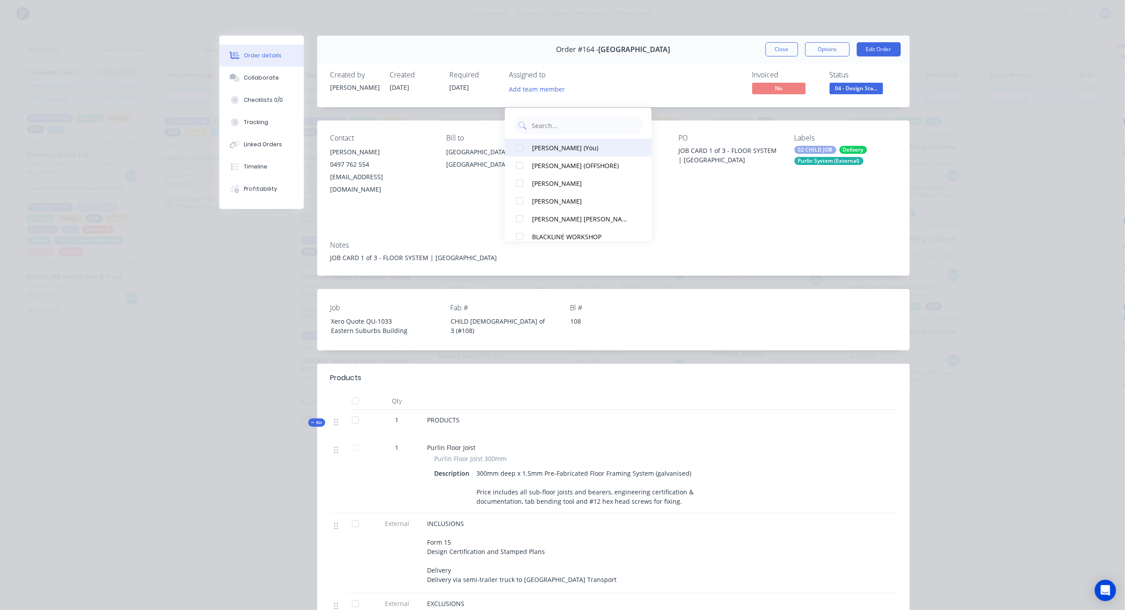
click at [525, 139] on div at bounding box center [520, 148] width 18 height 18
click at [787, 46] on button "Close" at bounding box center [782, 49] width 32 height 14
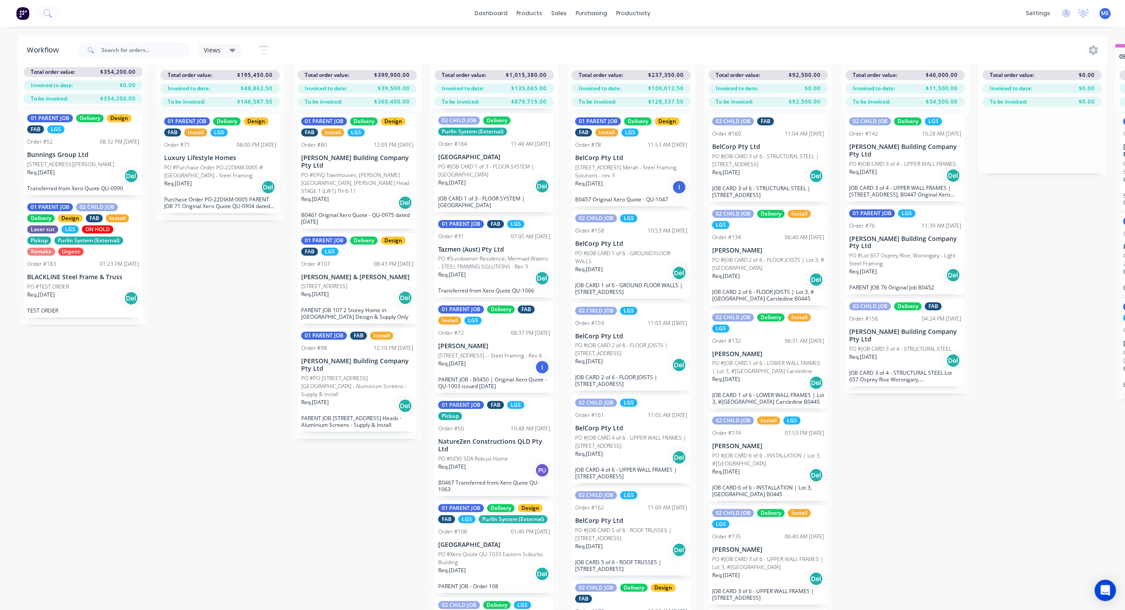
scroll to position [593, 0]
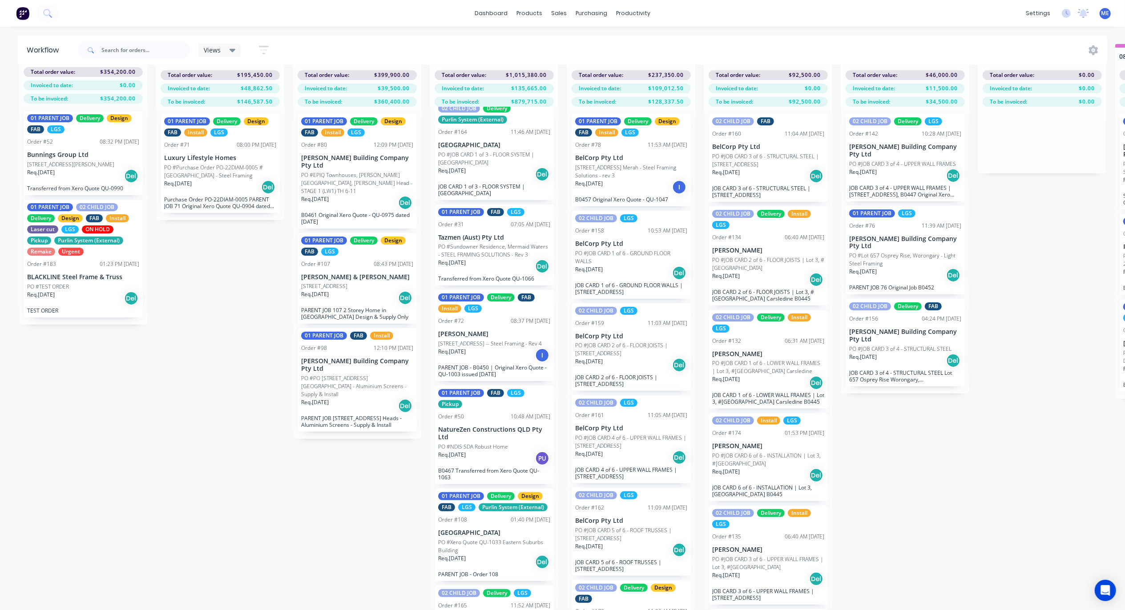
click at [504, 259] on div "Req. 31/07/25 Del" at bounding box center [494, 266] width 112 height 15
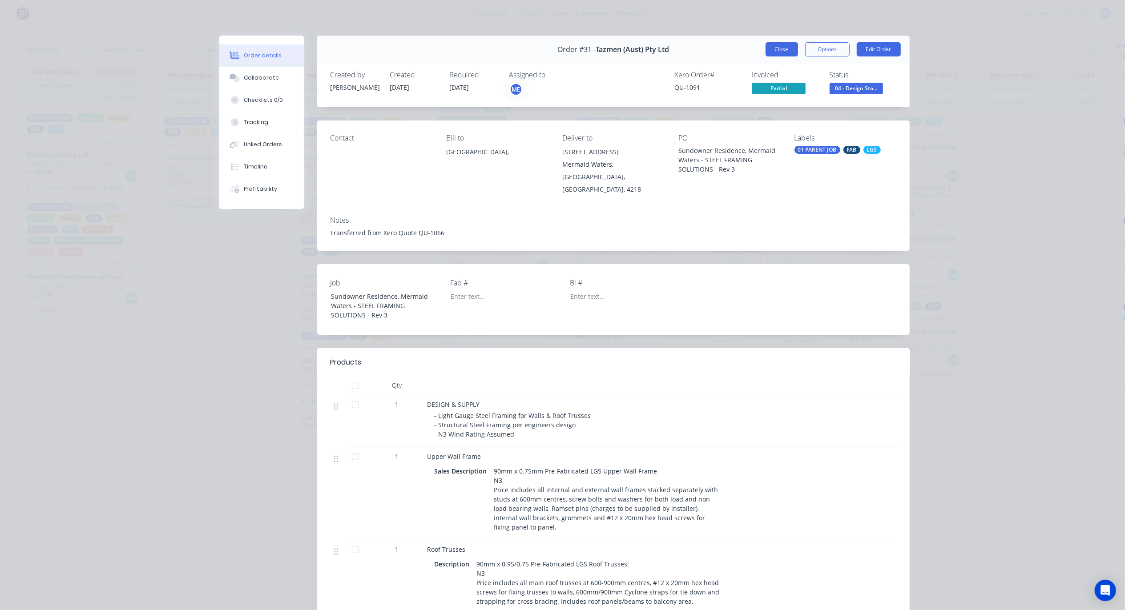
click at [767, 51] on button "Close" at bounding box center [782, 49] width 32 height 14
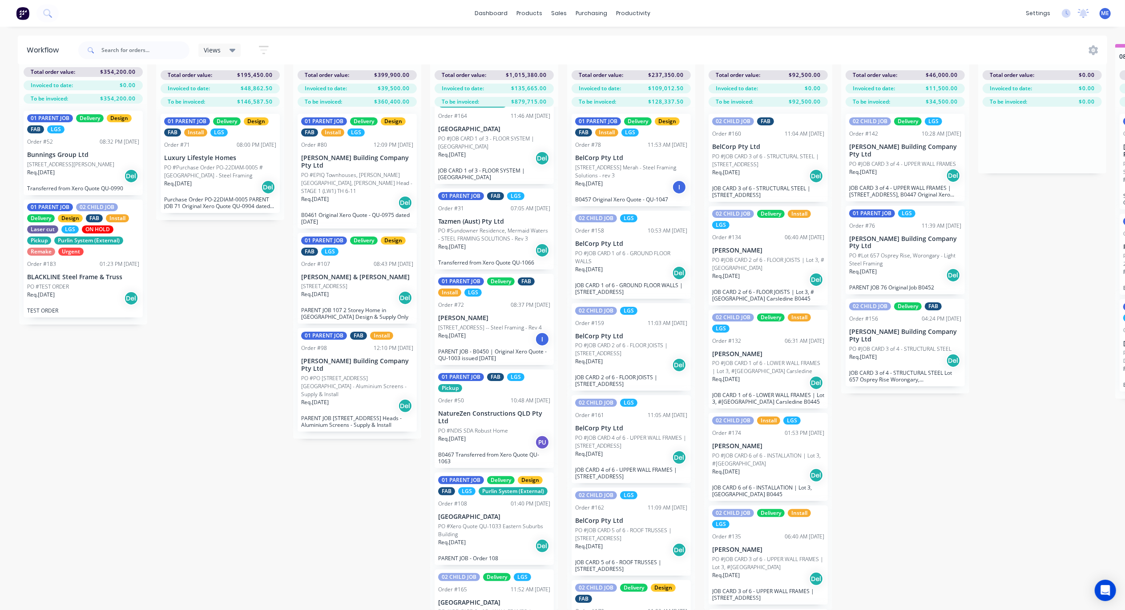
scroll to position [652, 0]
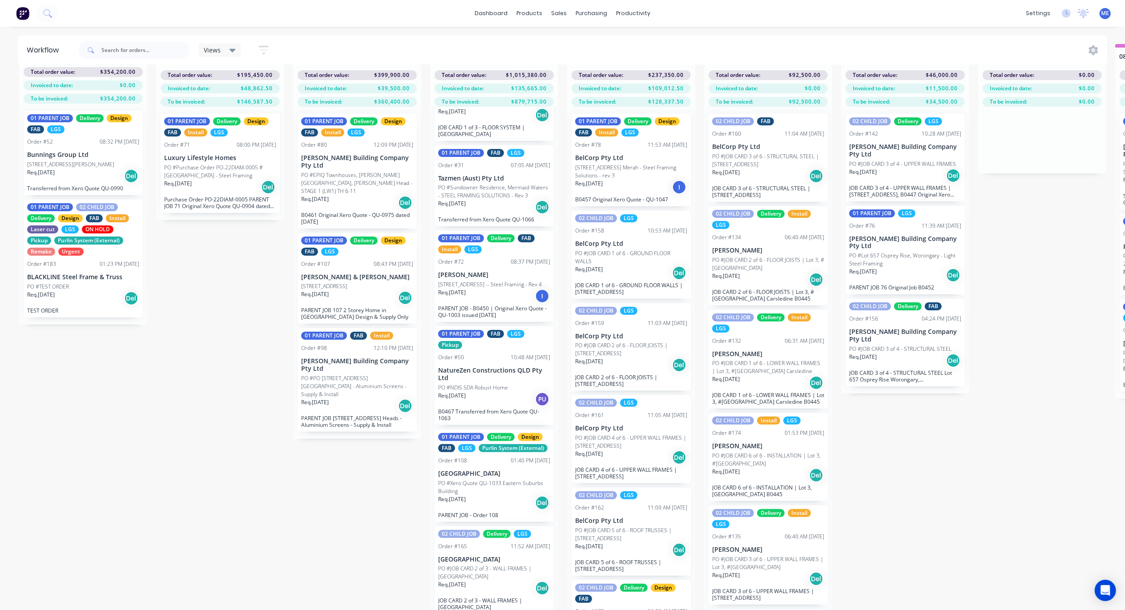
click at [477, 289] on div "Req. 13/10/25 I" at bounding box center [494, 296] width 112 height 15
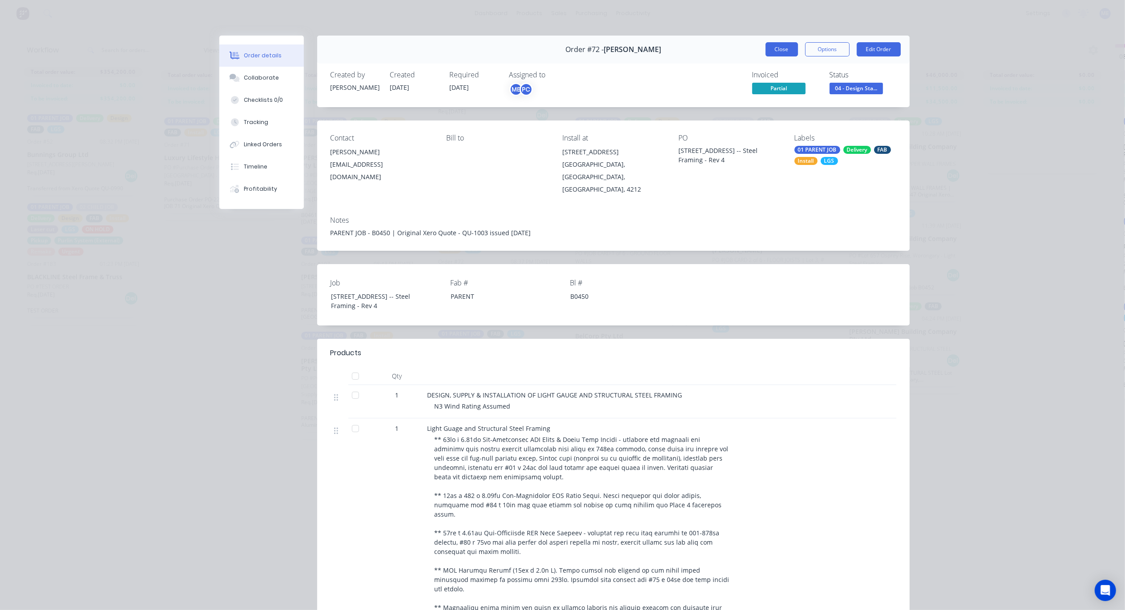
click at [766, 52] on button "Close" at bounding box center [782, 49] width 32 height 14
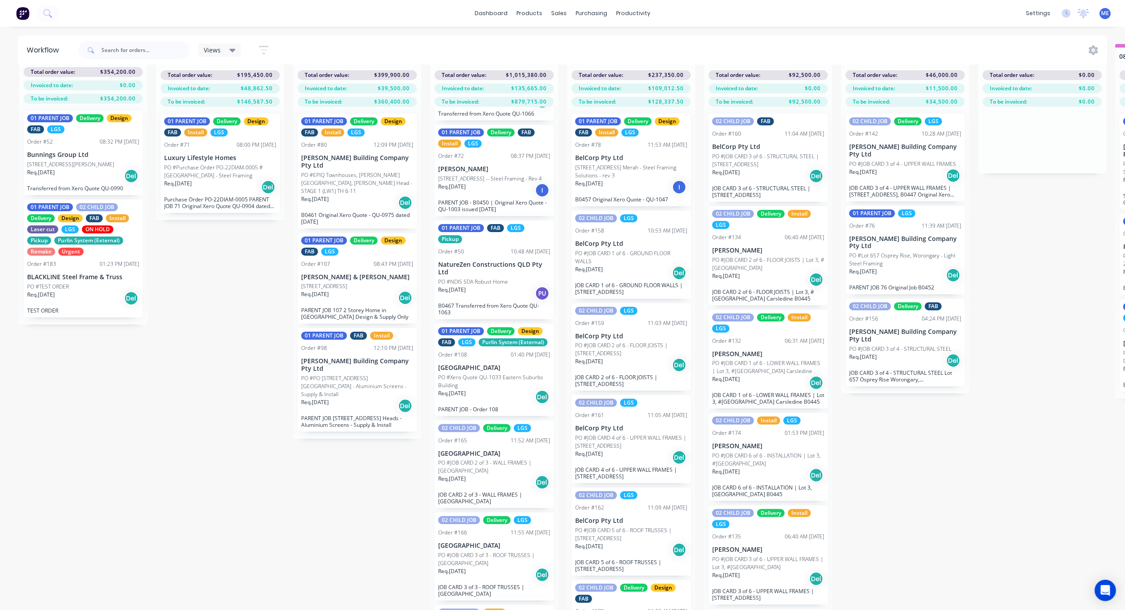
scroll to position [771, 0]
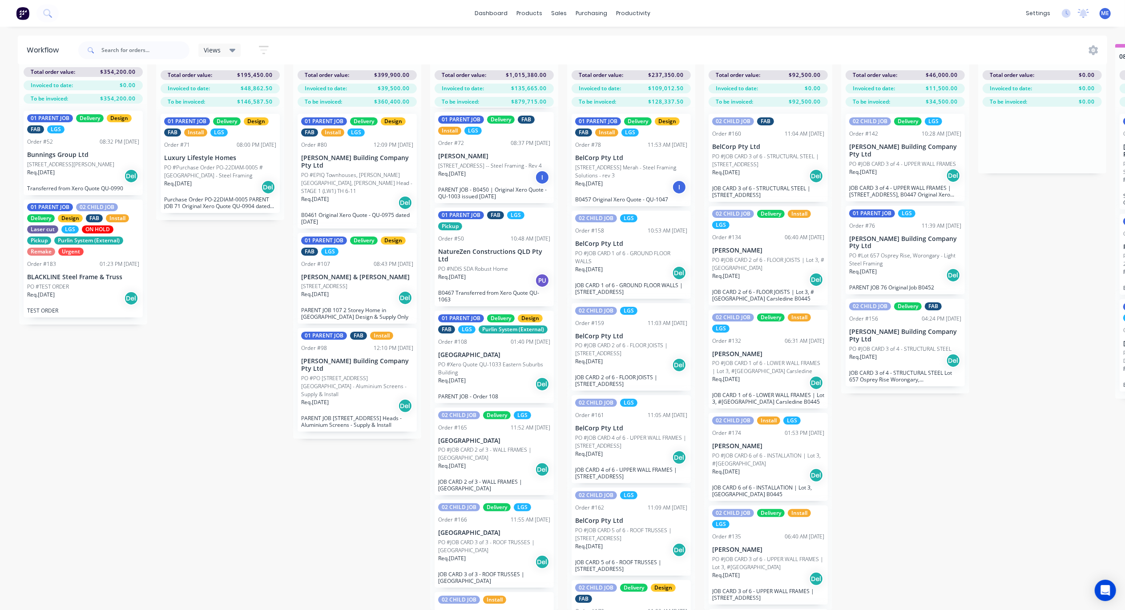
click at [482, 265] on p "PO #NDIS SDA Robust Home" at bounding box center [473, 269] width 70 height 8
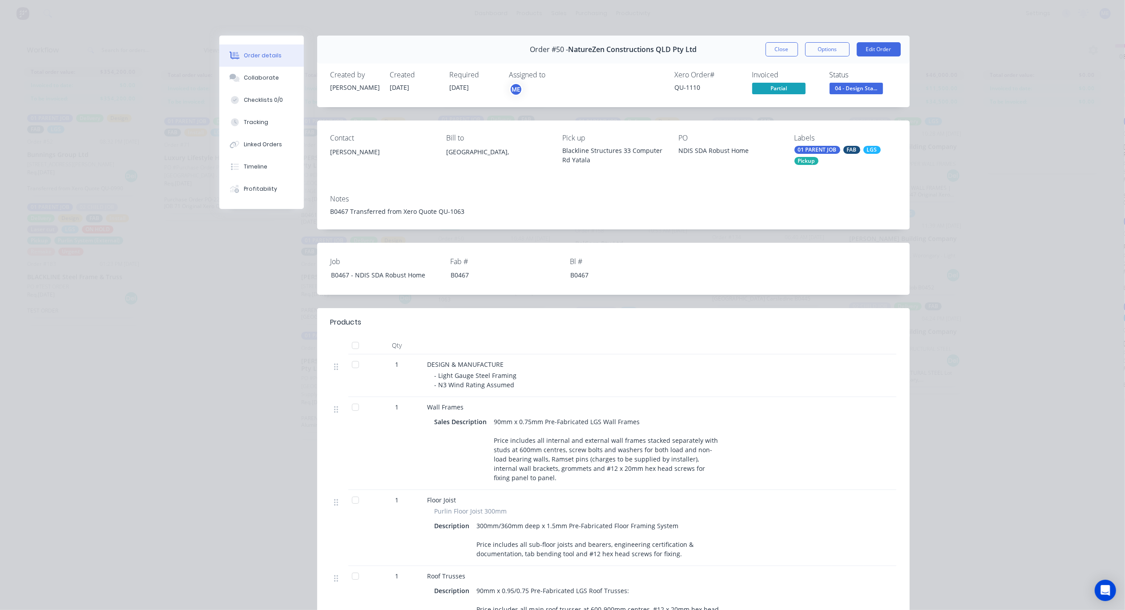
click at [766, 50] on button "Close" at bounding box center [782, 49] width 32 height 14
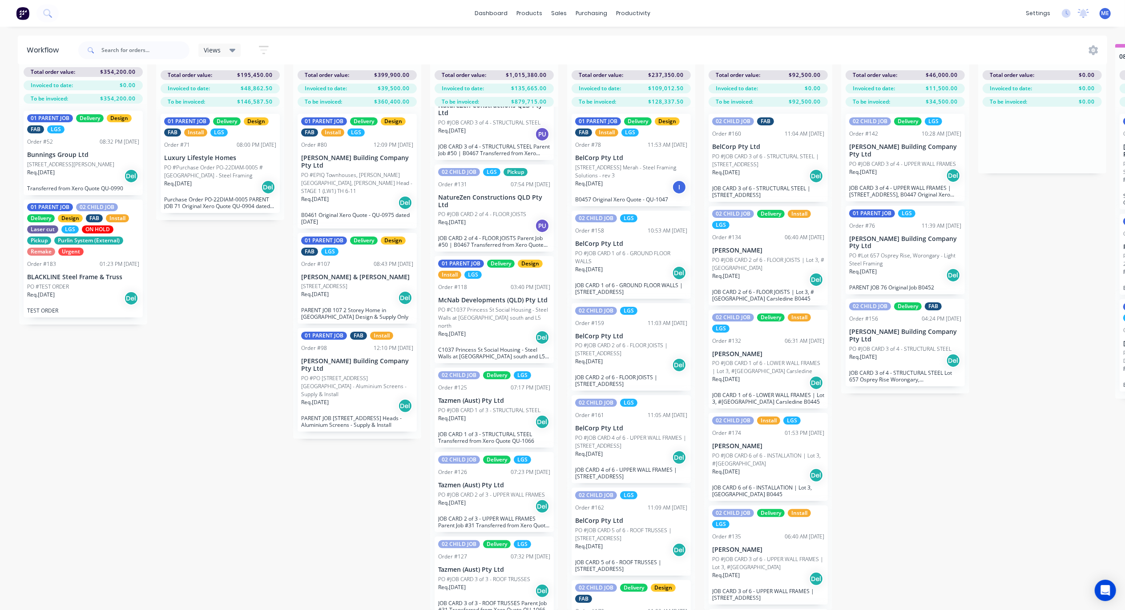
scroll to position [2017, 0]
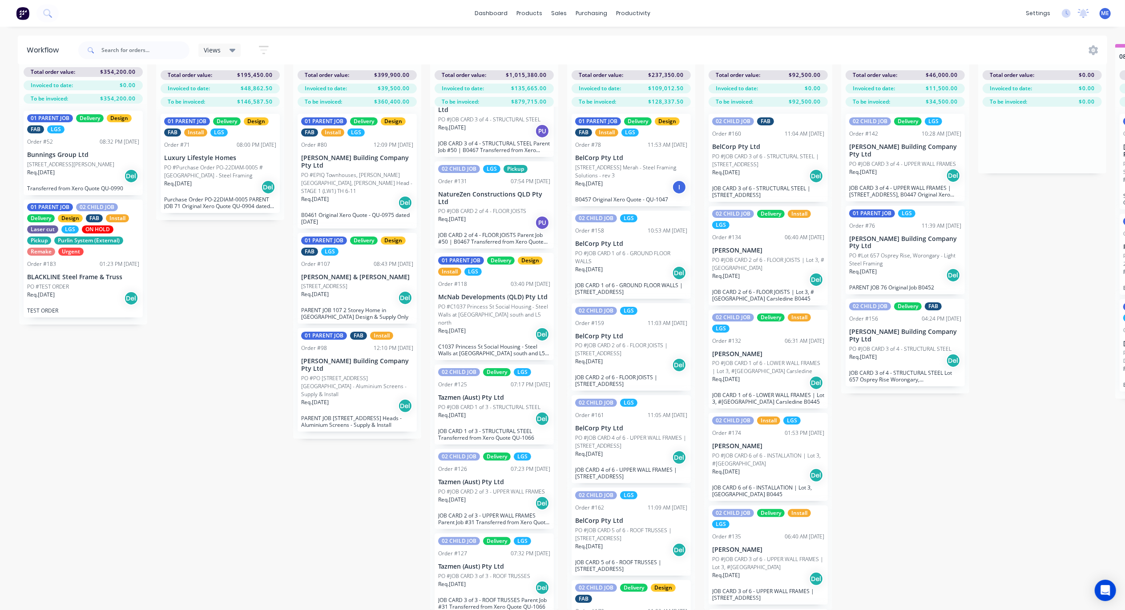
click at [461, 327] on div "Req. 20/08/25 Del" at bounding box center [494, 334] width 112 height 15
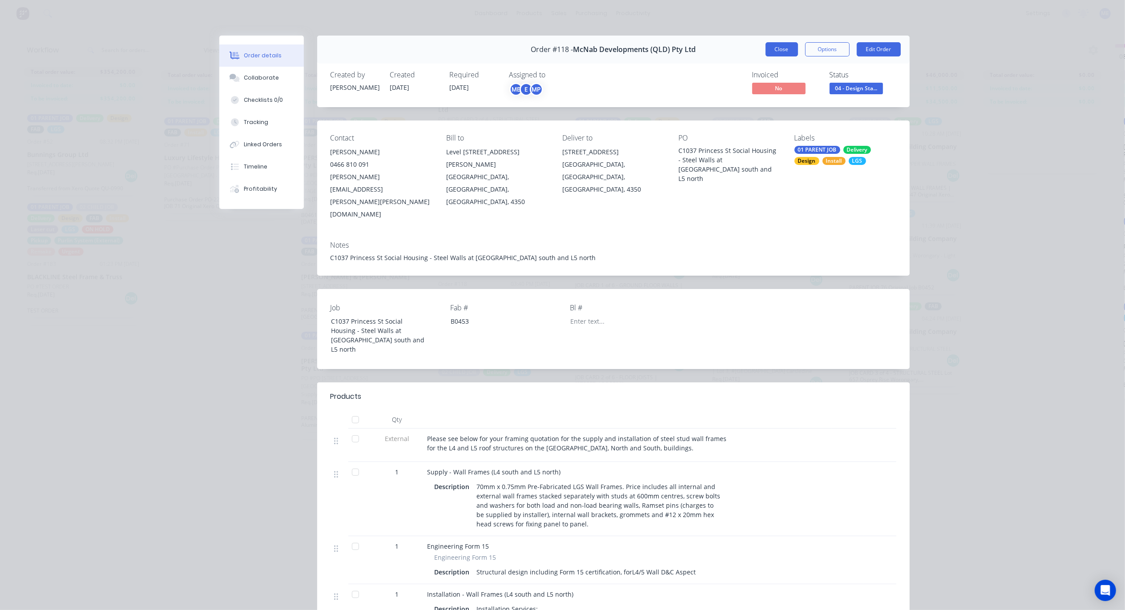
click at [770, 52] on button "Close" at bounding box center [782, 49] width 32 height 14
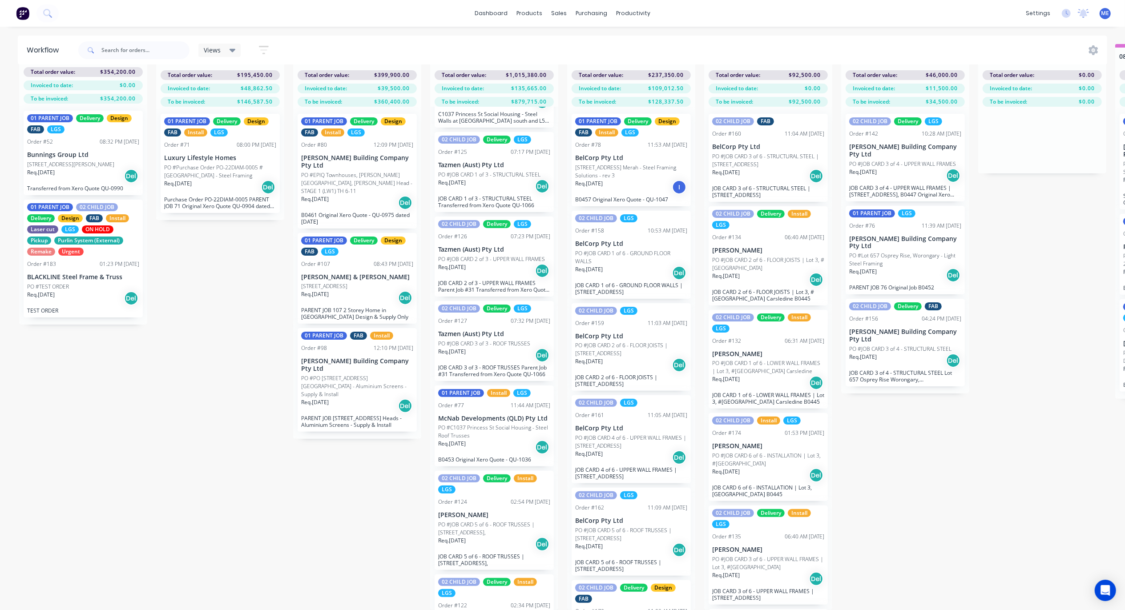
scroll to position [2254, 0]
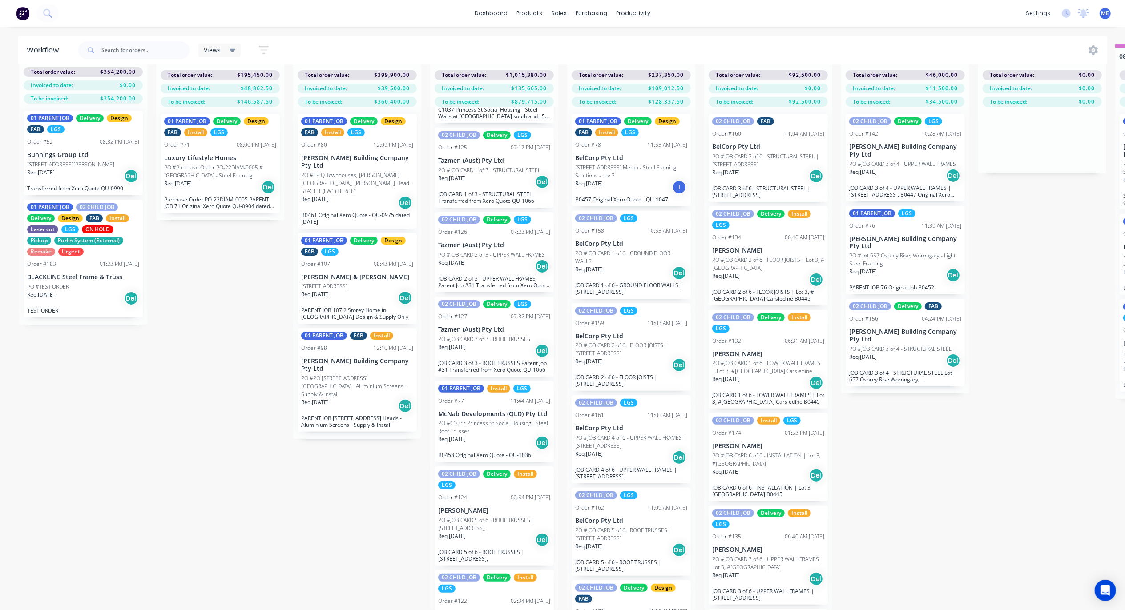
click at [495, 436] on div "Req. 05/08/25 Del" at bounding box center [494, 443] width 112 height 15
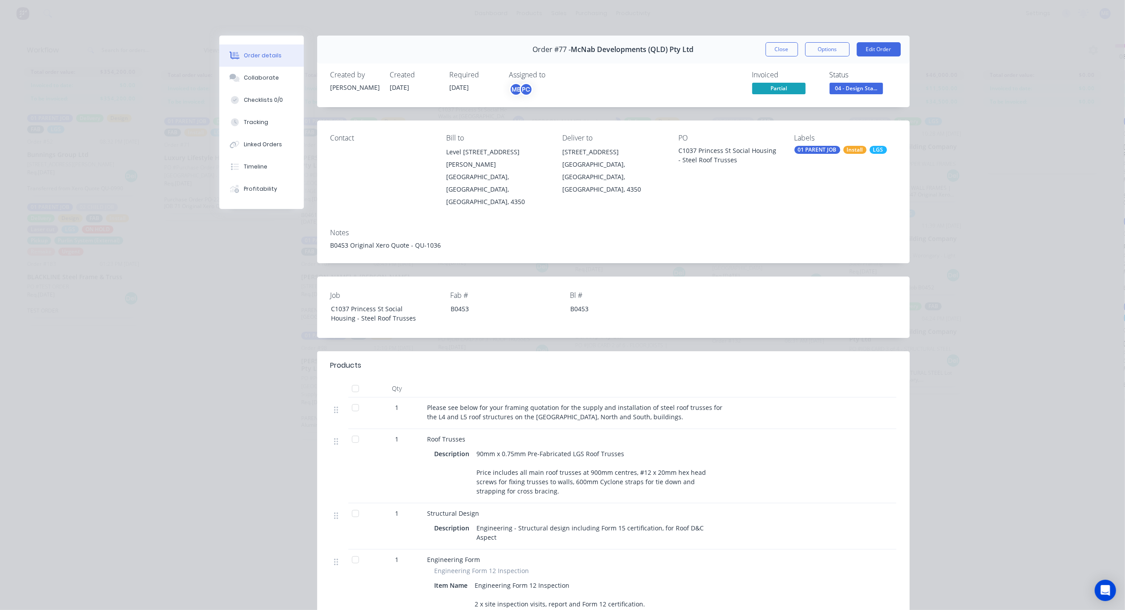
click at [521, 92] on div "PC" at bounding box center [526, 89] width 13 height 13
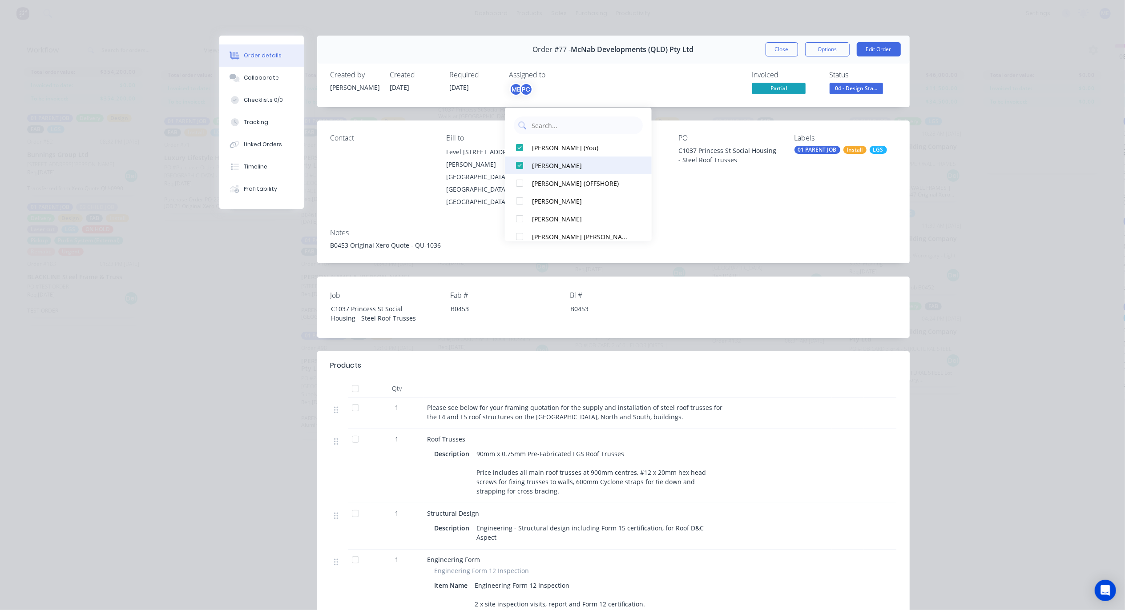
click at [516, 157] on div at bounding box center [520, 166] width 18 height 18
click at [772, 52] on button "Close" at bounding box center [782, 49] width 32 height 14
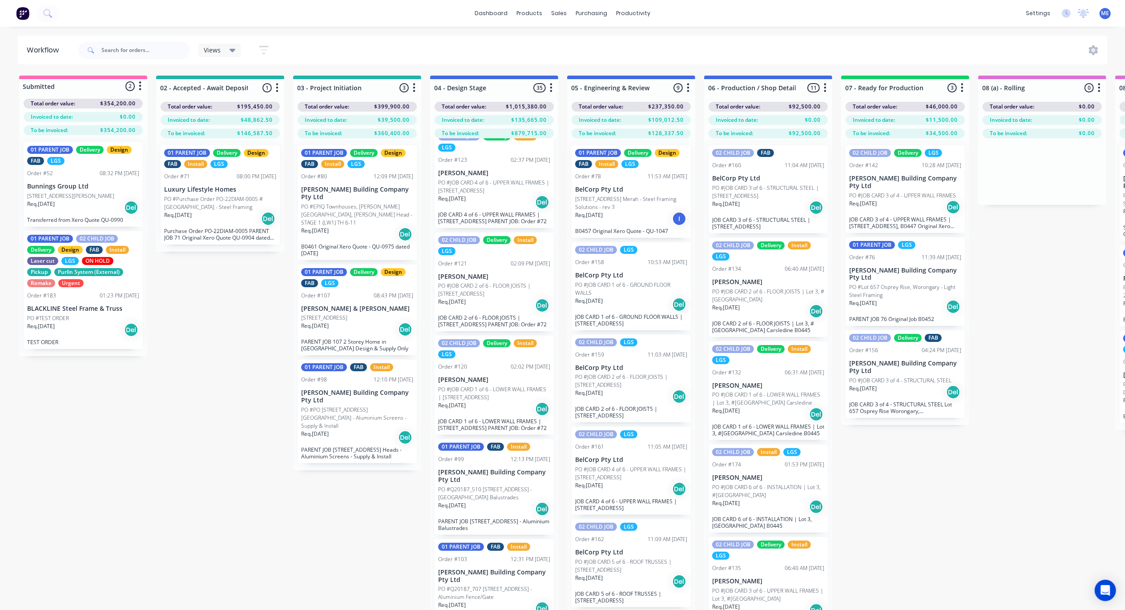
scroll to position [41, 0]
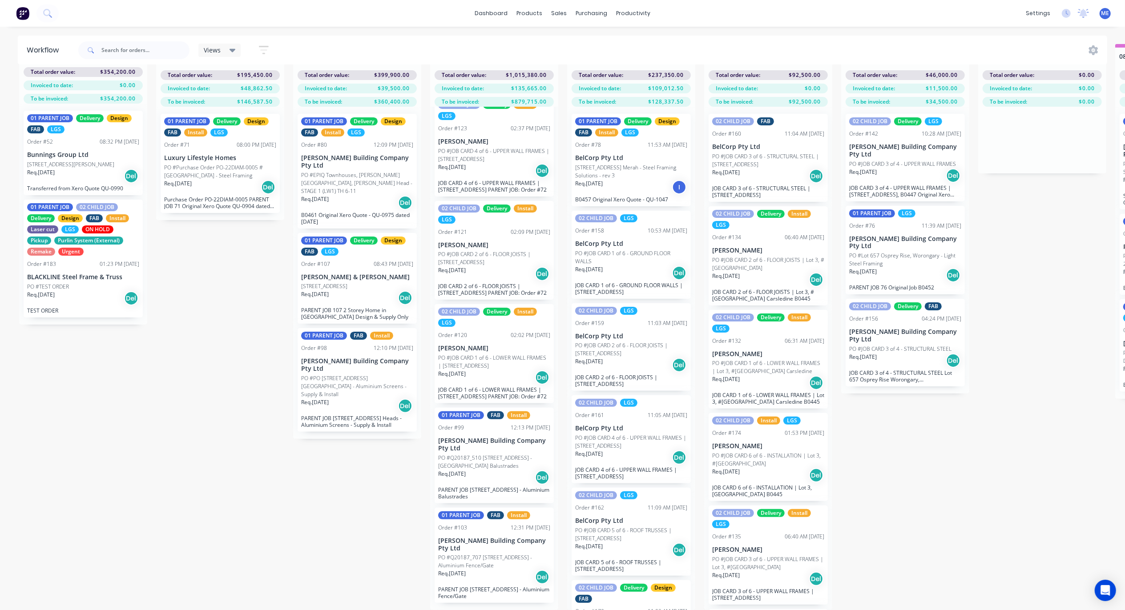
click at [483, 451] on p "[PERSON_NAME] Building Company Pty Ltd" at bounding box center [494, 444] width 112 height 15
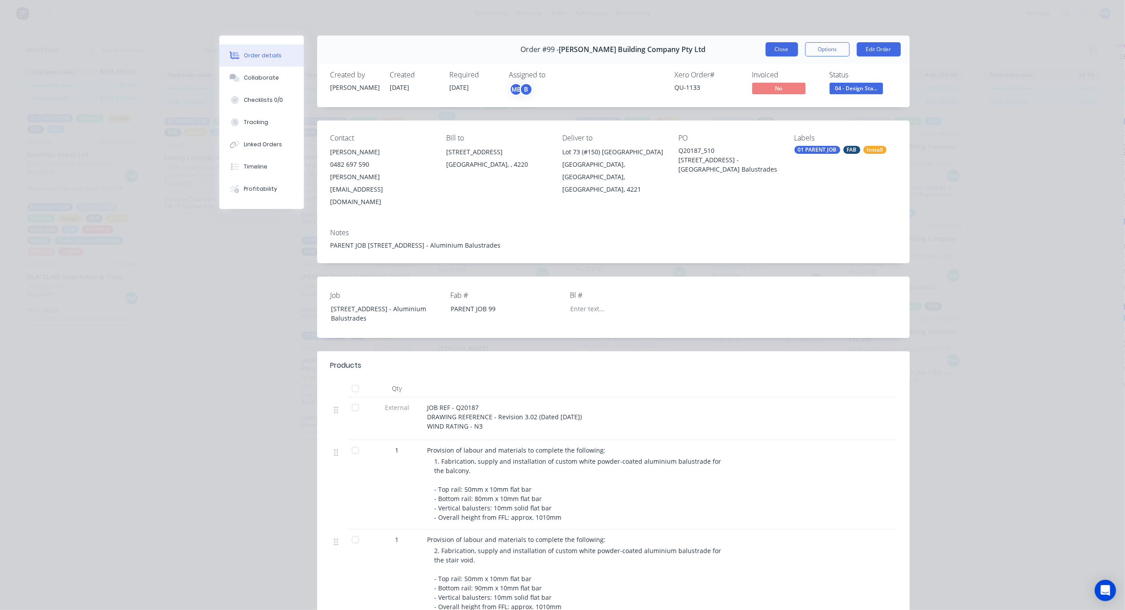
click at [780, 47] on button "Close" at bounding box center [782, 49] width 32 height 14
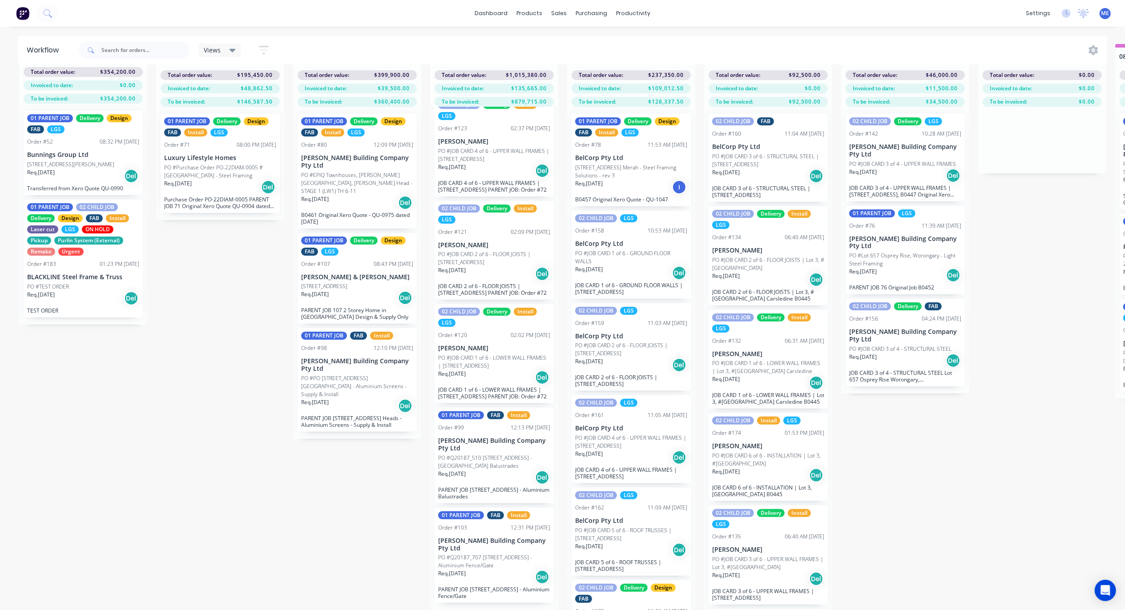
click at [502, 545] on p "[PERSON_NAME] Building Company Pty Ltd" at bounding box center [494, 544] width 112 height 15
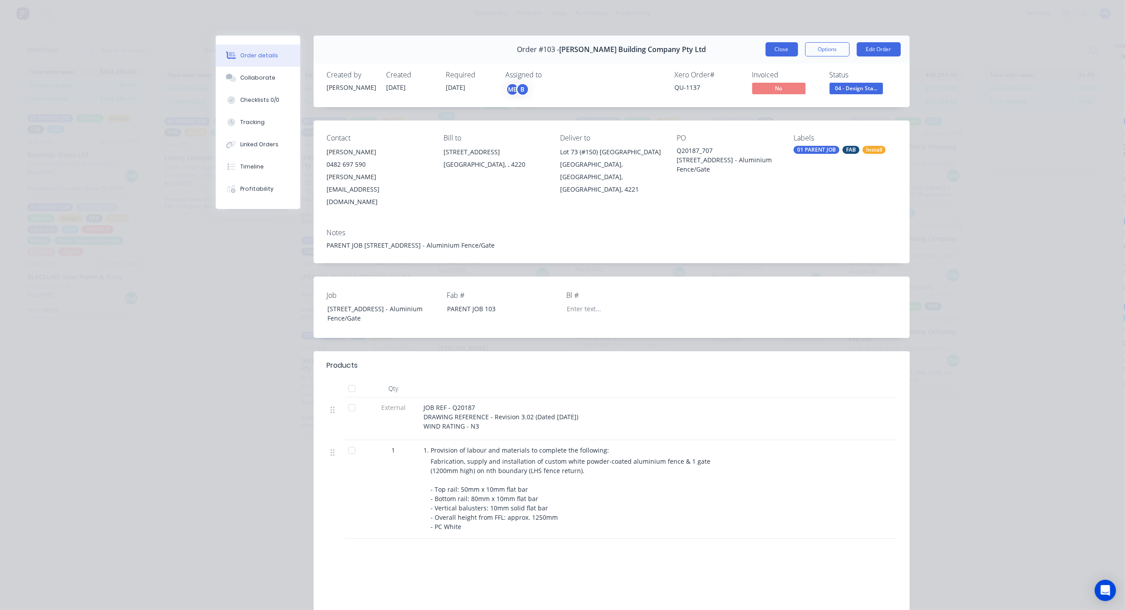
click at [785, 47] on button "Close" at bounding box center [782, 49] width 32 height 14
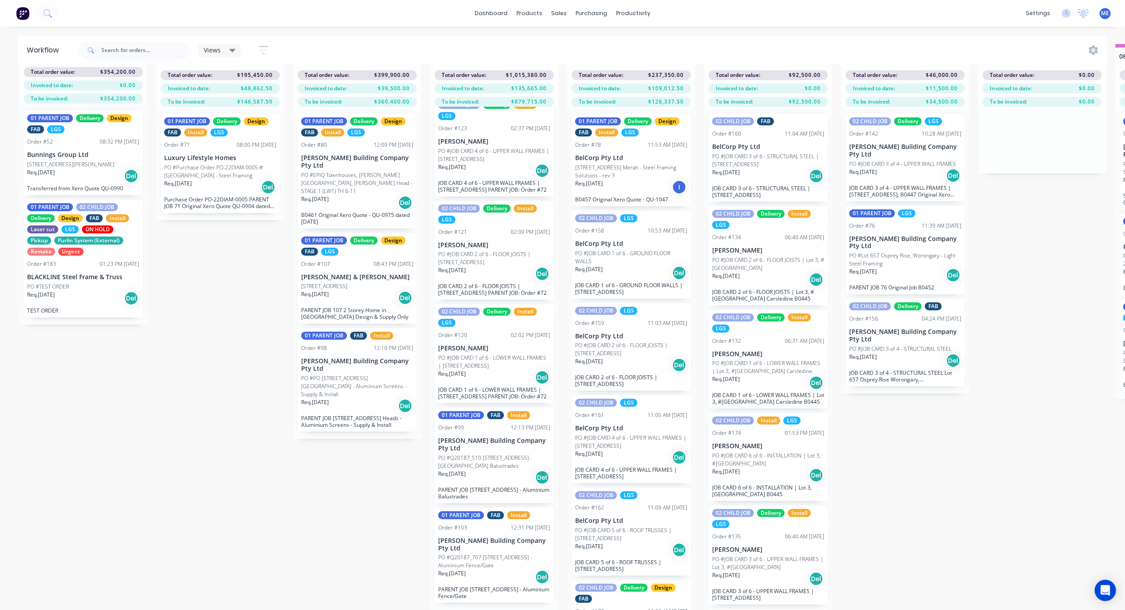
scroll to position [0, 0]
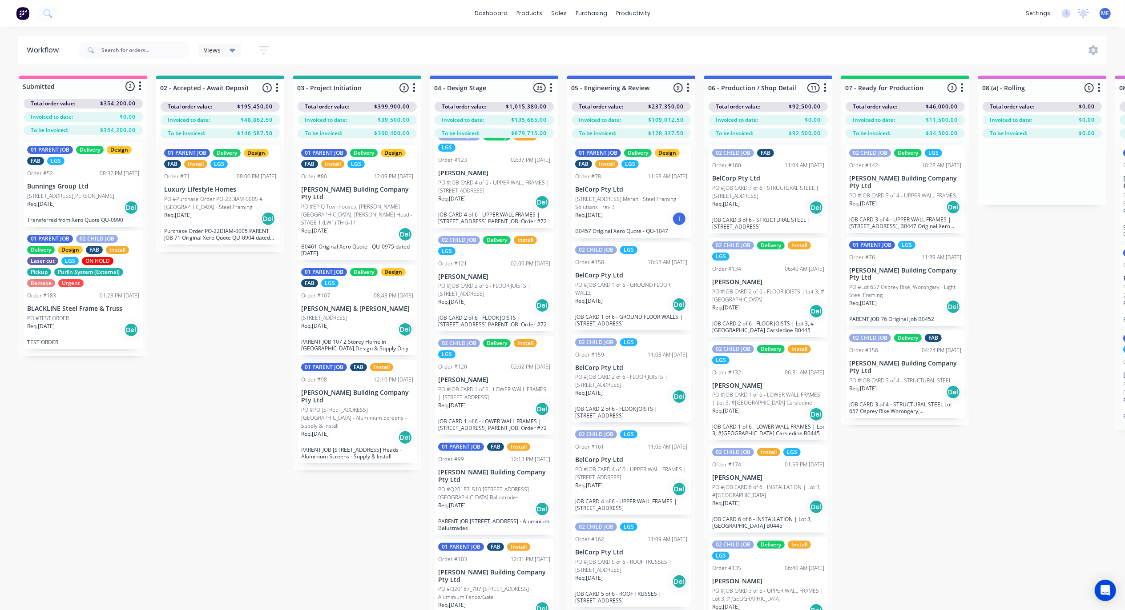
click at [643, 190] on p "BelCorp Pty Ltd" at bounding box center [631, 190] width 112 height 8
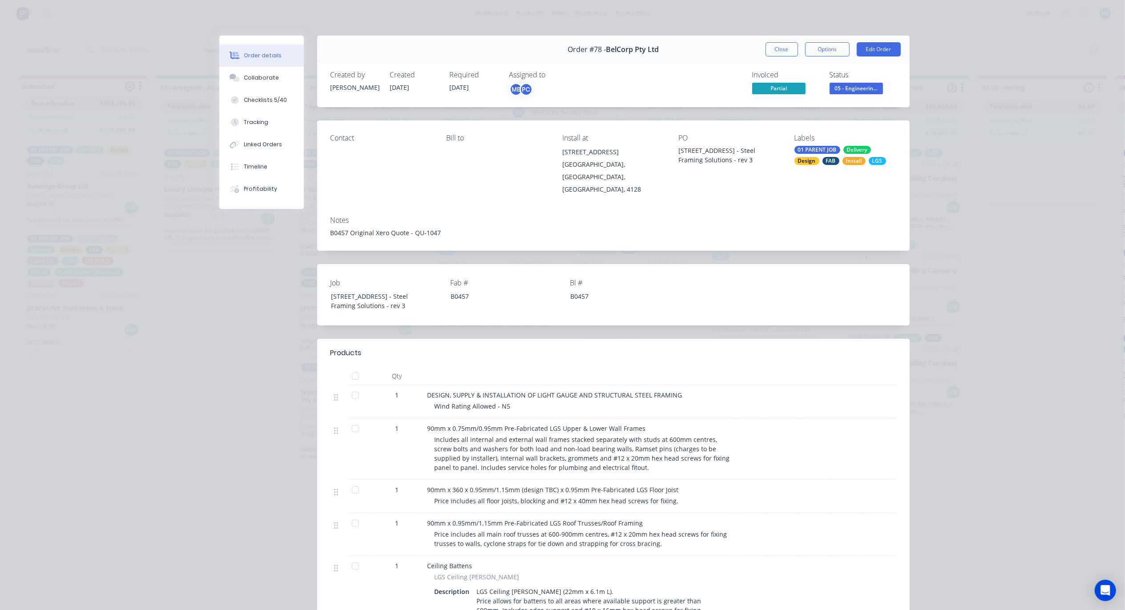
click at [522, 86] on div "PC" at bounding box center [526, 89] width 13 height 13
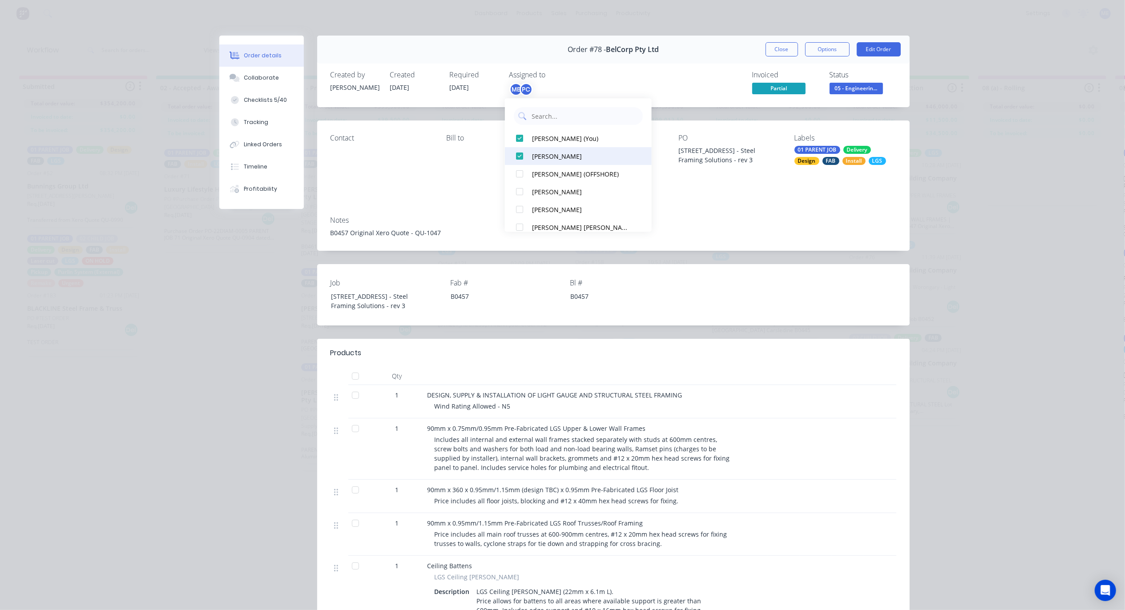
click at [519, 153] on div at bounding box center [520, 156] width 18 height 18
click at [773, 50] on button "Close" at bounding box center [782, 49] width 32 height 14
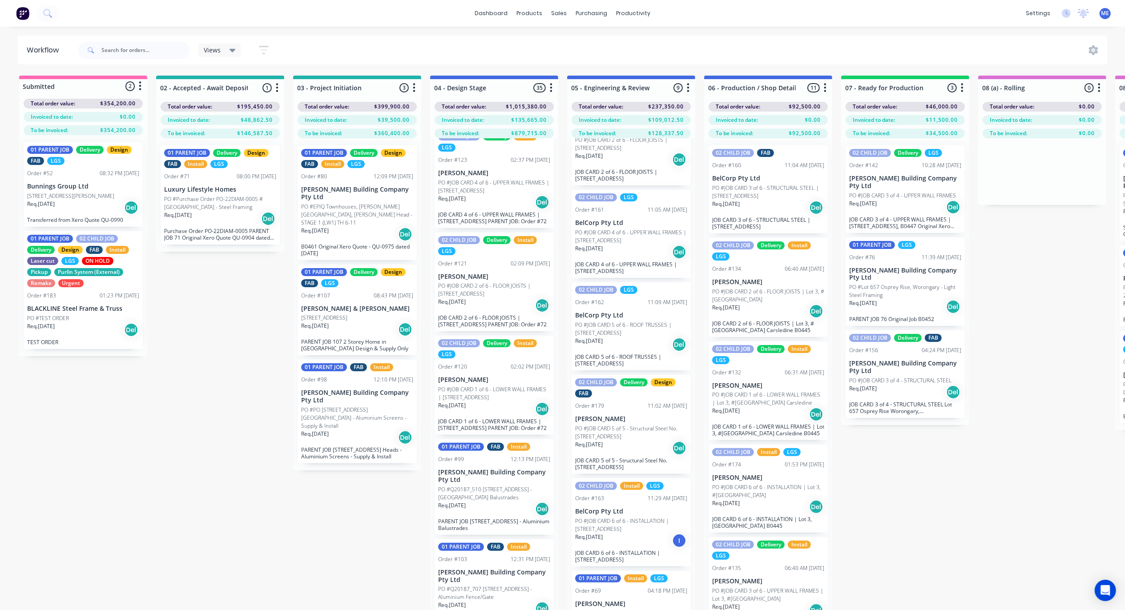
scroll to position [338, 0]
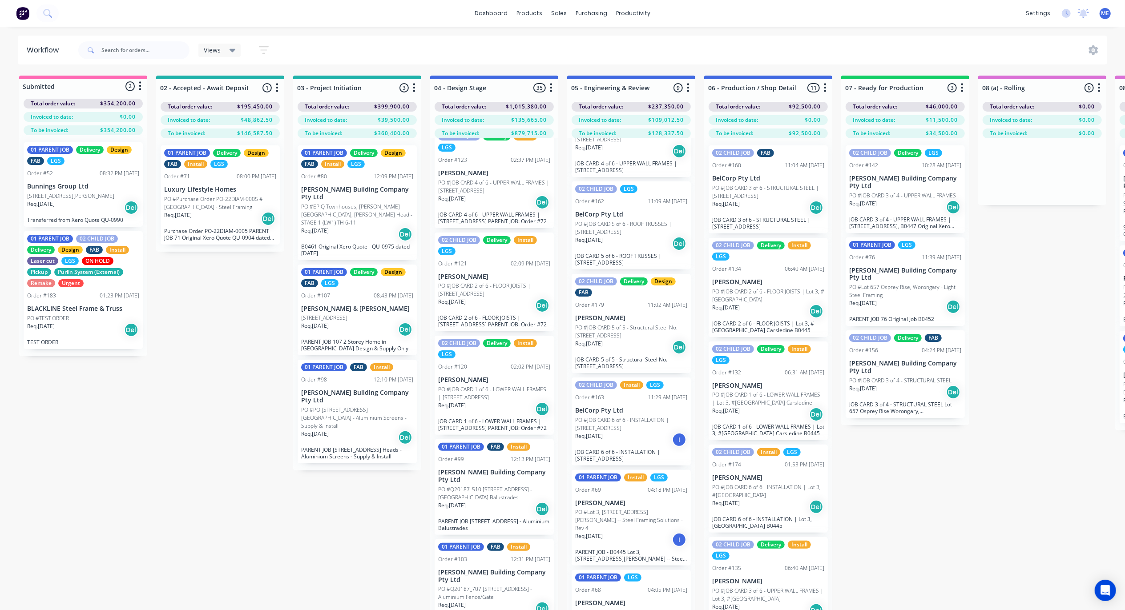
click at [629, 515] on p "PO #Lot 3, No 6 Cowie Rd, Carseldine -- Steel Framing Solutions - Rev 4" at bounding box center [631, 520] width 112 height 24
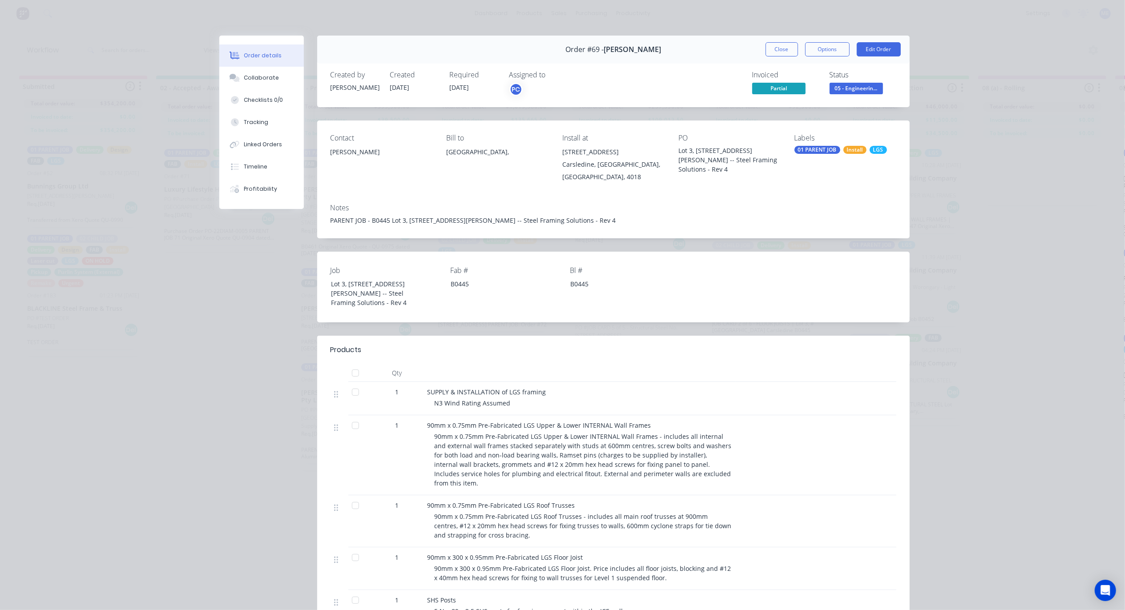
click at [516, 87] on div "PC" at bounding box center [515, 89] width 13 height 13
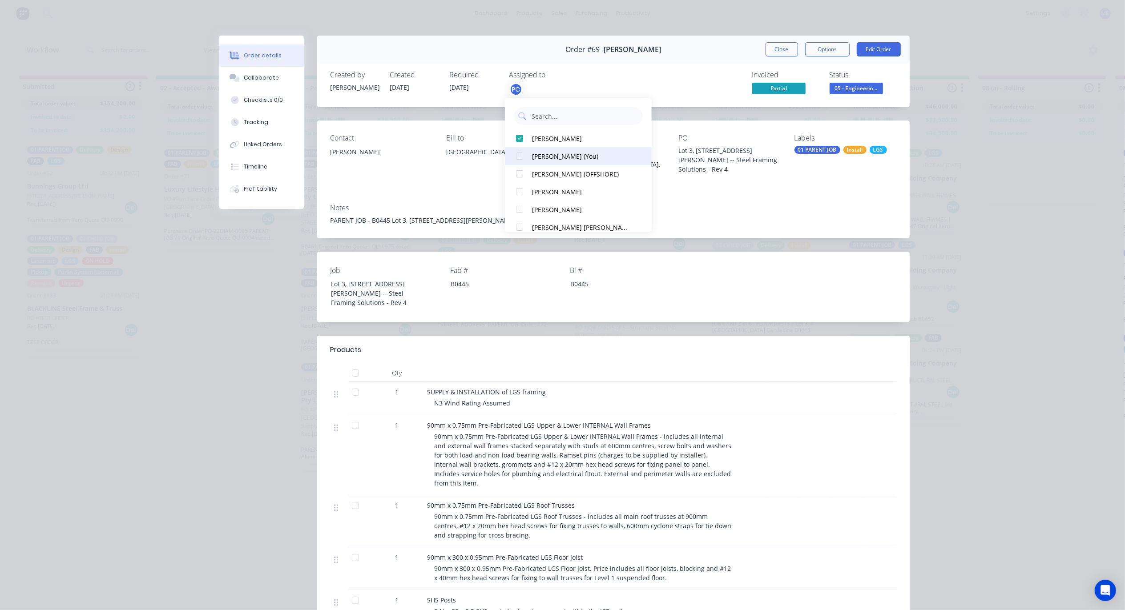
click at [516, 155] on div at bounding box center [520, 156] width 18 height 18
click at [519, 141] on div at bounding box center [520, 138] width 18 height 18
click at [518, 141] on div at bounding box center [520, 138] width 18 height 18
click at [781, 48] on button "Close" at bounding box center [782, 49] width 32 height 14
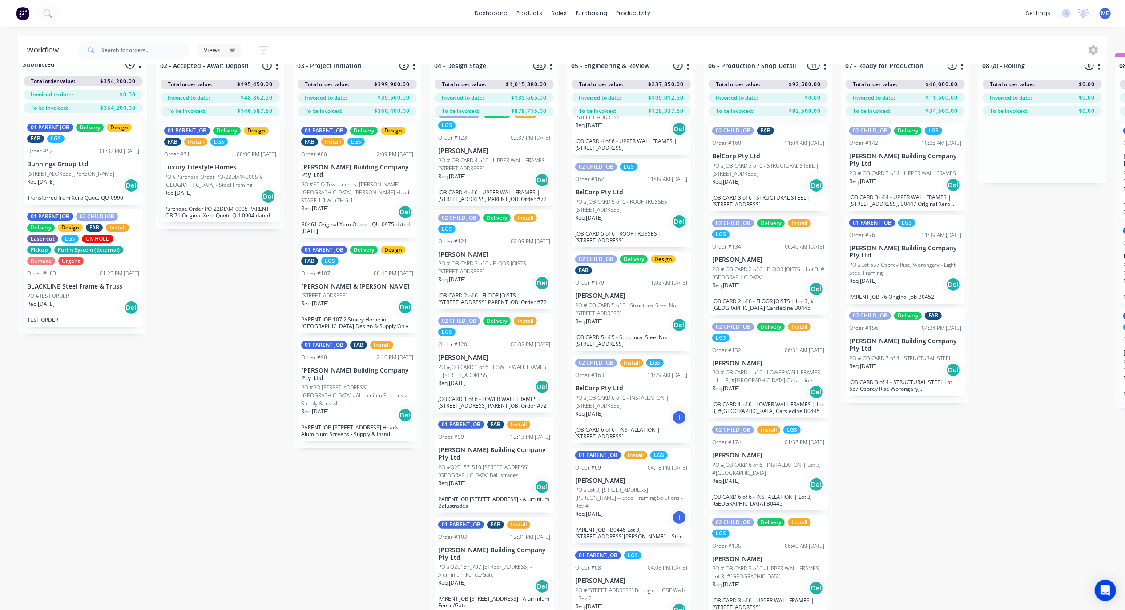
scroll to position [41, 0]
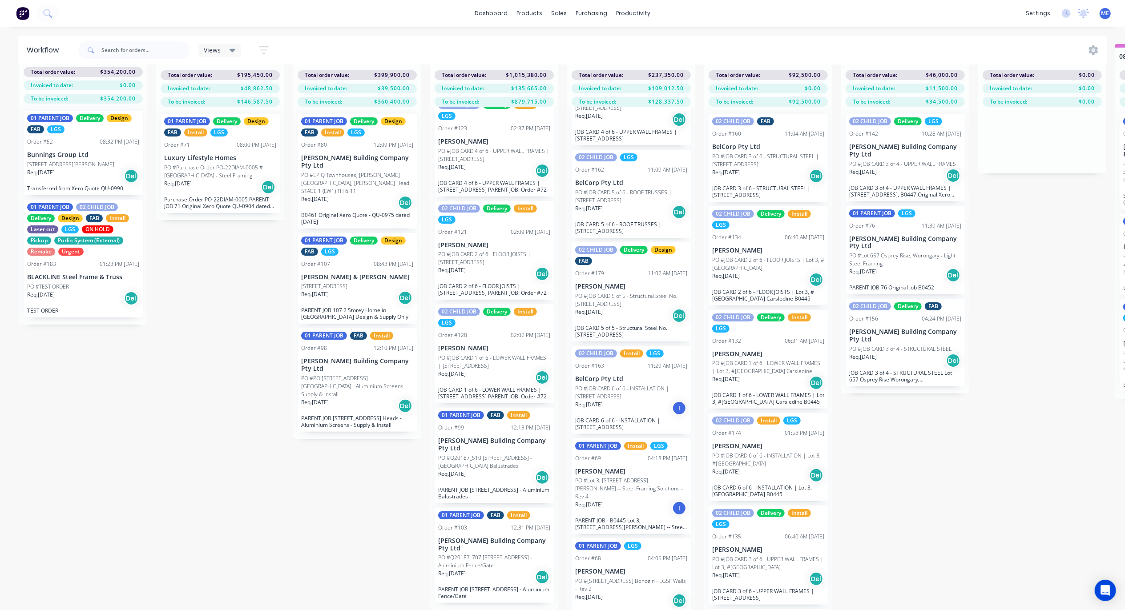
click at [621, 548] on div "Req. 20/09/25 Del" at bounding box center [631, 600] width 112 height 15
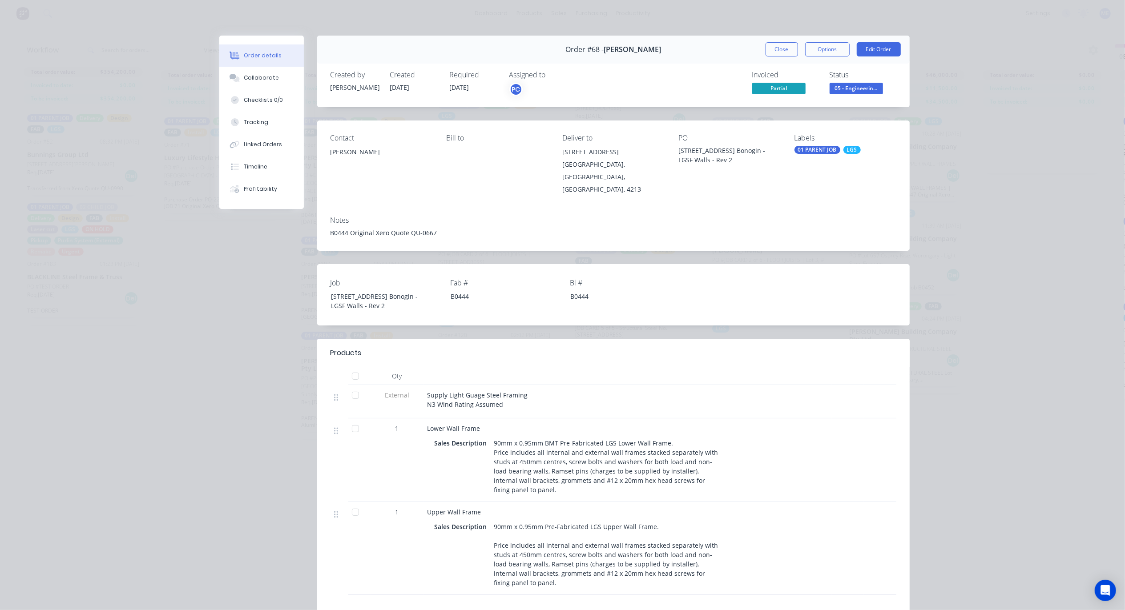
click at [511, 91] on div "PC" at bounding box center [515, 89] width 13 height 13
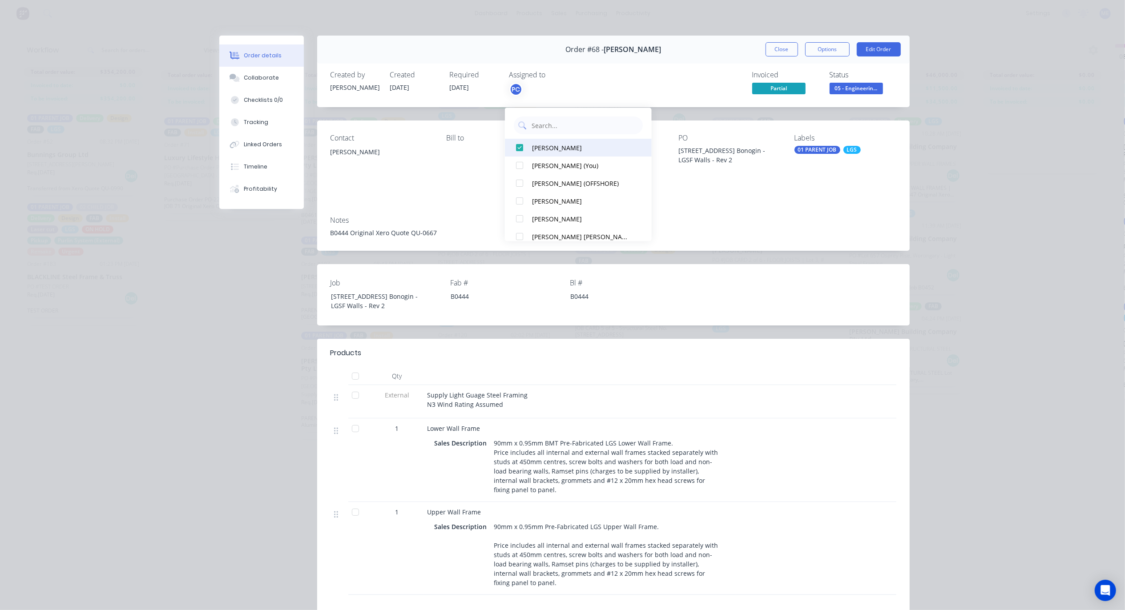
click at [518, 139] on div at bounding box center [520, 148] width 18 height 18
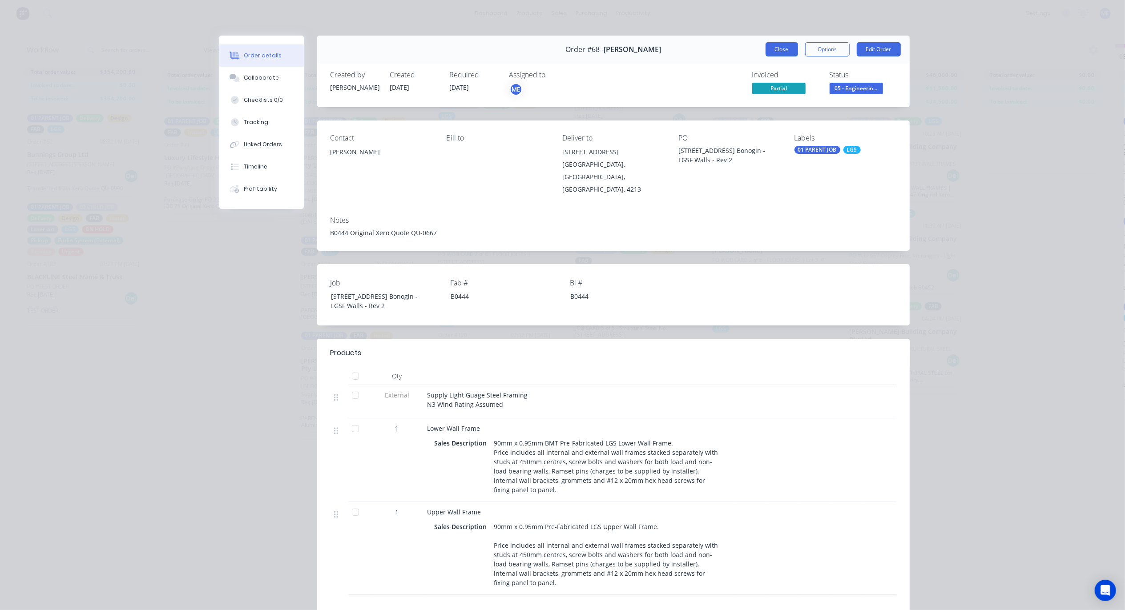
click at [769, 50] on button "Close" at bounding box center [782, 49] width 32 height 14
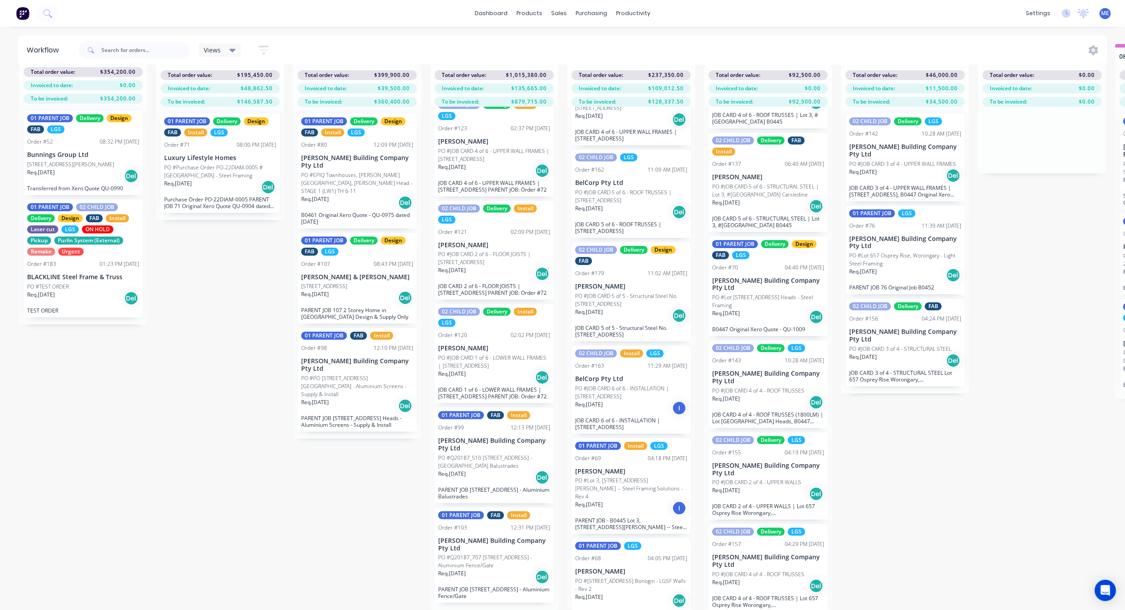
click at [771, 281] on p "[PERSON_NAME] Building Company Pty Ltd" at bounding box center [768, 284] width 112 height 15
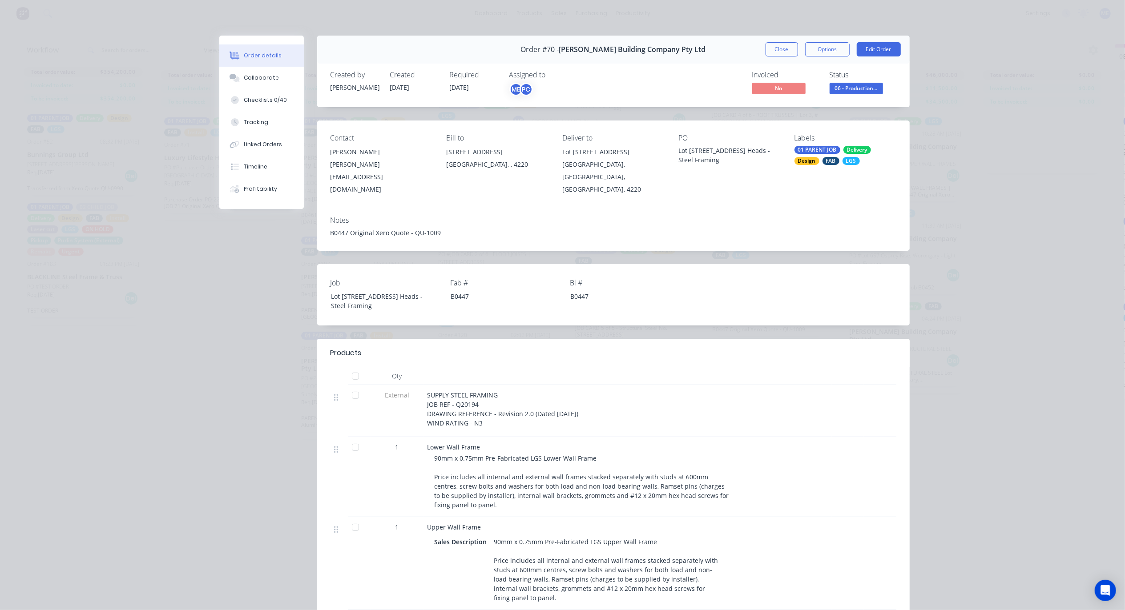
click at [520, 93] on div "PC" at bounding box center [526, 89] width 13 height 13
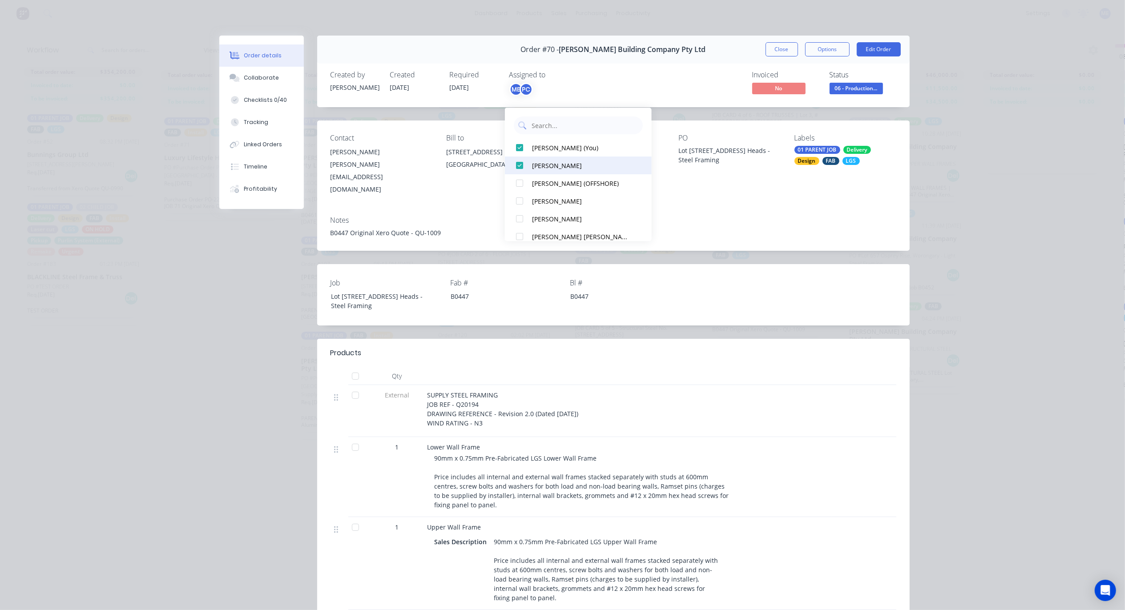
click at [520, 157] on div at bounding box center [520, 166] width 18 height 18
click at [770, 49] on button "Close" at bounding box center [782, 49] width 32 height 14
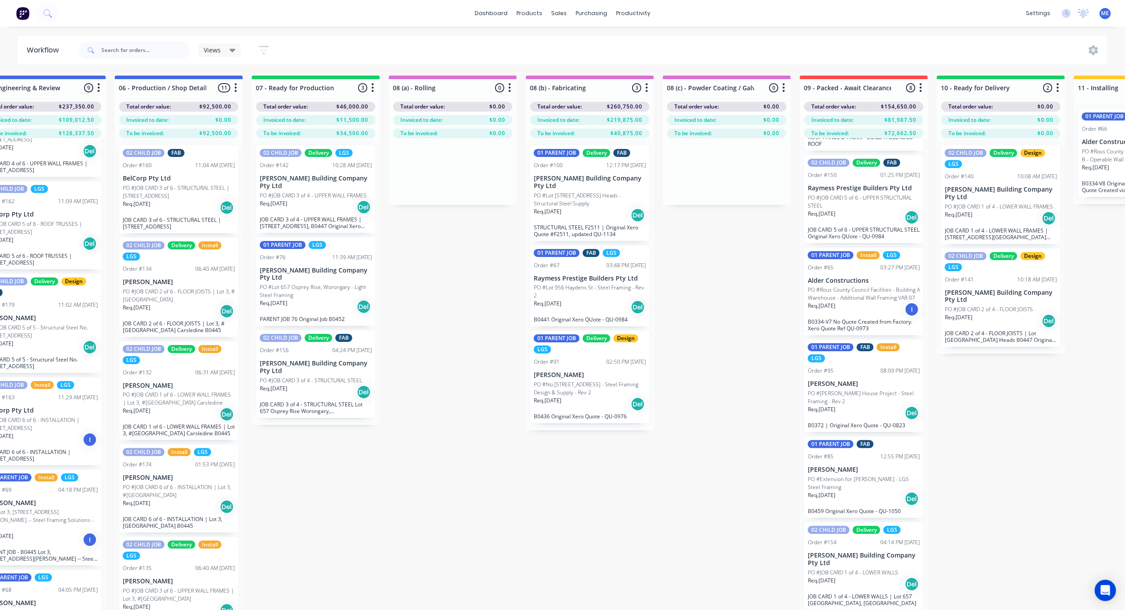
scroll to position [0, 524]
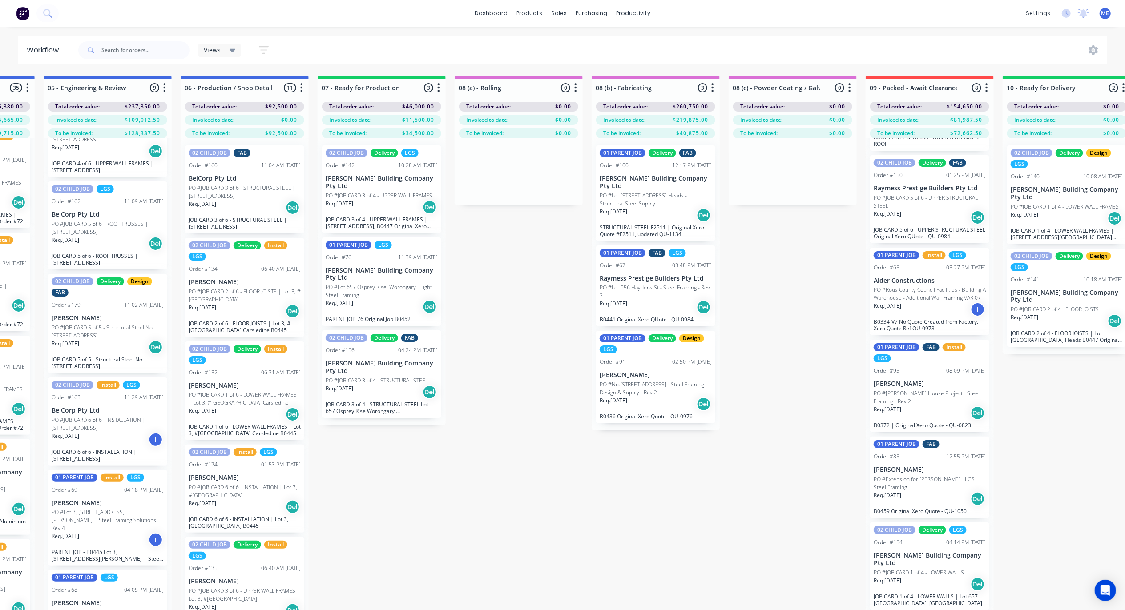
click at [655, 284] on p "PO #Lot 956 Haydens St - Steel Framing - Rev 2" at bounding box center [656, 292] width 112 height 16
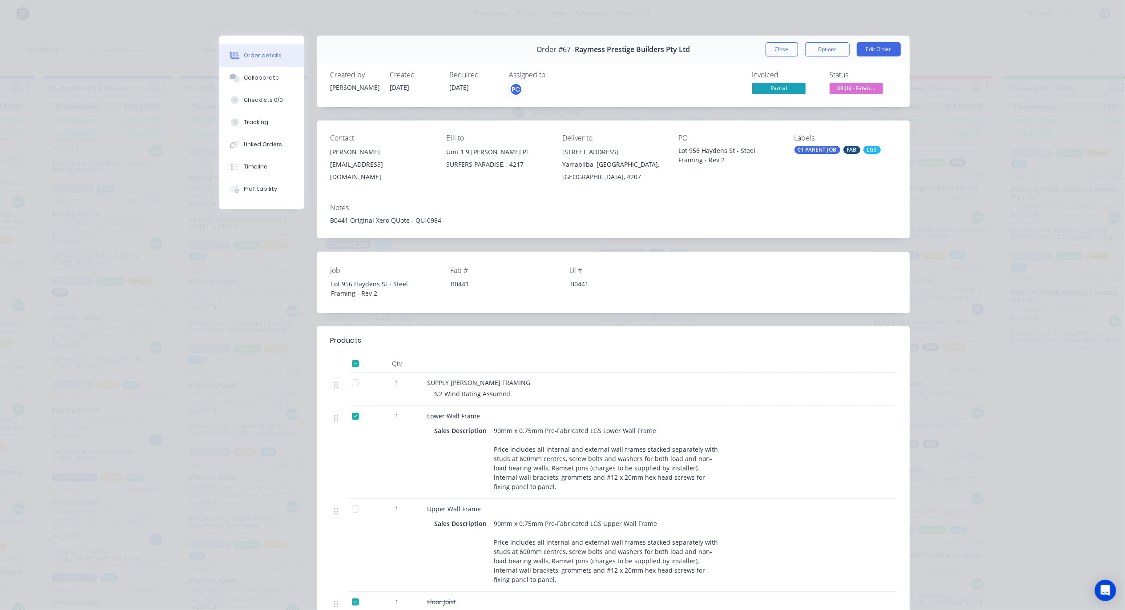
click at [515, 88] on div "PC" at bounding box center [515, 89] width 13 height 13
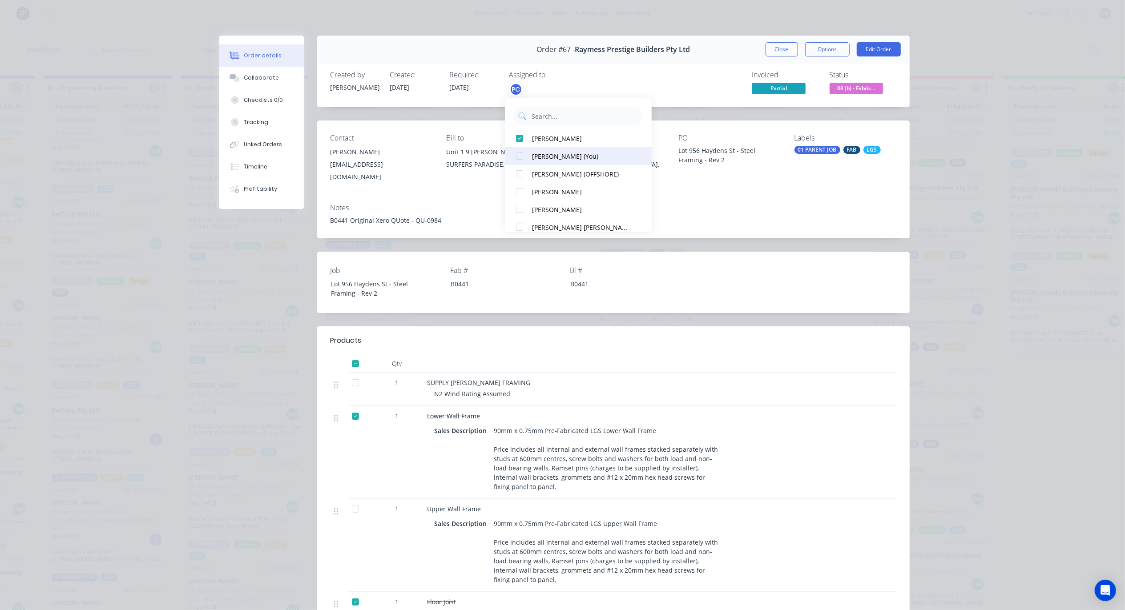
click at [521, 157] on div at bounding box center [520, 156] width 18 height 18
click at [769, 51] on button "Close" at bounding box center [782, 49] width 32 height 14
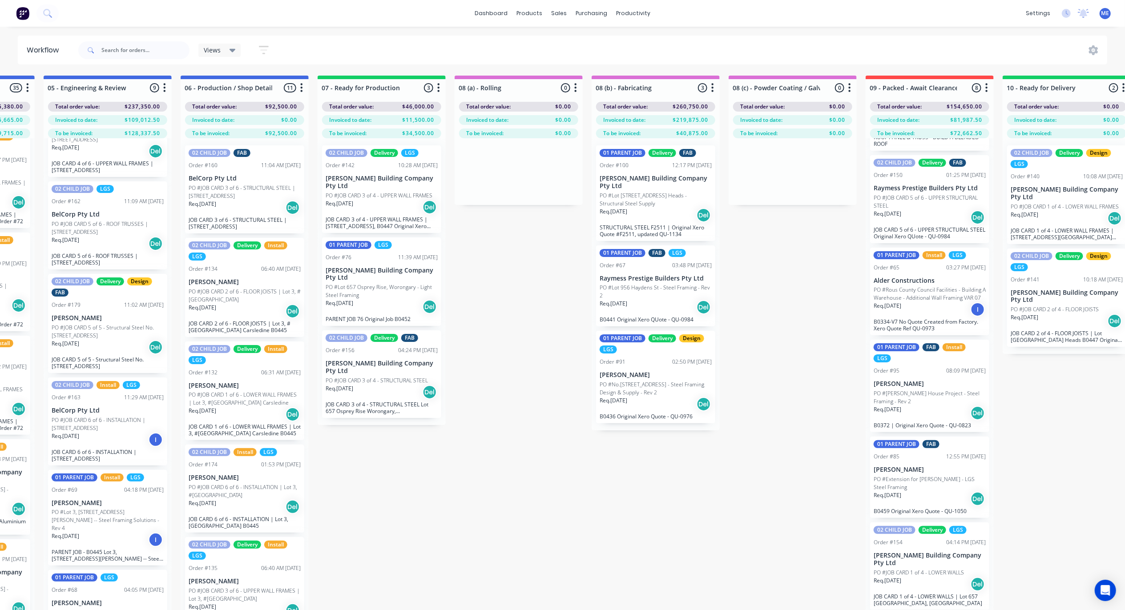
click at [639, 192] on p "PO #Lot [STREET_ADDRESS] Heads - Structural Steel Supply" at bounding box center [656, 200] width 112 height 16
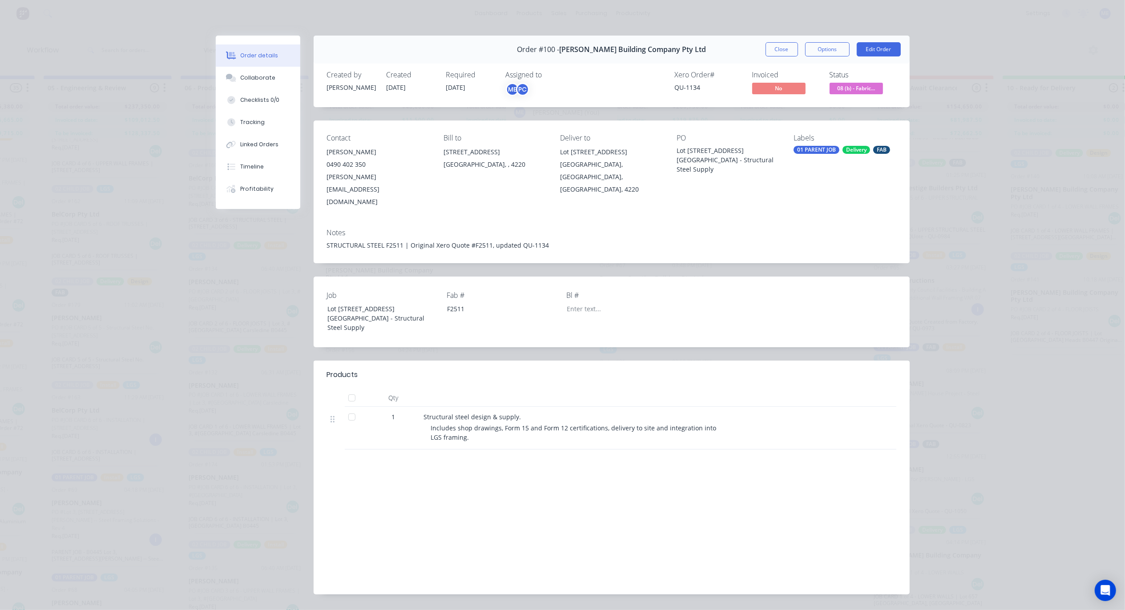
click at [522, 91] on div "PC" at bounding box center [522, 89] width 13 height 13
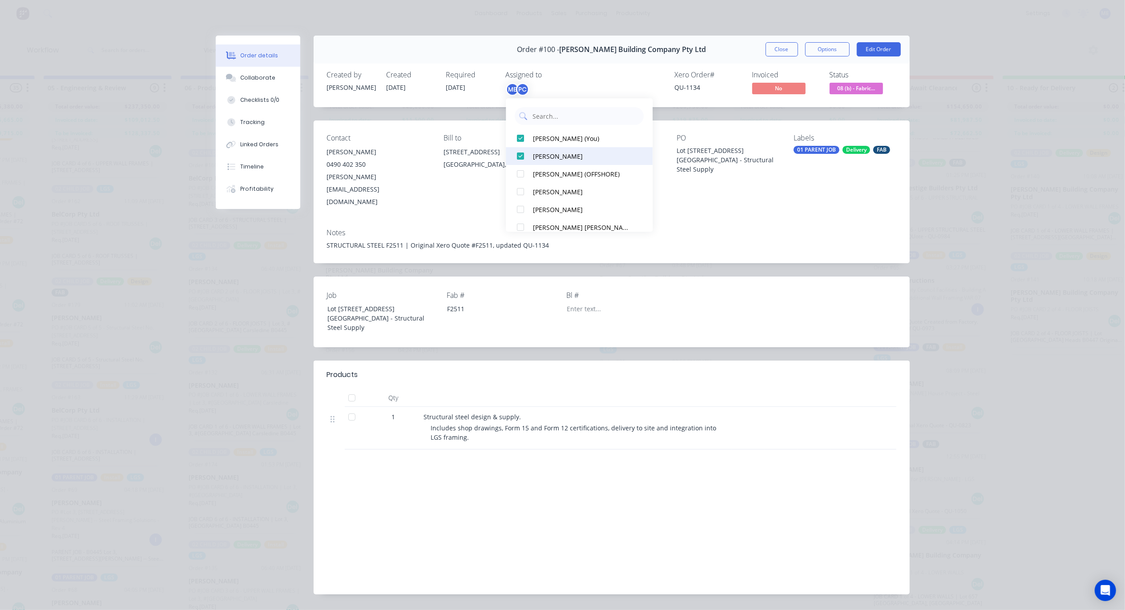
click at [520, 157] on div at bounding box center [521, 156] width 18 height 18
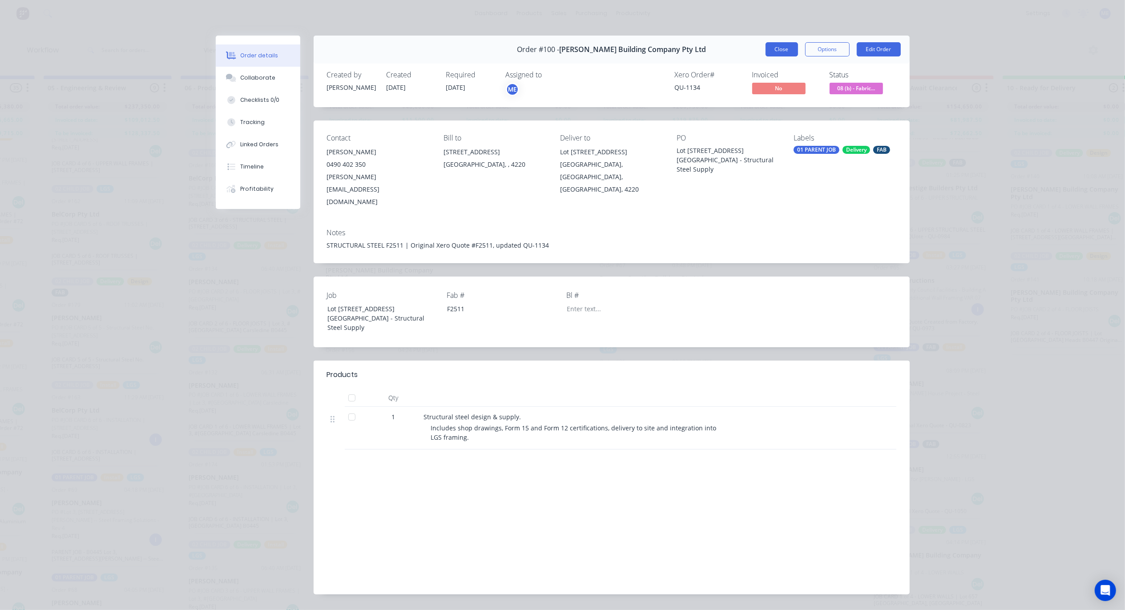
click at [774, 48] on button "Close" at bounding box center [782, 49] width 32 height 14
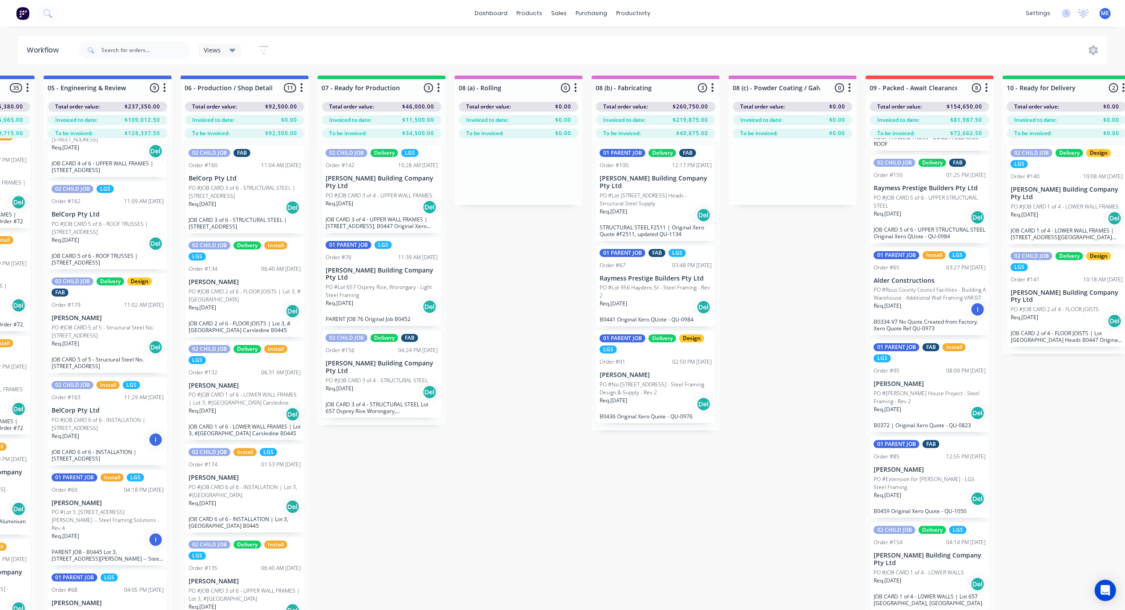
click at [634, 386] on p "PO #No.446 Mundoolun Connection Rd - Steel Framing Design & Supply - Rev 2" at bounding box center [656, 389] width 112 height 16
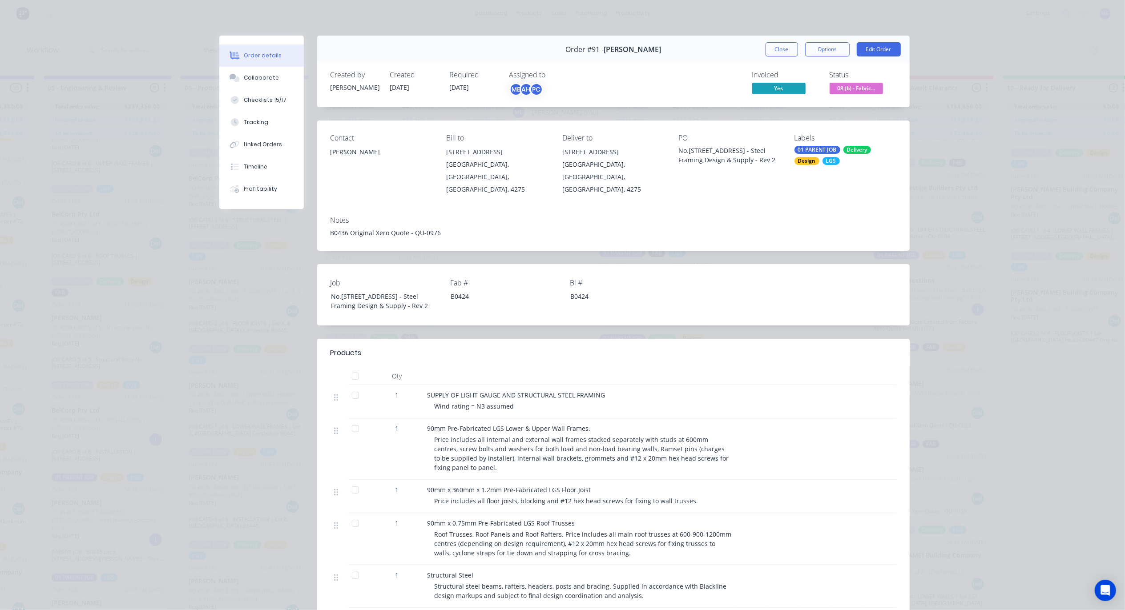
click at [534, 89] on div "PC" at bounding box center [536, 89] width 13 height 13
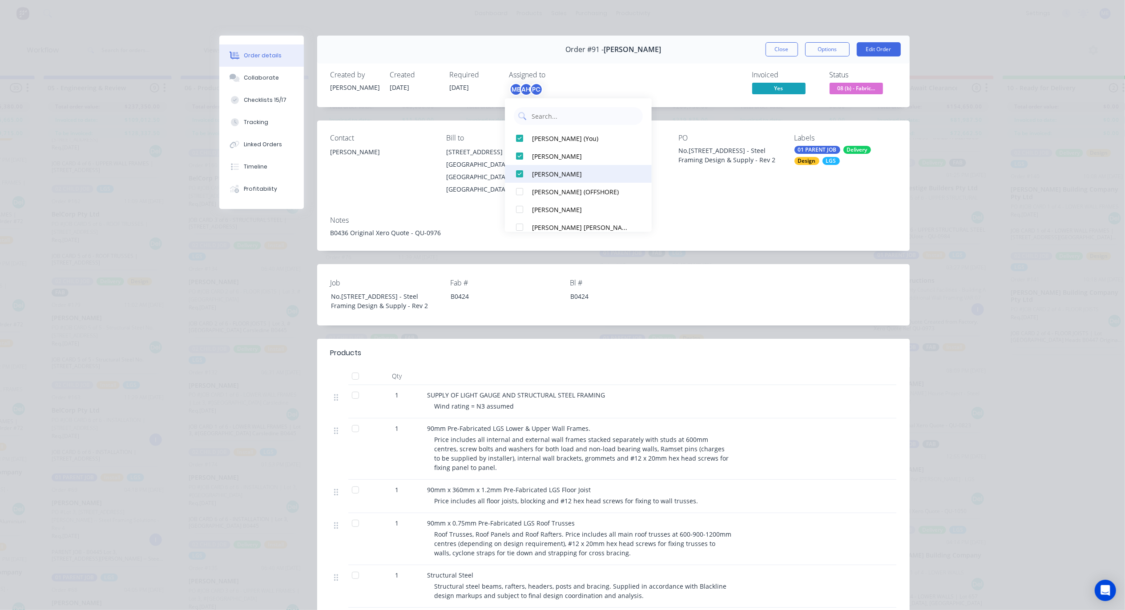
click at [521, 173] on div at bounding box center [520, 174] width 18 height 18
click at [516, 155] on div at bounding box center [520, 156] width 18 height 18
click at [775, 50] on button "Close" at bounding box center [782, 49] width 32 height 14
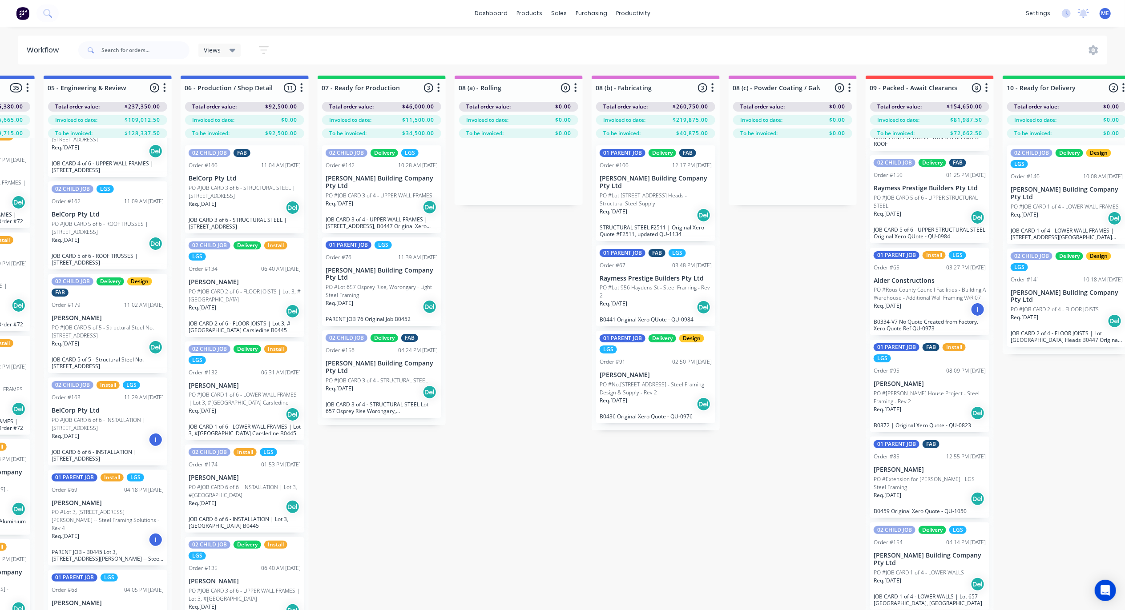
click at [395, 283] on p "PO #Lot 657 Osprey Rise, Worongary - Light Steel Framing" at bounding box center [382, 291] width 112 height 16
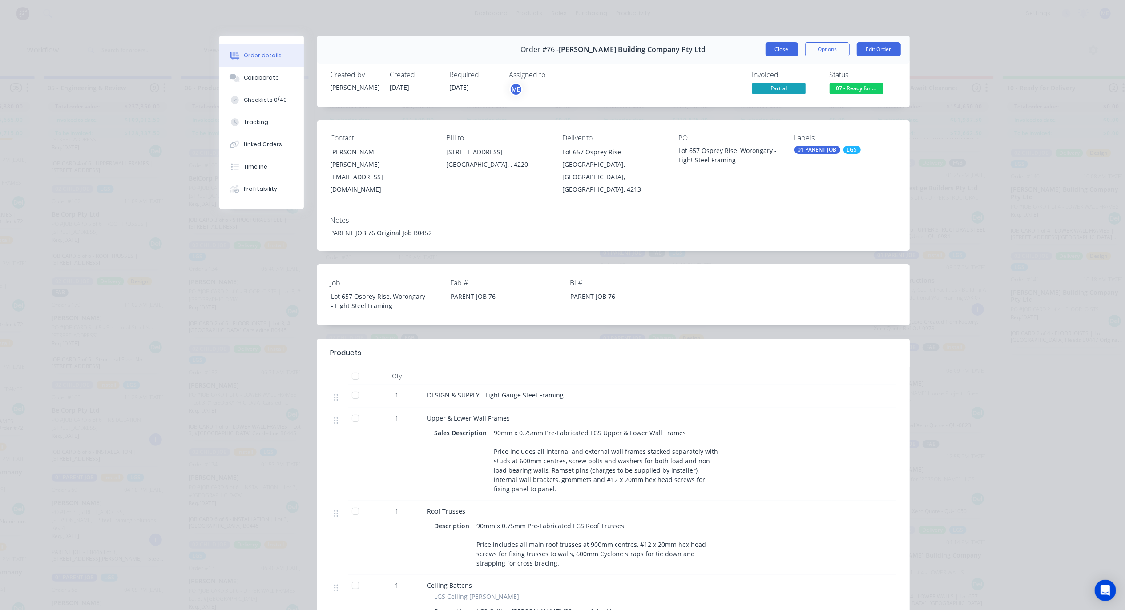
click at [770, 49] on button "Close" at bounding box center [782, 49] width 32 height 14
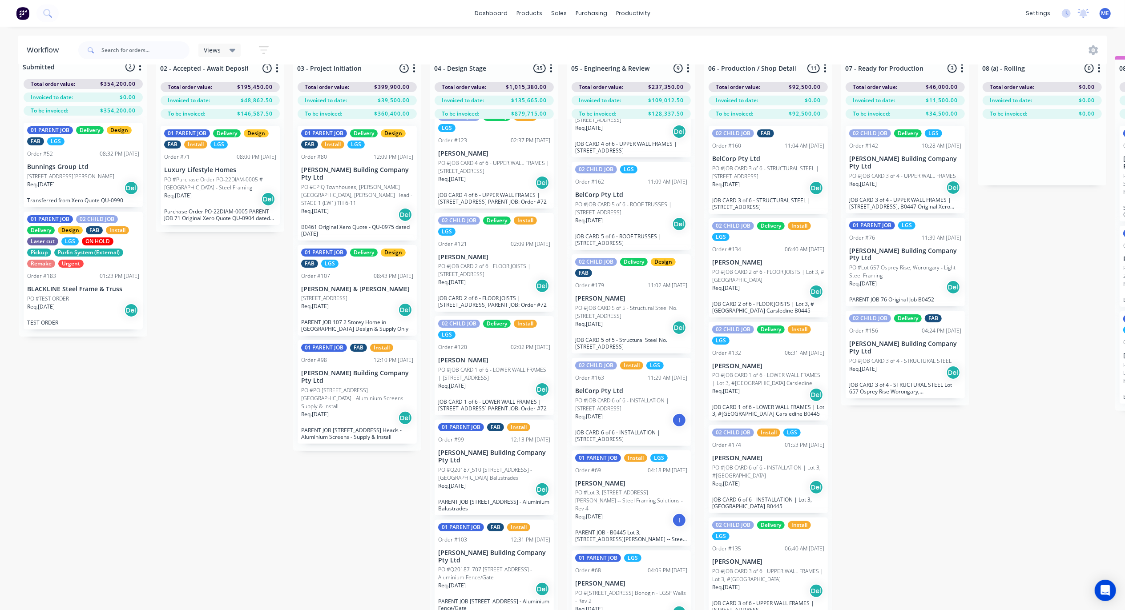
scroll to position [0, 0]
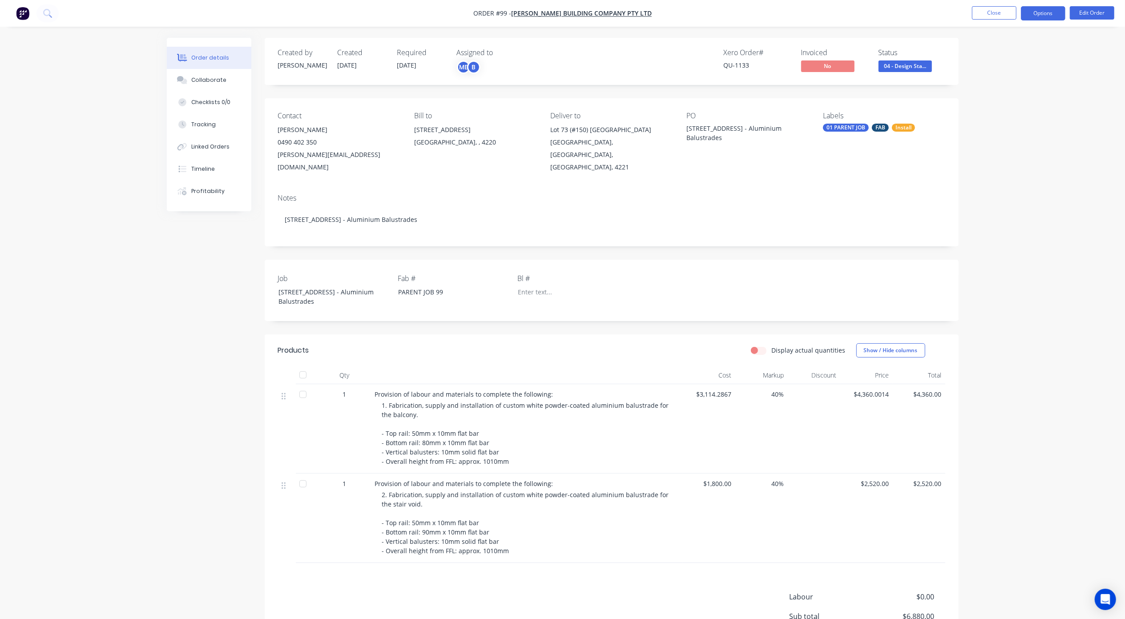
click at [1041, 13] on button "Options" at bounding box center [1043, 13] width 44 height 14
click at [1091, 157] on div "Order details Collaborate Checklists 0/0 Tracking Linked Orders Timeline Profit…" at bounding box center [562, 361] width 1125 height 722
click at [399, 66] on span "28/08/25" at bounding box center [407, 65] width 20 height 8
click at [410, 64] on span "28/08/25" at bounding box center [407, 65] width 20 height 8
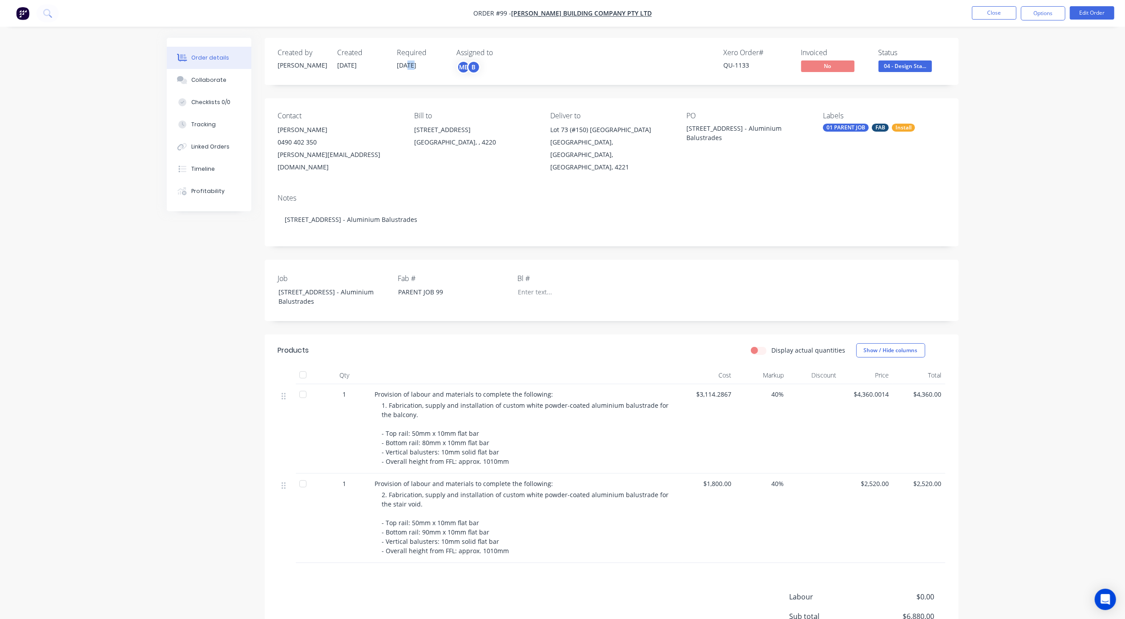
click at [410, 64] on span "28/08/25" at bounding box center [407, 65] width 20 height 8
click at [1033, 15] on button "Options" at bounding box center [1043, 13] width 44 height 14
click at [1077, 88] on div "Order details Collaborate Checklists 0/0 Tracking Linked Orders Timeline Profit…" at bounding box center [562, 361] width 1125 height 722
click at [1052, 13] on button "Options" at bounding box center [1043, 13] width 44 height 14
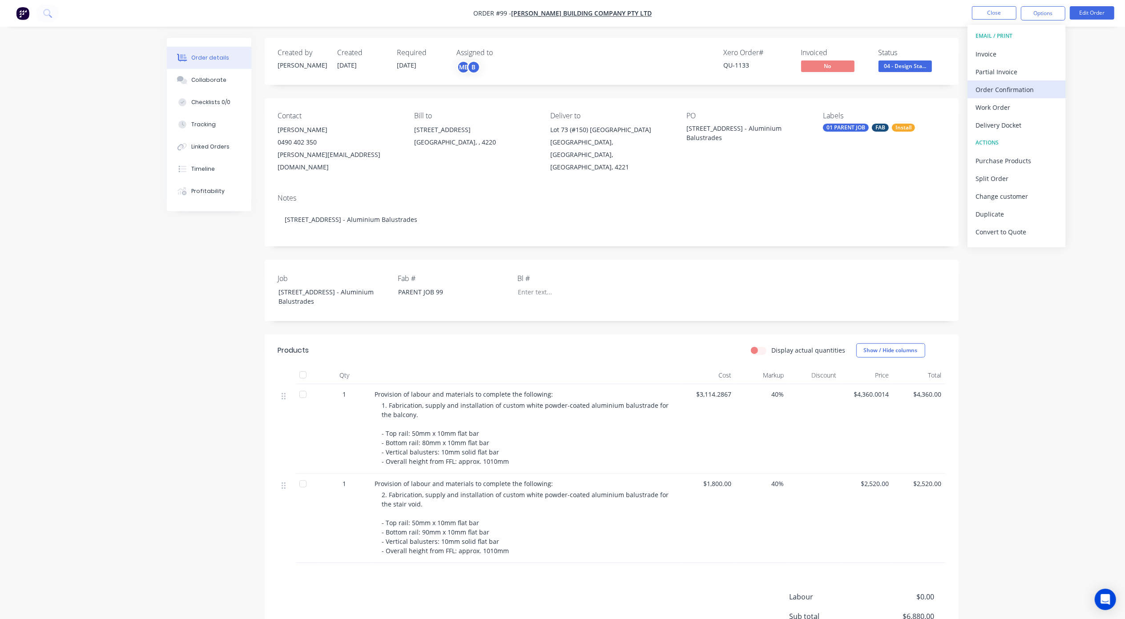
click at [1008, 93] on div "Order Confirmation" at bounding box center [1017, 89] width 82 height 13
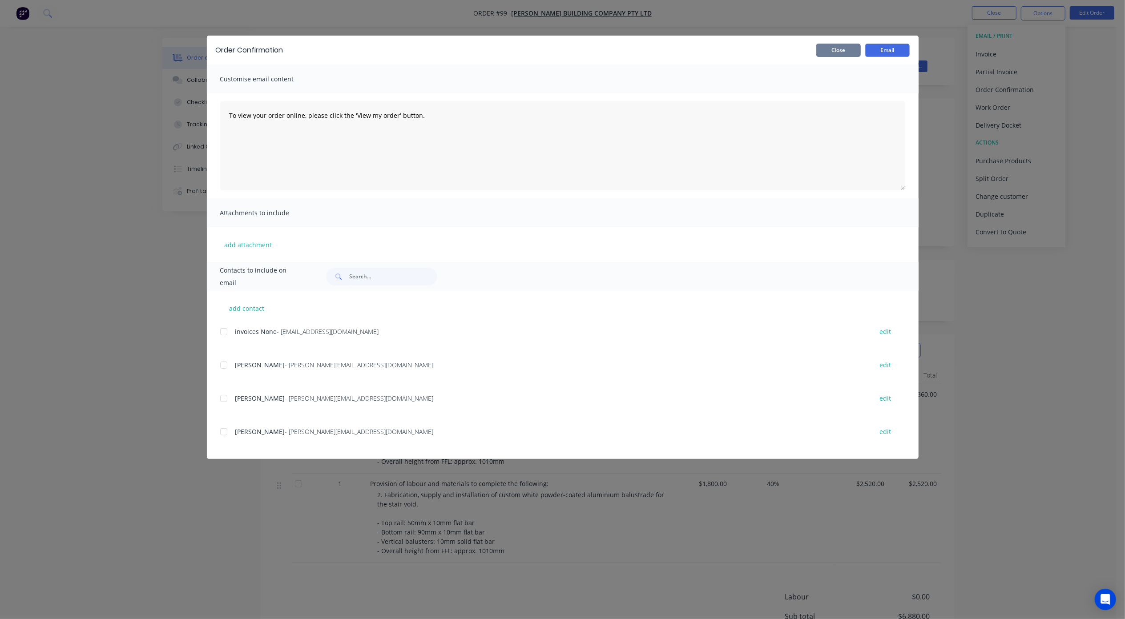
click at [836, 50] on button "Close" at bounding box center [838, 50] width 44 height 13
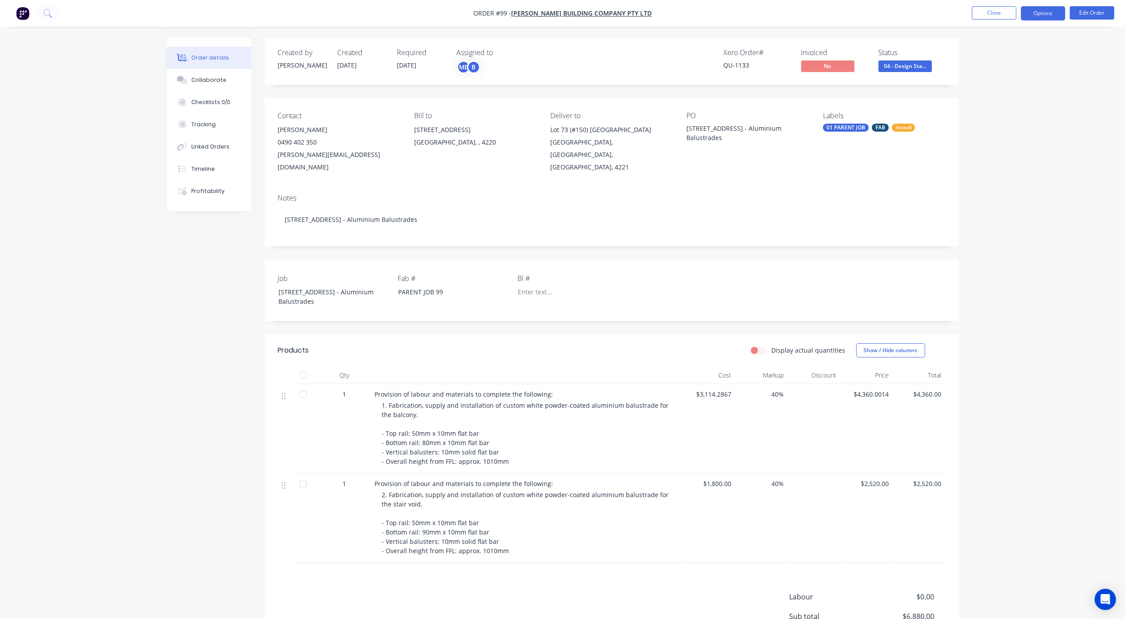
click at [1055, 8] on button "Options" at bounding box center [1043, 13] width 44 height 14
click at [997, 102] on div "Work Order" at bounding box center [1017, 107] width 82 height 13
click at [1011, 70] on div "With pricing" at bounding box center [1017, 71] width 82 height 13
click at [785, 187] on div "Notes Lot 73 Tallebudgera Dr, Palm Beach - Aluminium Balustrades" at bounding box center [612, 217] width 694 height 60
click at [1085, 14] on button "Edit Order" at bounding box center [1092, 12] width 44 height 13
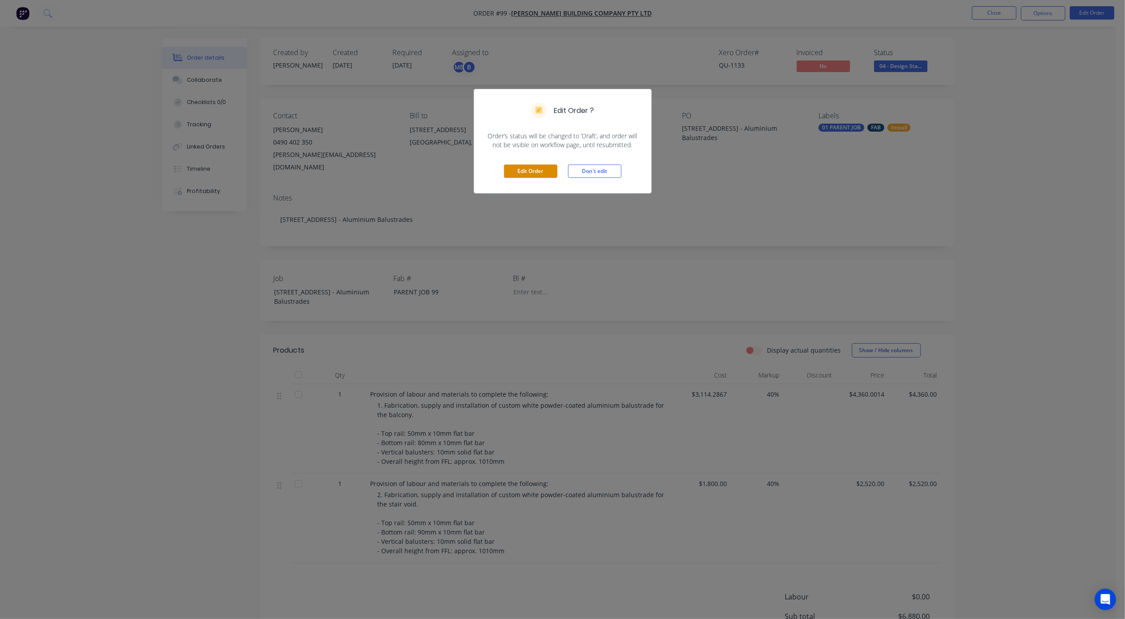
click at [543, 168] on button "Edit Order" at bounding box center [530, 171] width 53 height 13
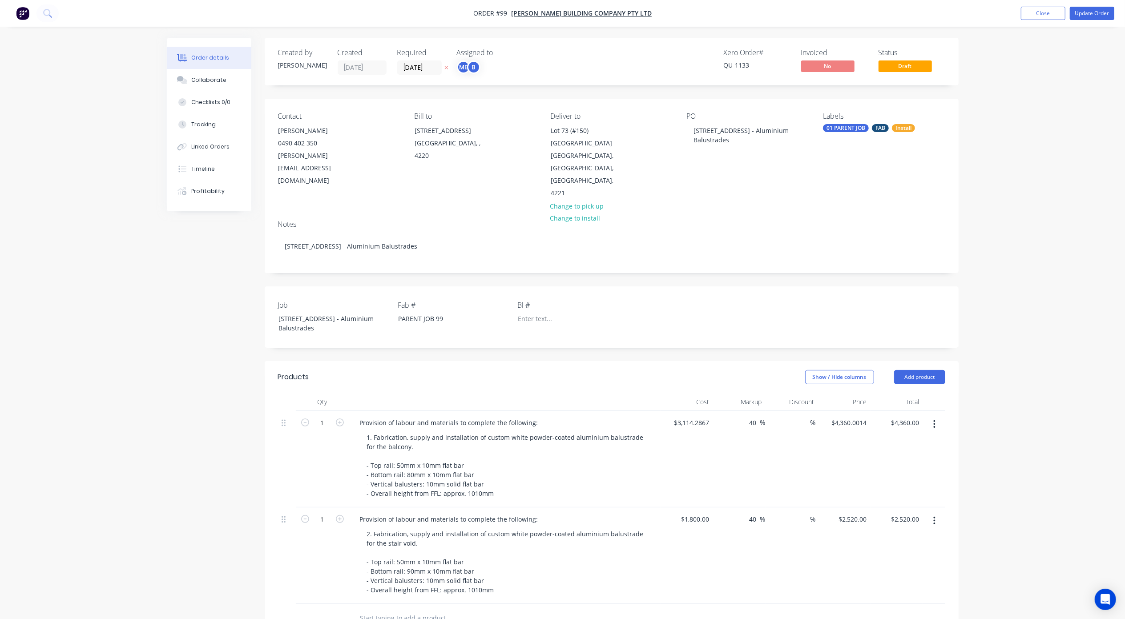
click at [305, 121] on div "Contact" at bounding box center [339, 116] width 122 height 8
click at [307, 127] on div "[PERSON_NAME]" at bounding box center [315, 131] width 74 height 12
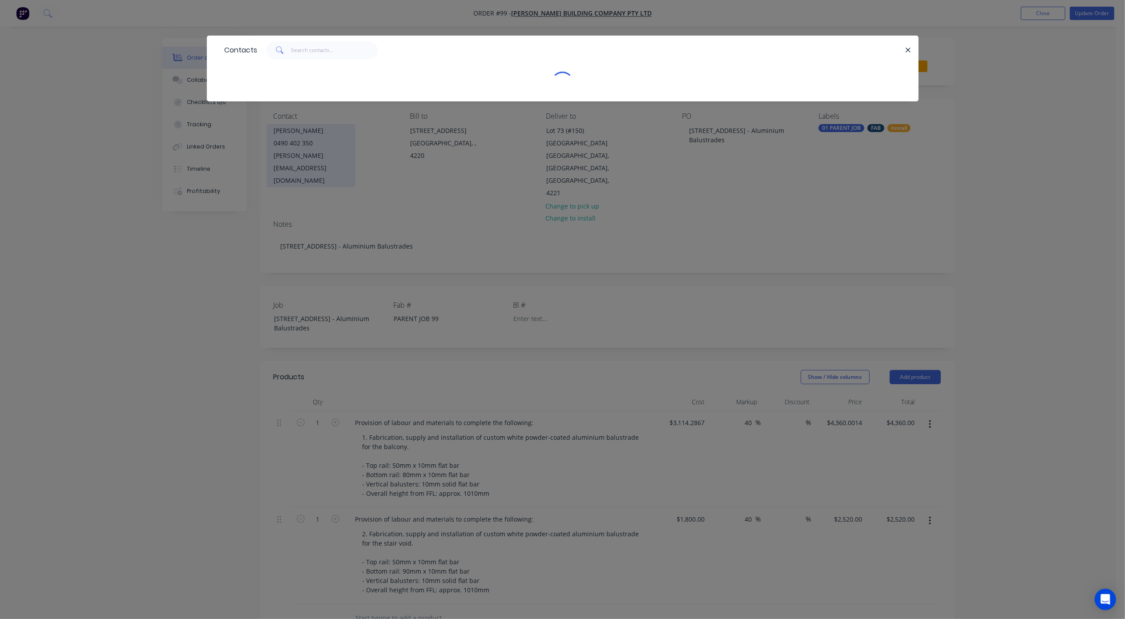
click at [307, 127] on div "[PERSON_NAME]" at bounding box center [311, 131] width 74 height 12
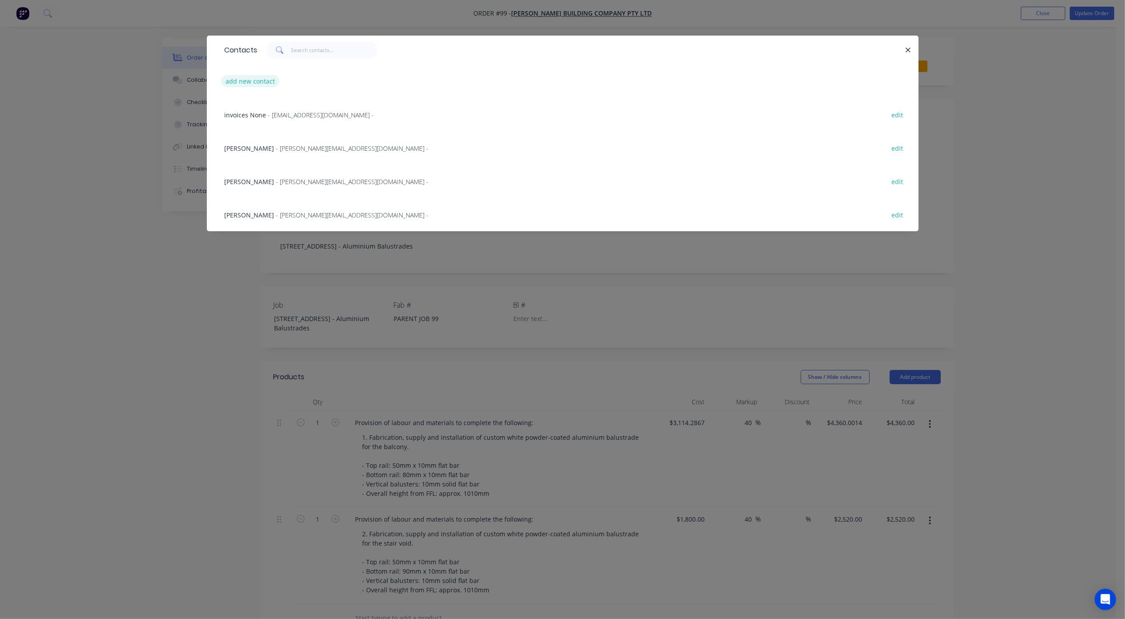
drag, startPoint x: 307, startPoint y: 127, endPoint x: 251, endPoint y: 79, distance: 73.4
click at [251, 79] on button "add new contact" at bounding box center [250, 81] width 59 height 12
select select "AU"
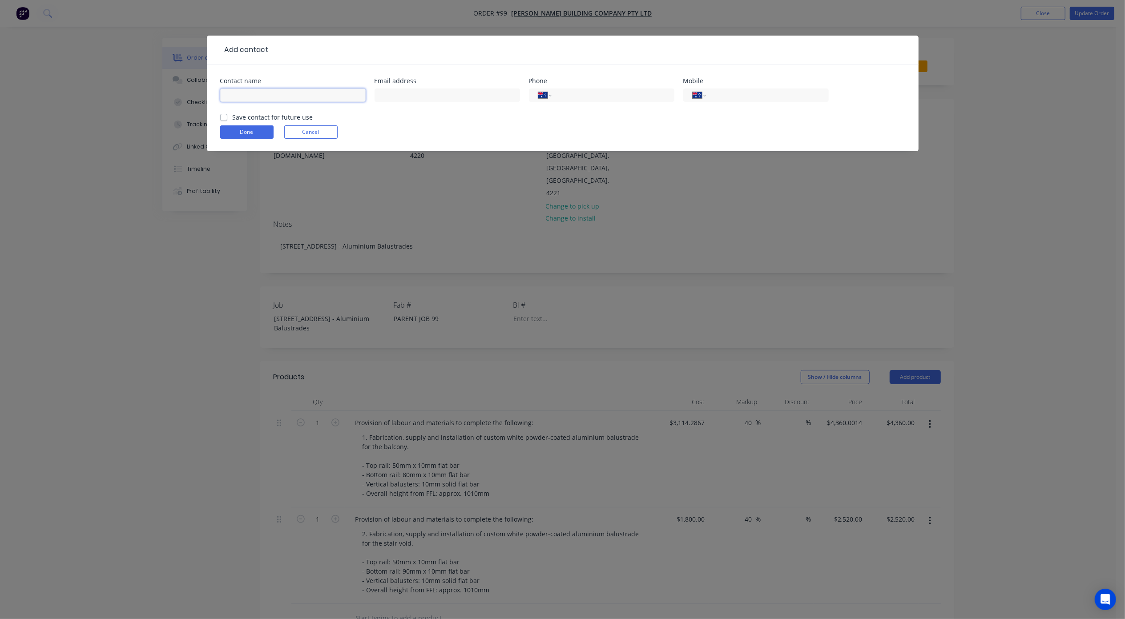
click at [301, 100] on input "text" at bounding box center [292, 95] width 145 height 13
type input "[PERSON_NAME]"
click at [269, 115] on label "Save contact for future use" at bounding box center [273, 117] width 81 height 9
click at [227, 115] on input "Save contact for future use" at bounding box center [223, 117] width 7 height 8
checkbox input "true"
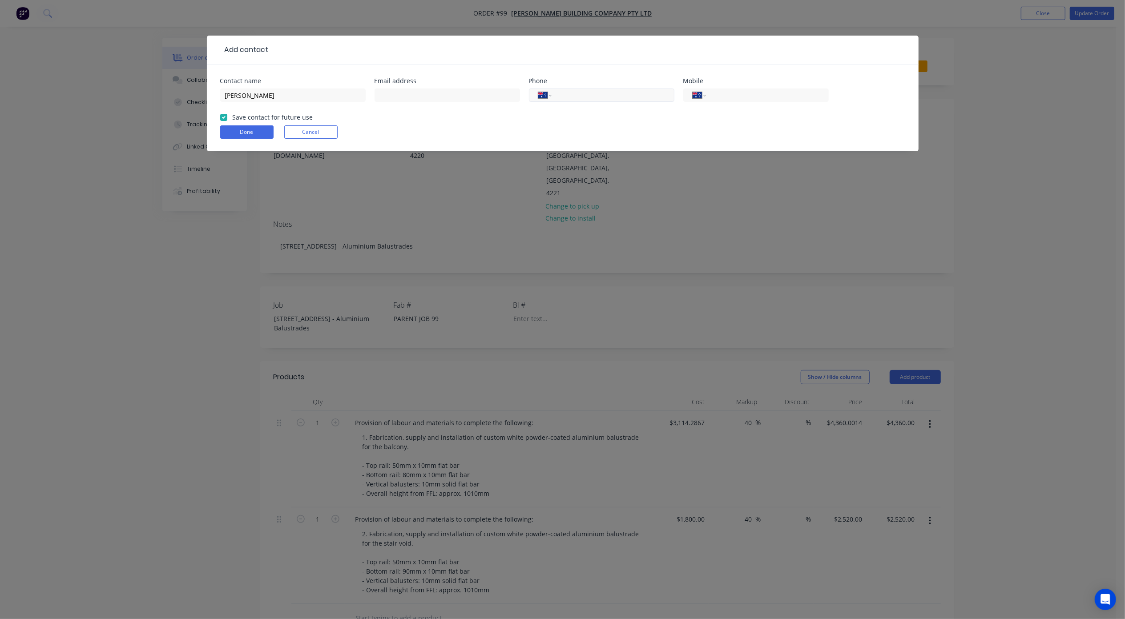
click at [583, 90] on input "tel" at bounding box center [611, 95] width 107 height 10
paste input "0482 697 590"
type input "0482 697 590"
click at [418, 98] on input "text" at bounding box center [447, 95] width 145 height 13
paste input "[PERSON_NAME][EMAIL_ADDRESS][DOMAIN_NAME]"
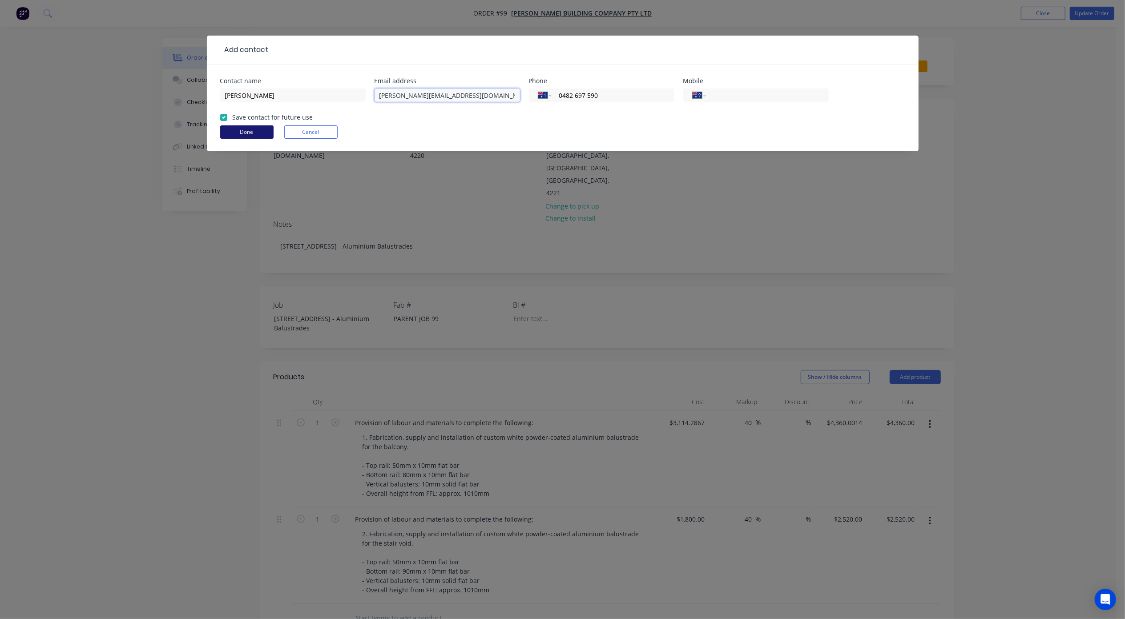
type input "[PERSON_NAME][EMAIL_ADDRESS][DOMAIN_NAME]"
click at [260, 131] on button "Done" at bounding box center [246, 131] width 53 height 13
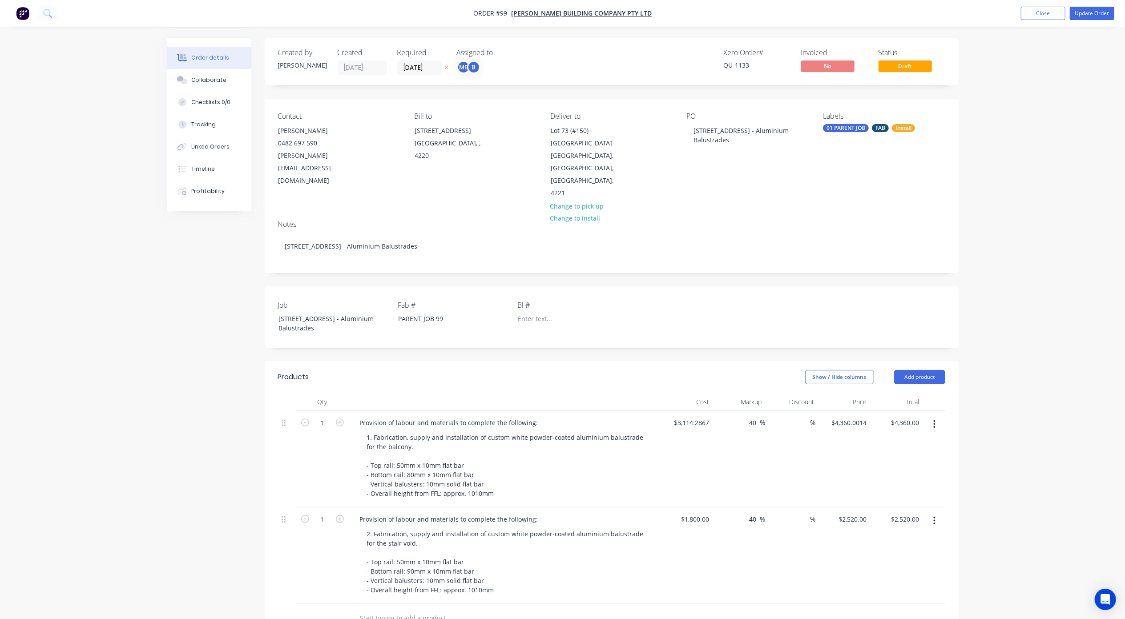
click at [984, 128] on div "Order details Collaborate Checklists 0/0 Tracking Linked Orders Timeline Profit…" at bounding box center [562, 430] width 1125 height 860
click at [926, 370] on button "Add product" at bounding box center [919, 377] width 51 height 14
click at [910, 518] on div "Notes (External)" at bounding box center [903, 524] width 69 height 13
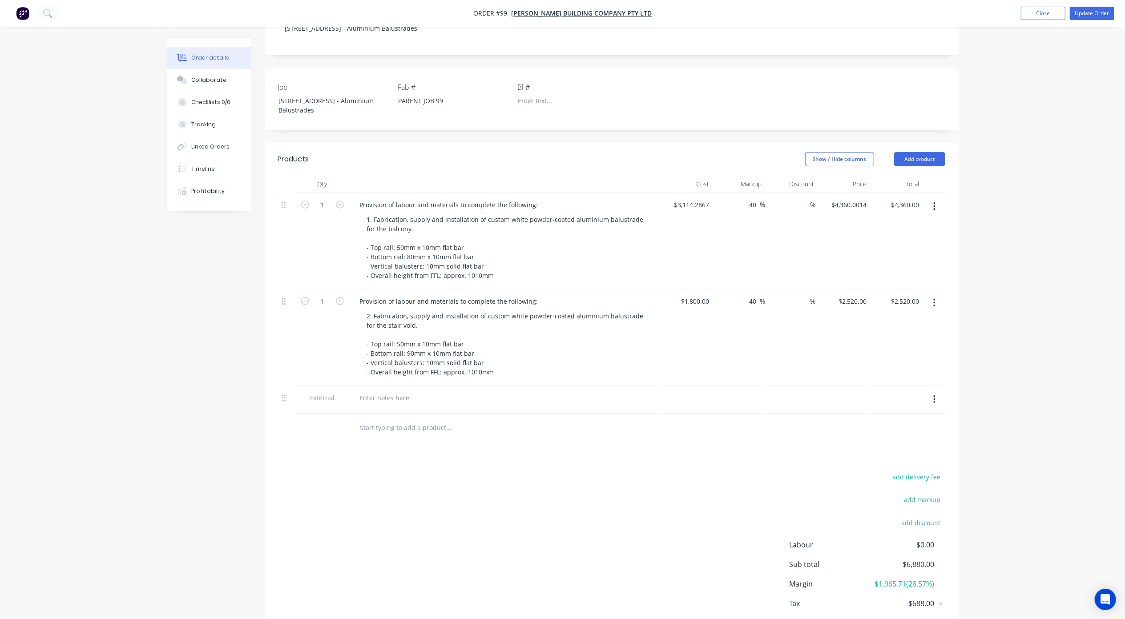
scroll to position [237, 0]
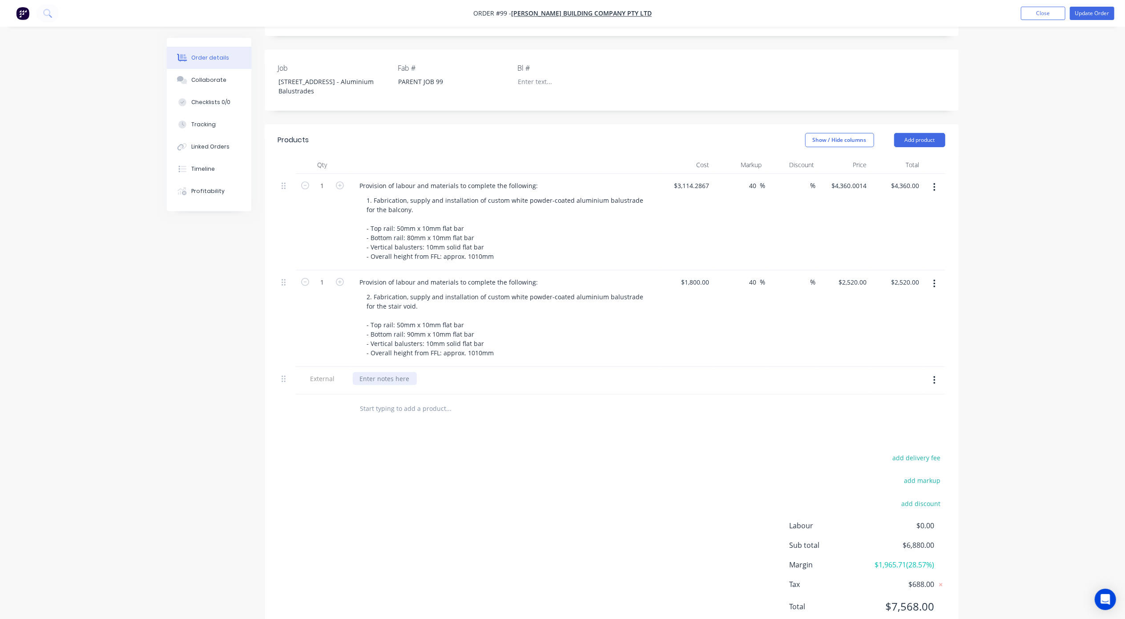
click at [402, 372] on div at bounding box center [385, 378] width 64 height 13
paste div
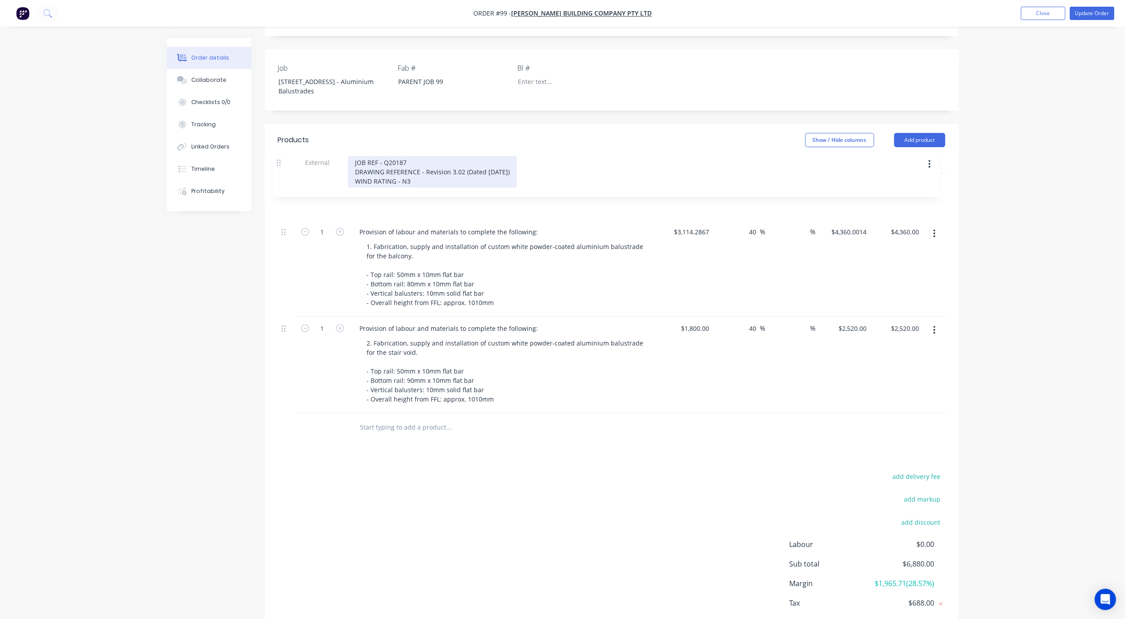
drag, startPoint x: 287, startPoint y: 338, endPoint x: 278, endPoint y: 155, distance: 183.5
click at [278, 156] on div "Qty Cost Markup Discount Price Total 1 Provision of labour and materials to com…" at bounding box center [611, 284] width 667 height 257
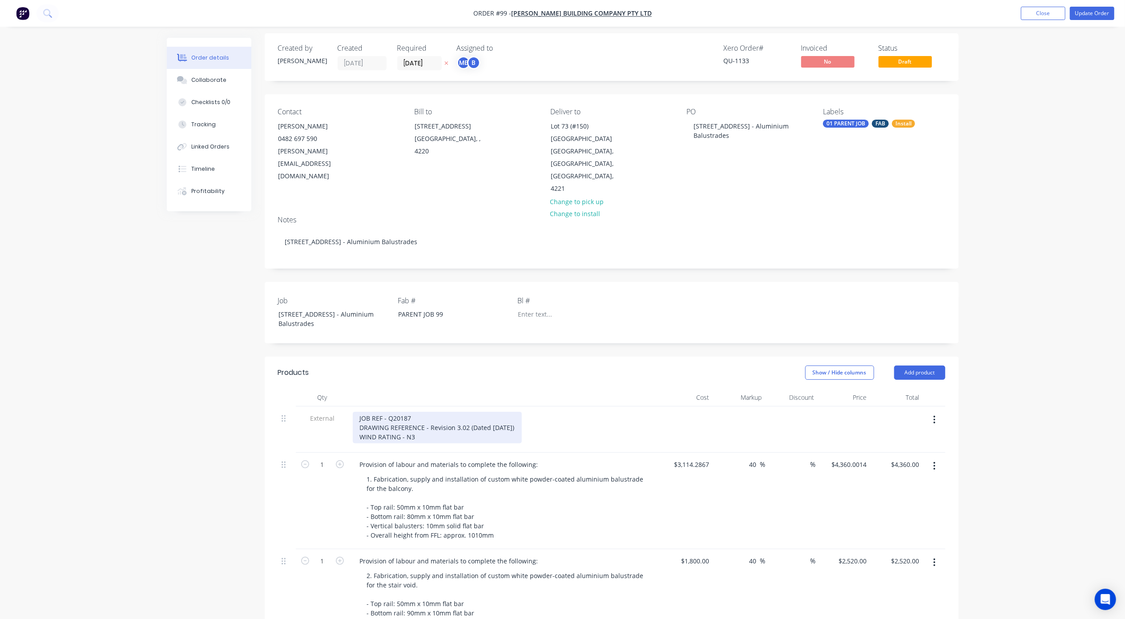
scroll to position [0, 0]
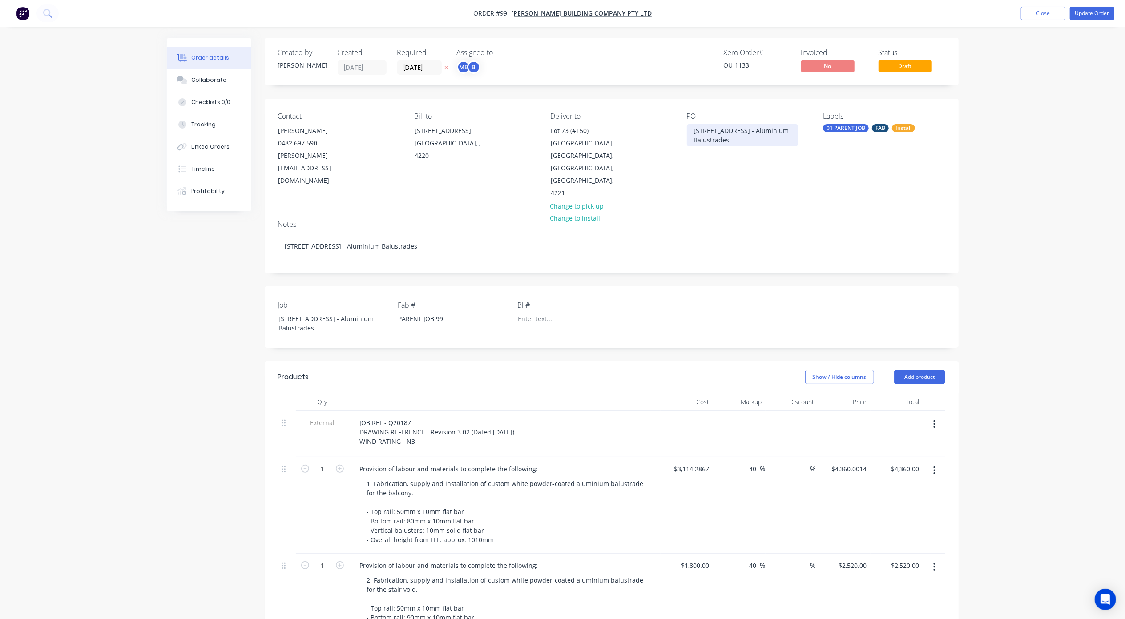
click at [734, 136] on div "Lot 73 Tallebudgera Dr, Palm Beach - Aluminium Balustrades" at bounding box center [742, 135] width 111 height 22
drag, startPoint x: 741, startPoint y: 133, endPoint x: 672, endPoint y: 129, distance: 69.1
click at [672, 129] on div "Contact Clint Joyce 0482 697 590 c.joyce@blackwoodbuilding.co Bill to 2080 Gold…" at bounding box center [612, 156] width 694 height 114
click at [1020, 175] on div "Order details Collaborate Checklists 0/0 Tracking Linked Orders Timeline Profit…" at bounding box center [562, 453] width 1125 height 906
drag, startPoint x: 450, startPoint y: 305, endPoint x: 396, endPoint y: 305, distance: 54.3
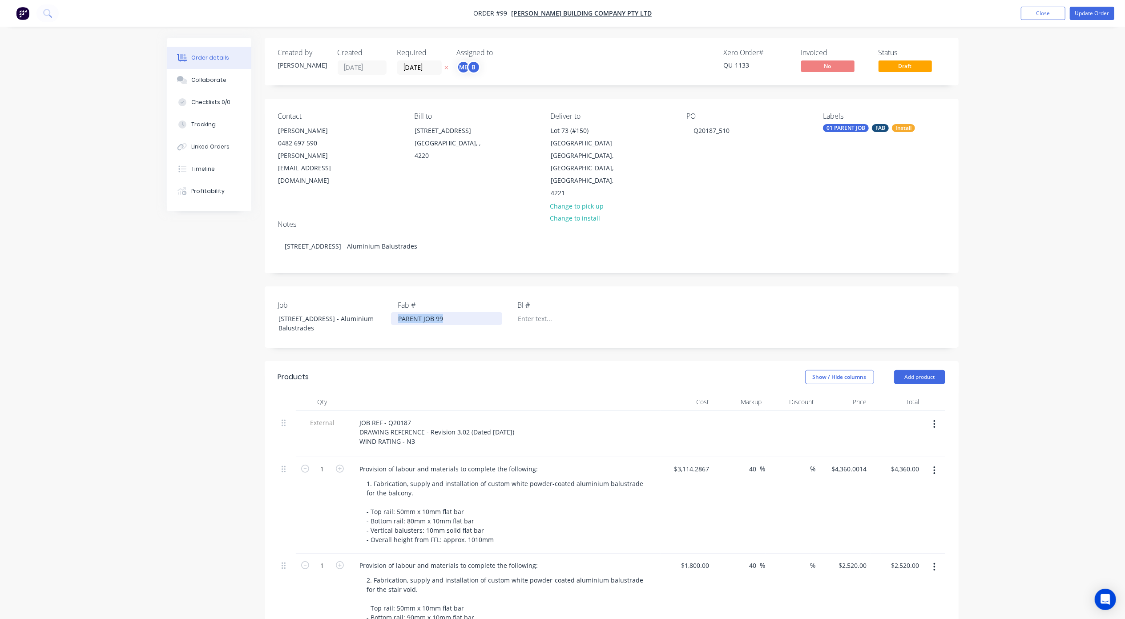
click at [396, 312] on div "PARENT JOB 99" at bounding box center [446, 318] width 111 height 13
copy div "PARENT JOB 99"
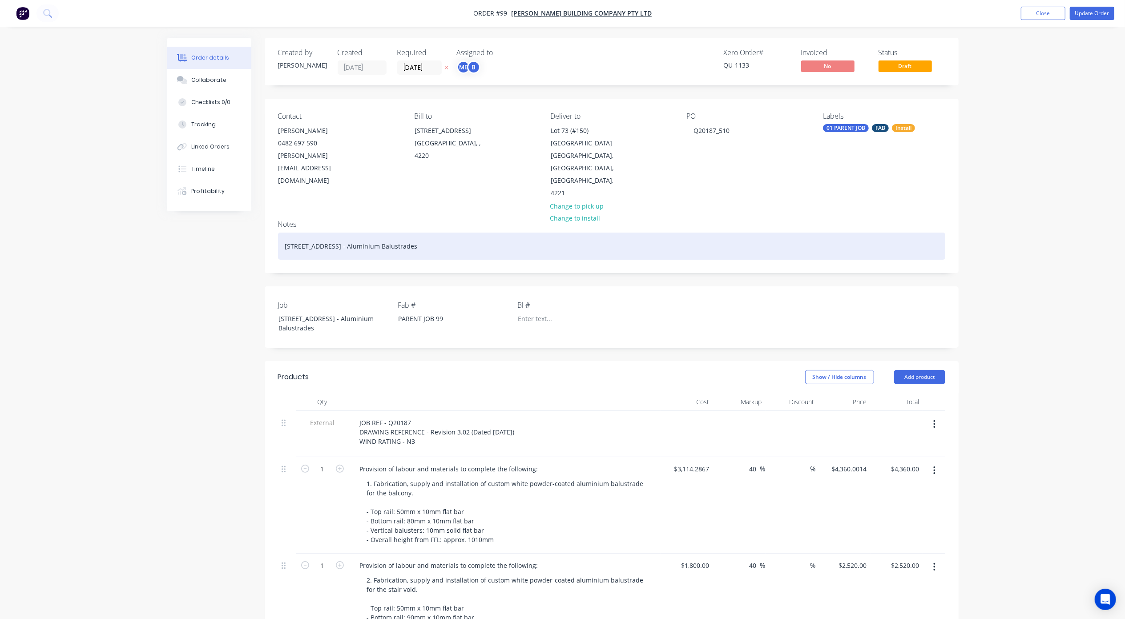
click at [305, 233] on div "Lot 73 Tallebudgera Dr, Palm Beach - Aluminium Balustrades" at bounding box center [611, 246] width 667 height 27
click at [285, 233] on div "Lot 73 Tallebudgera Dr, Palm Beach - Aluminium Balustrades" at bounding box center [611, 246] width 667 height 27
paste div
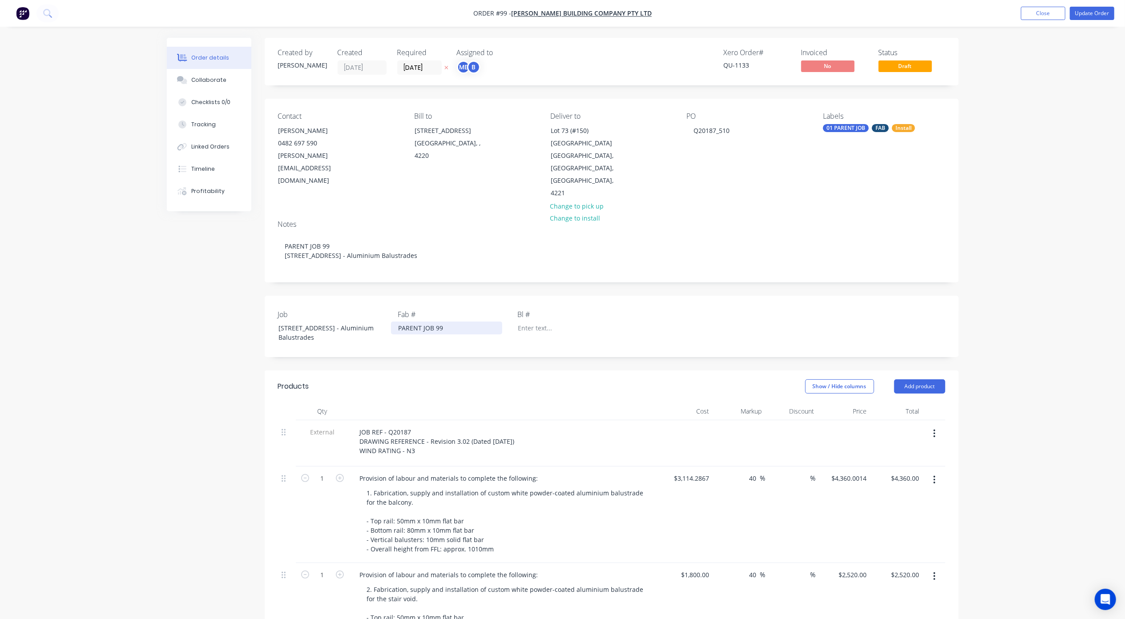
click at [438, 322] on div "PARENT JOB 99" at bounding box center [446, 328] width 111 height 13
click at [726, 129] on div "Q20187_510" at bounding box center [712, 130] width 50 height 13
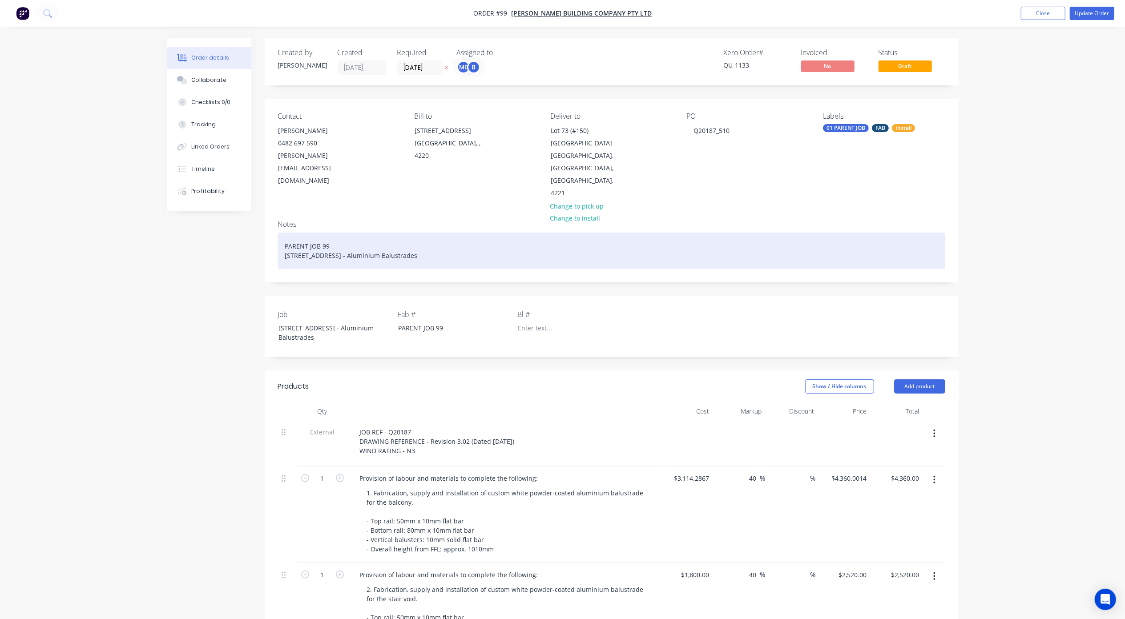
drag, startPoint x: 365, startPoint y: 246, endPoint x: 284, endPoint y: 245, distance: 81.4
click at [284, 245] on div "PARENT JOB 99 Lot 73 Tallebudgera Dr, Palm Beach - Aluminium Balustrades" at bounding box center [611, 251] width 667 height 36
copy div "Lot 73 Tallebudgera Dr, Palm Beach - Aluminium Balustrades"
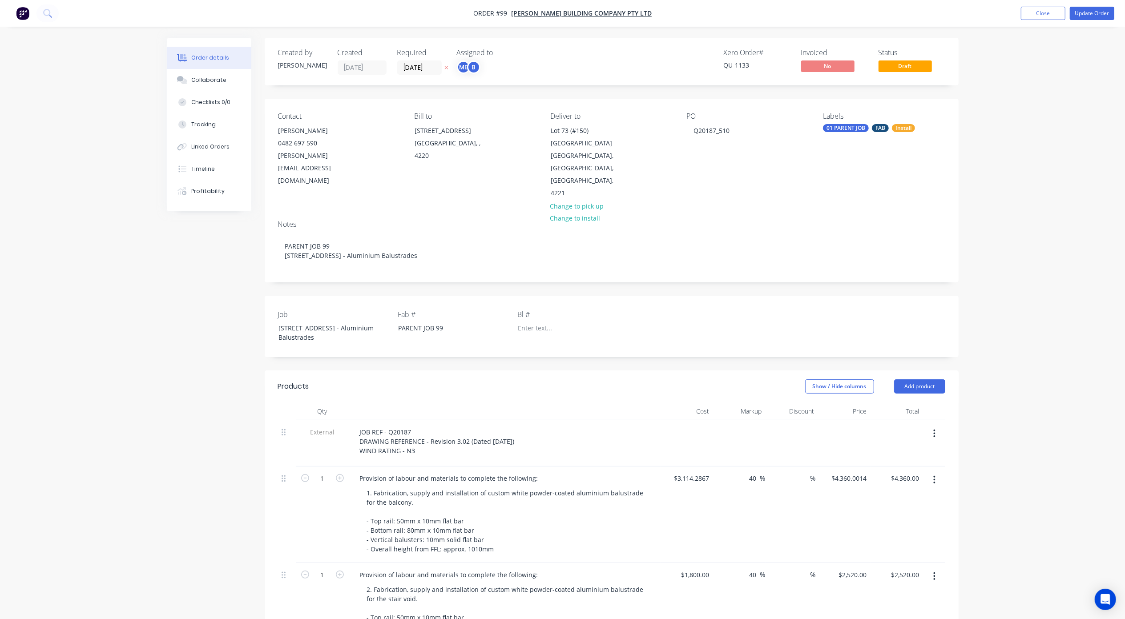
click at [741, 123] on div "PO Q20187_510" at bounding box center [748, 156] width 122 height 88
click at [716, 129] on div "Q20187_510" at bounding box center [712, 130] width 50 height 13
click at [730, 129] on div "Q20187_510" at bounding box center [712, 130] width 50 height 13
click at [1068, 169] on div "Order details Collaborate Checklists 0/0 Tracking Linked Orders Timeline Profit…" at bounding box center [562, 458] width 1125 height 916
click at [414, 67] on input "28/08/25" at bounding box center [420, 67] width 44 height 13
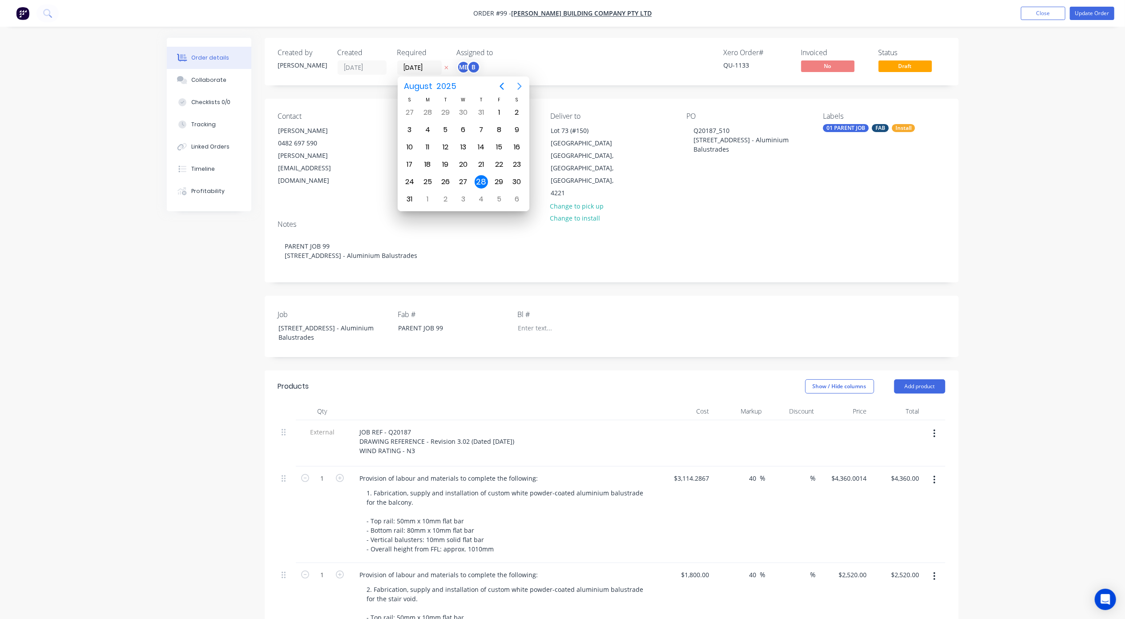
click at [522, 84] on icon "Next page" at bounding box center [519, 86] width 11 height 11
click at [480, 163] on div "25" at bounding box center [481, 164] width 13 height 13
type input "[DATE]"
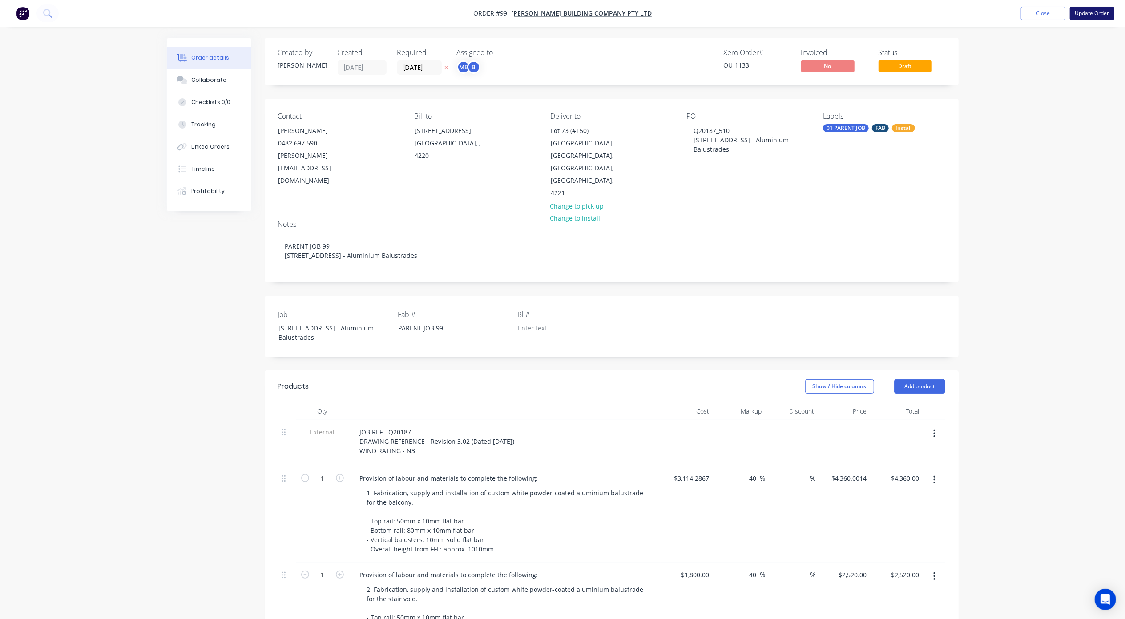
click at [1102, 10] on button "Update Order" at bounding box center [1092, 13] width 44 height 13
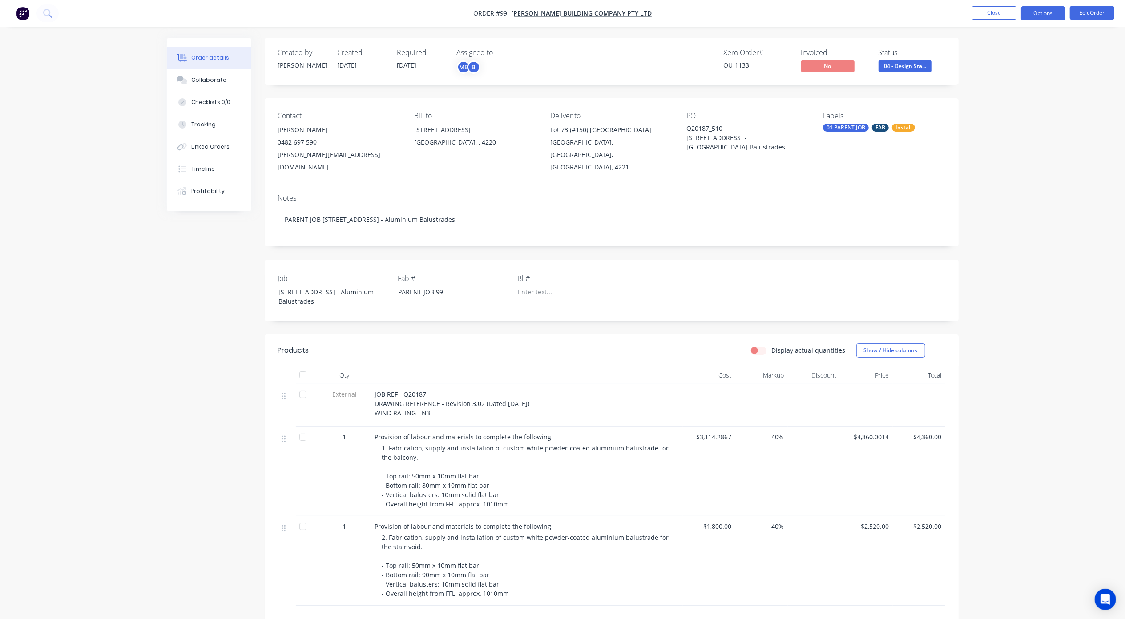
click at [1037, 12] on button "Options" at bounding box center [1043, 13] width 44 height 14
click at [1004, 109] on div "Work Order" at bounding box center [1017, 107] width 82 height 13
click at [989, 72] on div "With pricing" at bounding box center [1017, 71] width 82 height 13
click at [1081, 13] on button "Edit Order" at bounding box center [1092, 12] width 44 height 13
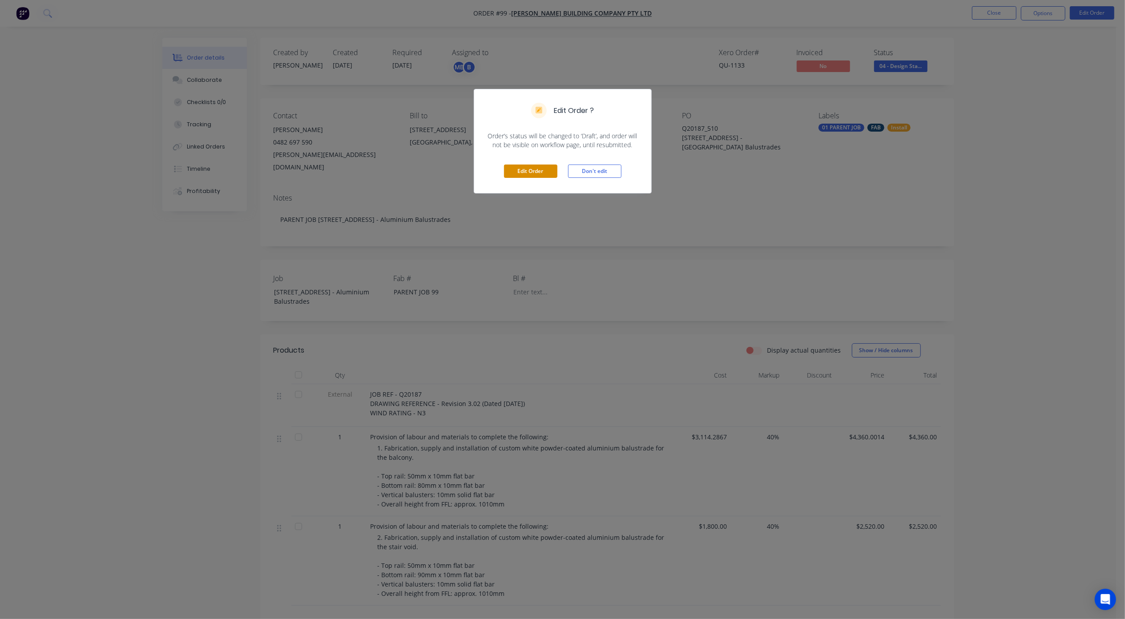
click at [534, 169] on button "Edit Order" at bounding box center [530, 171] width 53 height 13
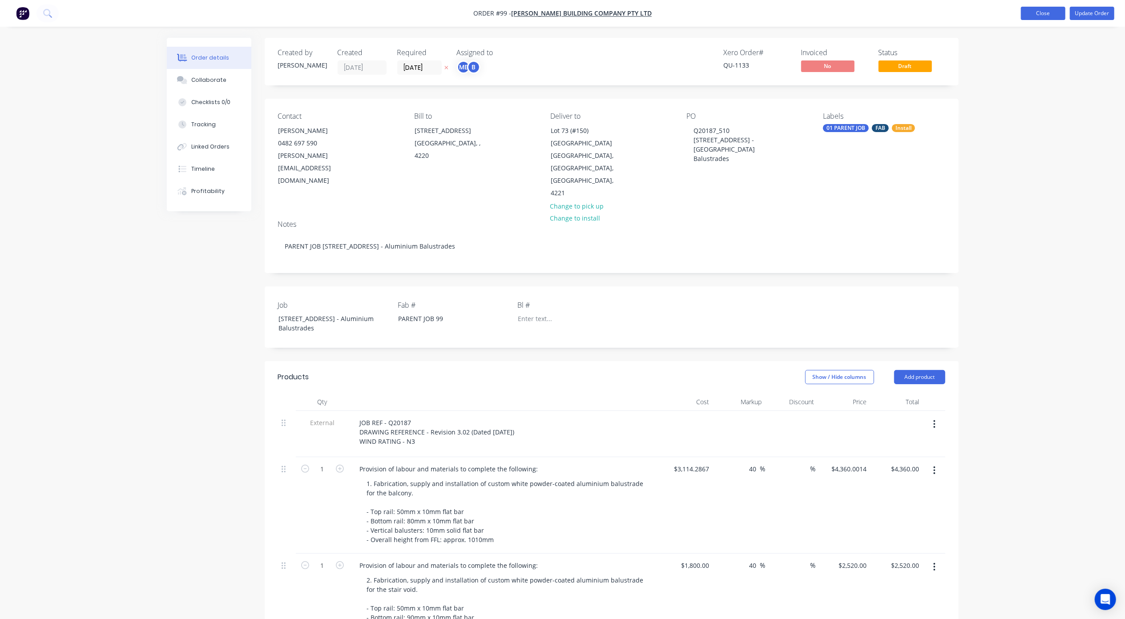
click at [1039, 11] on button "Close" at bounding box center [1043, 13] width 44 height 13
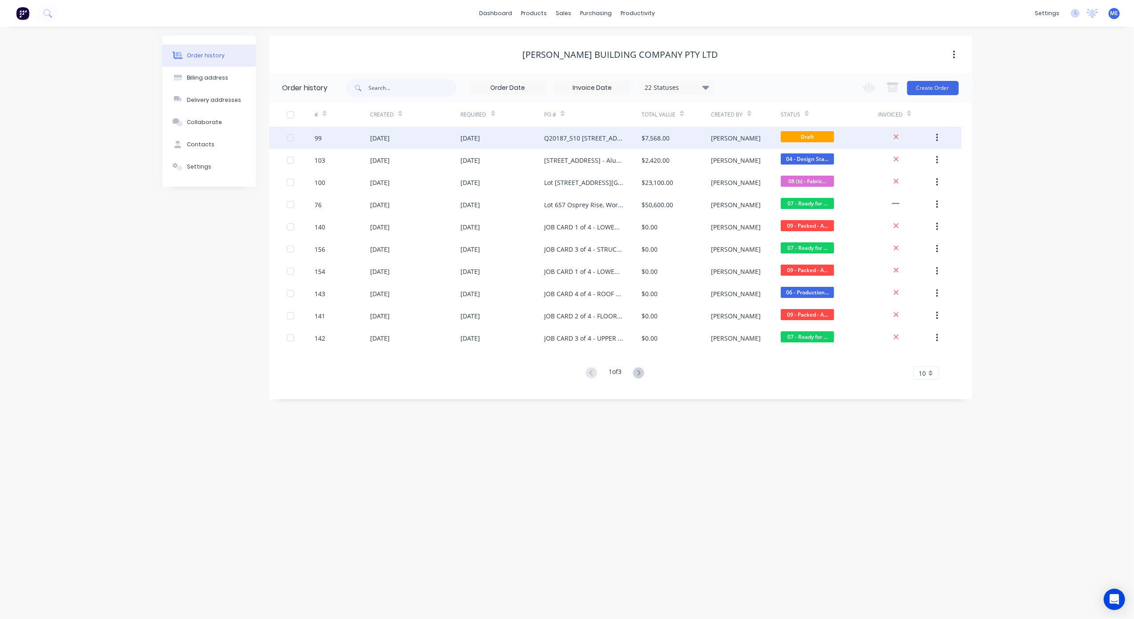
click at [594, 136] on div "Q20187_510 Lot 73 Tallebudgera Dr, Palm Beach - Aluminium Balustrades" at bounding box center [584, 137] width 80 height 9
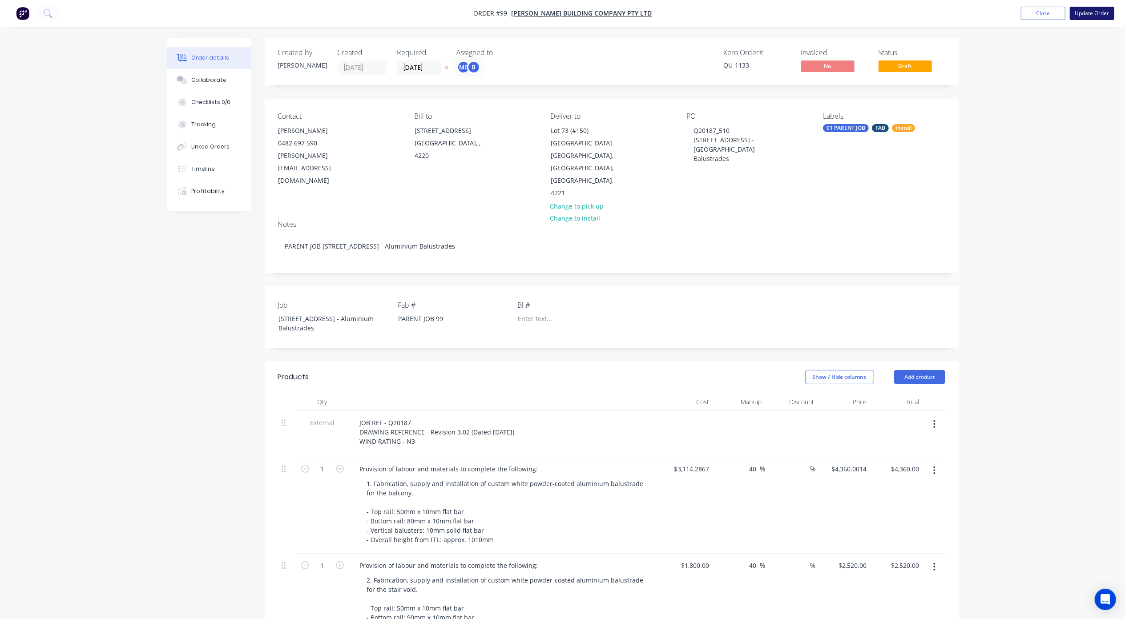
click at [1095, 11] on button "Update Order" at bounding box center [1092, 13] width 44 height 13
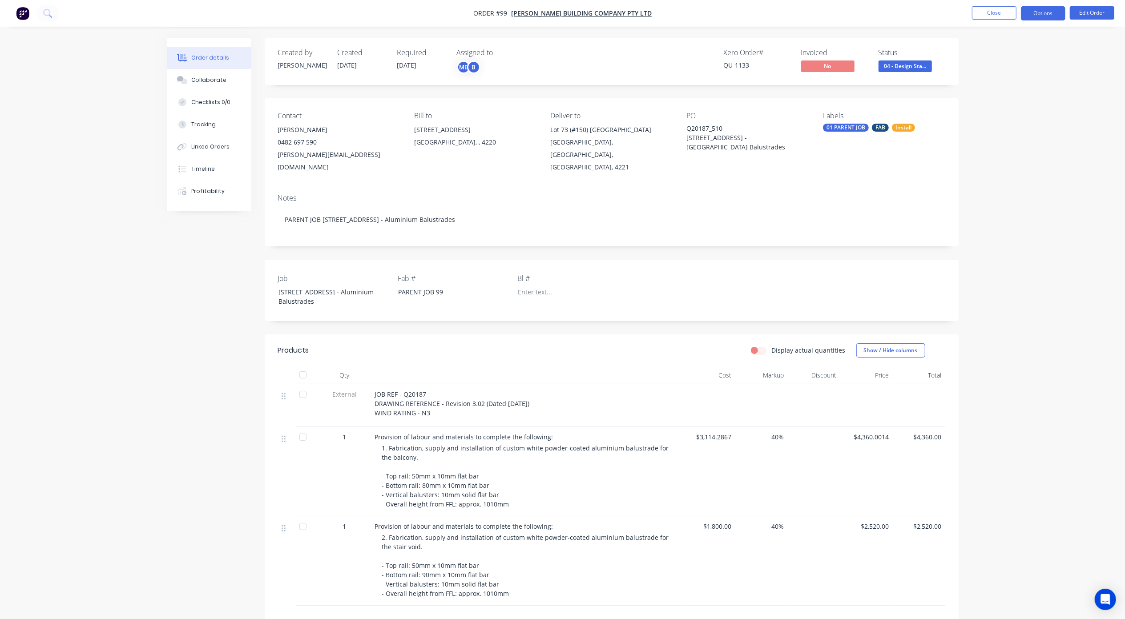
click at [1050, 13] on button "Options" at bounding box center [1043, 13] width 44 height 14
click at [1011, 107] on div "Work Order" at bounding box center [1017, 107] width 82 height 13
click at [1007, 89] on div "Without pricing" at bounding box center [1017, 89] width 82 height 13
click at [1023, 315] on div "Order details Collaborate Checklists 0/0 Tracking Linked Orders Timeline Profit…" at bounding box center [562, 382] width 1125 height 764
click at [210, 79] on div "Collaborate" at bounding box center [208, 80] width 35 height 8
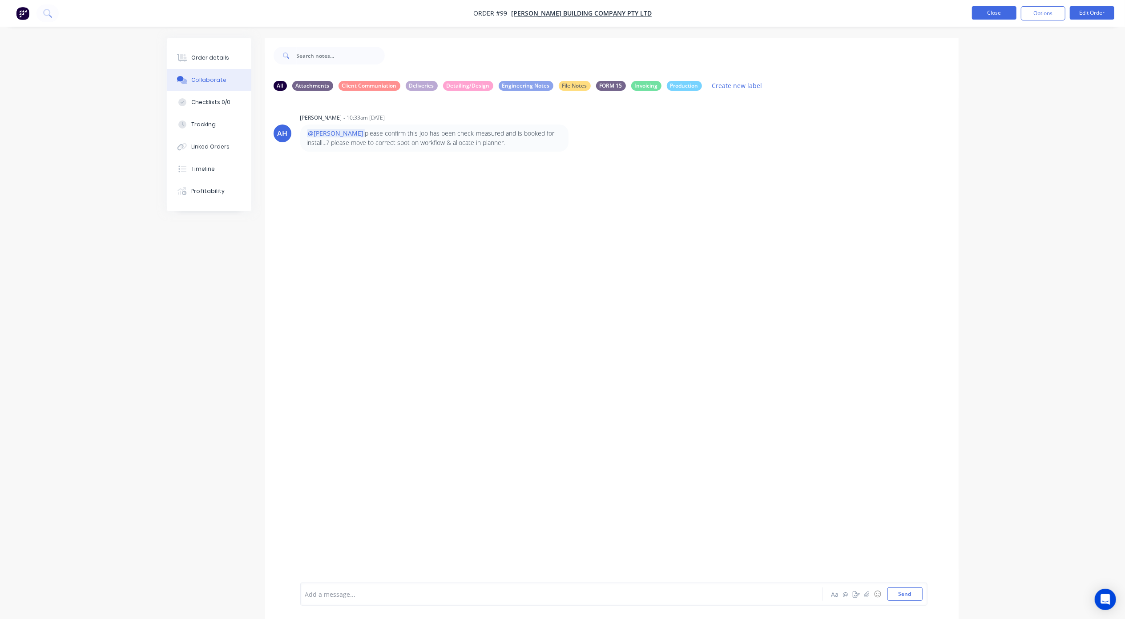
click at [996, 12] on button "Close" at bounding box center [994, 12] width 44 height 13
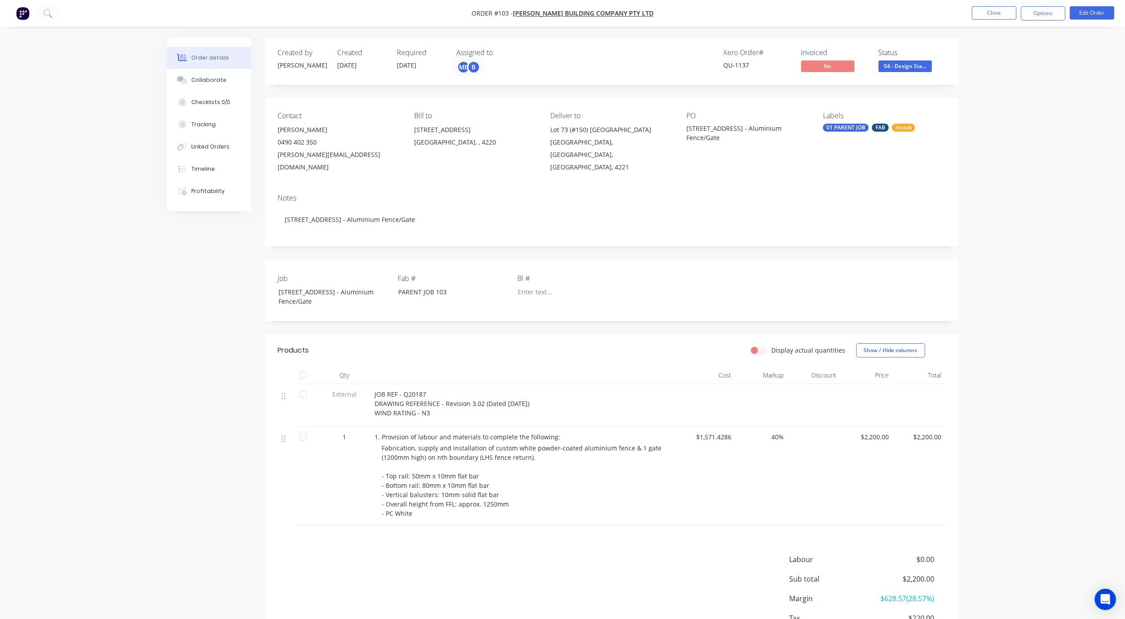
drag, startPoint x: 433, startPoint y: 402, endPoint x: 375, endPoint y: 384, distance: 60.5
click at [375, 390] on div "JOB REF - Q20187 DRAWING REFERENCE - Revision 3.02 (Dated [DATE]) WIND RATING -…" at bounding box center [527, 404] width 304 height 28
copy span "JOB REF - Q20187 DRAWING REFERENCE - Revision 3.02 (Dated [DATE]) WIND RATING -…"
click at [1097, 11] on button "Edit Order" at bounding box center [1092, 12] width 44 height 13
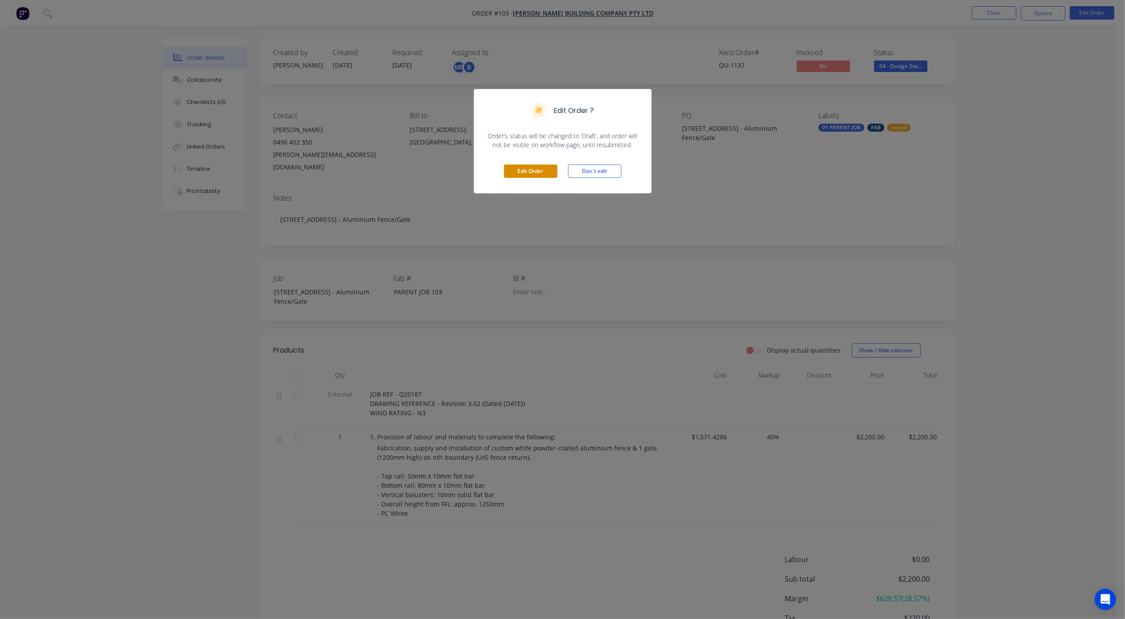
click at [541, 168] on button "Edit Order" at bounding box center [530, 171] width 53 height 13
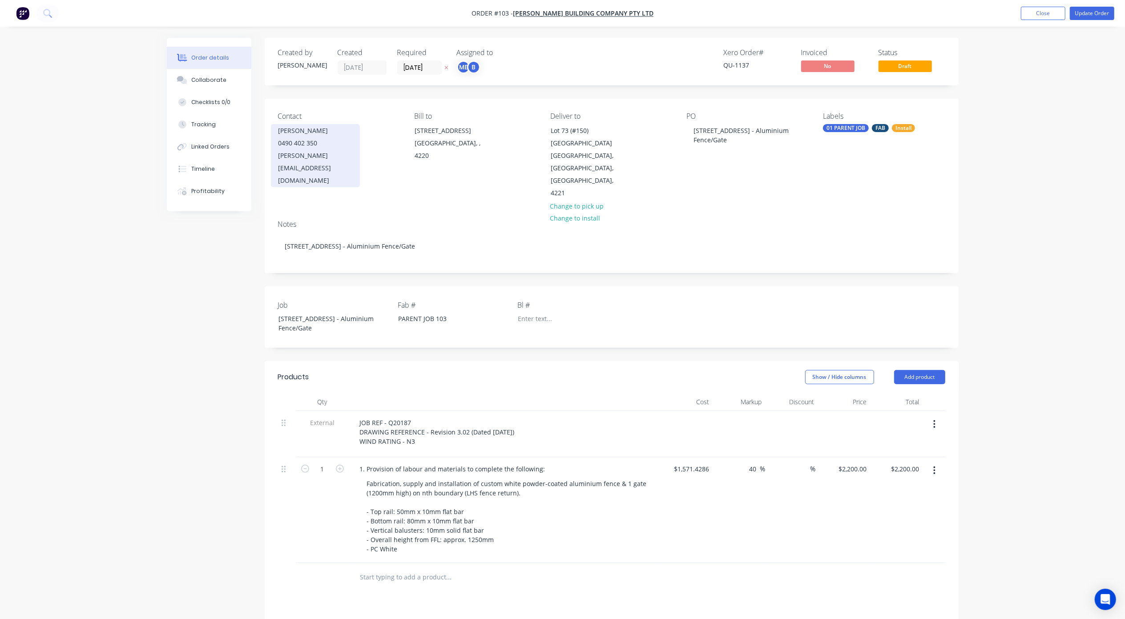
click at [317, 141] on div "0490 402 350" at bounding box center [315, 143] width 74 height 12
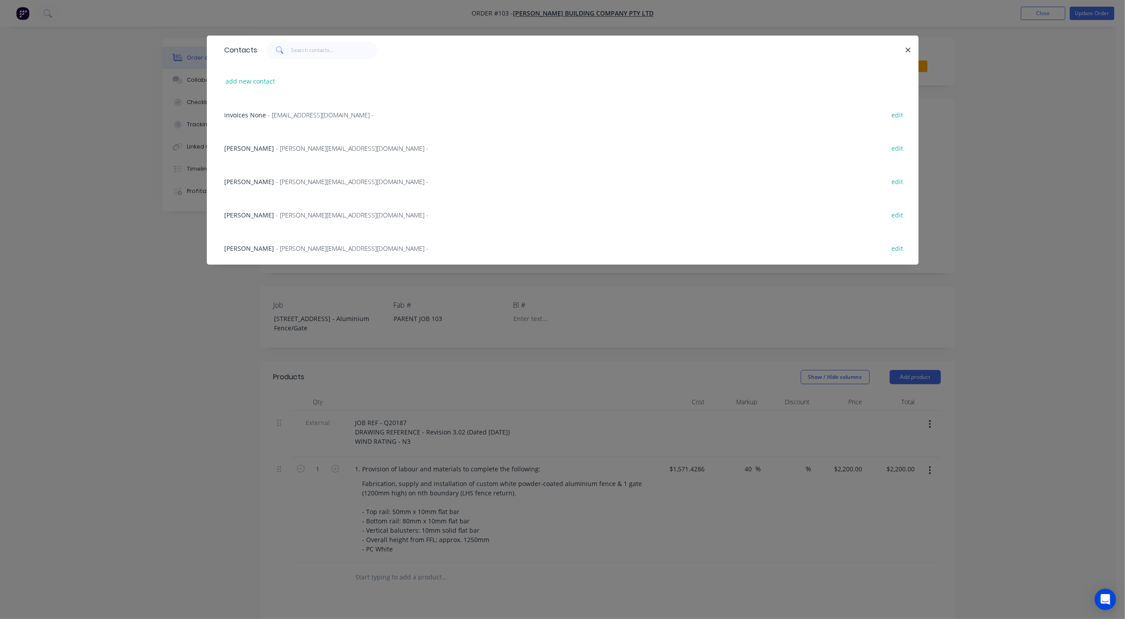
click at [289, 244] on span "- [PERSON_NAME][EMAIL_ADDRESS][DOMAIN_NAME] -" at bounding box center [352, 248] width 153 height 8
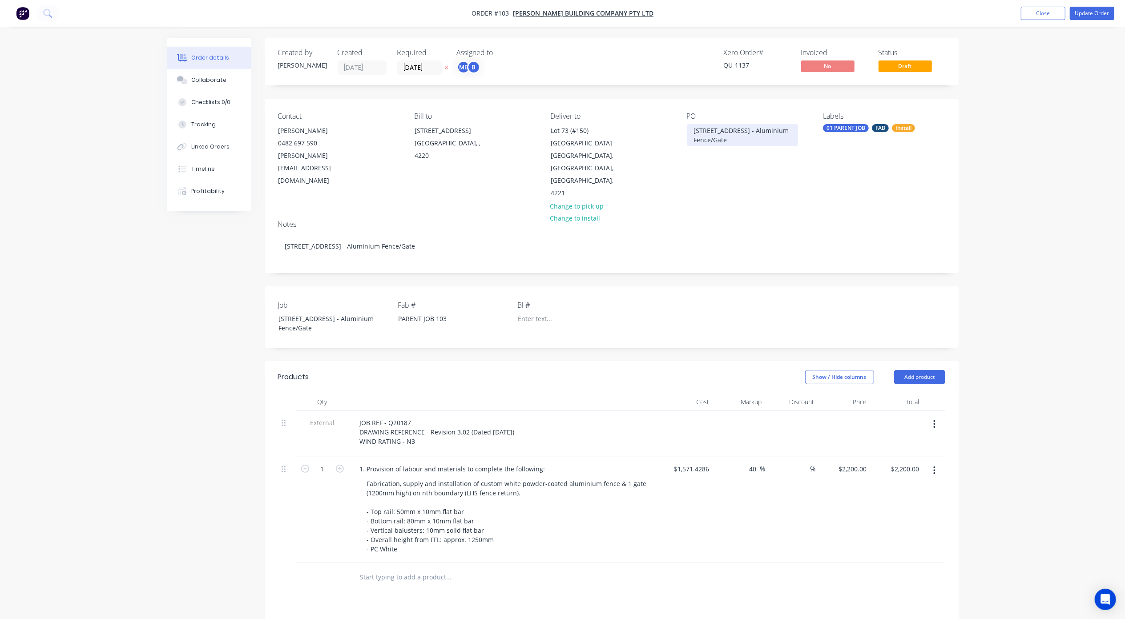
click at [716, 130] on div "[STREET_ADDRESS] - Aluminium Fence/Gate" at bounding box center [742, 135] width 111 height 22
click at [694, 130] on div "[STREET_ADDRESS] - Aluminium Fence/Gate" at bounding box center [742, 135] width 111 height 22
click at [702, 127] on div "[STREET_ADDRESS] - Aluminium Fence/Gate" at bounding box center [742, 140] width 111 height 32
drag, startPoint x: 783, startPoint y: 149, endPoint x: 693, endPoint y: 132, distance: 91.9
click at [693, 132] on div "Q20187_707 [STREET_ADDRESS] - Aluminium Fence/Gate" at bounding box center [742, 135] width 111 height 22
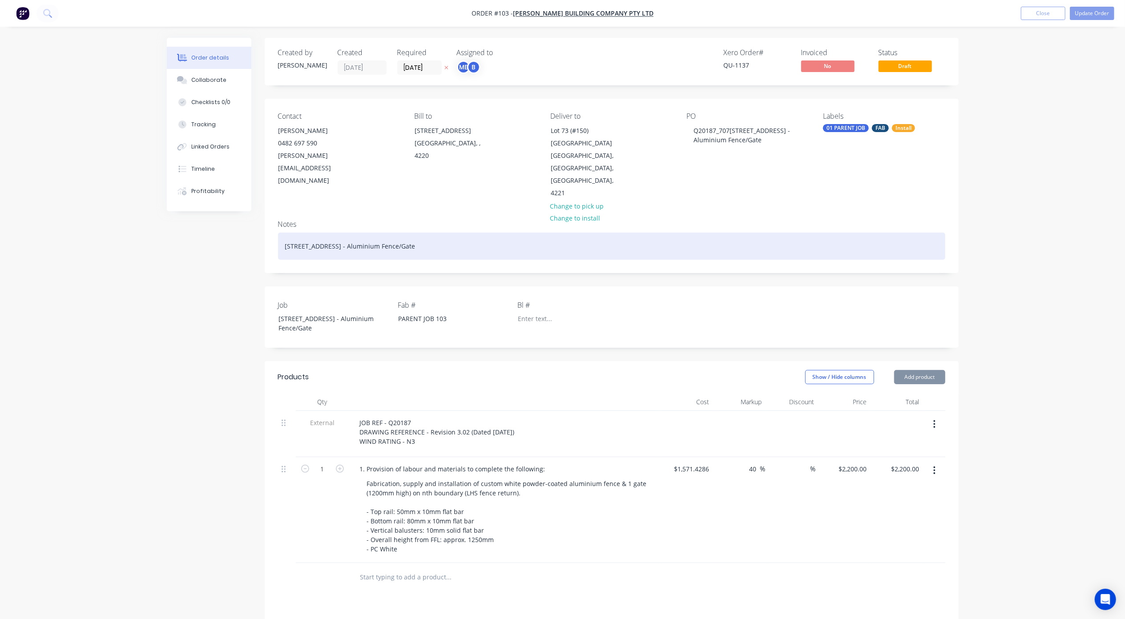
drag, startPoint x: 319, startPoint y: 235, endPoint x: 312, endPoint y: 228, distance: 9.8
click at [319, 234] on div "[STREET_ADDRESS] - Aluminium Fence/Gate" at bounding box center [611, 246] width 667 height 27
click at [283, 233] on div "[STREET_ADDRESS] - Aluminium Fence/Gate" at bounding box center [611, 246] width 667 height 27
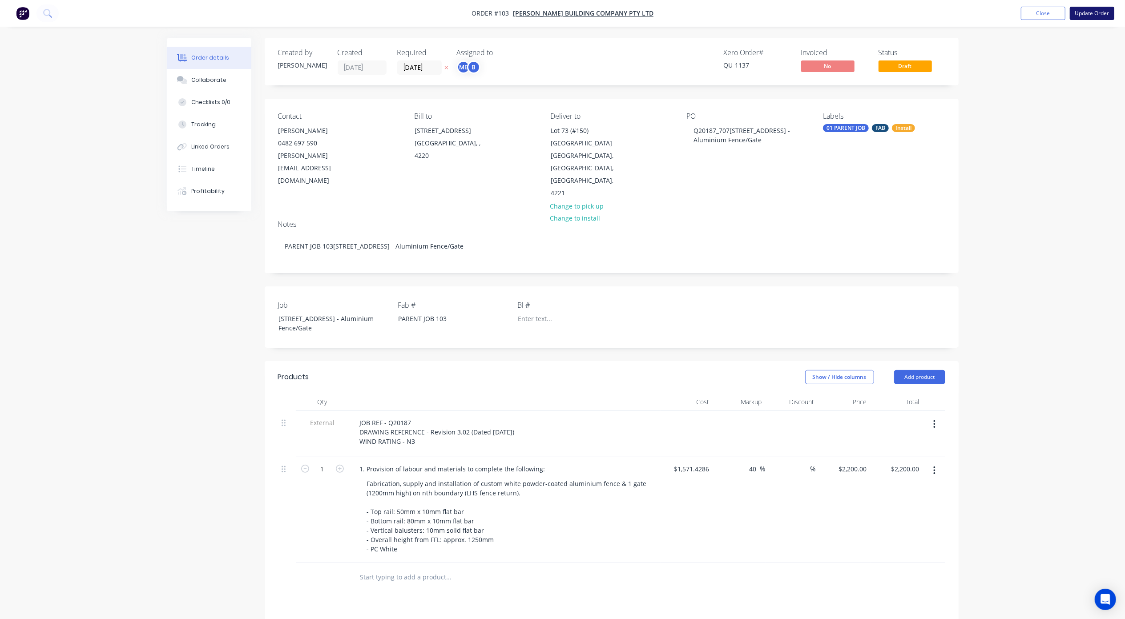
click at [1098, 18] on button "Update Order" at bounding box center [1092, 13] width 44 height 13
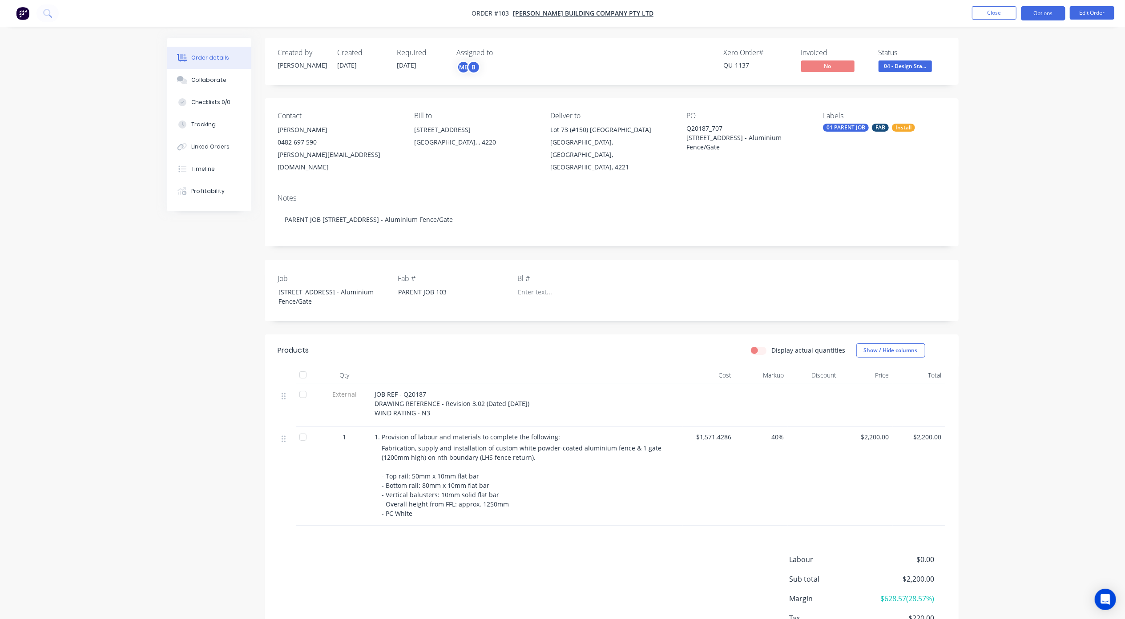
click at [1041, 14] on button "Options" at bounding box center [1043, 13] width 44 height 14
click at [1013, 109] on div "Work Order" at bounding box center [1017, 107] width 82 height 13
click at [995, 72] on div "With pricing" at bounding box center [1017, 71] width 82 height 13
click at [113, 427] on div "Order details Collaborate Checklists 0/0 Tracking Linked Orders Timeline Profit…" at bounding box center [562, 342] width 1125 height 684
drag, startPoint x: 132, startPoint y: 407, endPoint x: 346, endPoint y: 468, distance: 222.6
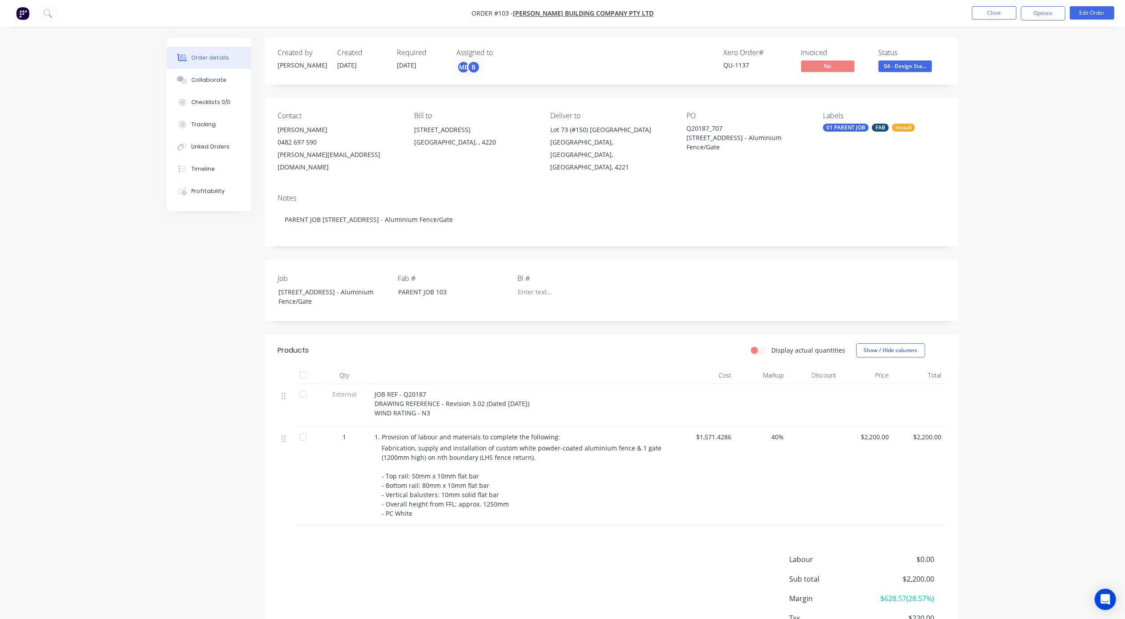
click at [132, 407] on div "Order details Collaborate Checklists 0/0 Tracking Linked Orders Timeline Profit…" at bounding box center [562, 342] width 1125 height 684
drag, startPoint x: 753, startPoint y: 66, endPoint x: 720, endPoint y: 69, distance: 33.0
click at [720, 69] on div "Xero Order # QU-1137 Invoiced No Status 04 - Design Sta..." at bounding box center [745, 61] width 399 height 26
click at [1010, 164] on div "Order details Collaborate Checklists 0/0 Tracking Linked Orders Timeline Profit…" at bounding box center [562, 342] width 1125 height 684
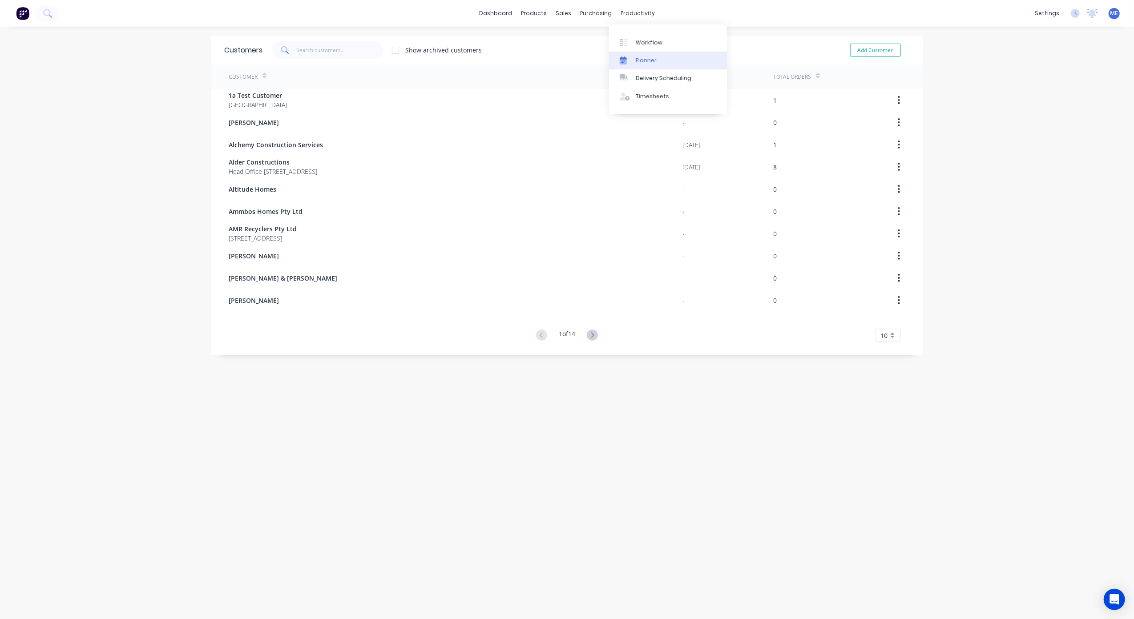
click at [629, 60] on div at bounding box center [626, 60] width 13 height 8
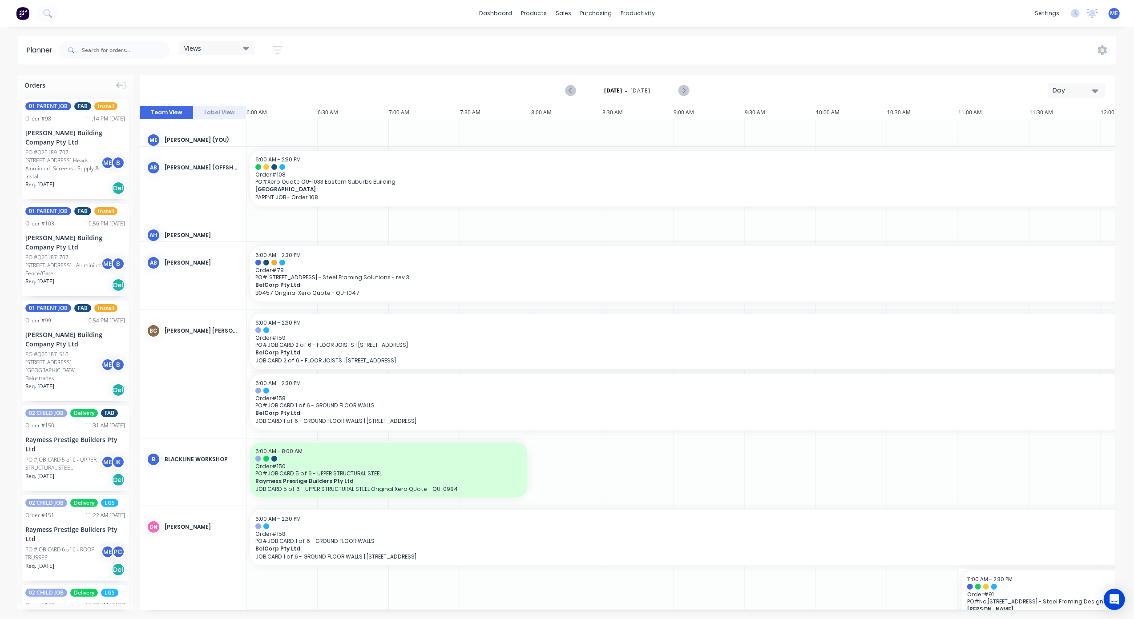
scroll to position [0, 344]
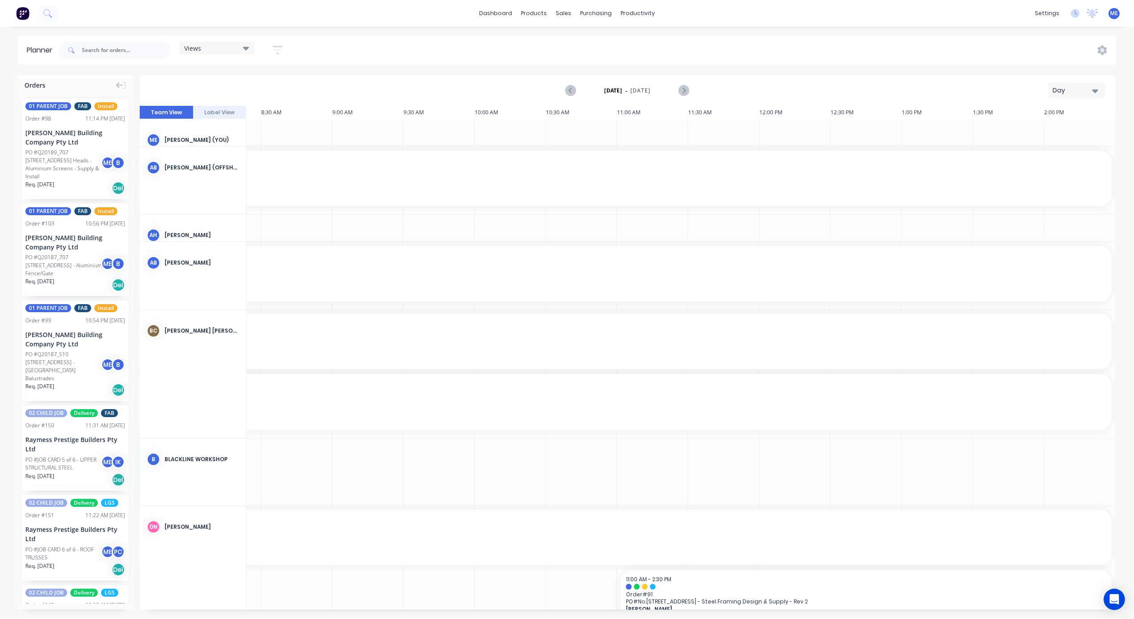
click at [1072, 94] on div "Day" at bounding box center [1073, 90] width 41 height 9
click at [1069, 127] on div "Week" at bounding box center [1061, 132] width 88 height 18
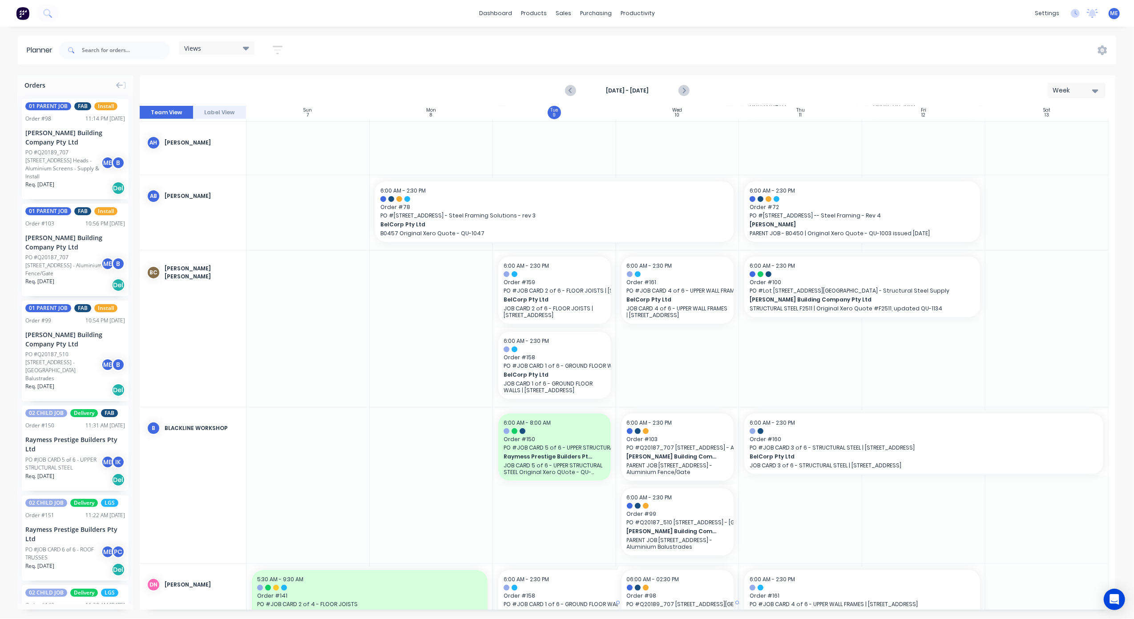
scroll to position [149, 0]
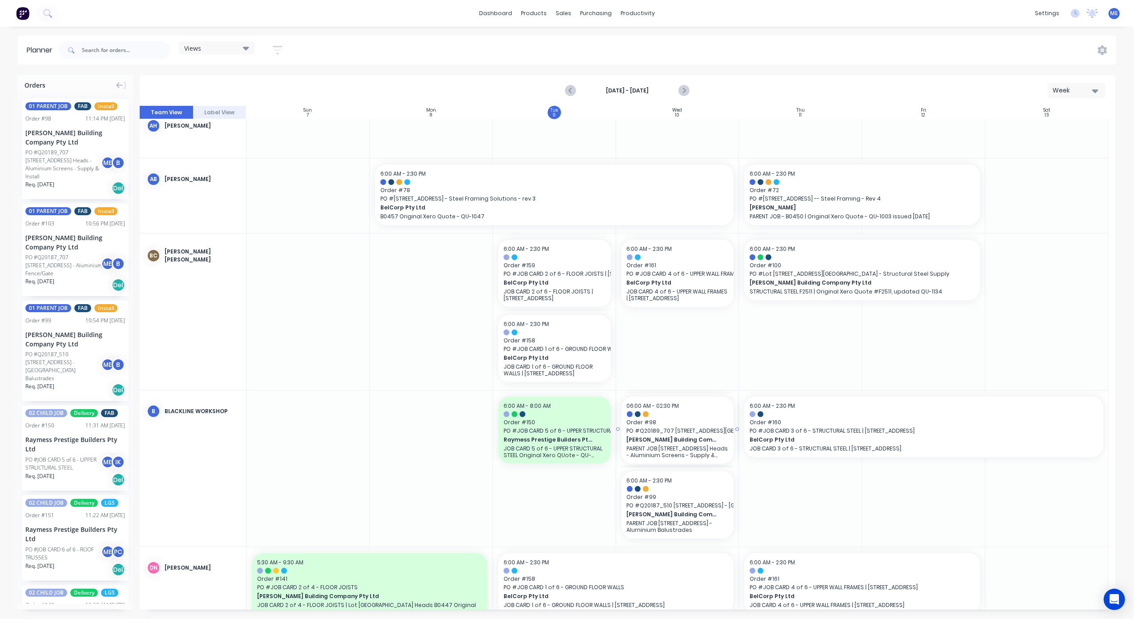
drag, startPoint x: 64, startPoint y: 152, endPoint x: 661, endPoint y: 489, distance: 685.9
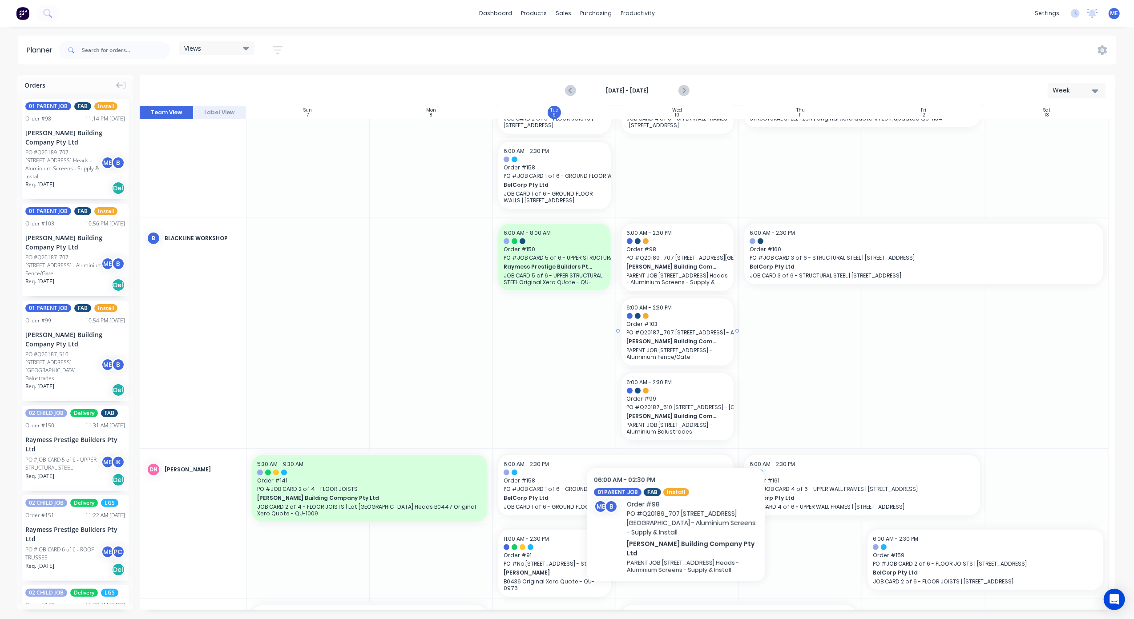
scroll to position [327, 0]
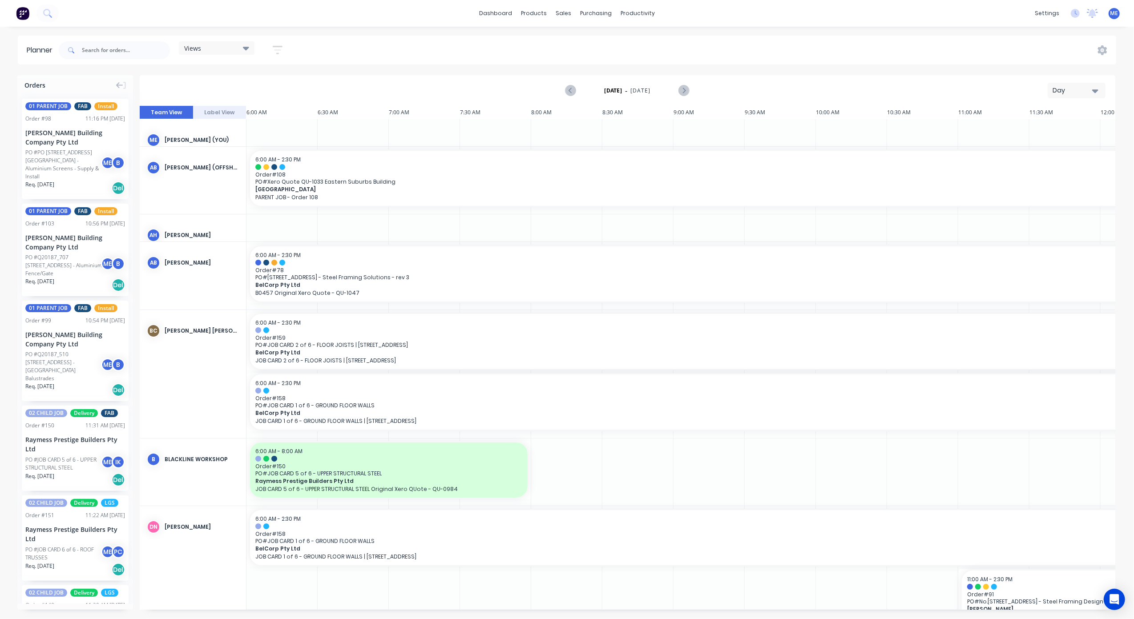
scroll to position [0, 344]
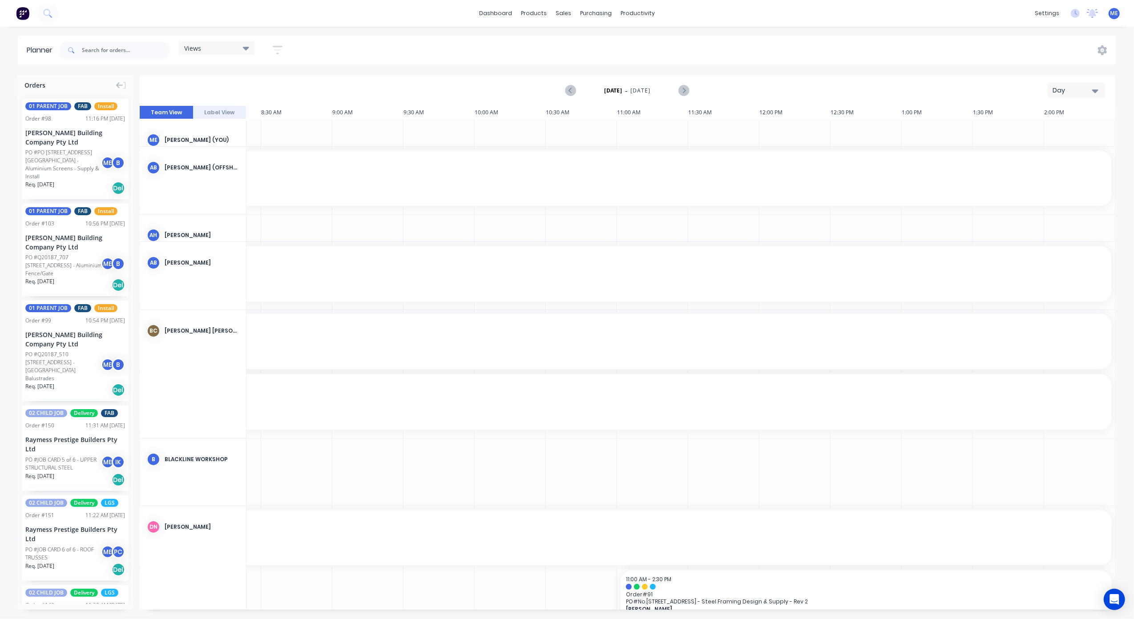
click at [1081, 94] on div "Day" at bounding box center [1073, 90] width 41 height 9
click at [1060, 133] on div "Week" at bounding box center [1061, 132] width 88 height 18
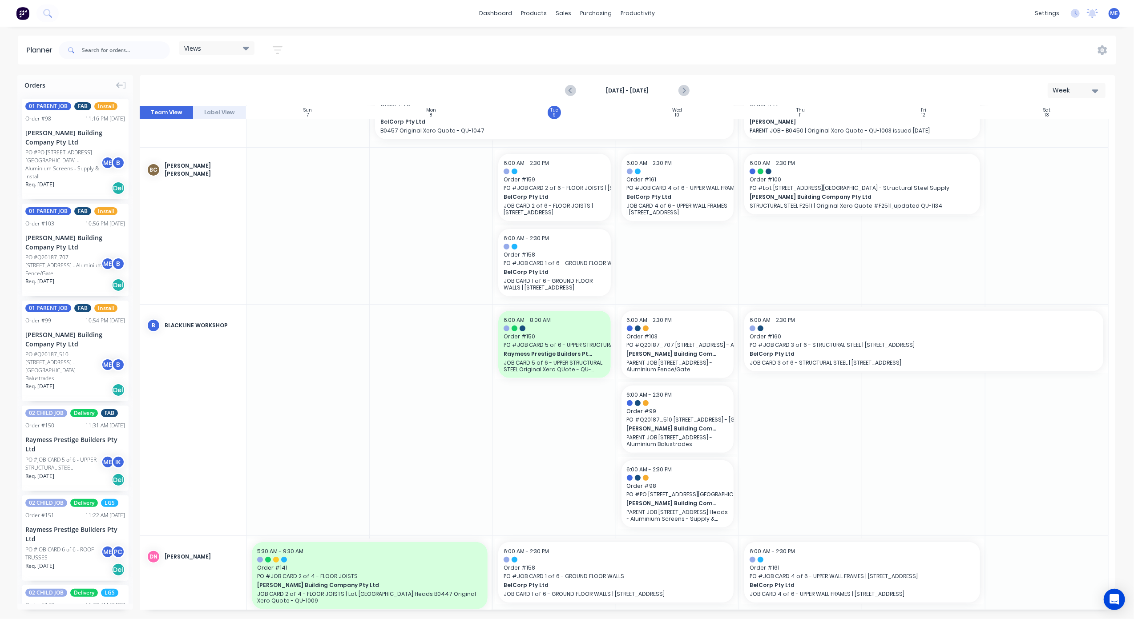
scroll to position [237, 0]
click at [682, 88] on icon "Next page" at bounding box center [684, 90] width 4 height 7
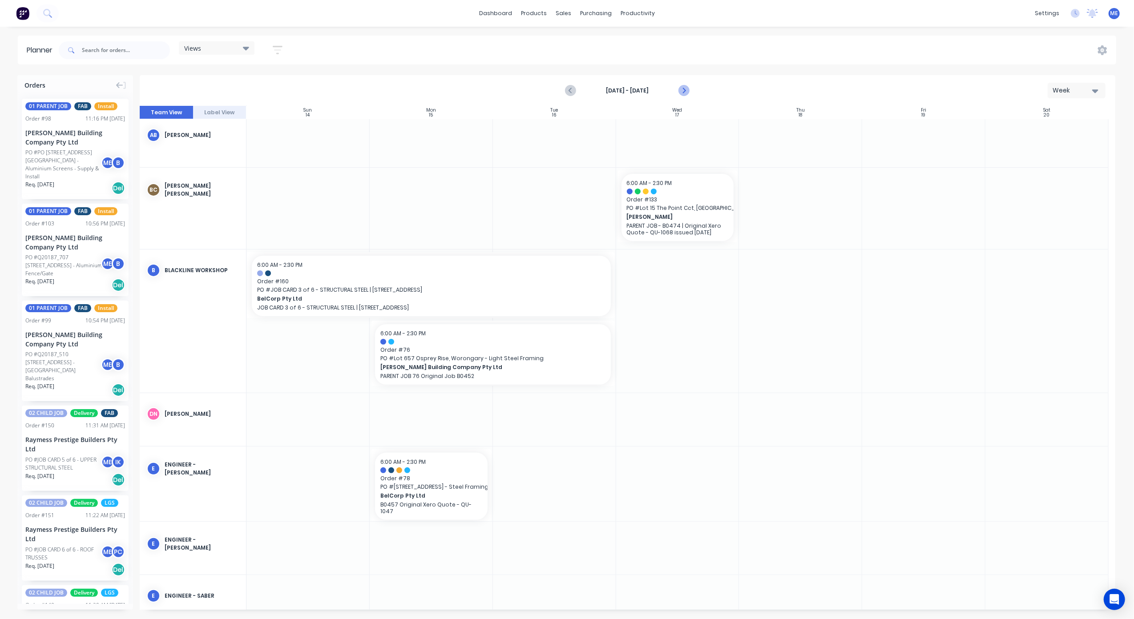
scroll to position [209, 0]
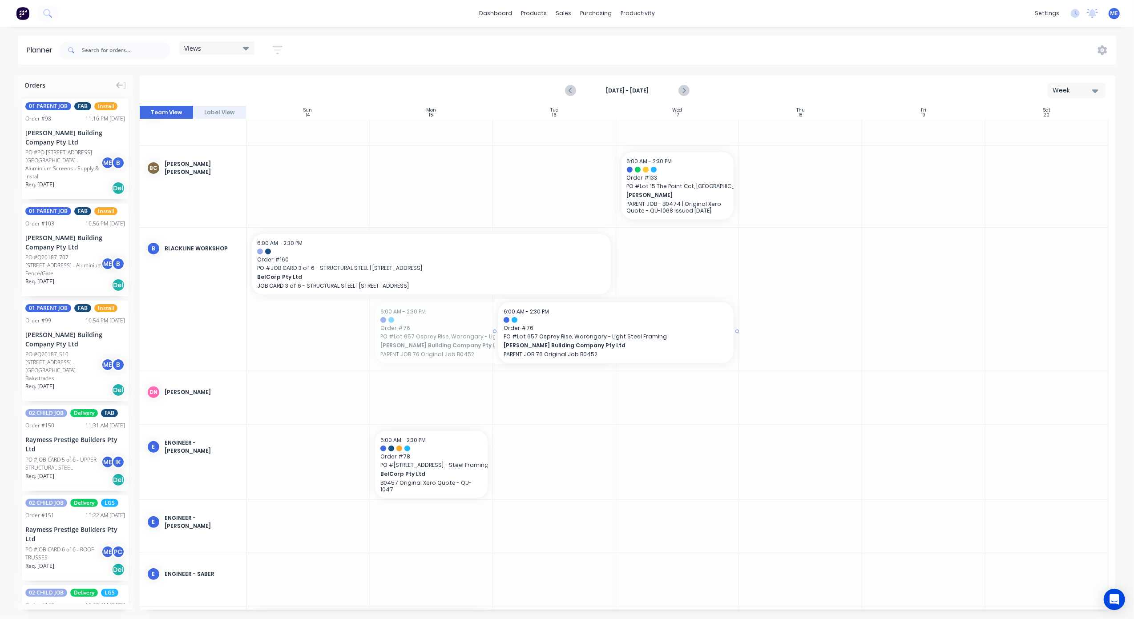
drag, startPoint x: 581, startPoint y: 316, endPoint x: 676, endPoint y: 325, distance: 95.6
click at [571, 86] on icon "Previous page" at bounding box center [571, 90] width 11 height 11
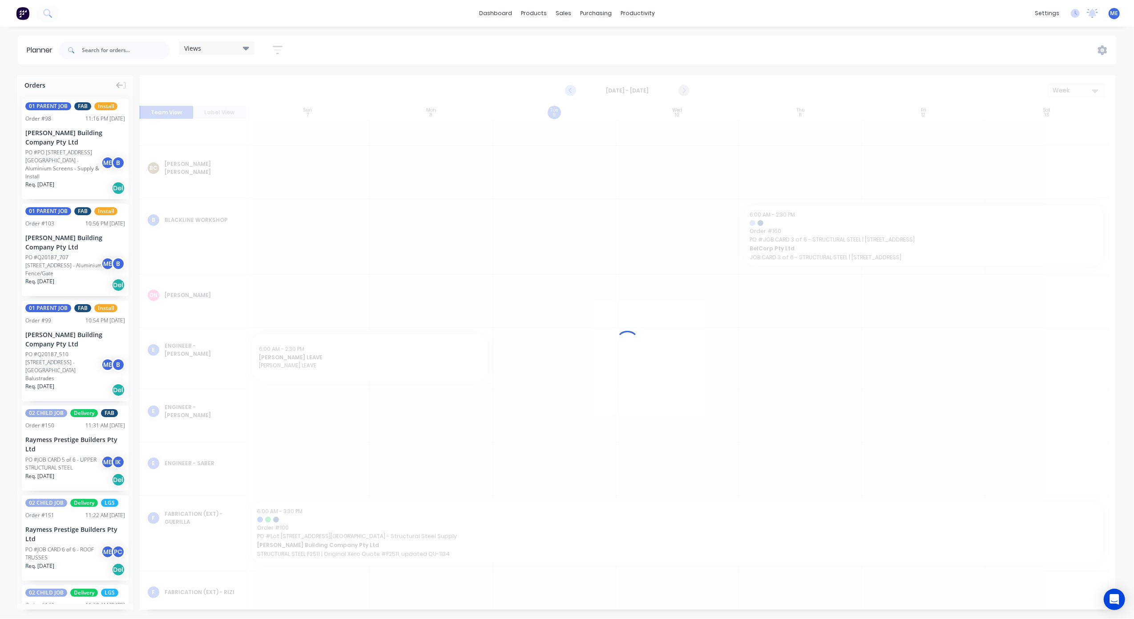
scroll to position [397, 0]
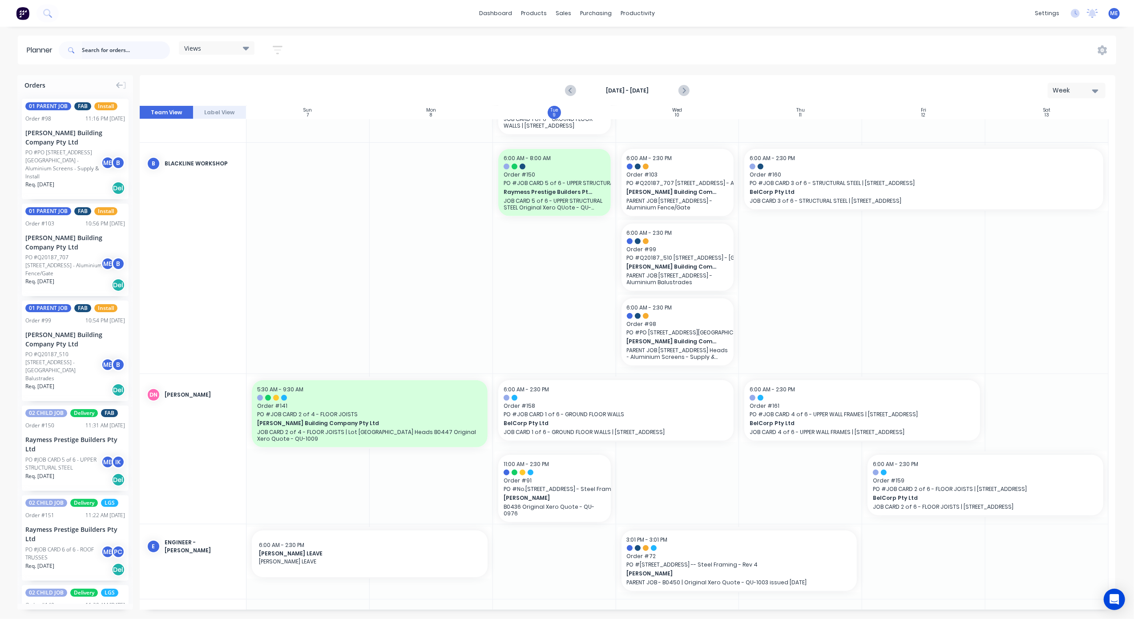
click at [102, 51] on input "text" at bounding box center [126, 50] width 88 height 18
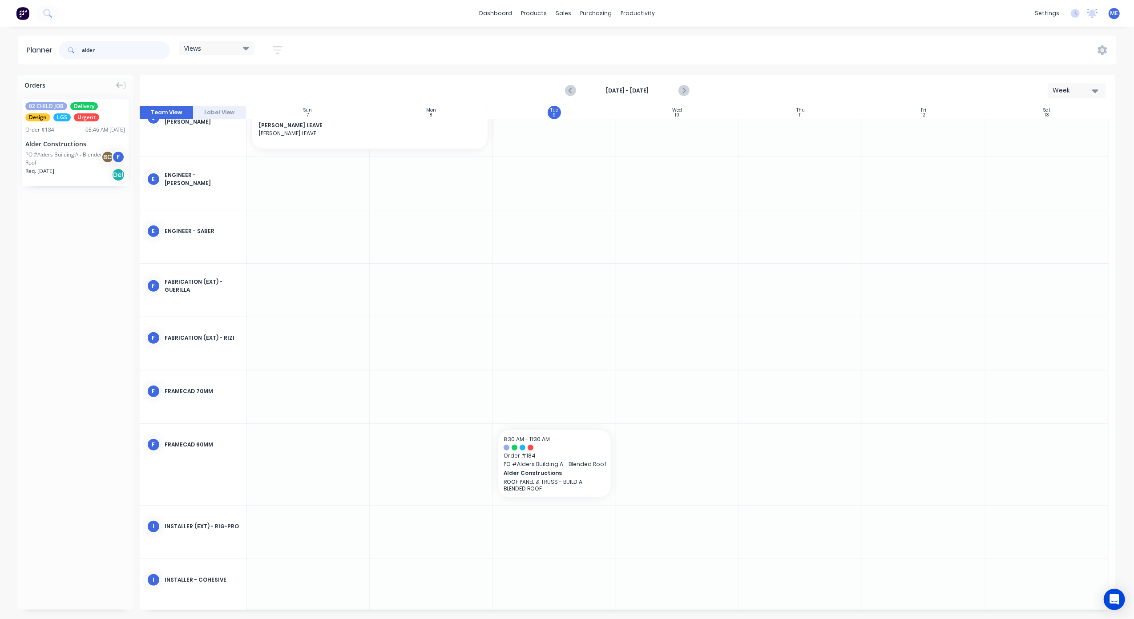
scroll to position [208, 0]
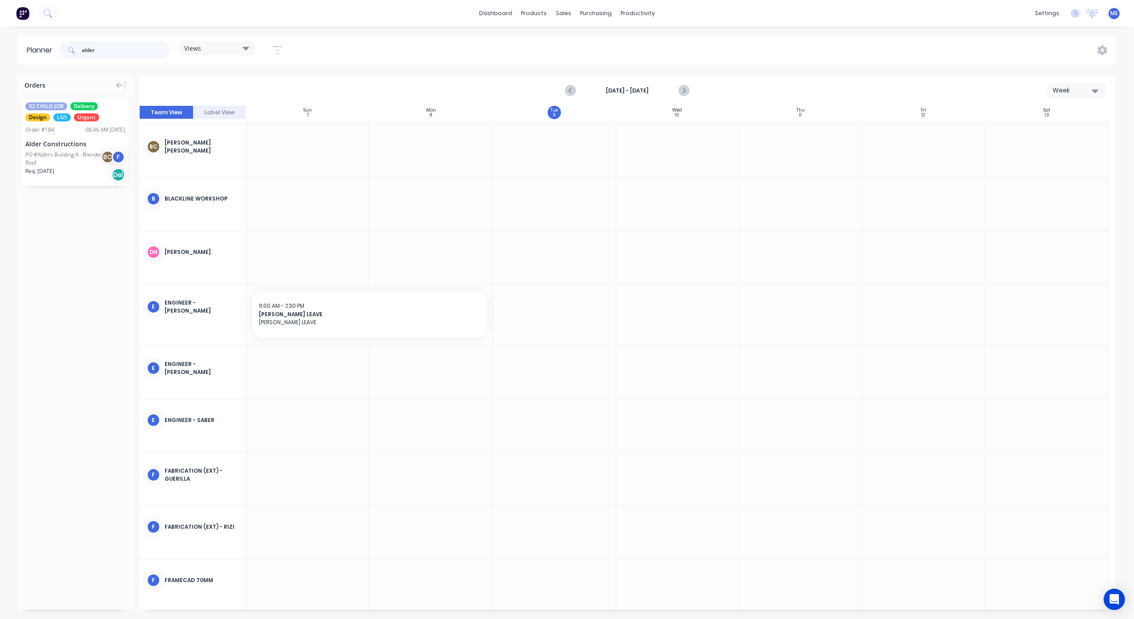
type input "alder"
drag, startPoint x: 45, startPoint y: 161, endPoint x: 798, endPoint y: 212, distance: 754.5
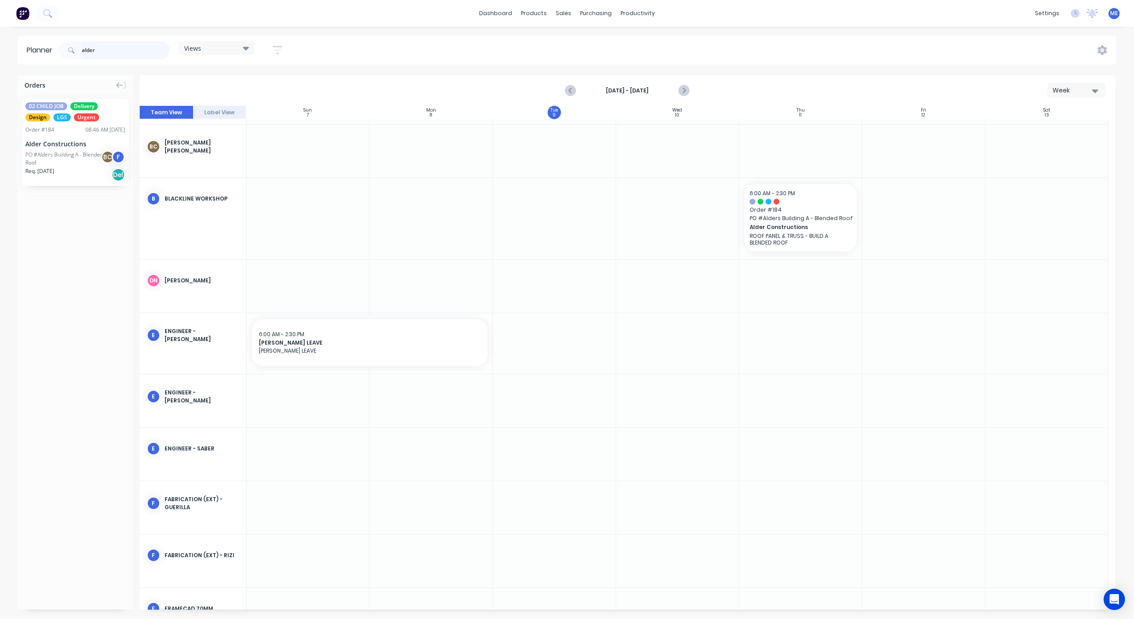
click at [94, 51] on input "alder" at bounding box center [126, 50] width 88 height 18
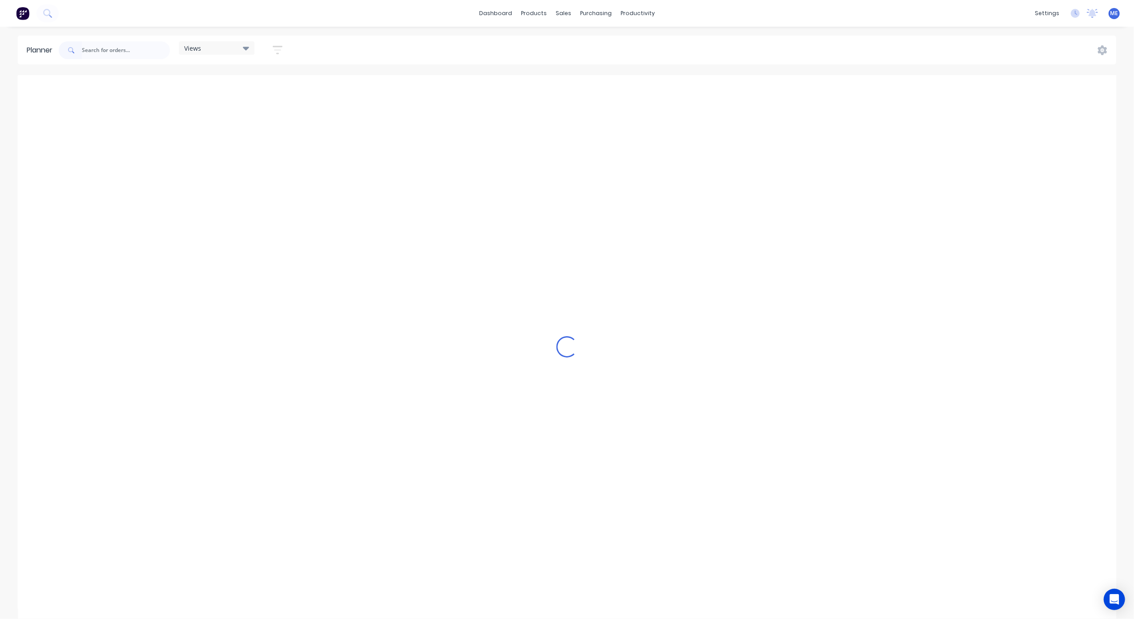
click at [359, 38] on div "Views Save new view None (Default) edit DESIGN TEAM (INTERNAL) edit ENGINEERING…" at bounding box center [586, 50] width 1059 height 27
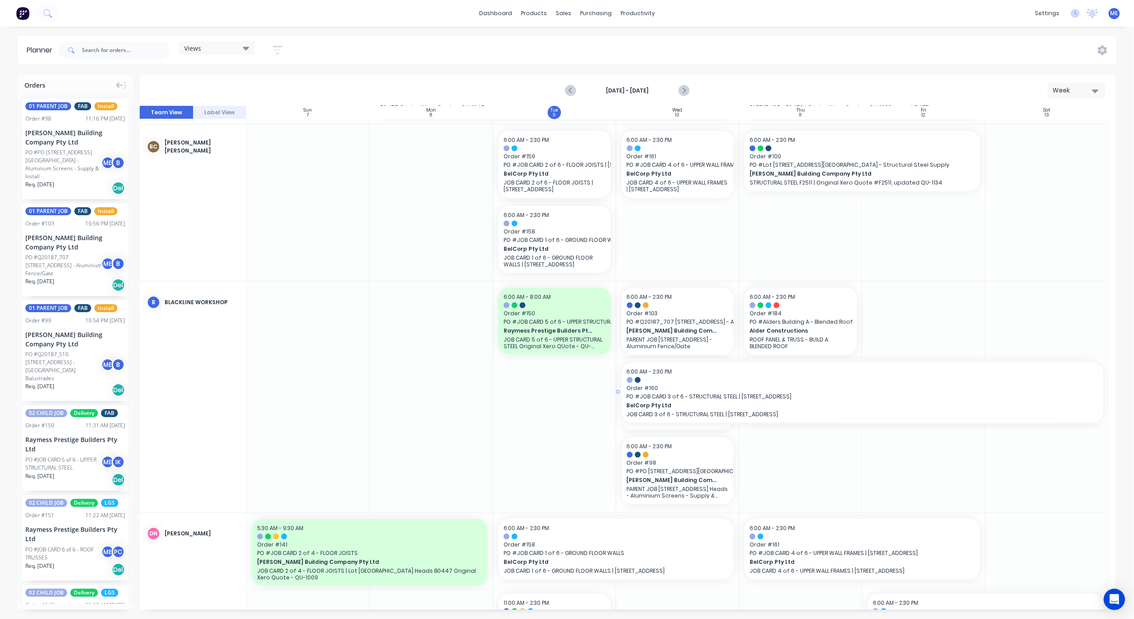
drag, startPoint x: 738, startPoint y: 391, endPoint x: 611, endPoint y: 389, distance: 126.4
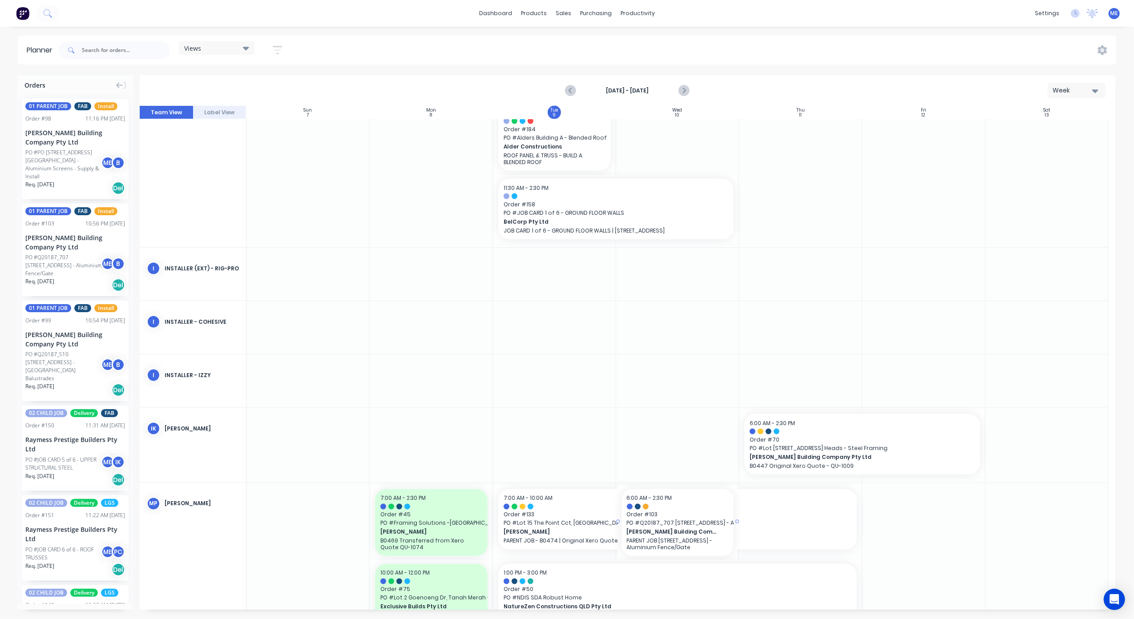
scroll to position [1340, 0]
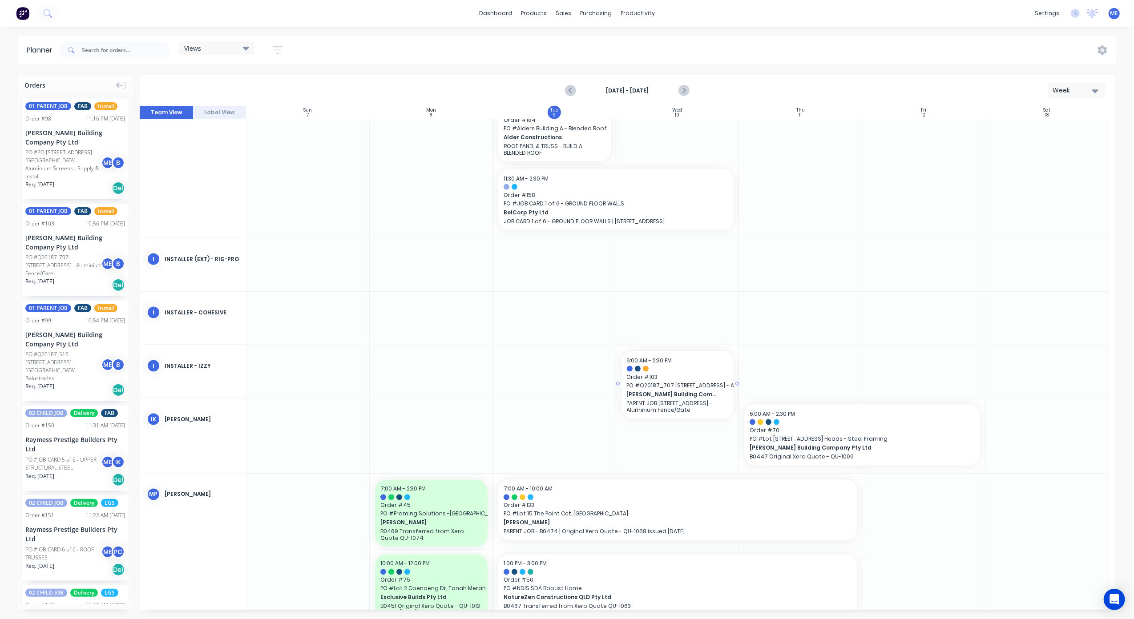
drag, startPoint x: 701, startPoint y: 226, endPoint x: 695, endPoint y: 422, distance: 195.8
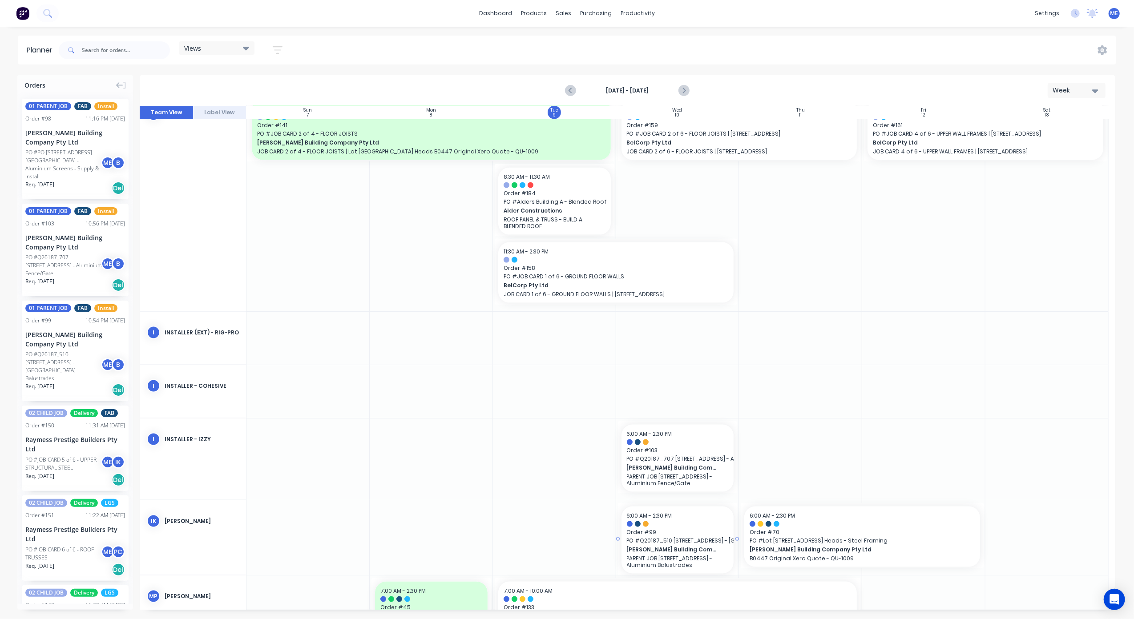
scroll to position [1211, 0]
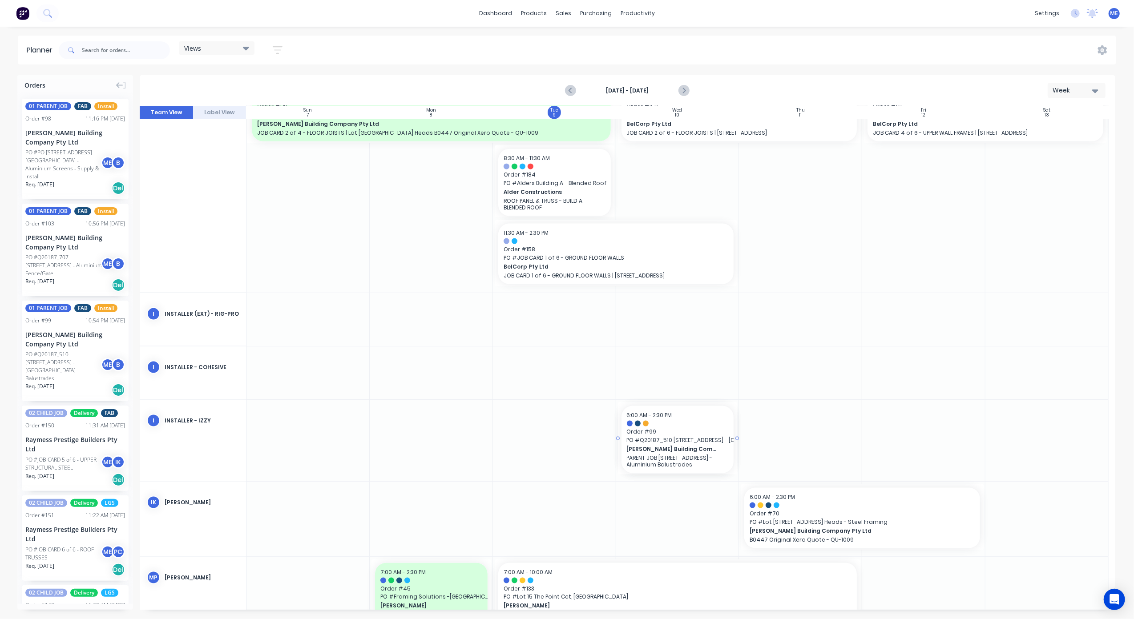
drag, startPoint x: 694, startPoint y: 287, endPoint x: 684, endPoint y: 477, distance: 190.2
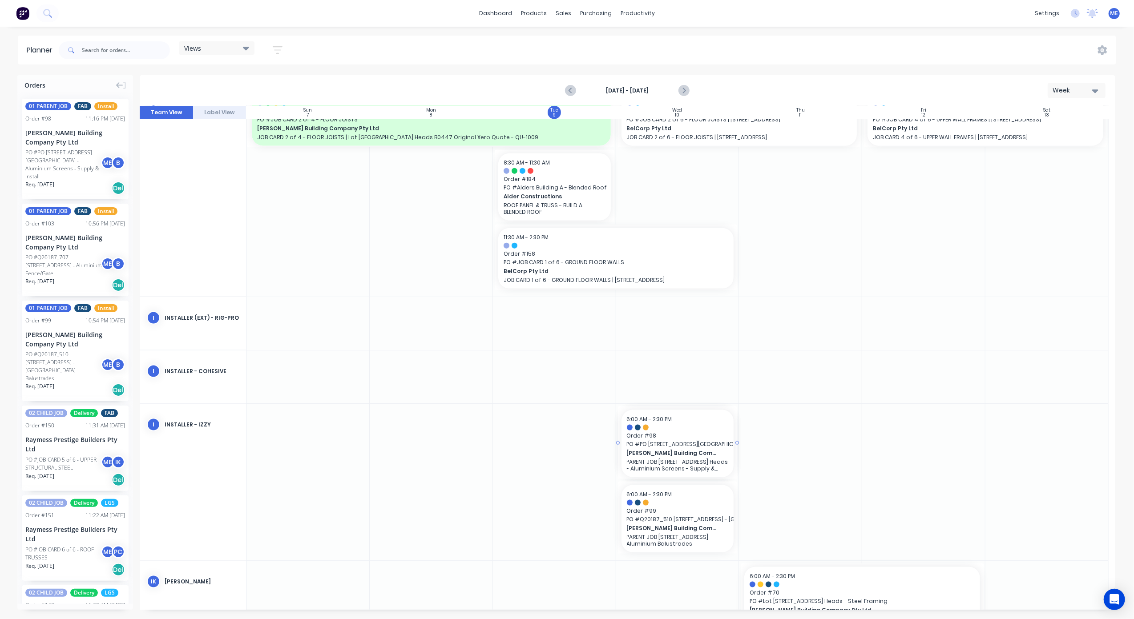
scroll to position [1136, 0]
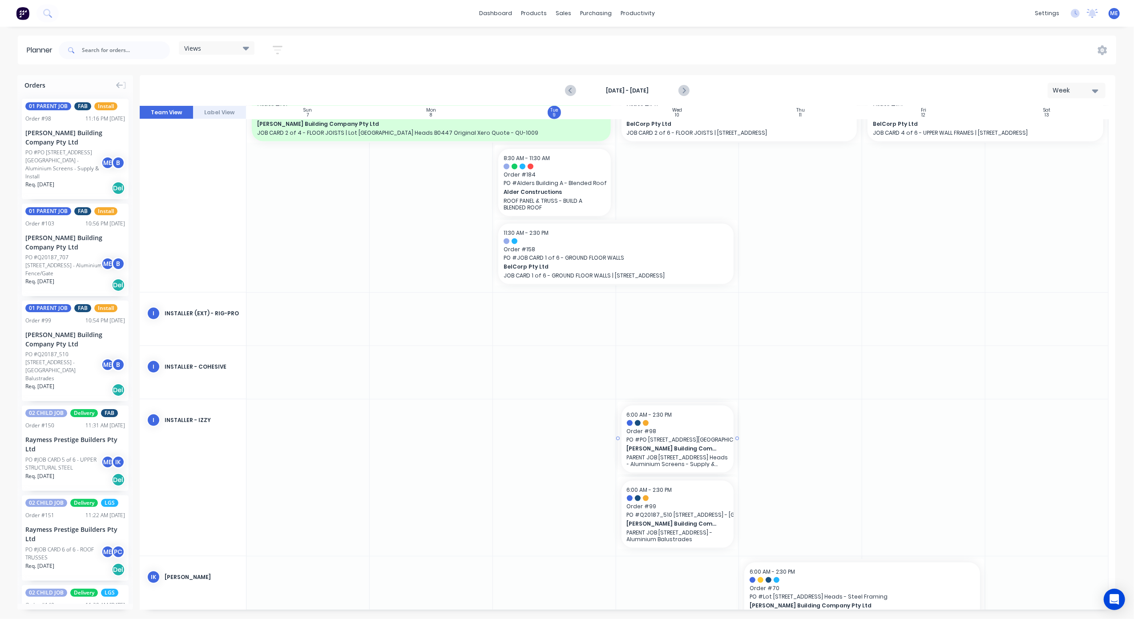
drag, startPoint x: 671, startPoint y: 237, endPoint x: 668, endPoint y: 496, distance: 259.8
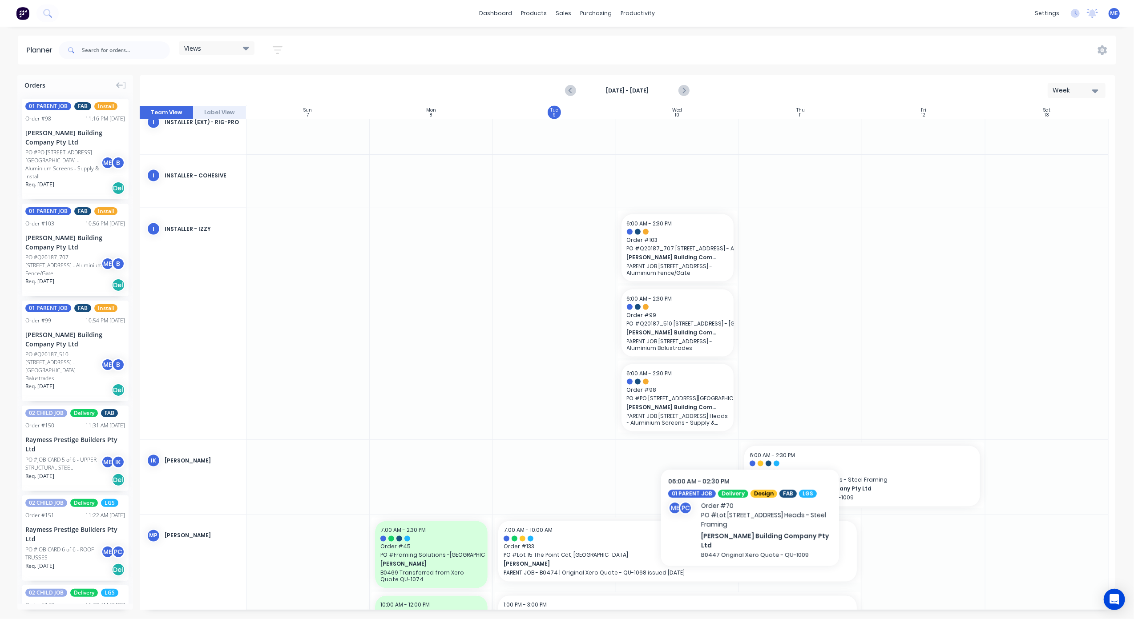
scroll to position [1314, 0]
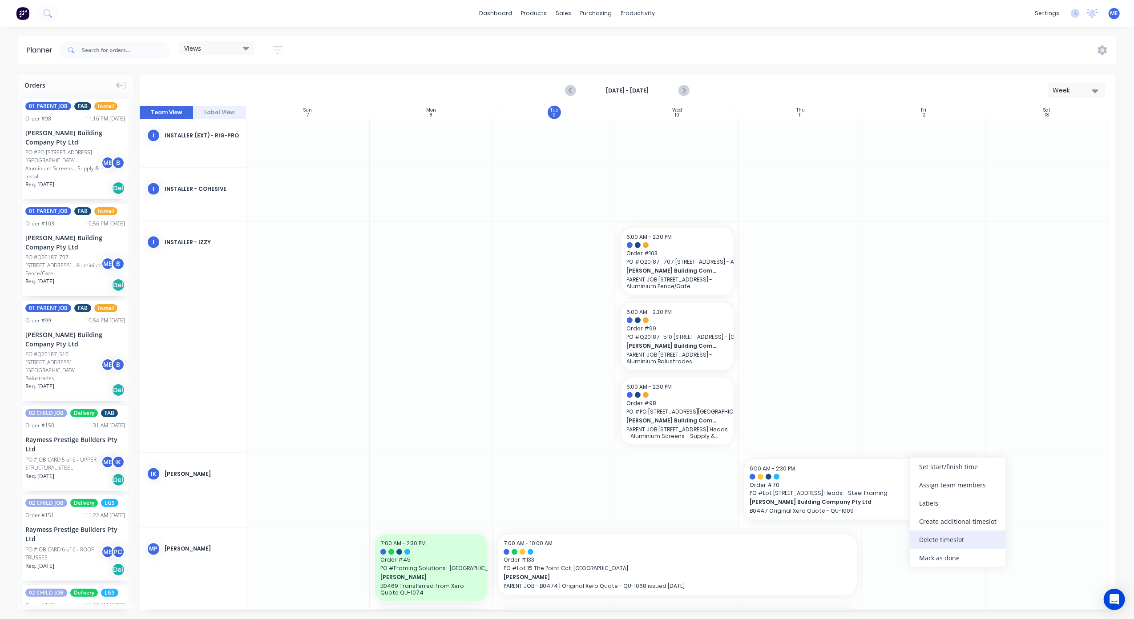
click at [950, 540] on div "Delete timeslot" at bounding box center [957, 540] width 95 height 18
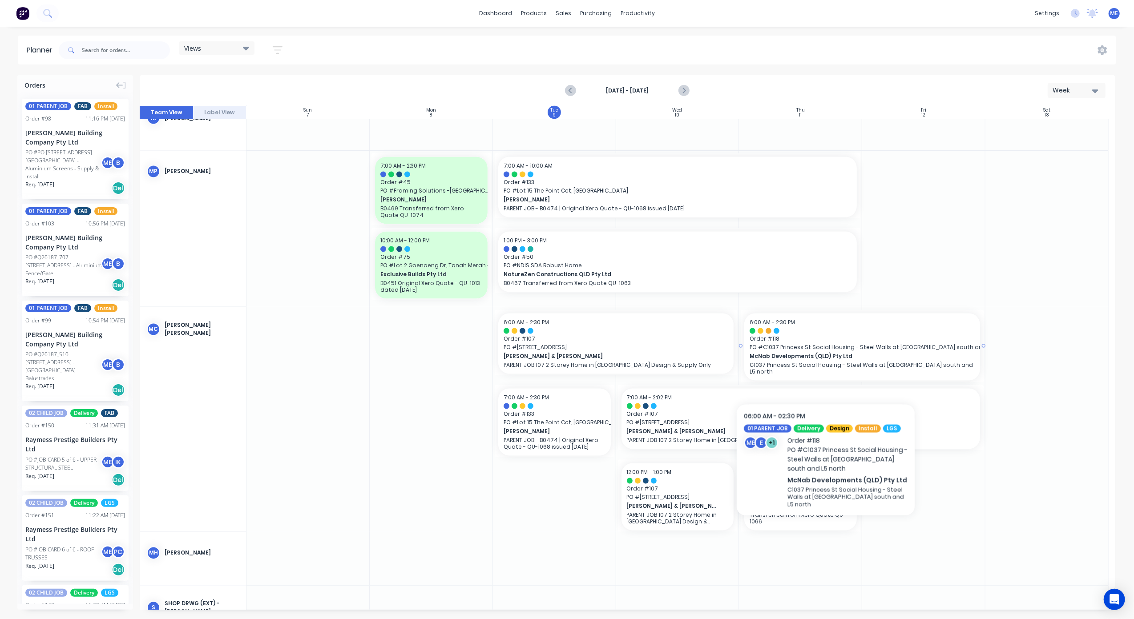
scroll to position [1835, 0]
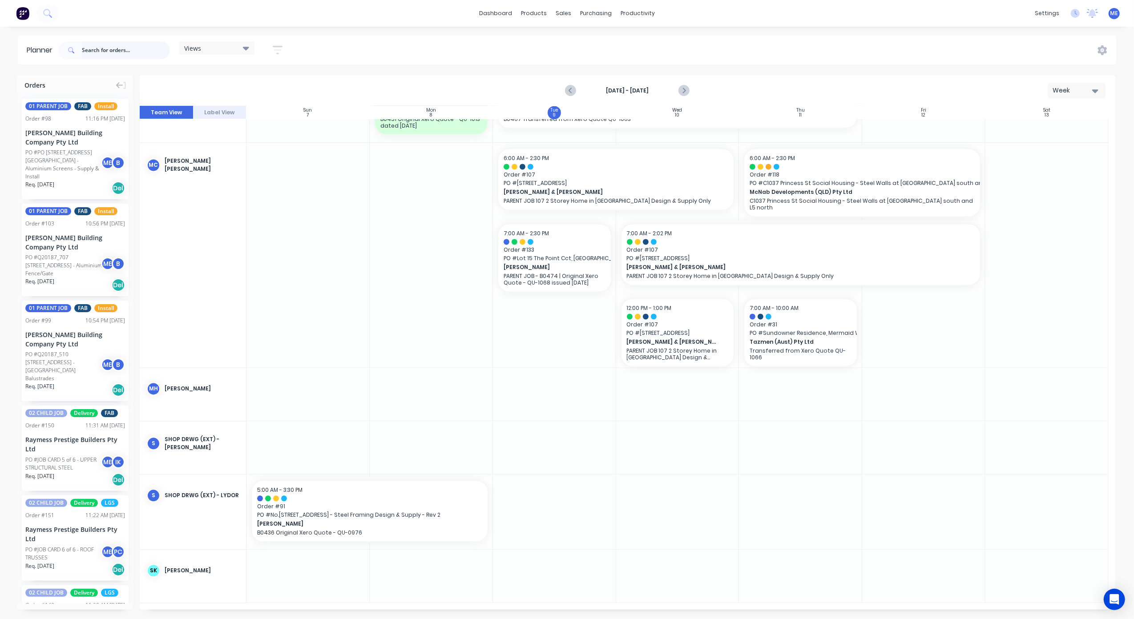
click at [102, 52] on input "text" at bounding box center [126, 50] width 88 height 18
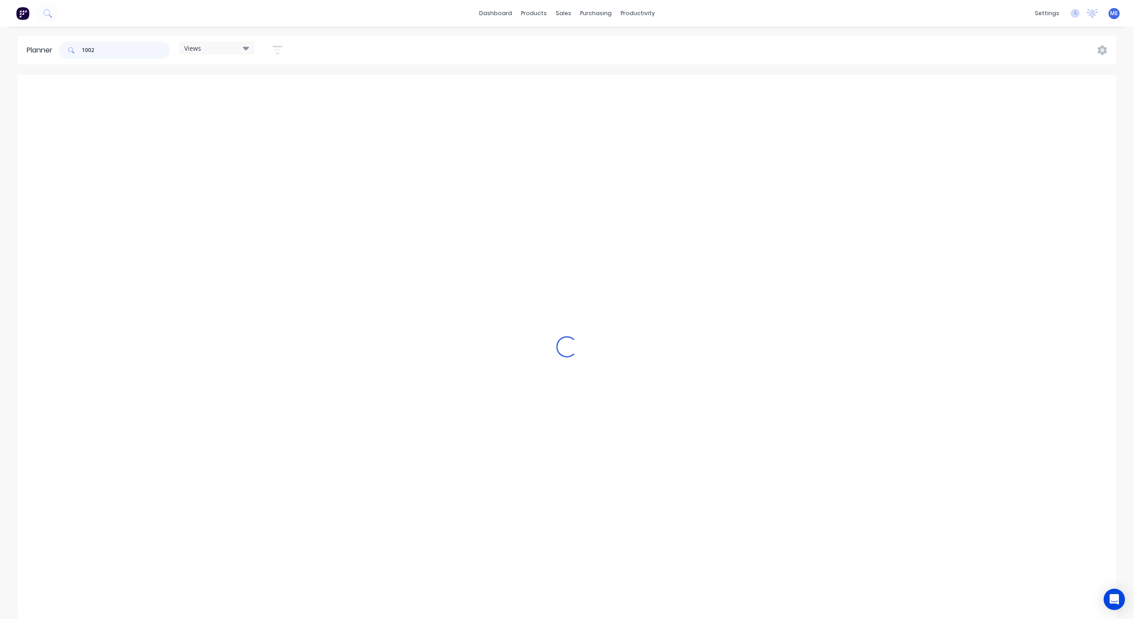
scroll to position [1188, 0]
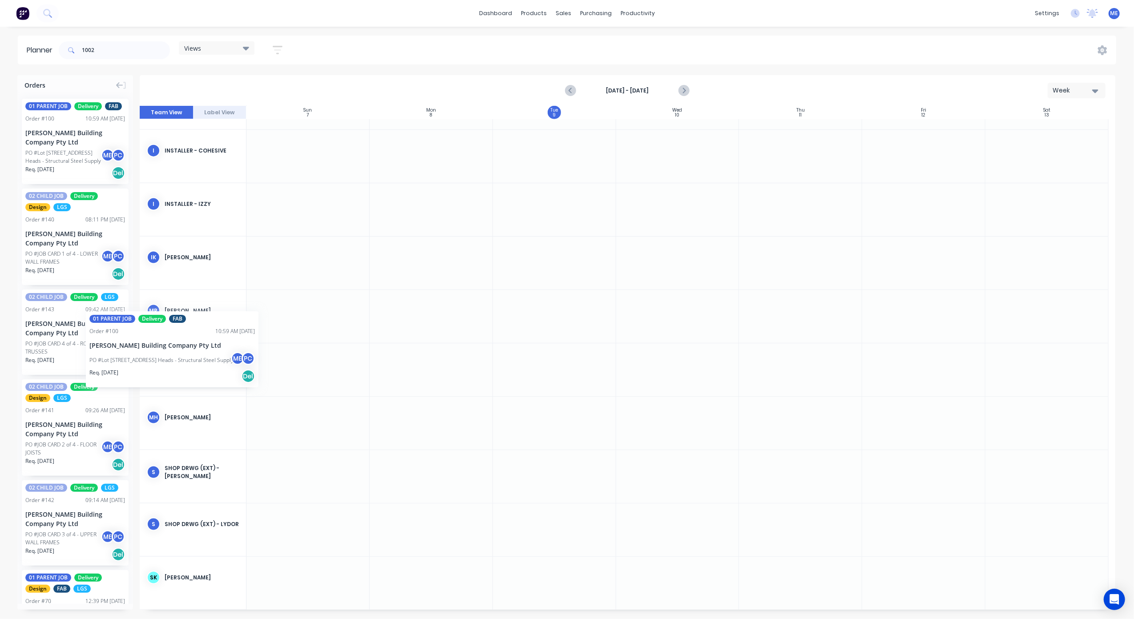
drag, startPoint x: 61, startPoint y: 151, endPoint x: 86, endPoint y: 305, distance: 155.4
drag, startPoint x: 85, startPoint y: 51, endPoint x: 79, endPoint y: 52, distance: 6.3
click at [79, 52] on div "1002" at bounding box center [114, 50] width 111 height 18
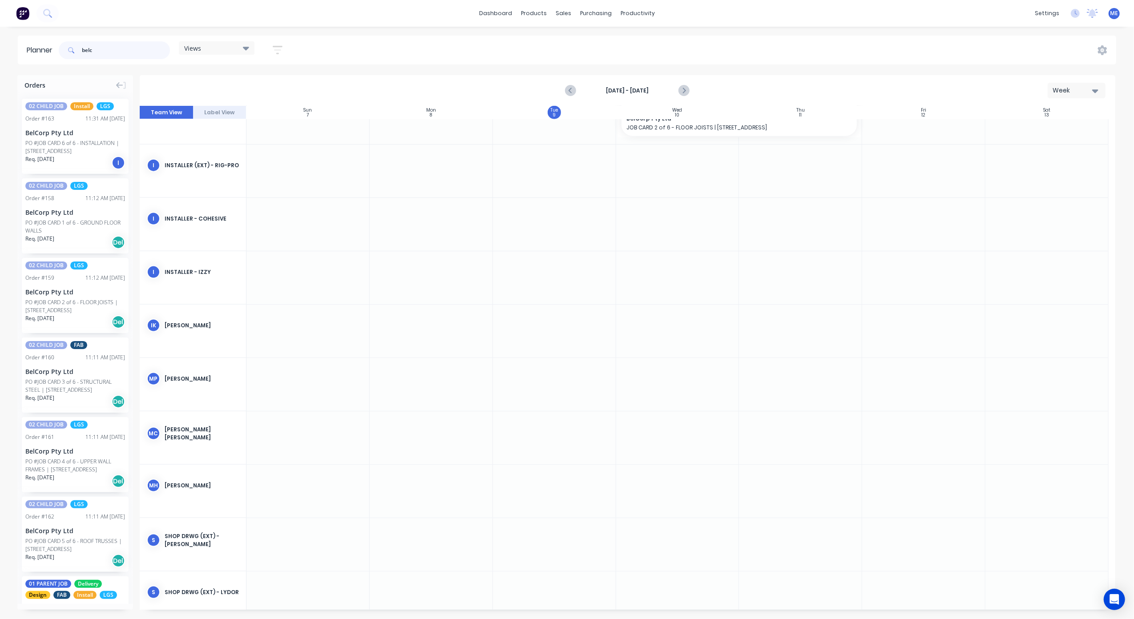
scroll to position [1194, 0]
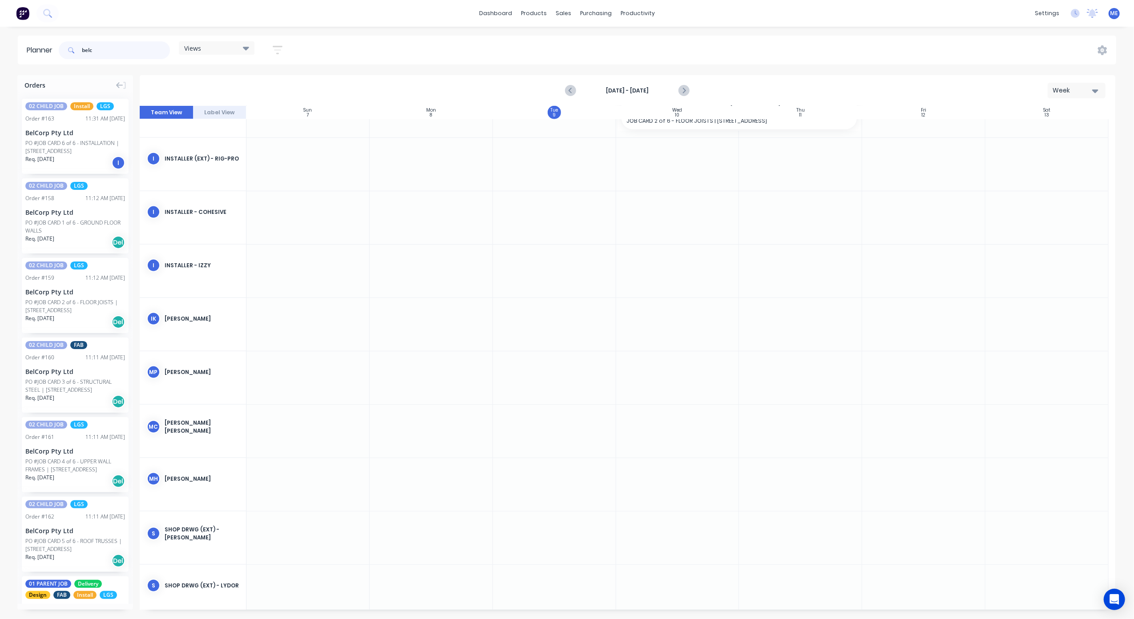
type input "belc"
drag, startPoint x: 76, startPoint y: 388, endPoint x: 573, endPoint y: 522, distance: 515.2
drag, startPoint x: 613, startPoint y: 550, endPoint x: 684, endPoint y: 550, distance: 71.6
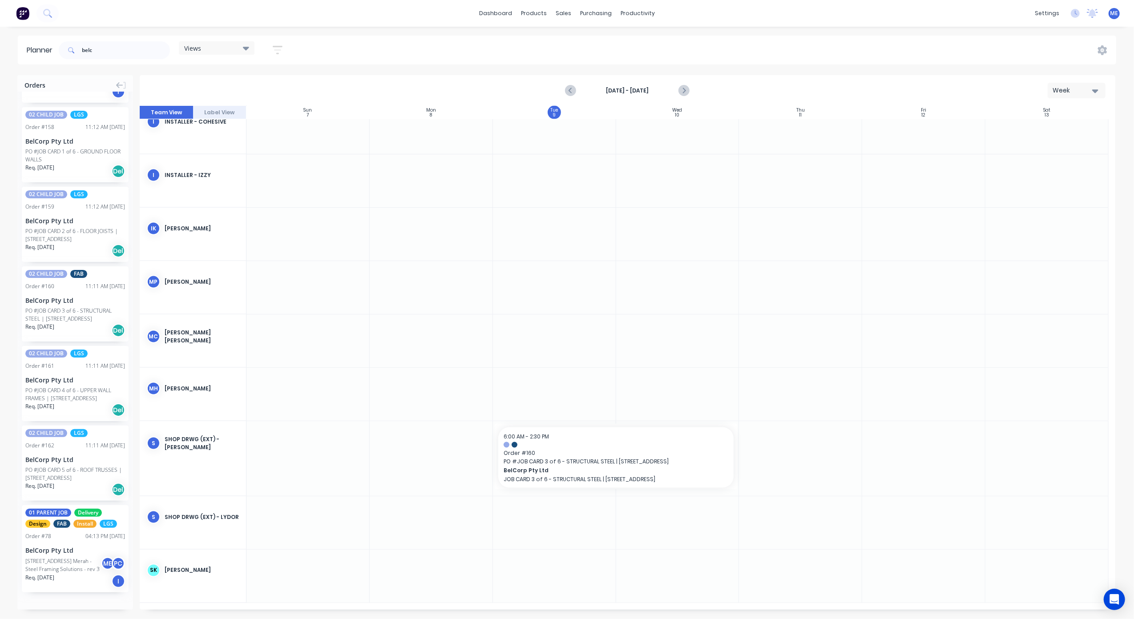
scroll to position [0, 0]
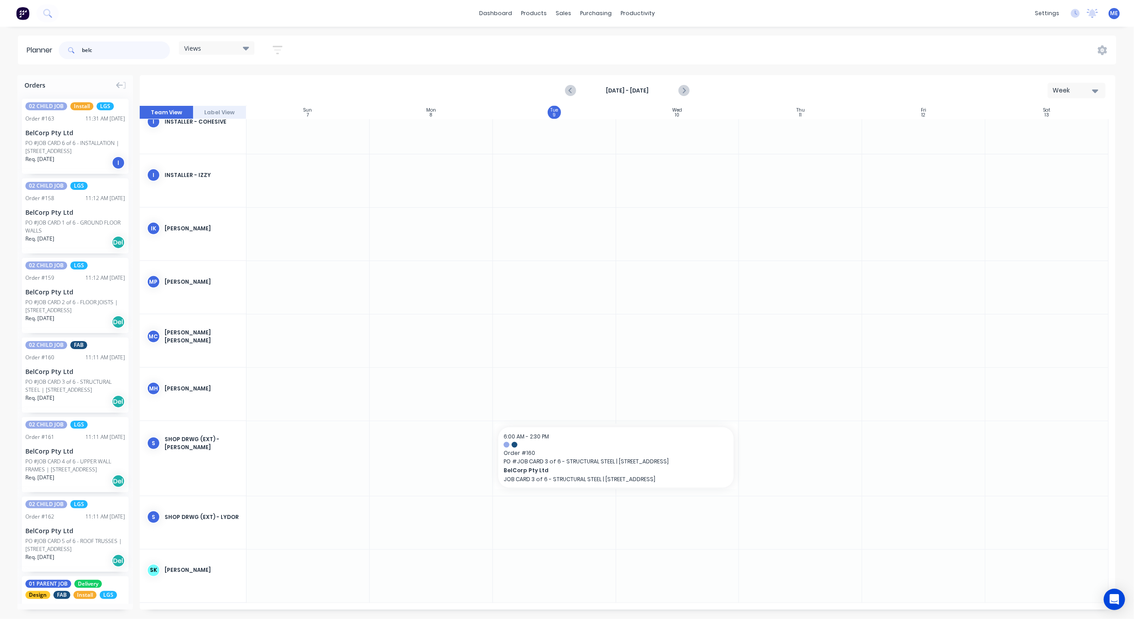
drag, startPoint x: 99, startPoint y: 50, endPoint x: 73, endPoint y: 52, distance: 25.4
click at [73, 52] on div "belc" at bounding box center [114, 50] width 111 height 18
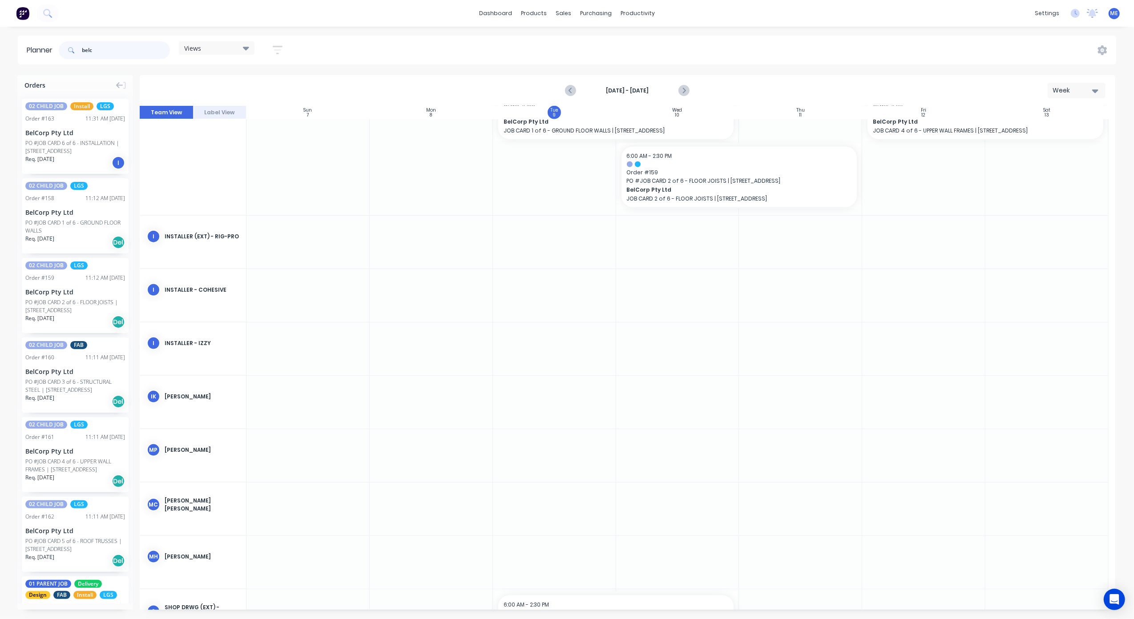
scroll to position [1107, 0]
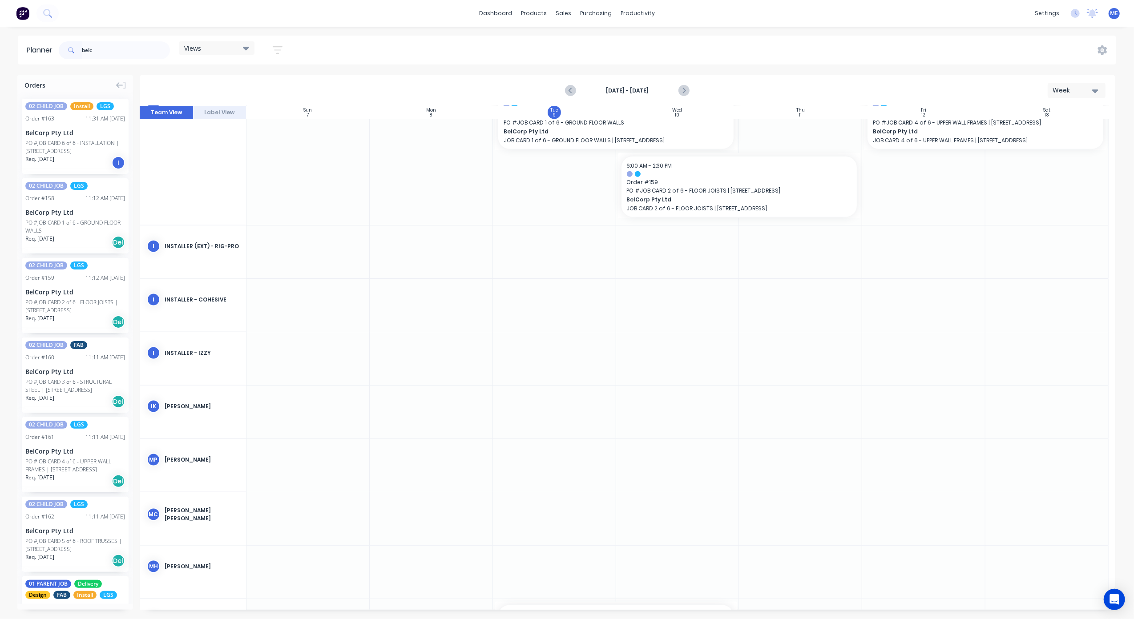
click at [1072, 88] on div "Week" at bounding box center [1073, 90] width 41 height 9
click at [1061, 126] on div "Week" at bounding box center [1061, 132] width 88 height 18
click at [237, 43] on div "Views" at bounding box center [217, 47] width 76 height 13
click at [220, 112] on button "None (Default)" at bounding box center [233, 114] width 95 height 10
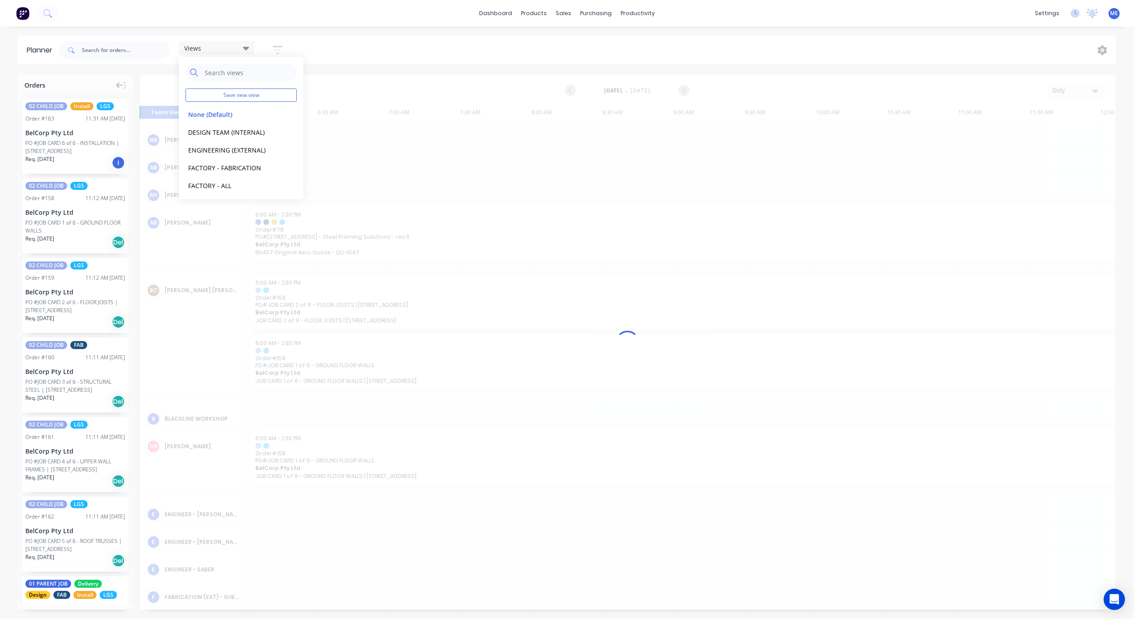
scroll to position [0, 344]
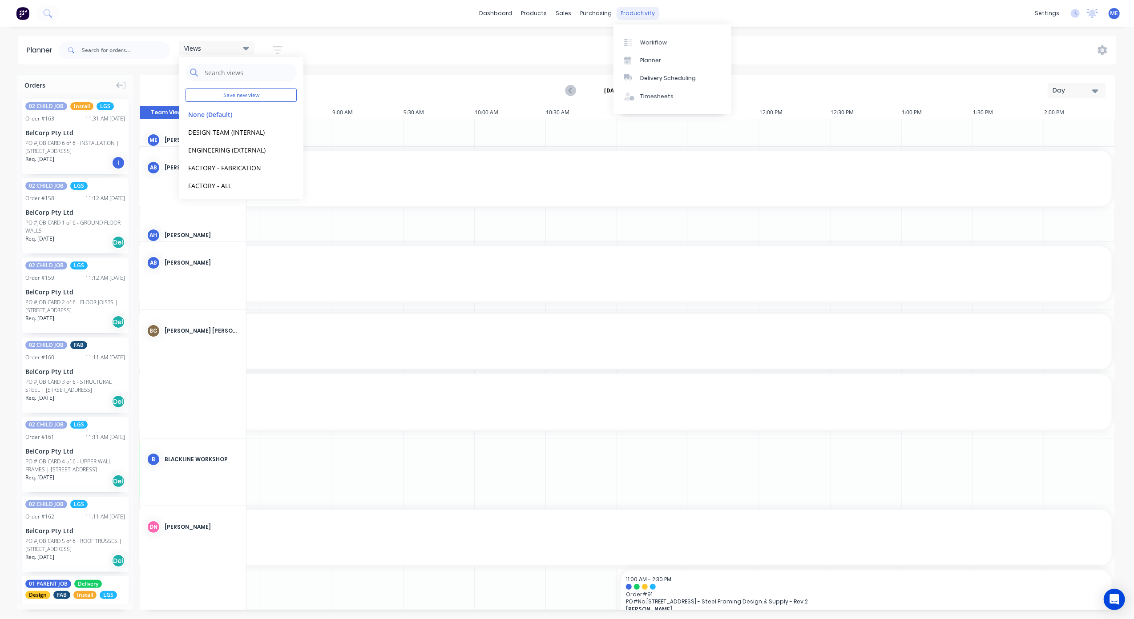
click at [639, 12] on div "productivity" at bounding box center [637, 13] width 43 height 13
click at [527, 47] on div "Views Save new view None (Default) edit DESIGN TEAM (INTERNAL) edit ENGINEERING…" at bounding box center [586, 50] width 1059 height 27
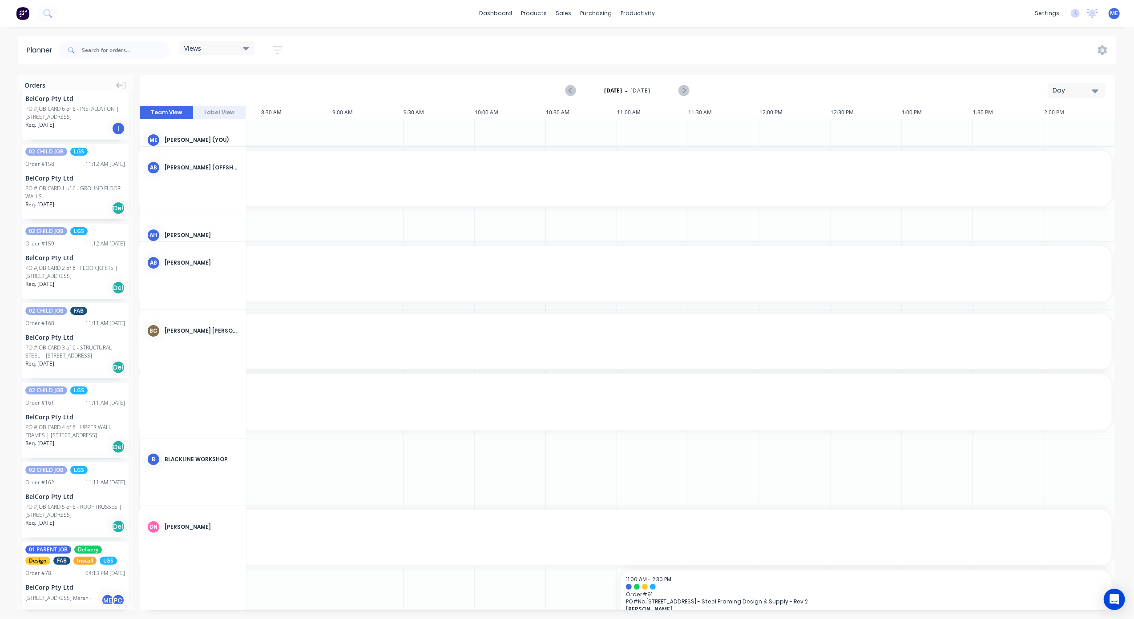
scroll to position [0, 0]
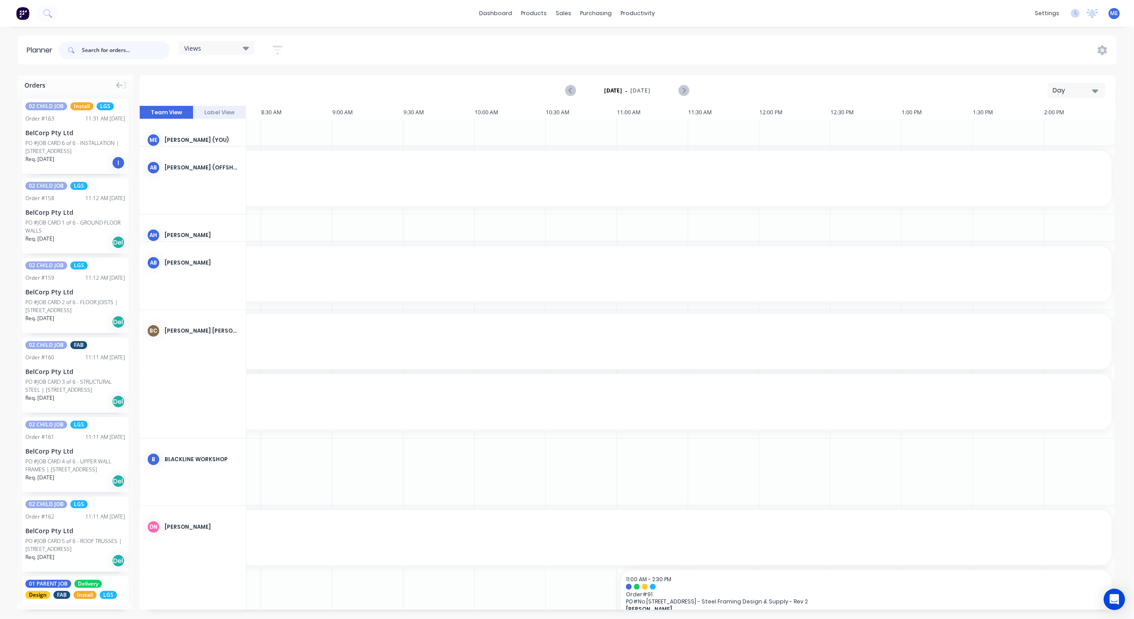
click at [110, 50] on input "text" at bounding box center [126, 50] width 88 height 18
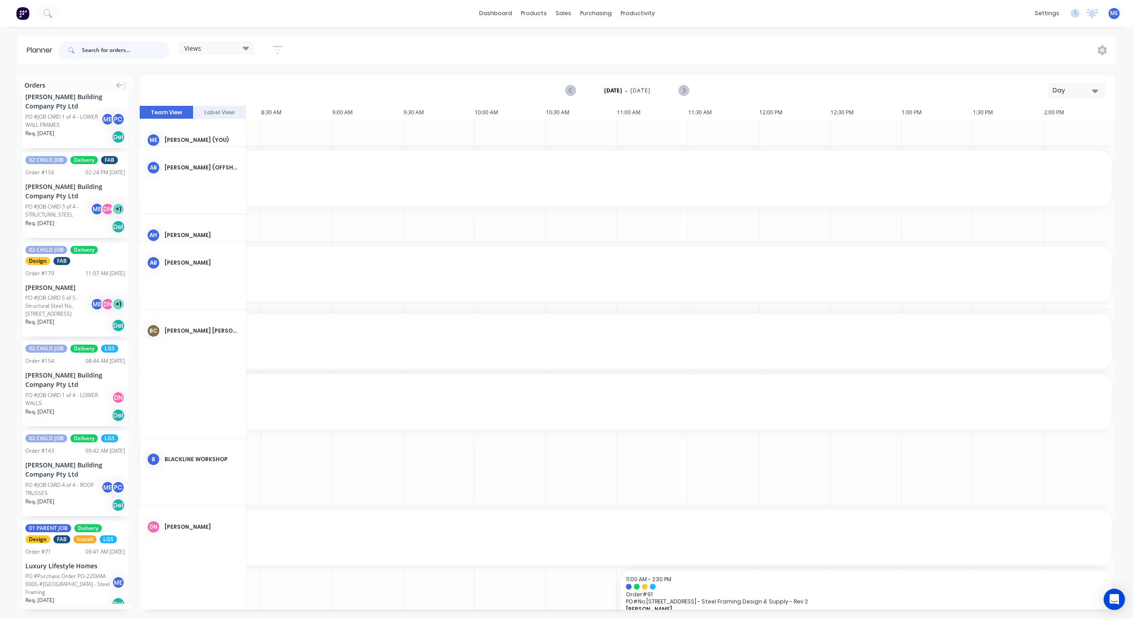
scroll to position [1458, 0]
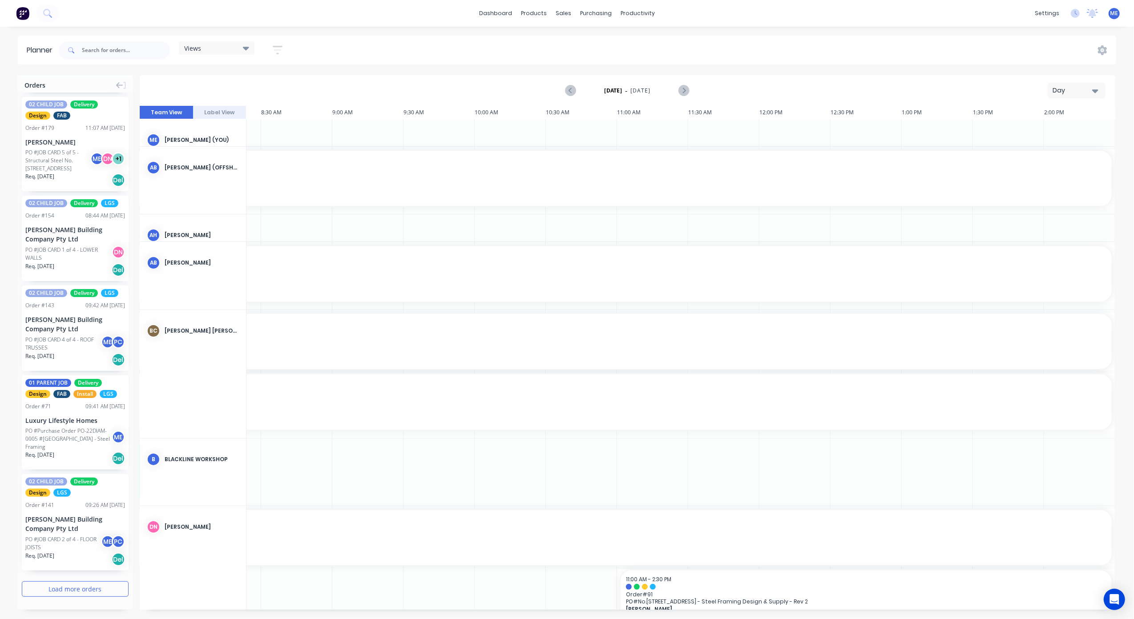
click at [1074, 87] on div "Day" at bounding box center [1073, 90] width 41 height 9
click at [1063, 126] on div "Week" at bounding box center [1061, 132] width 88 height 18
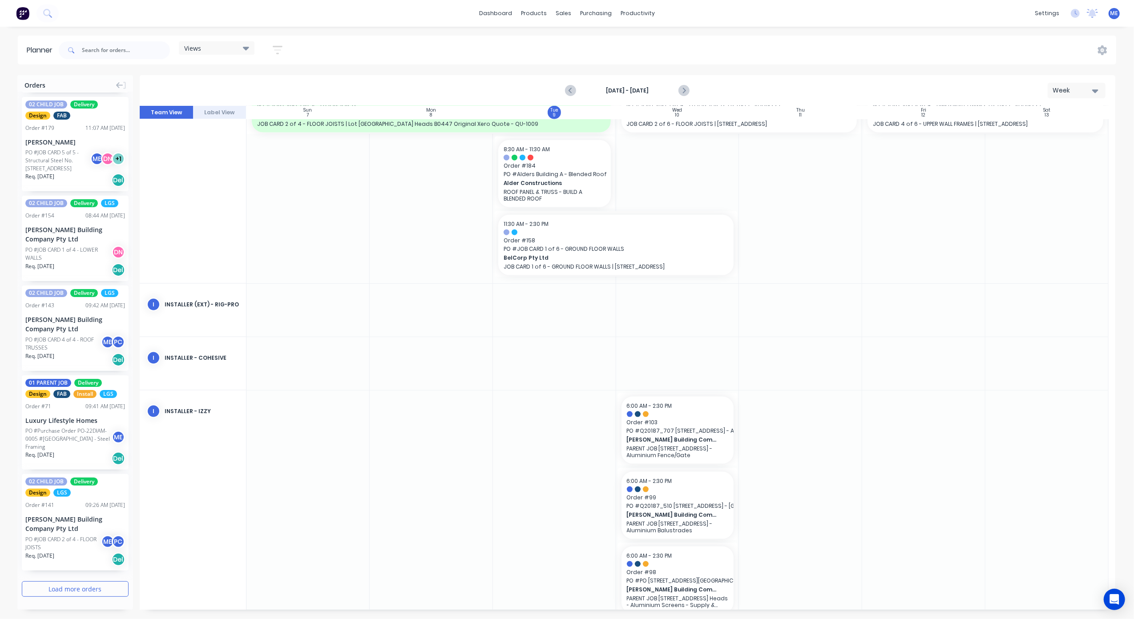
scroll to position [1127, 0]
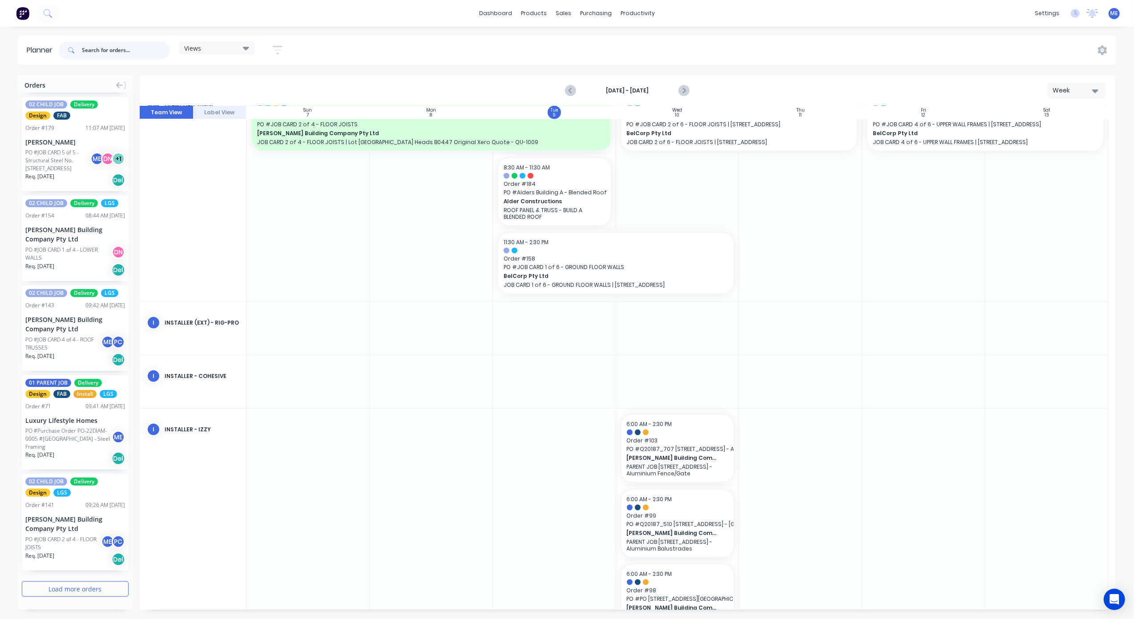
click at [117, 50] on input "text" at bounding box center [126, 50] width 88 height 18
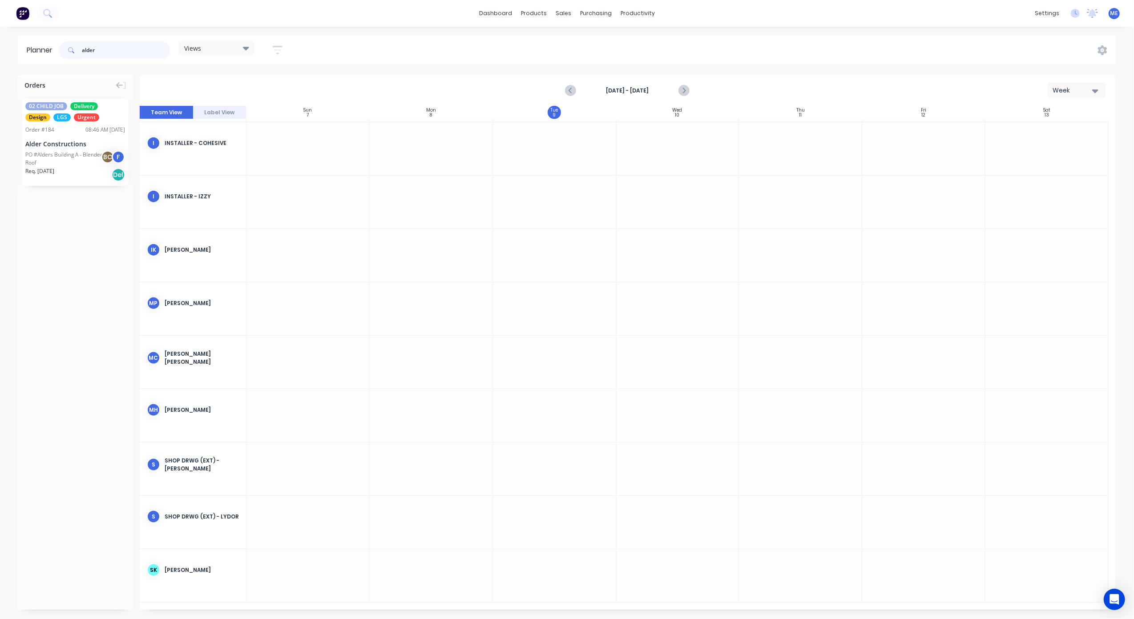
scroll to position [858, 0]
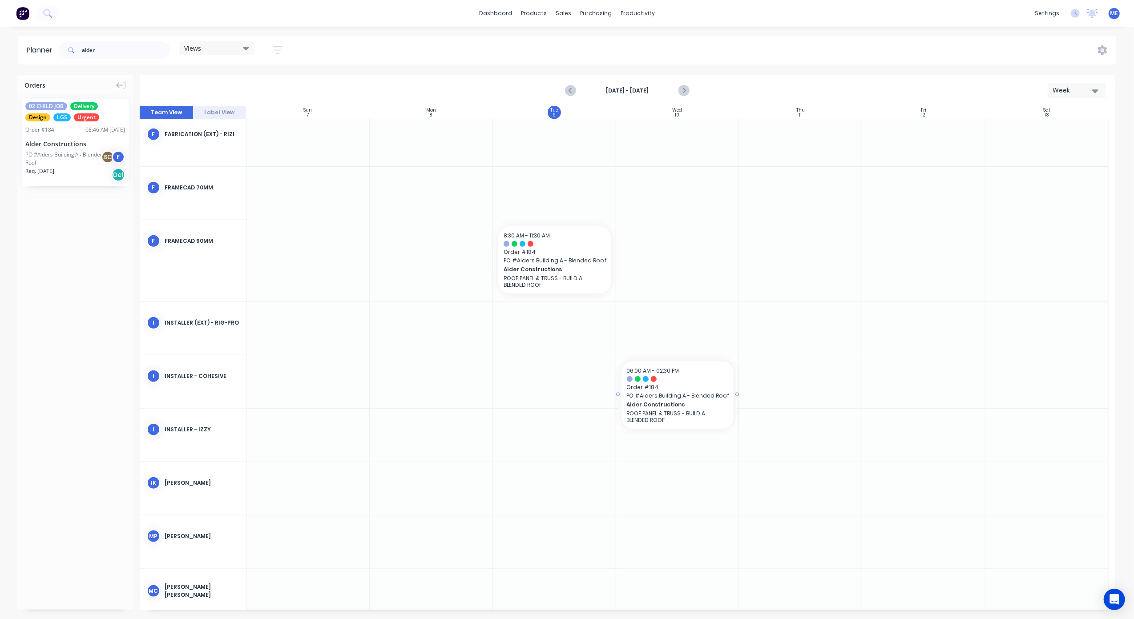
drag, startPoint x: 50, startPoint y: 166, endPoint x: 623, endPoint y: 385, distance: 614.0
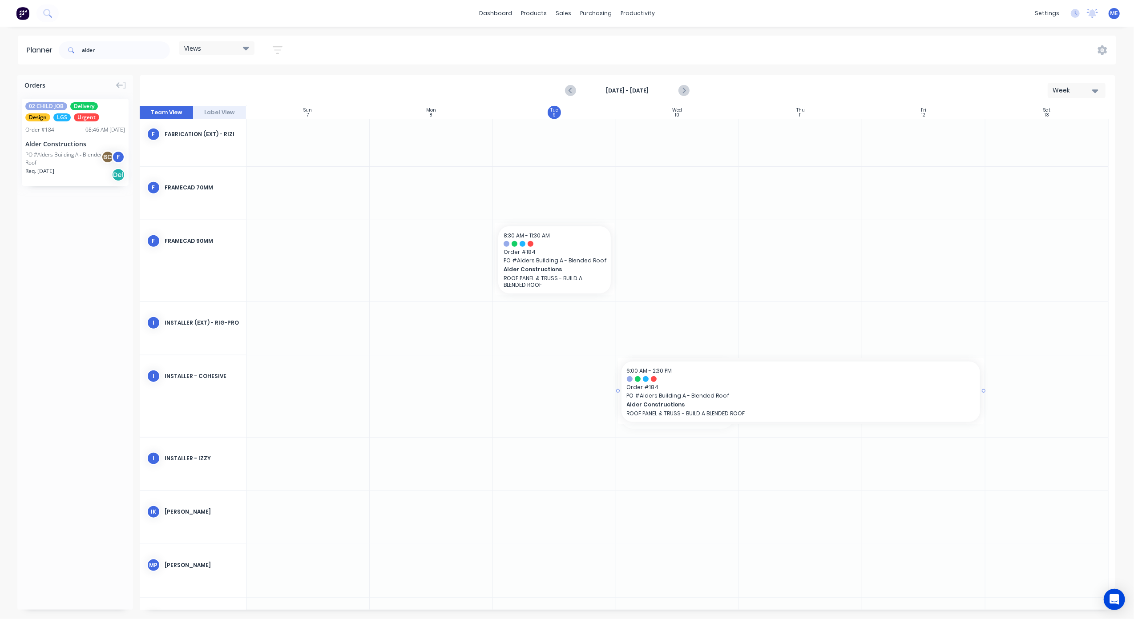
drag, startPoint x: 737, startPoint y: 392, endPoint x: 908, endPoint y: 399, distance: 171.4
drag, startPoint x: 105, startPoint y: 48, endPoint x: 84, endPoint y: 50, distance: 21.4
click at [86, 50] on input "alder" at bounding box center [126, 50] width 88 height 18
drag, startPoint x: 60, startPoint y: 153, endPoint x: 766, endPoint y: 325, distance: 726.5
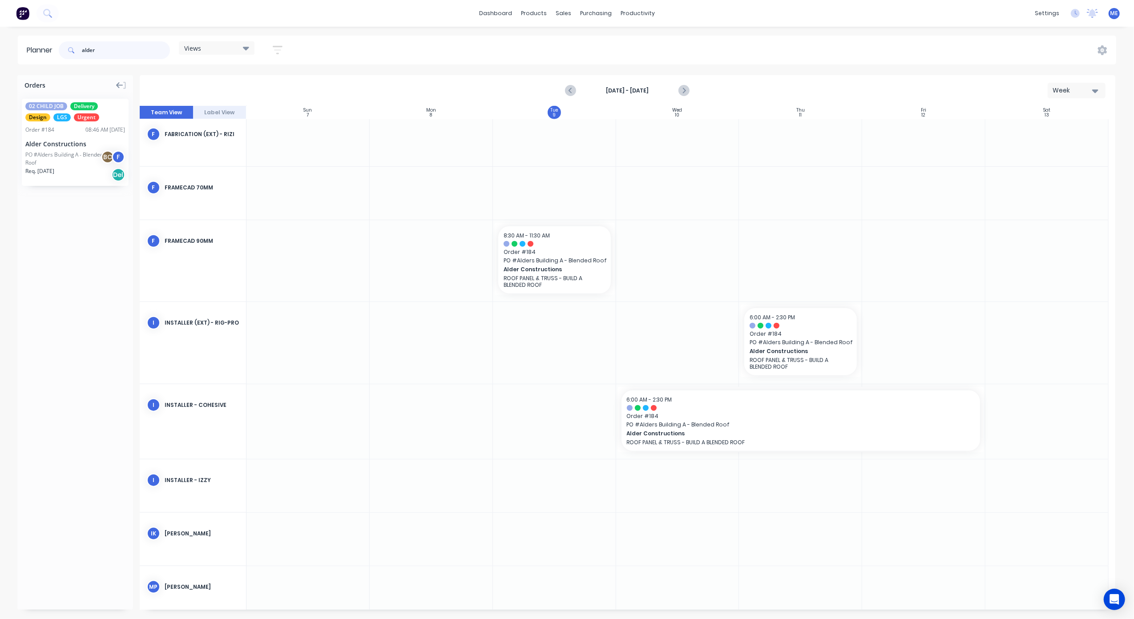
type input "a"
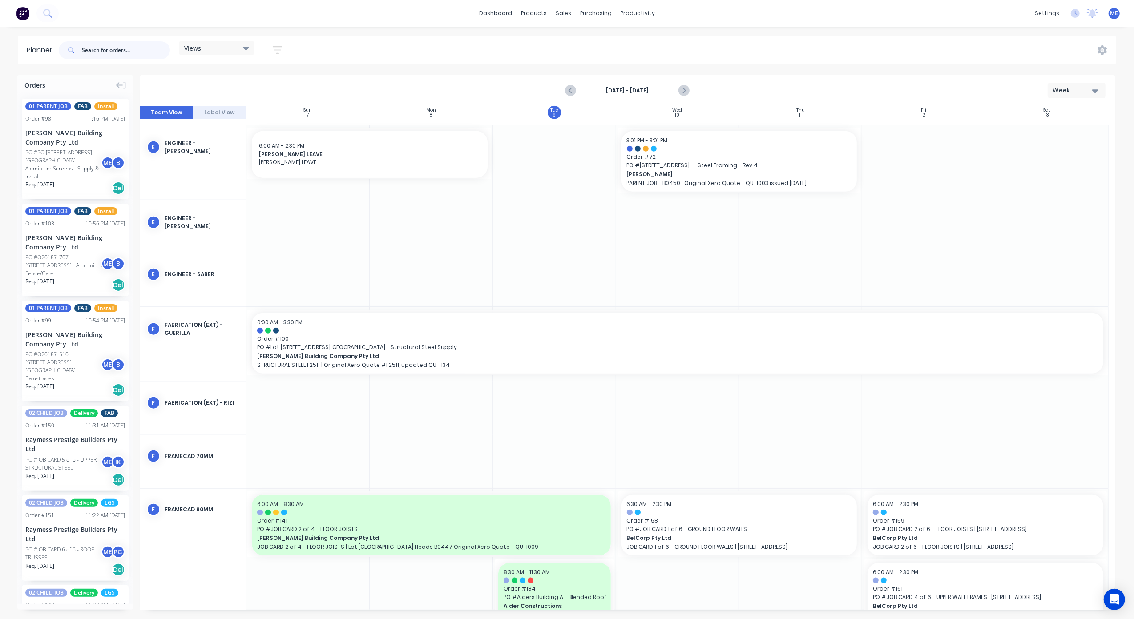
scroll to position [1127, 0]
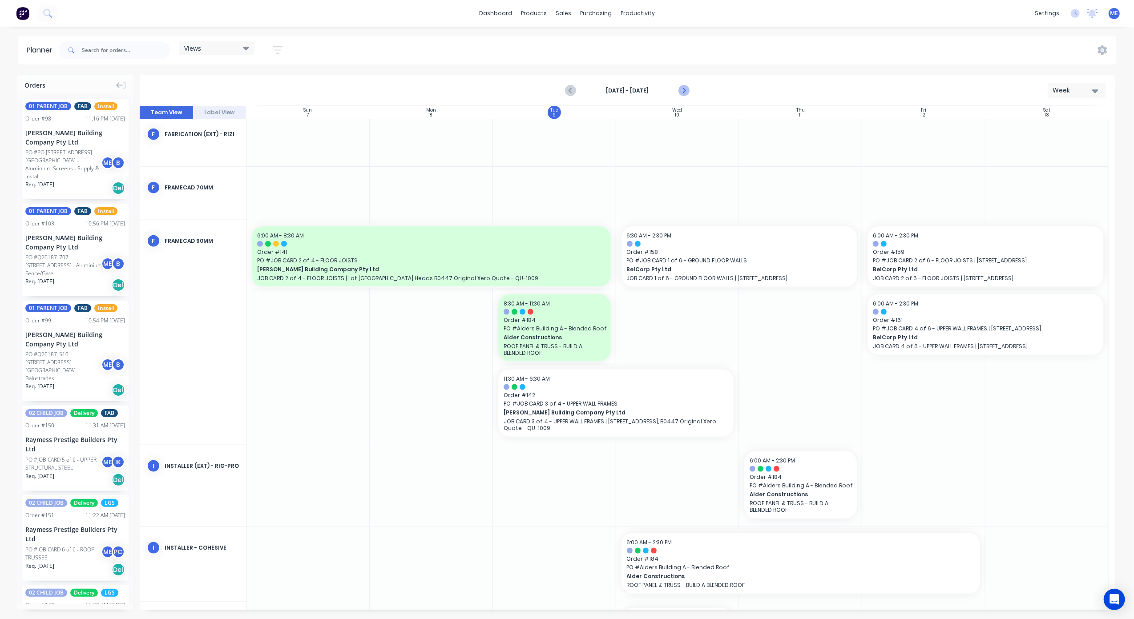
click at [687, 90] on icon "Next page" at bounding box center [683, 90] width 11 height 11
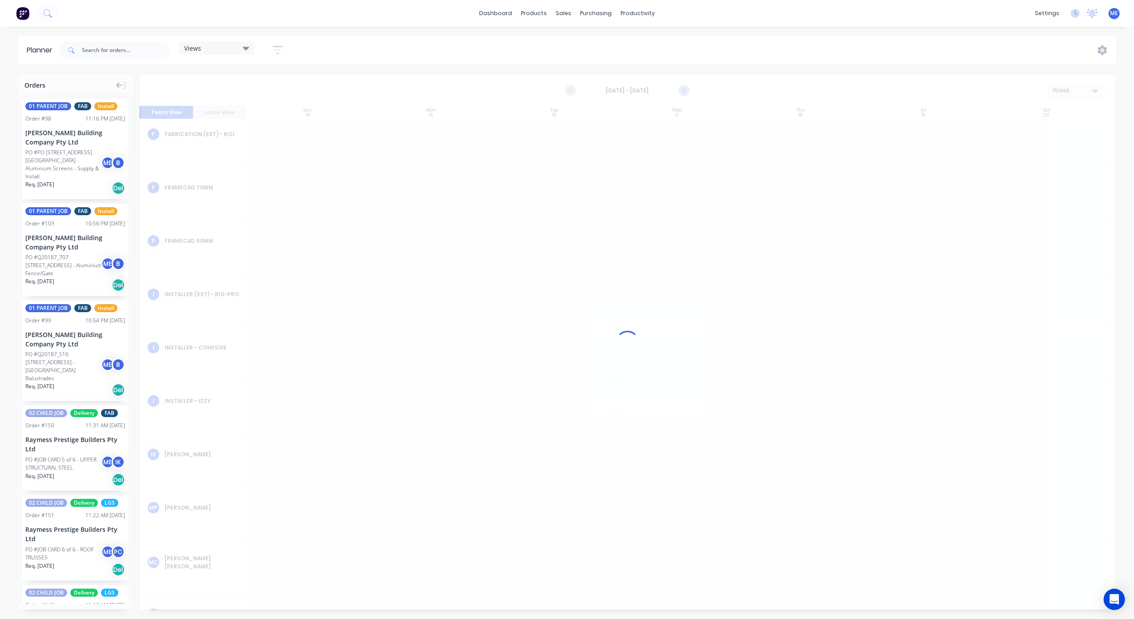
scroll to position [894, 0]
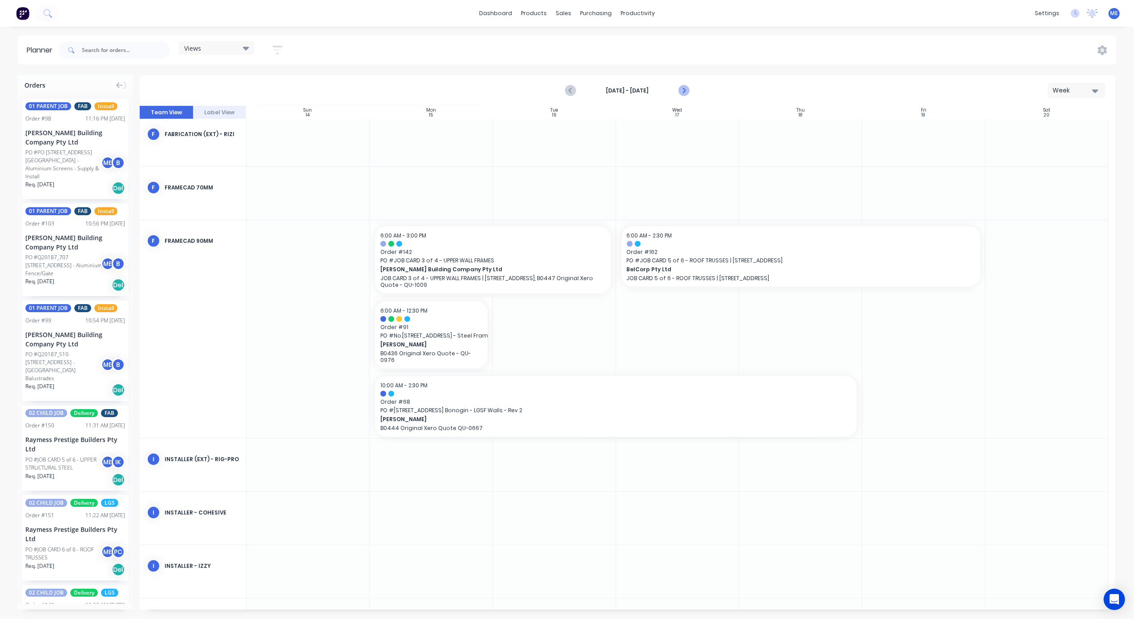
click at [684, 87] on icon "Next page" at bounding box center [683, 90] width 11 height 11
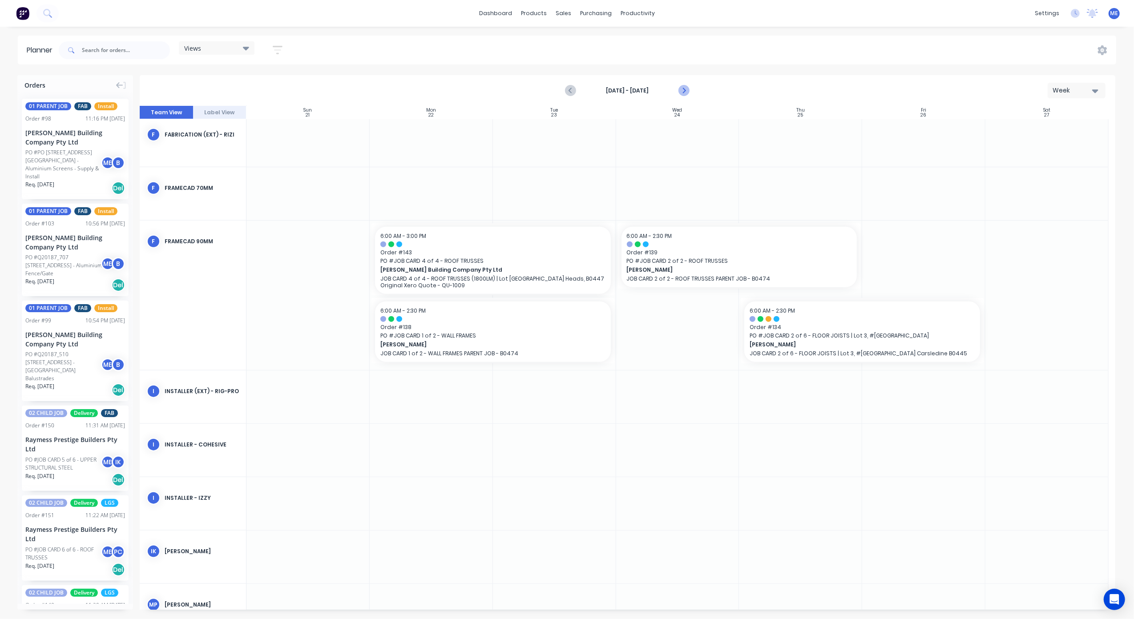
click at [684, 88] on icon "Next page" at bounding box center [683, 90] width 11 height 11
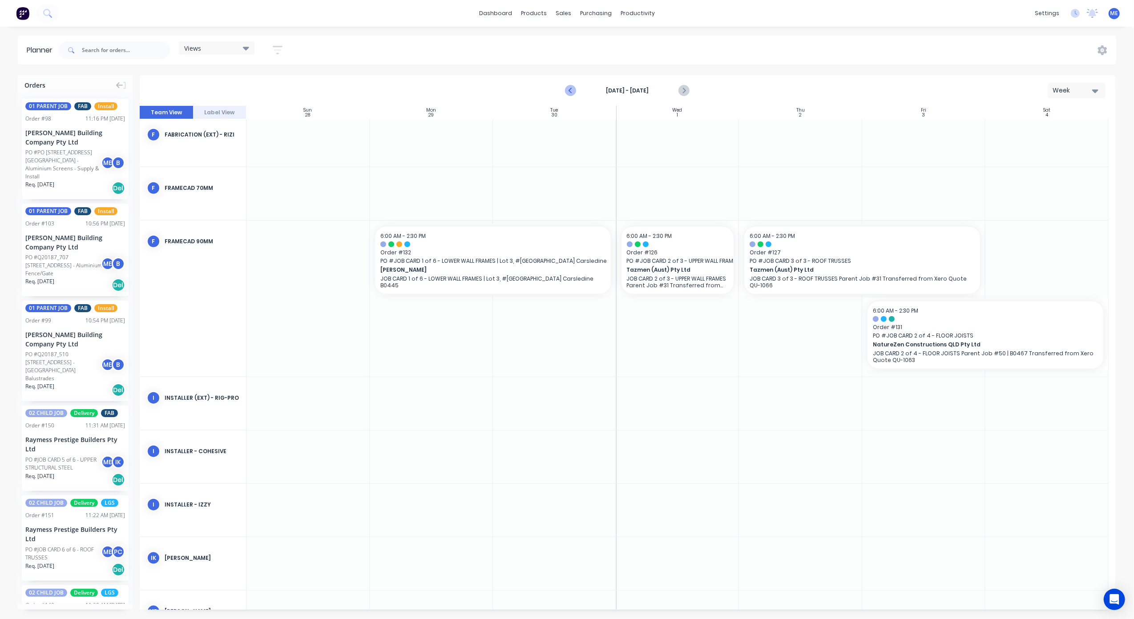
click at [568, 88] on icon "Previous page" at bounding box center [571, 90] width 11 height 11
